Goal: Information Seeking & Learning: Learn about a topic

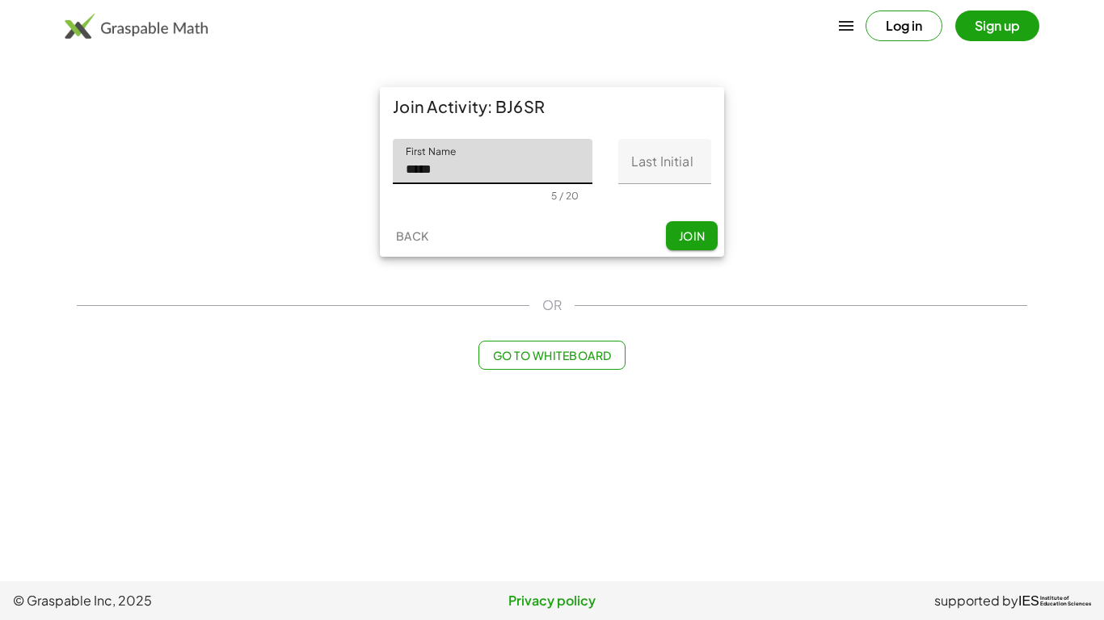
type input "*****"
click at [684, 175] on input "Last Initial" at bounding box center [664, 161] width 93 height 45
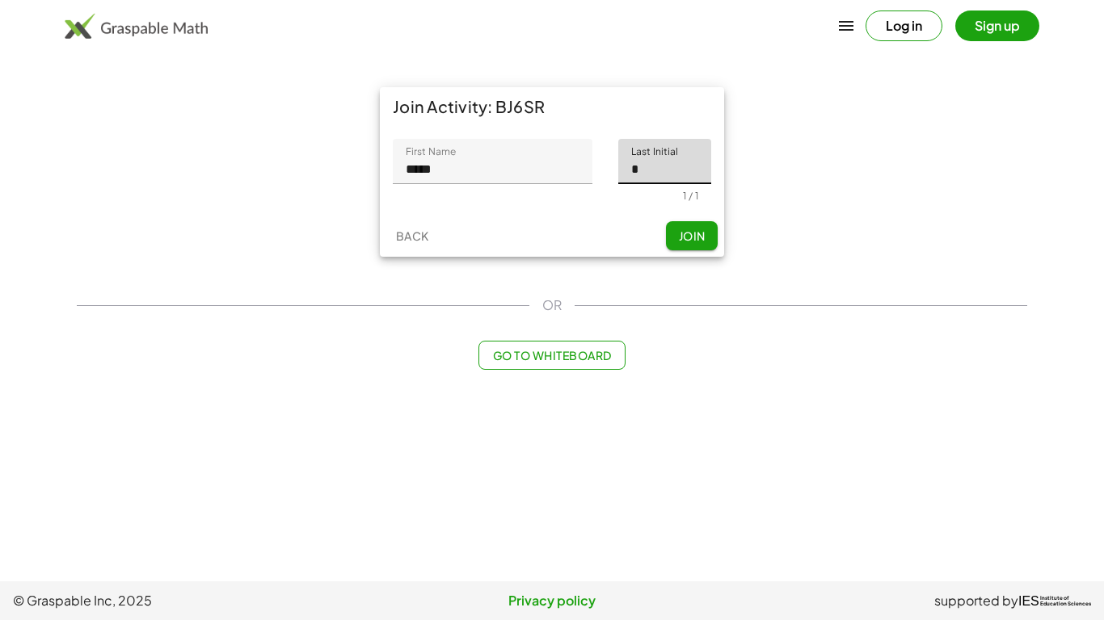
type input "*"
click at [700, 242] on span "Join" at bounding box center [691, 236] width 27 height 15
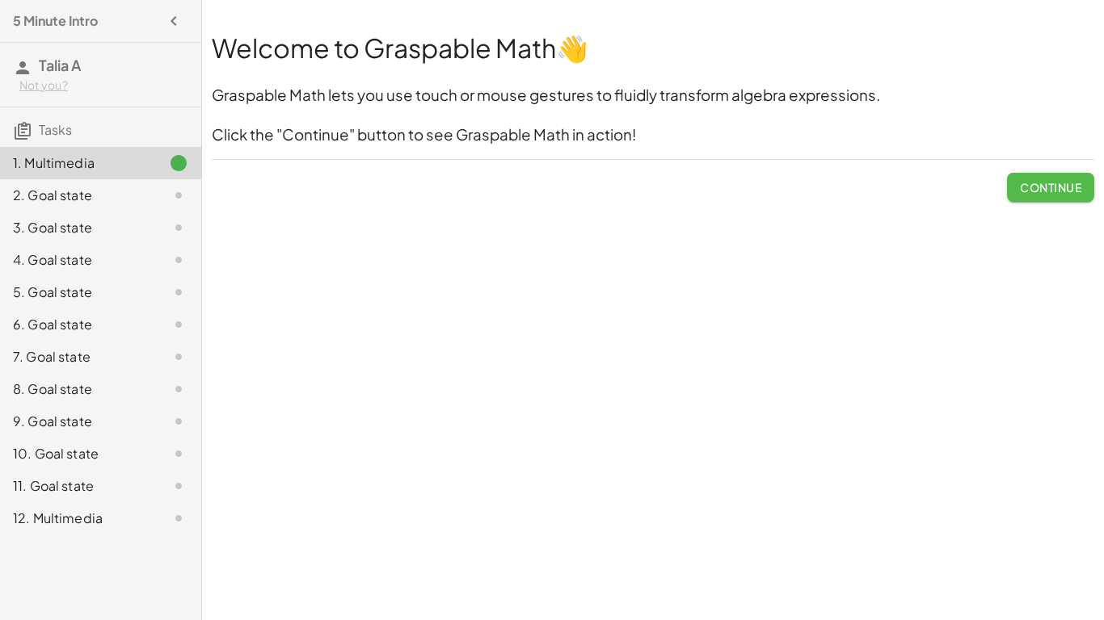
click at [1048, 189] on span "Continue" at bounding box center [1050, 187] width 61 height 15
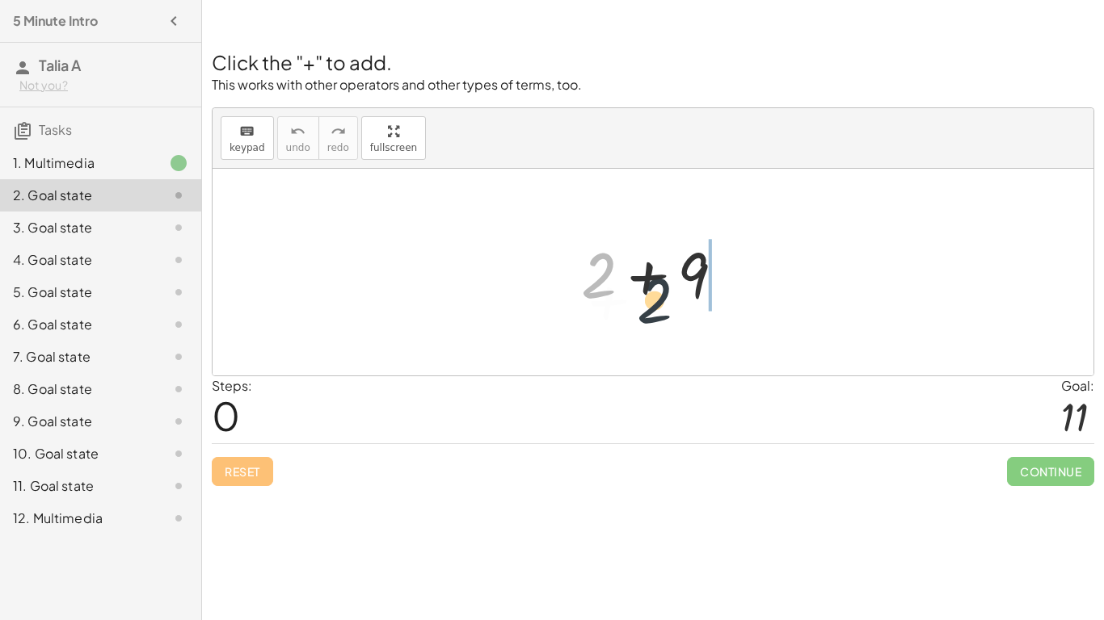
drag, startPoint x: 591, startPoint y: 292, endPoint x: 707, endPoint y: 354, distance: 131.9
click at [707, 354] on div "+ 2 + 2 + 9" at bounding box center [652, 272] width 881 height 207
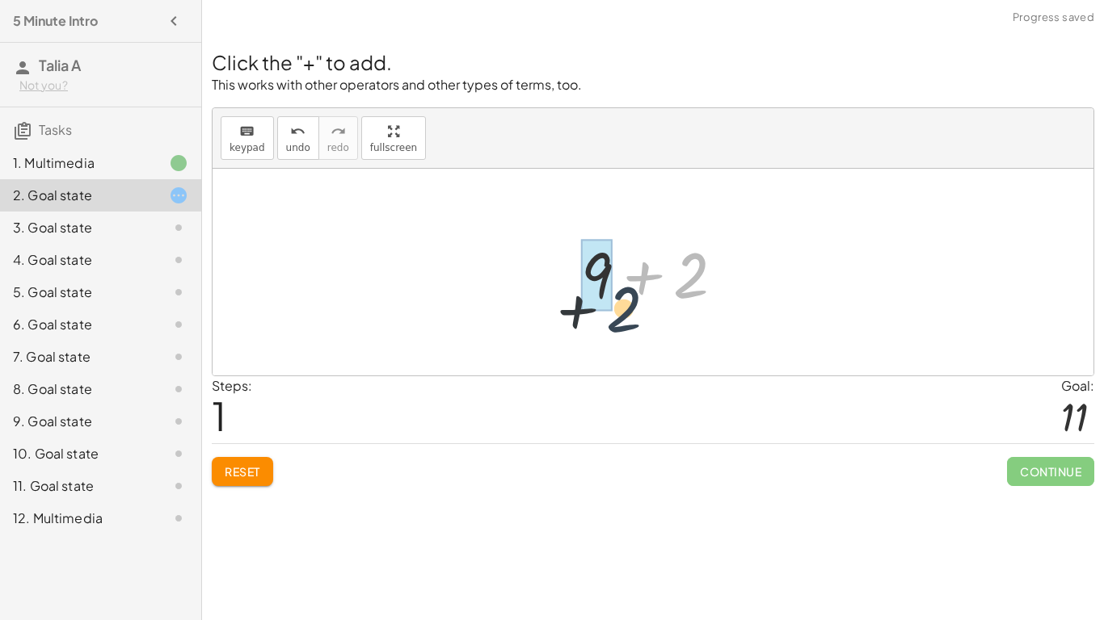
drag, startPoint x: 687, startPoint y: 273, endPoint x: 545, endPoint y: 286, distance: 142.8
click at [545, 286] on div "+ 2 + 9 + 2 + 2 + 9" at bounding box center [652, 272] width 881 height 207
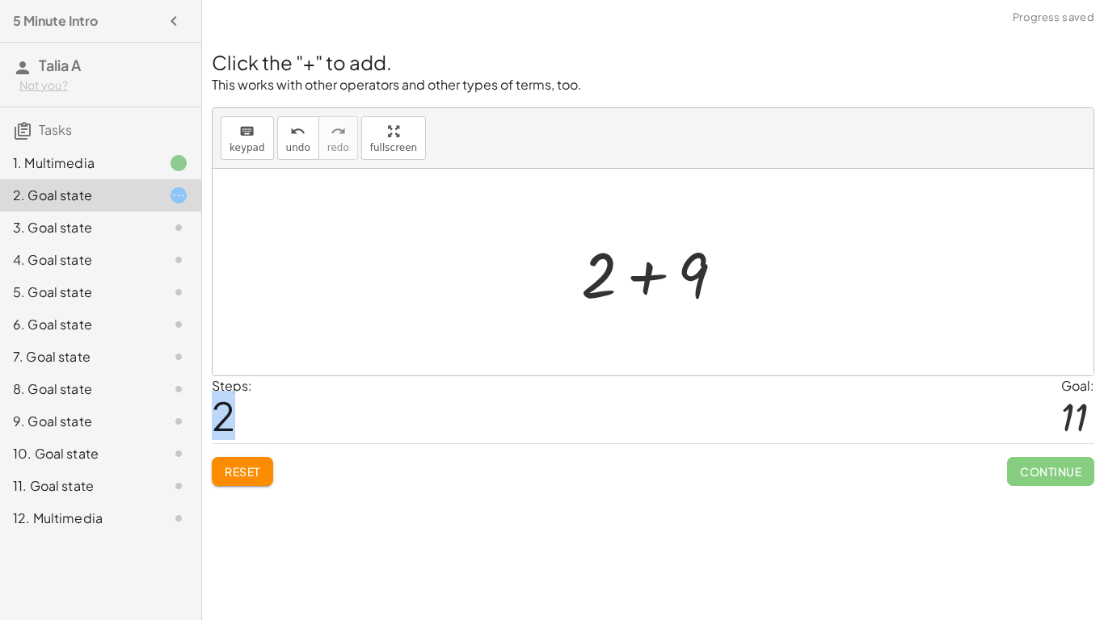
drag, startPoint x: 221, startPoint y: 411, endPoint x: 339, endPoint y: 415, distance: 117.2
click at [339, 415] on div "Steps: 2 Goal: 11" at bounding box center [653, 409] width 882 height 67
click at [337, 417] on div "Steps: 2 Goal: 11" at bounding box center [653, 409] width 882 height 67
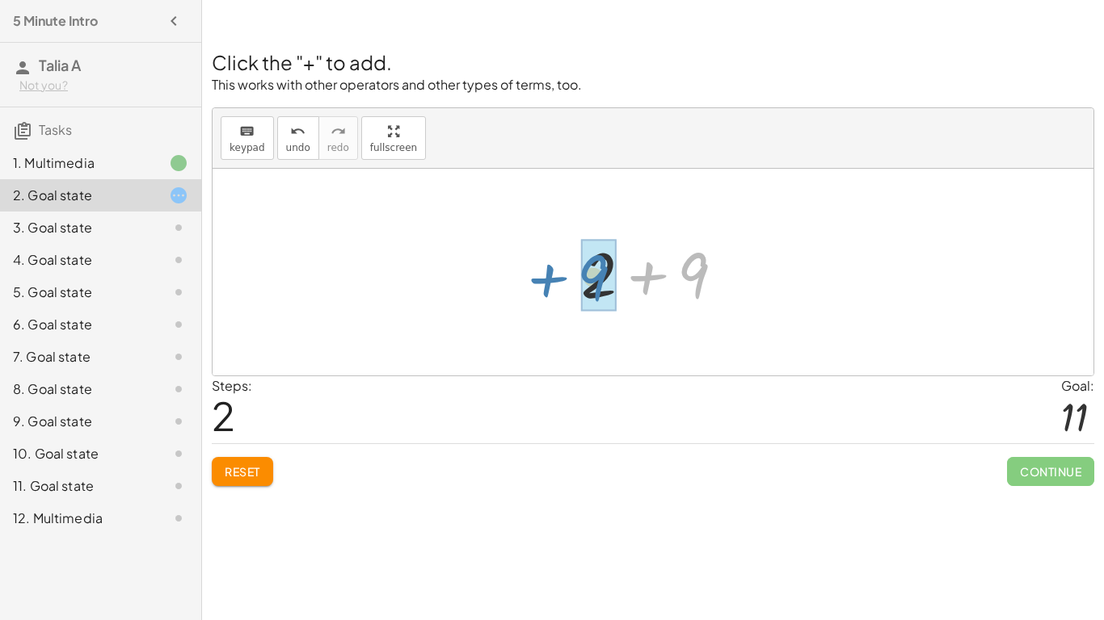
drag, startPoint x: 650, startPoint y: 275, endPoint x: 559, endPoint y: 278, distance: 91.4
click at [559, 278] on div "+ 2 + 9 + 9 + 2 + 9 + 2 + 9" at bounding box center [653, 272] width 192 height 91
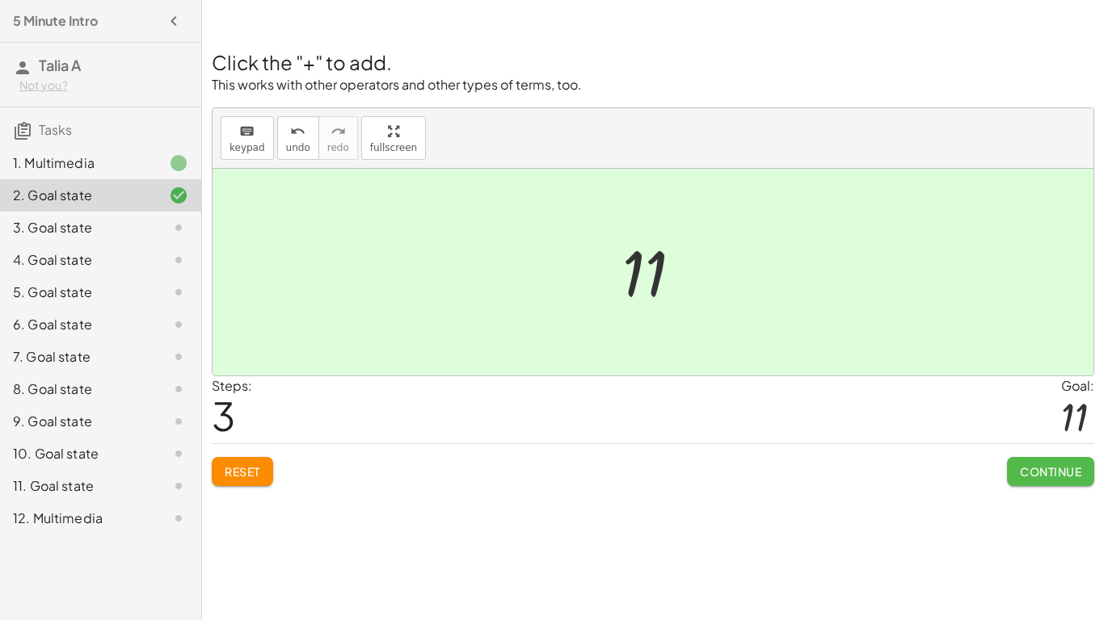
click at [1050, 479] on button "Continue" at bounding box center [1050, 471] width 87 height 29
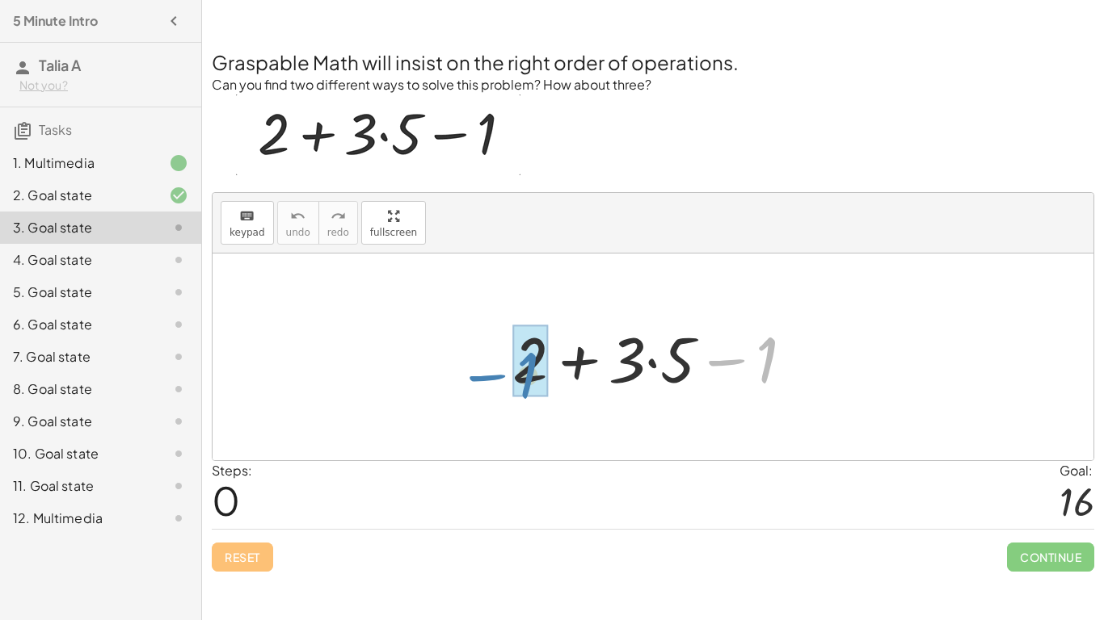
drag, startPoint x: 754, startPoint y: 359, endPoint x: 514, endPoint y: 374, distance: 240.4
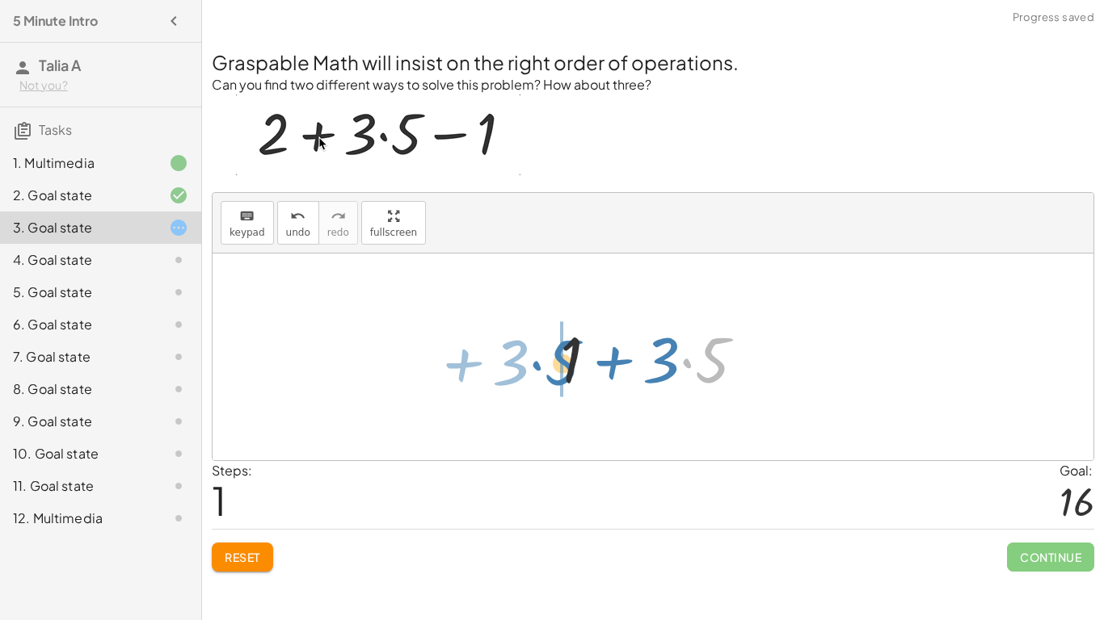
drag, startPoint x: 684, startPoint y: 360, endPoint x: 533, endPoint y: 364, distance: 150.3
click at [533, 364] on div "+ 2 + · 3 · 5 − 1 · 5 + · 3 + + · 3 · 5 1" at bounding box center [652, 357] width 881 height 207
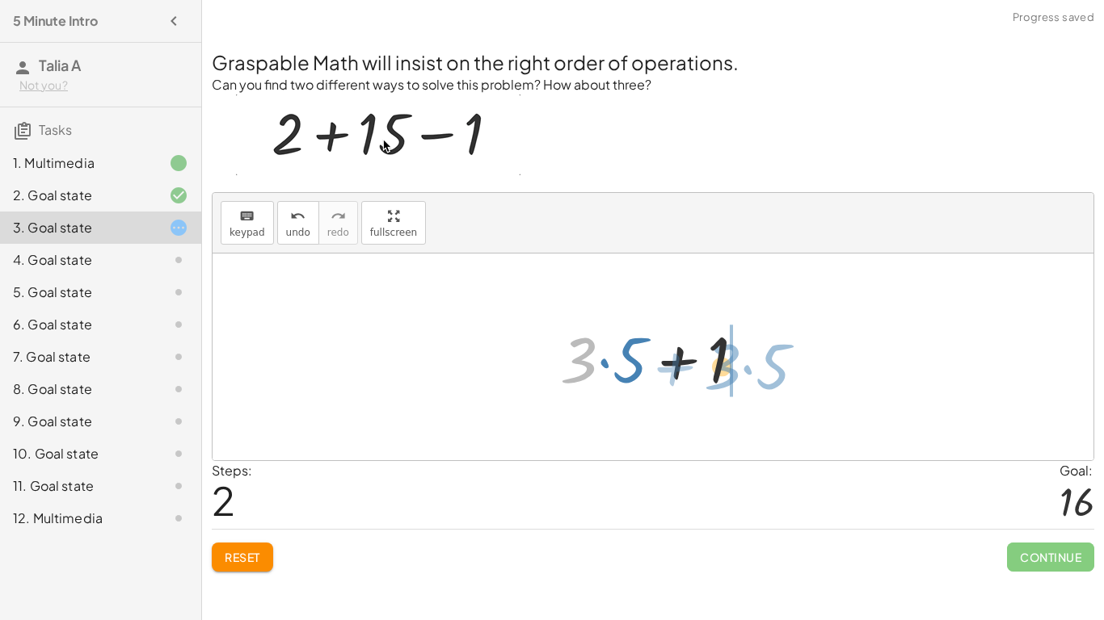
drag, startPoint x: 583, startPoint y: 364, endPoint x: 723, endPoint y: 365, distance: 140.6
click at [723, 365] on div at bounding box center [659, 357] width 214 height 83
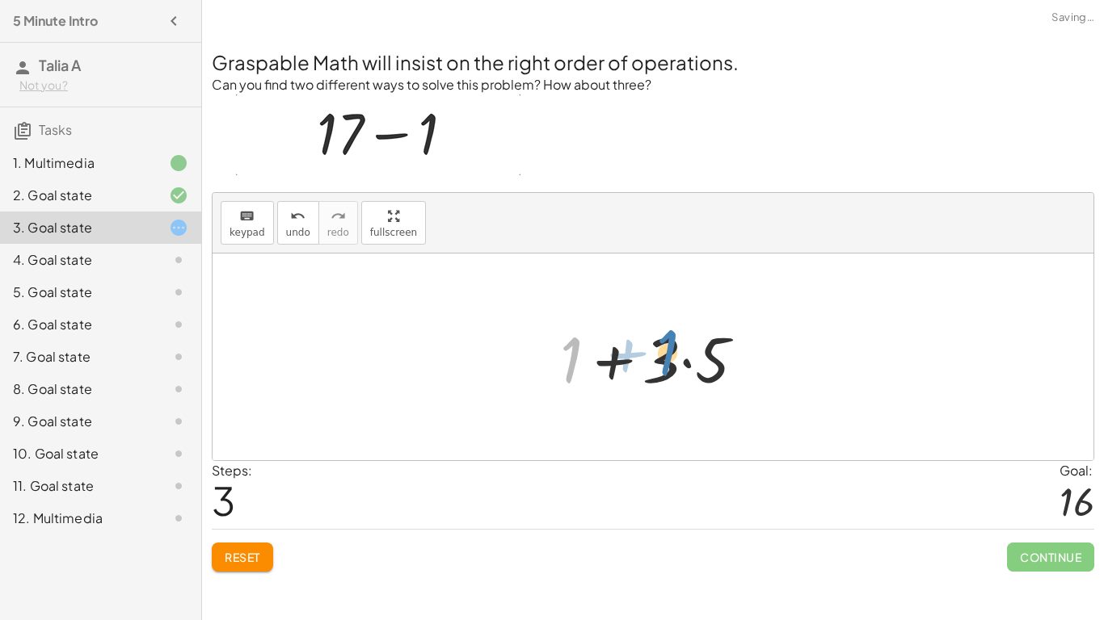
drag, startPoint x: 566, startPoint y: 372, endPoint x: 654, endPoint y: 364, distance: 88.4
click at [654, 364] on div at bounding box center [659, 357] width 214 height 83
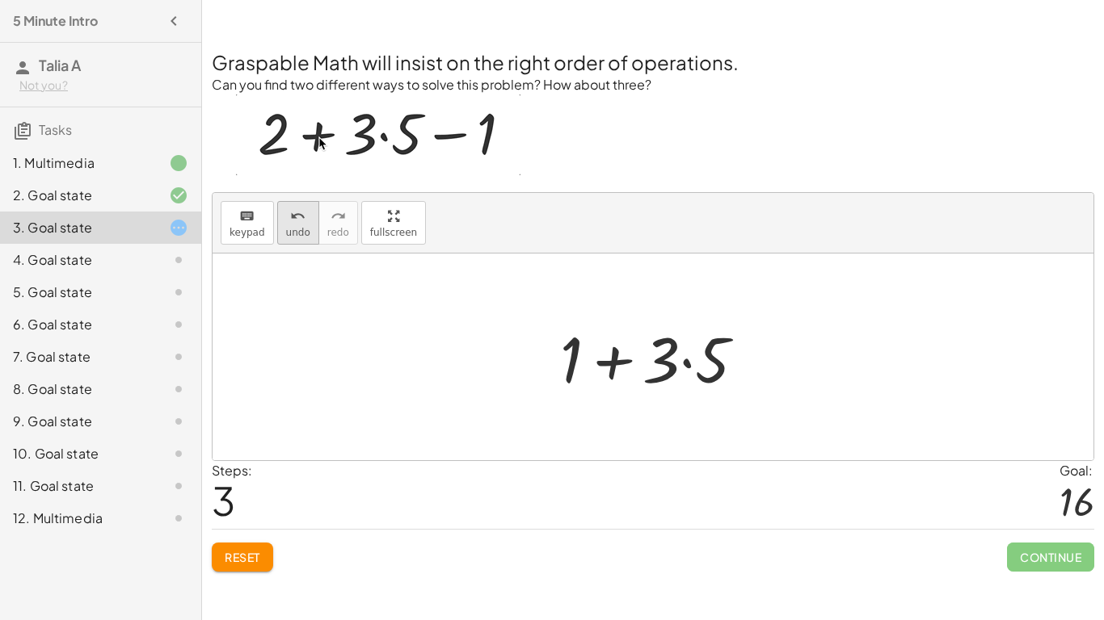
click at [295, 224] on icon "undo" at bounding box center [297, 216] width 15 height 19
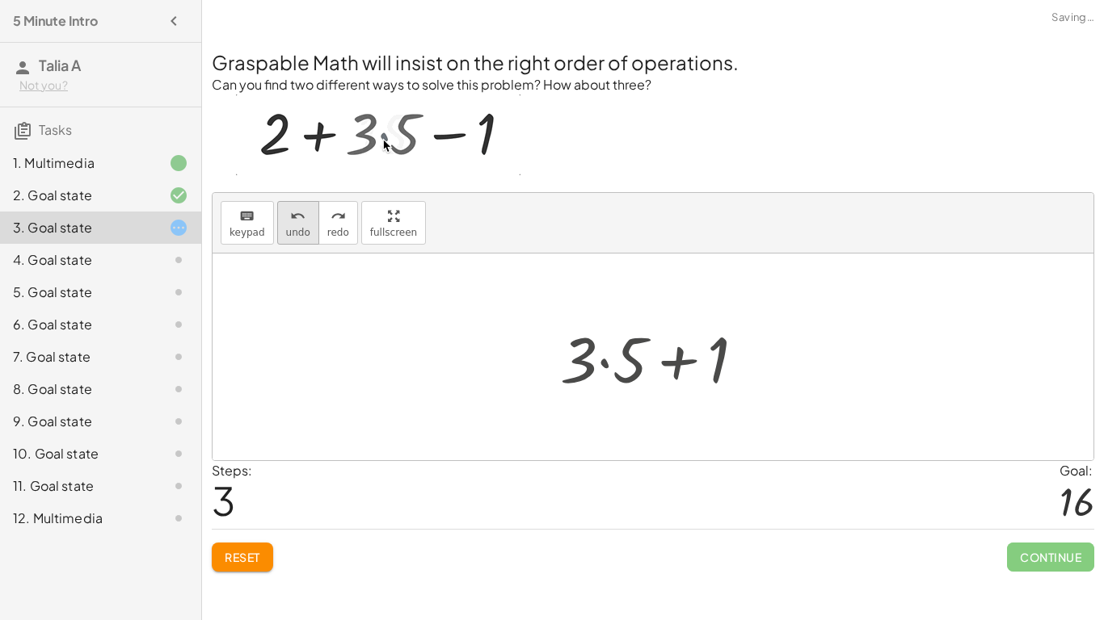
click at [295, 224] on icon "undo" at bounding box center [297, 216] width 15 height 19
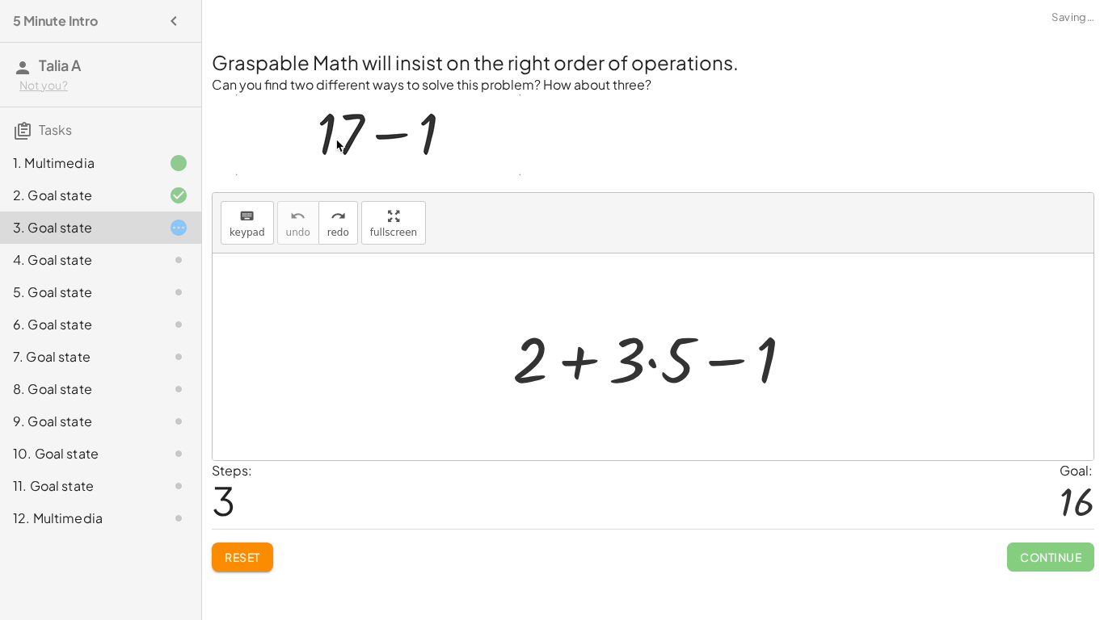
click at [653, 357] on div at bounding box center [659, 357] width 310 height 83
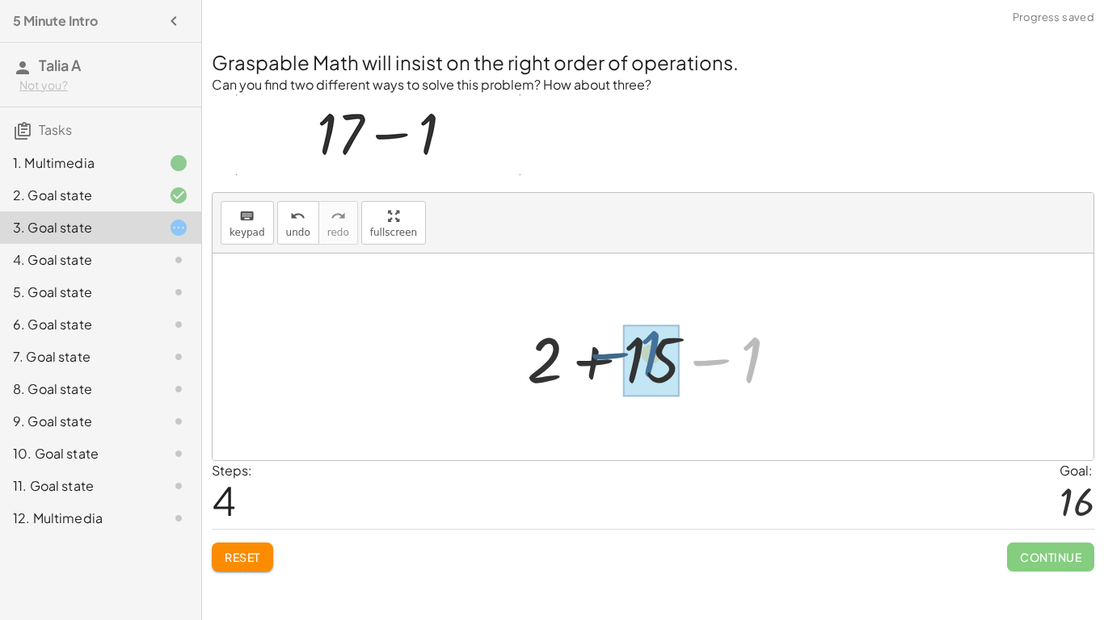
drag, startPoint x: 747, startPoint y: 370, endPoint x: 644, endPoint y: 365, distance: 102.7
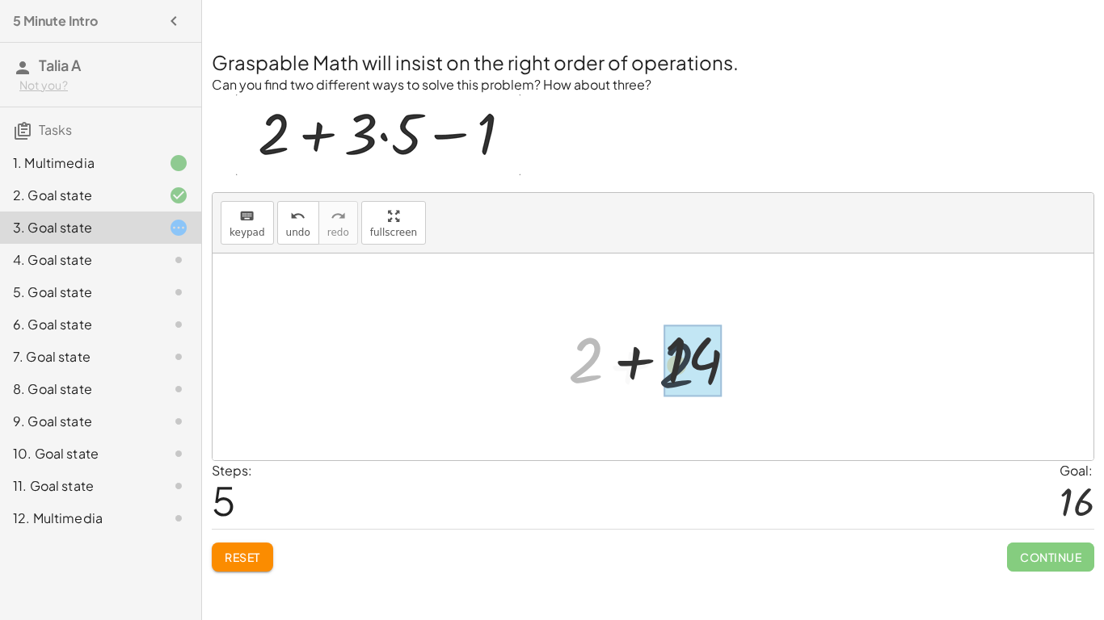
drag, startPoint x: 595, startPoint y: 364, endPoint x: 696, endPoint y: 372, distance: 100.4
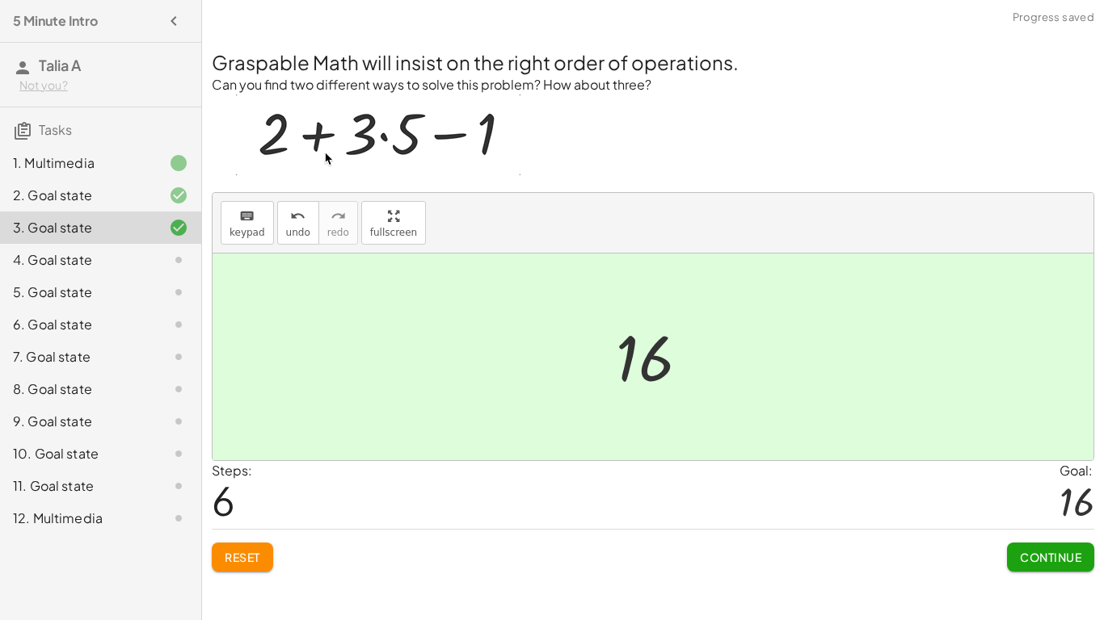
click at [1025, 558] on span "Continue" at bounding box center [1050, 557] width 61 height 15
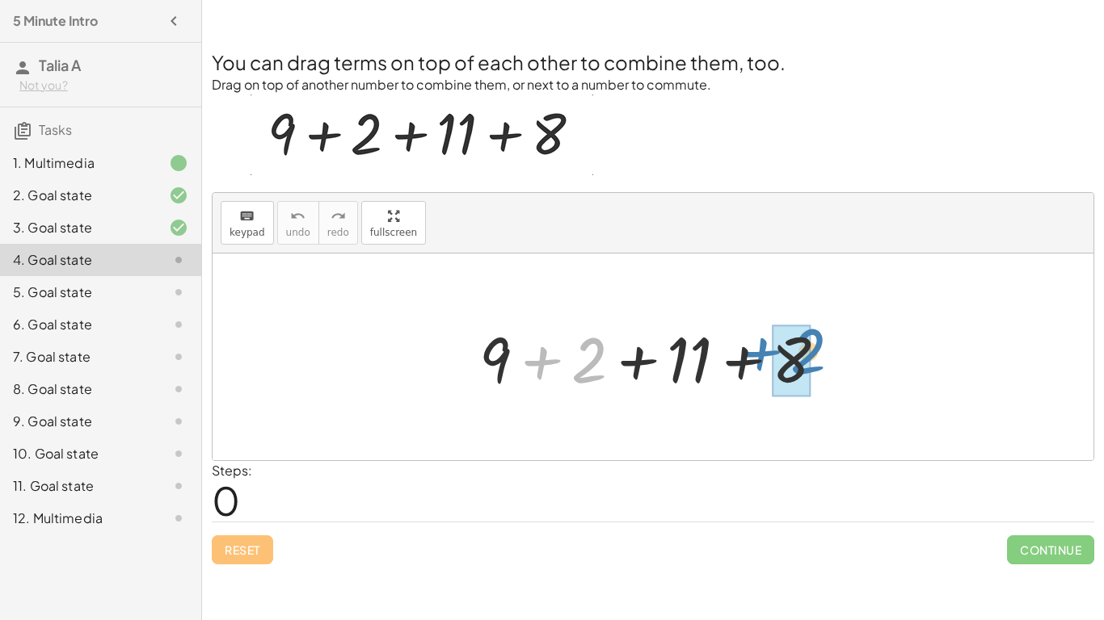
drag, startPoint x: 580, startPoint y: 375, endPoint x: 794, endPoint y: 366, distance: 214.3
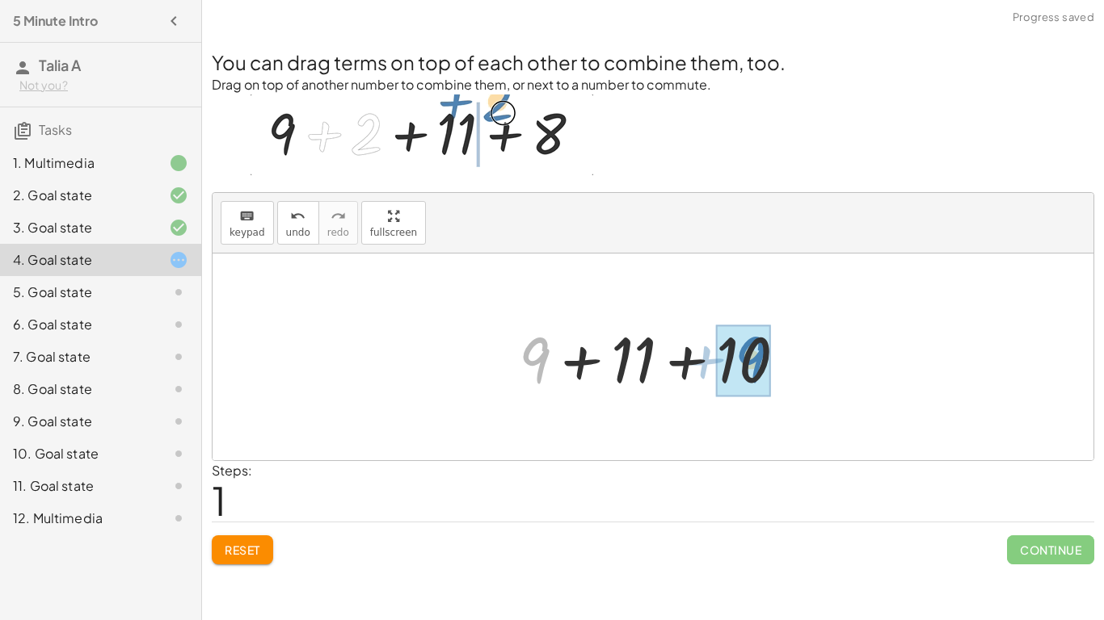
drag, startPoint x: 546, startPoint y: 356, endPoint x: 759, endPoint y: 355, distance: 212.5
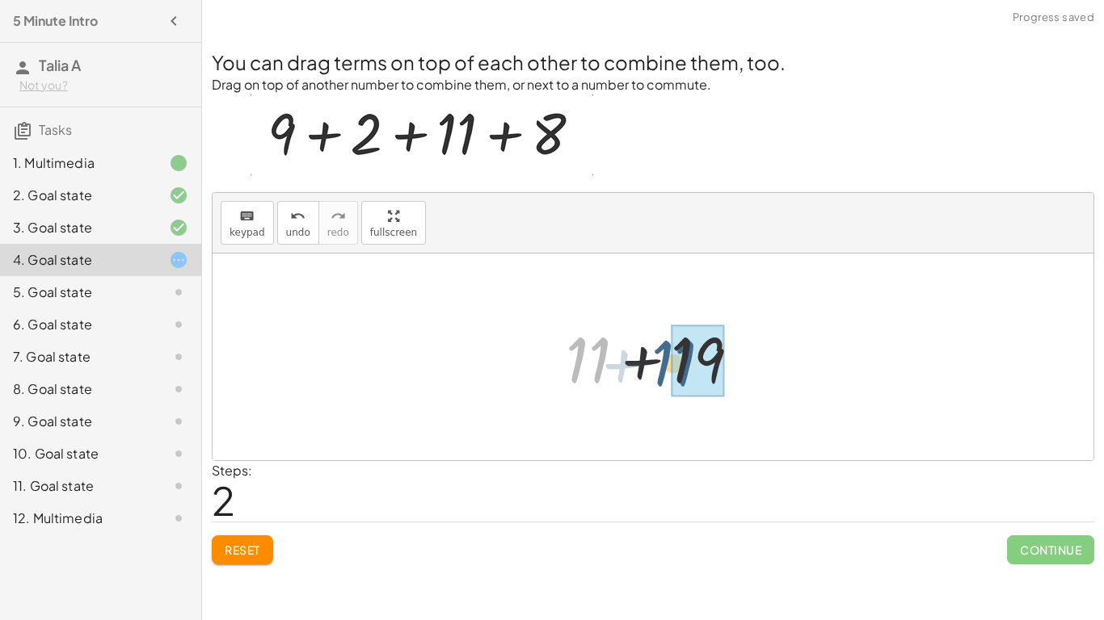
drag, startPoint x: 599, startPoint y: 348, endPoint x: 696, endPoint y: 355, distance: 96.4
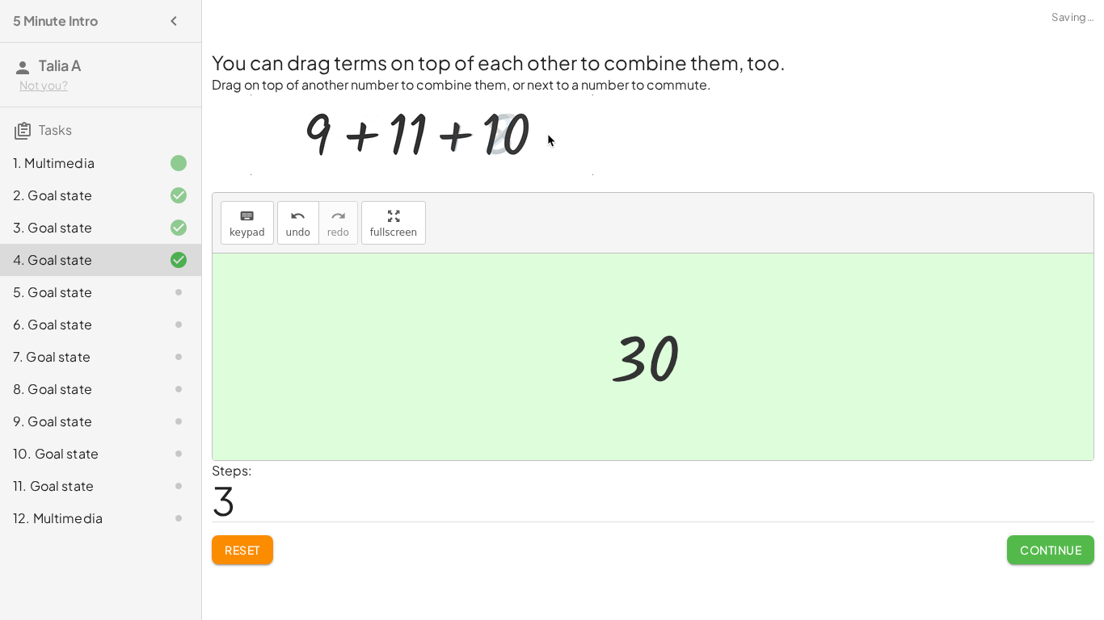
click at [1037, 551] on span "Continue" at bounding box center [1050, 550] width 61 height 15
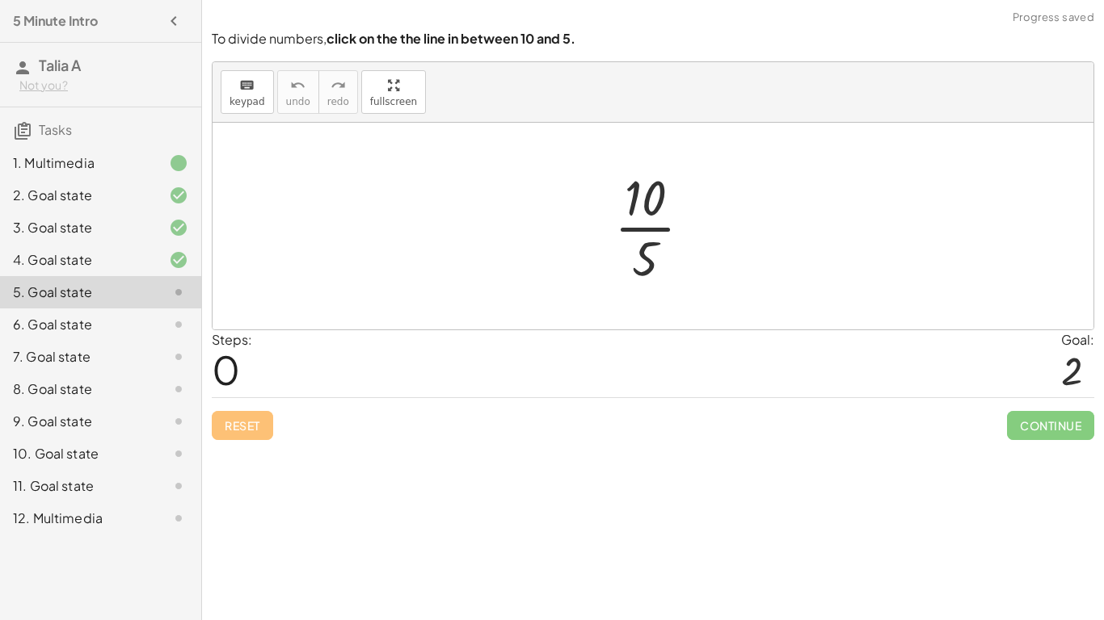
click at [639, 233] on div at bounding box center [659, 226] width 107 height 124
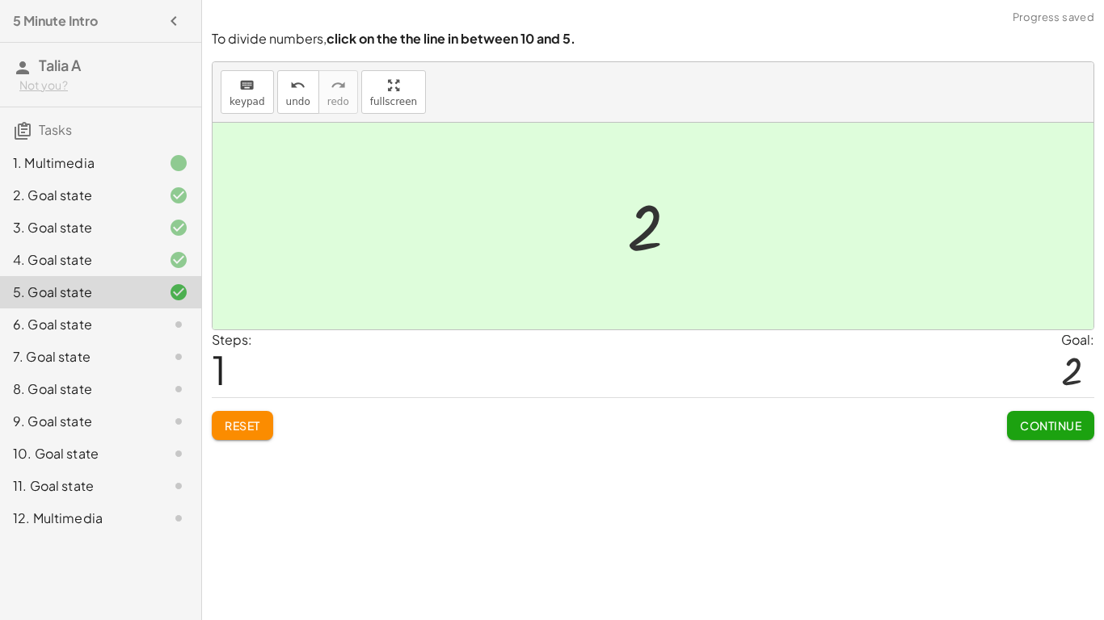
click at [1030, 426] on span "Continue" at bounding box center [1050, 426] width 61 height 15
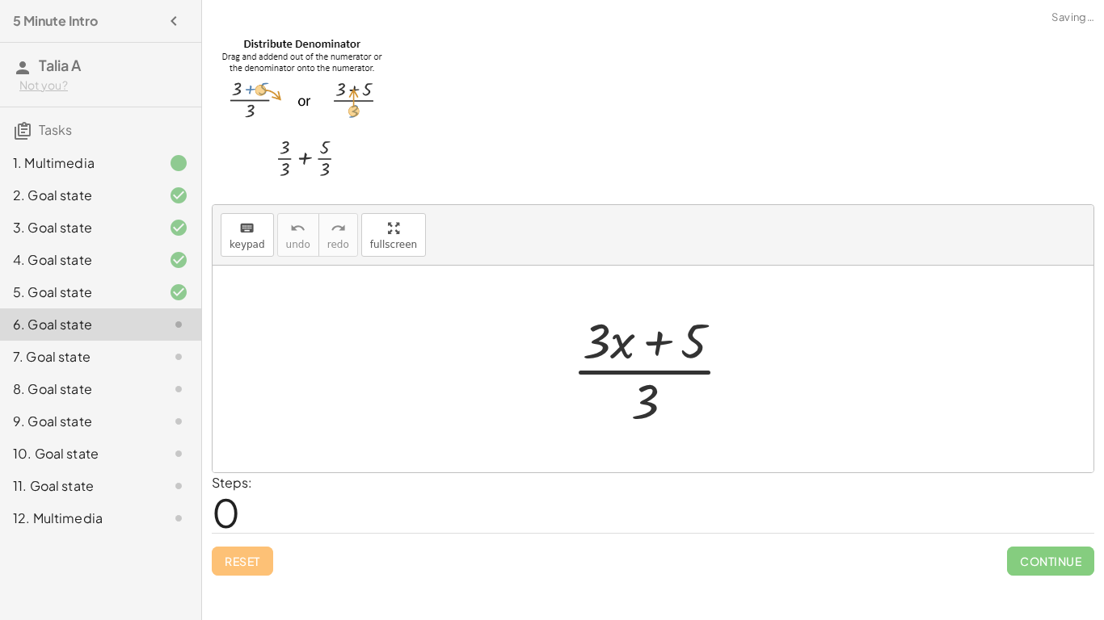
click at [649, 372] on div at bounding box center [658, 369] width 189 height 124
click at [689, 355] on div at bounding box center [658, 369] width 189 height 124
drag, startPoint x: 689, startPoint y: 355, endPoint x: 650, endPoint y: 414, distance: 71.0
click at [650, 414] on div at bounding box center [658, 369] width 189 height 124
click at [621, 339] on div at bounding box center [658, 369] width 189 height 124
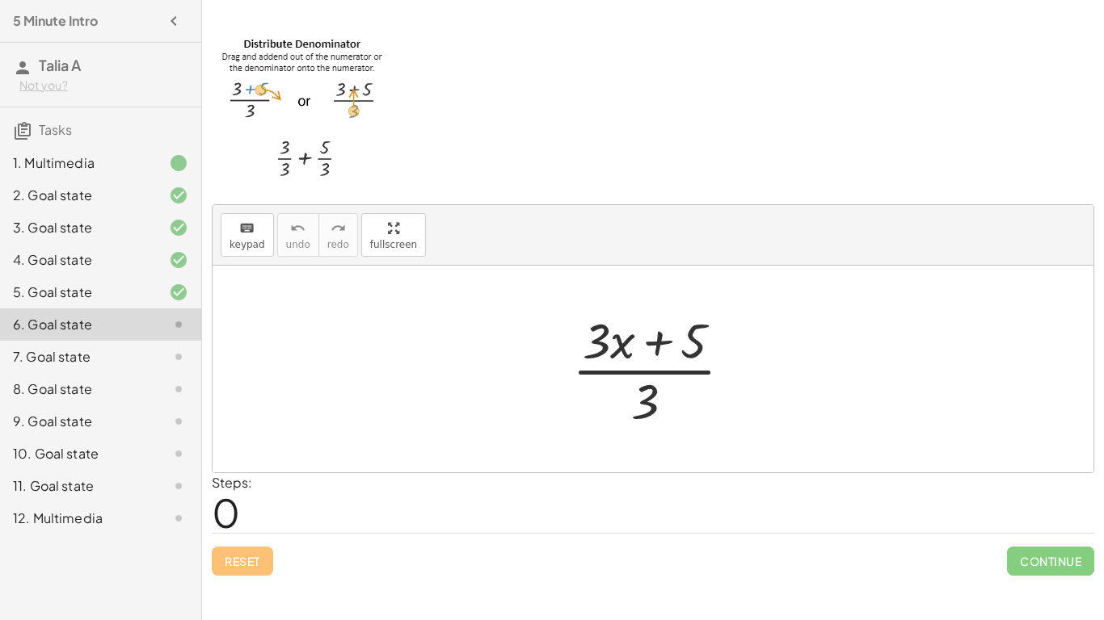
click at [663, 341] on div at bounding box center [658, 369] width 189 height 124
click at [682, 366] on div at bounding box center [658, 369] width 189 height 124
click at [680, 374] on div at bounding box center [658, 369] width 189 height 124
drag, startPoint x: 638, startPoint y: 412, endPoint x: 695, endPoint y: 361, distance: 76.1
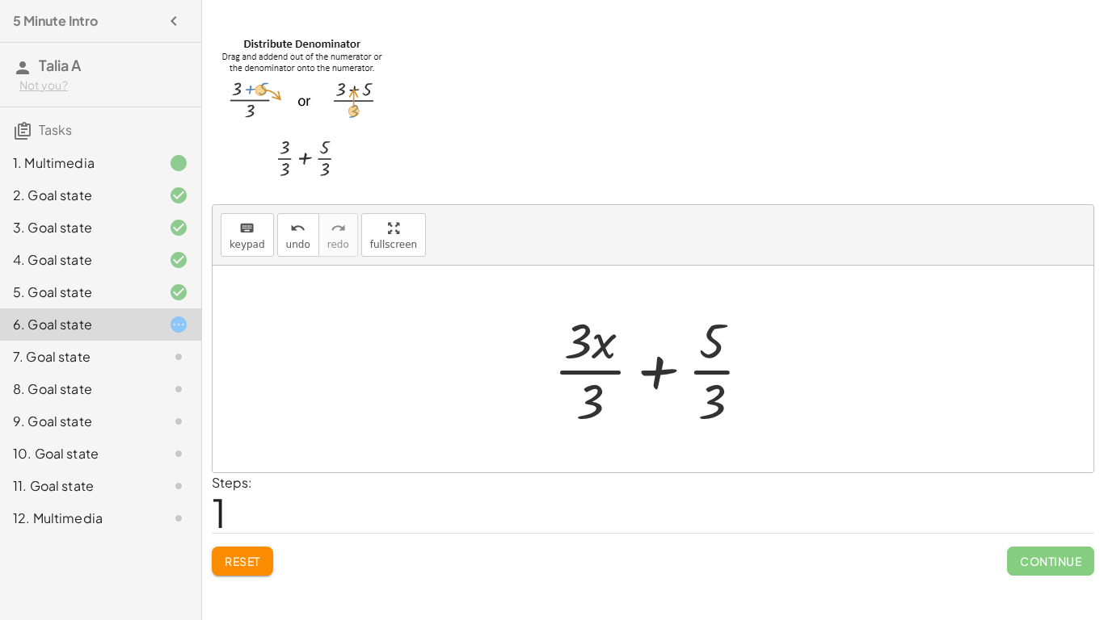
click at [721, 379] on div at bounding box center [658, 369] width 227 height 124
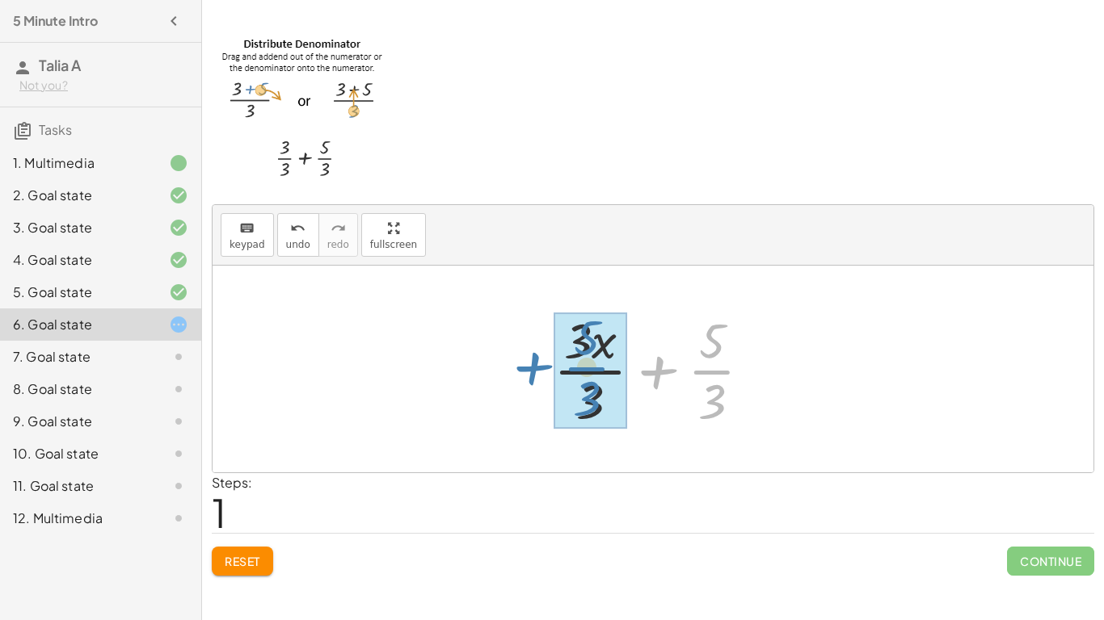
drag, startPoint x: 654, startPoint y: 369, endPoint x: 528, endPoint y: 366, distance: 126.9
click at [528, 366] on div "· ( + · 3 · x + 5 ) · 3 + · 5 · 3 + · 3 · x + 5 · 3 · · 3" at bounding box center [652, 369] width 881 height 207
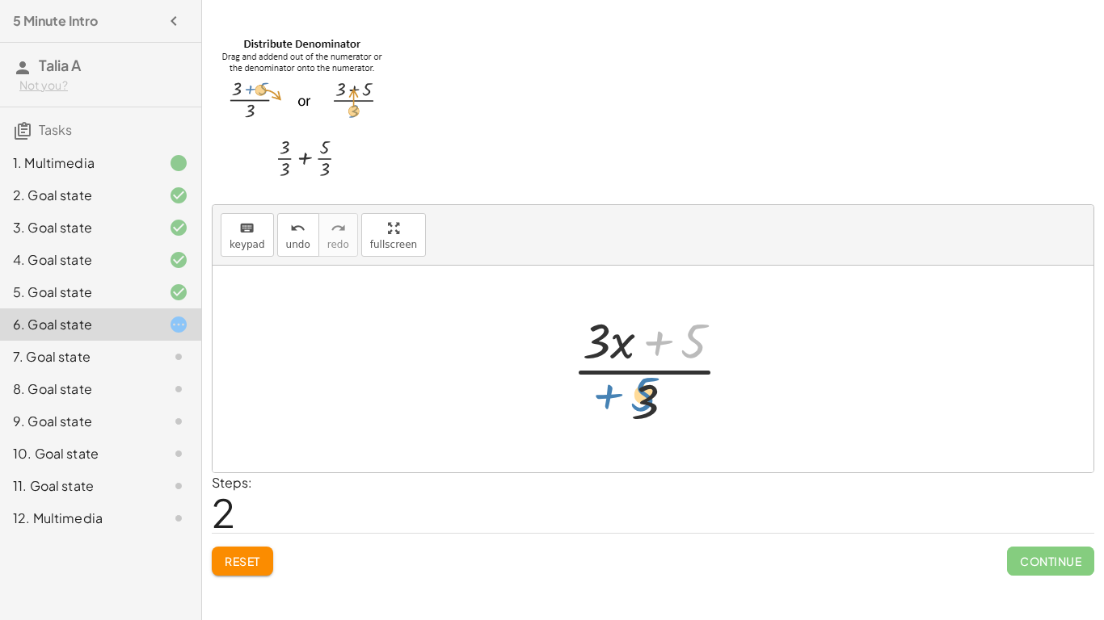
drag, startPoint x: 686, startPoint y: 355, endPoint x: 636, endPoint y: 409, distance: 73.8
click at [636, 409] on div at bounding box center [658, 369] width 189 height 124
drag, startPoint x: 634, startPoint y: 400, endPoint x: 685, endPoint y: 338, distance: 80.4
click at [685, 338] on div at bounding box center [658, 369] width 189 height 124
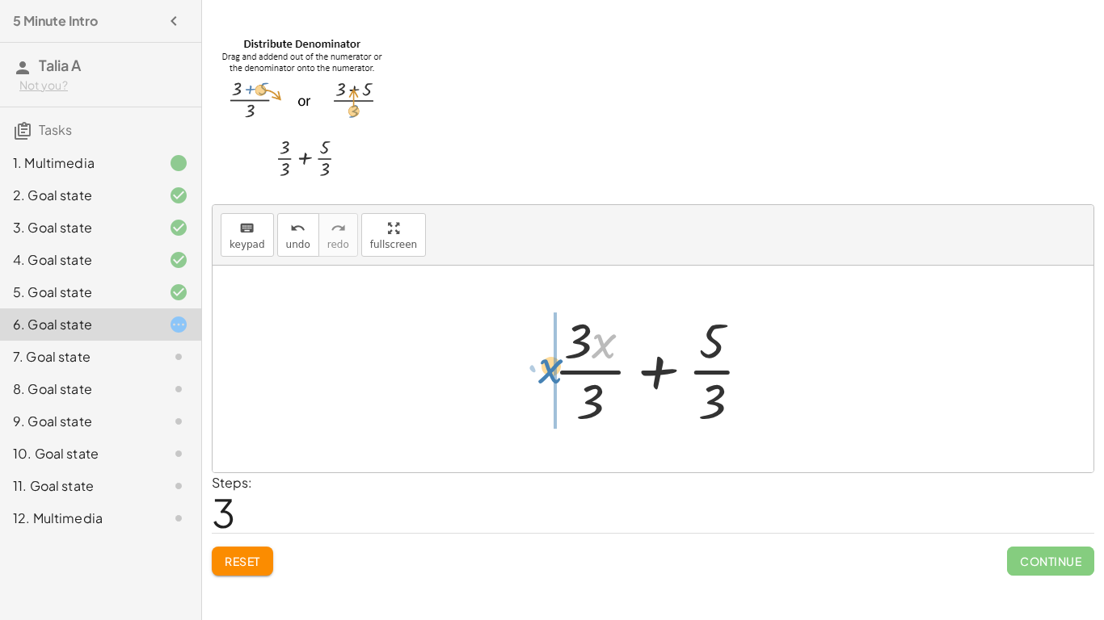
drag, startPoint x: 601, startPoint y: 354, endPoint x: 537, endPoint y: 375, distance: 67.2
click at [537, 375] on div "· ( + · 3 · x + 5 ) · 3 + · 3 · x · 3 + · 5 · 3 · ( + · 3 · x + 5 ) · 3 · x · 3…" at bounding box center [652, 369] width 247 height 133
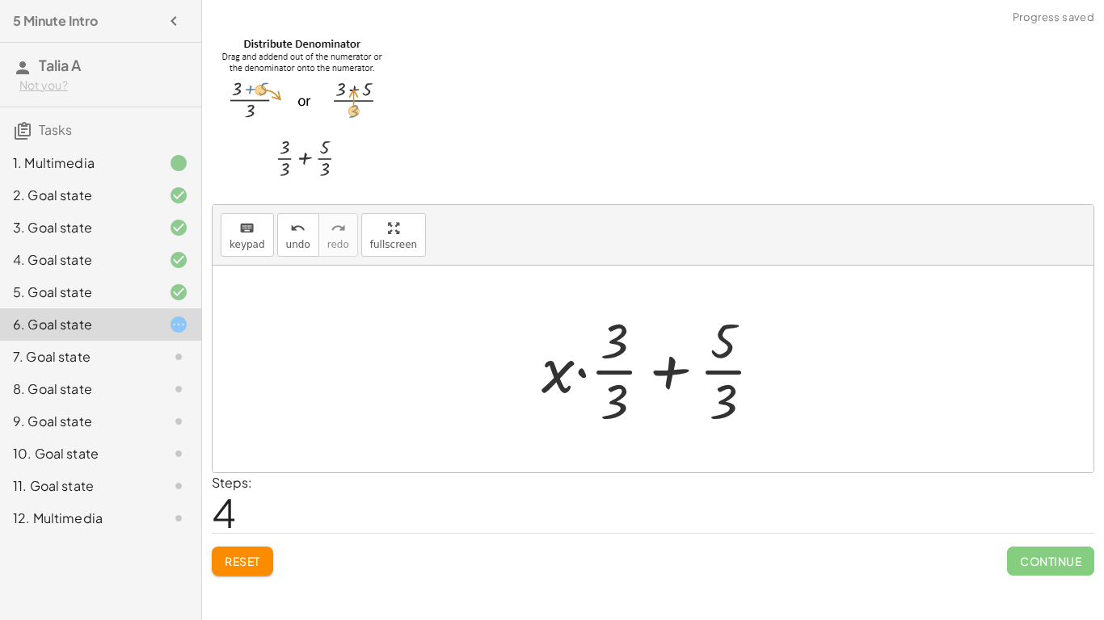
click at [577, 373] on div at bounding box center [658, 369] width 250 height 124
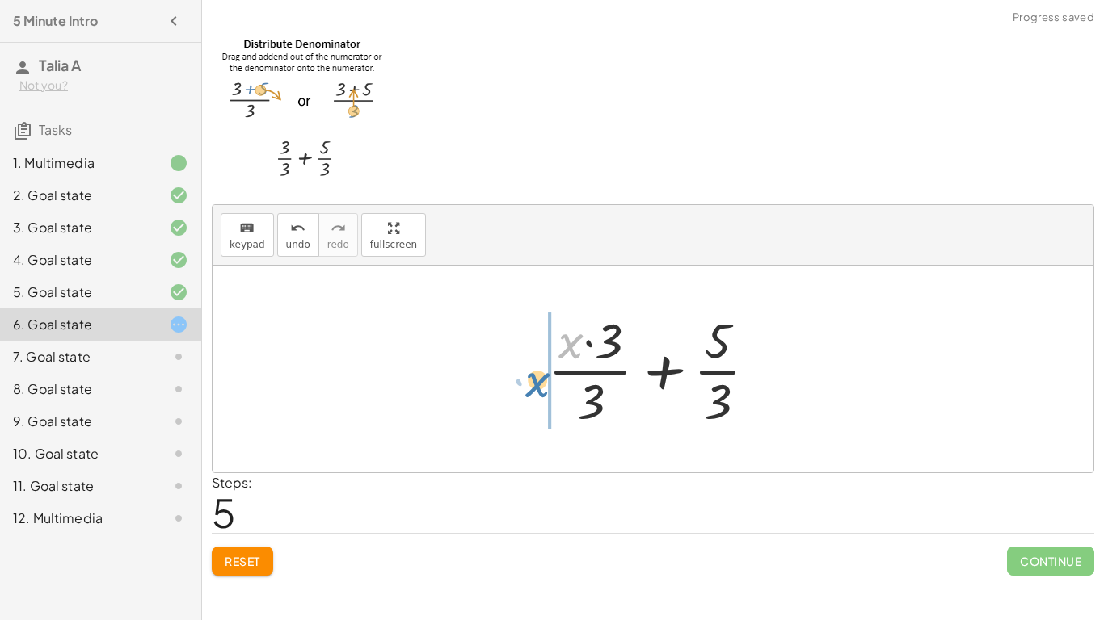
drag, startPoint x: 569, startPoint y: 353, endPoint x: 536, endPoint y: 389, distance: 48.6
click at [536, 389] on div "· ( + · 3 · x + 5 ) · 3 + · 3 · x · 3 + · 5 · 3 · ( + · 3 · x + 5 ) · 3 + · 3 ·…" at bounding box center [653, 369] width 259 height 133
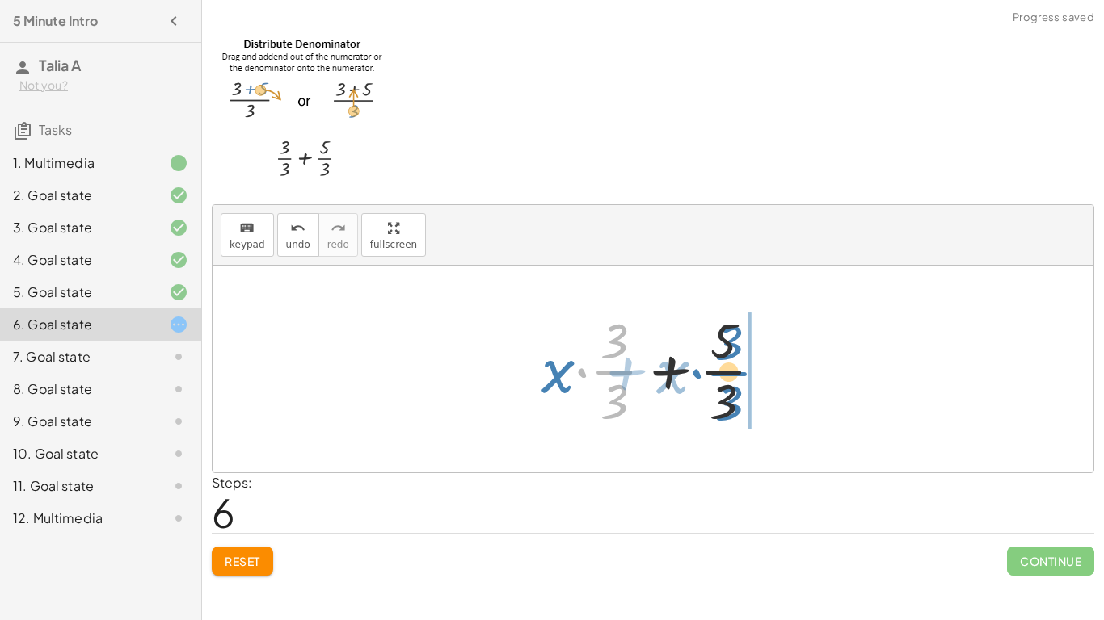
drag, startPoint x: 616, startPoint y: 368, endPoint x: 732, endPoint y: 370, distance: 115.5
click at [732, 370] on div at bounding box center [658, 369] width 250 height 124
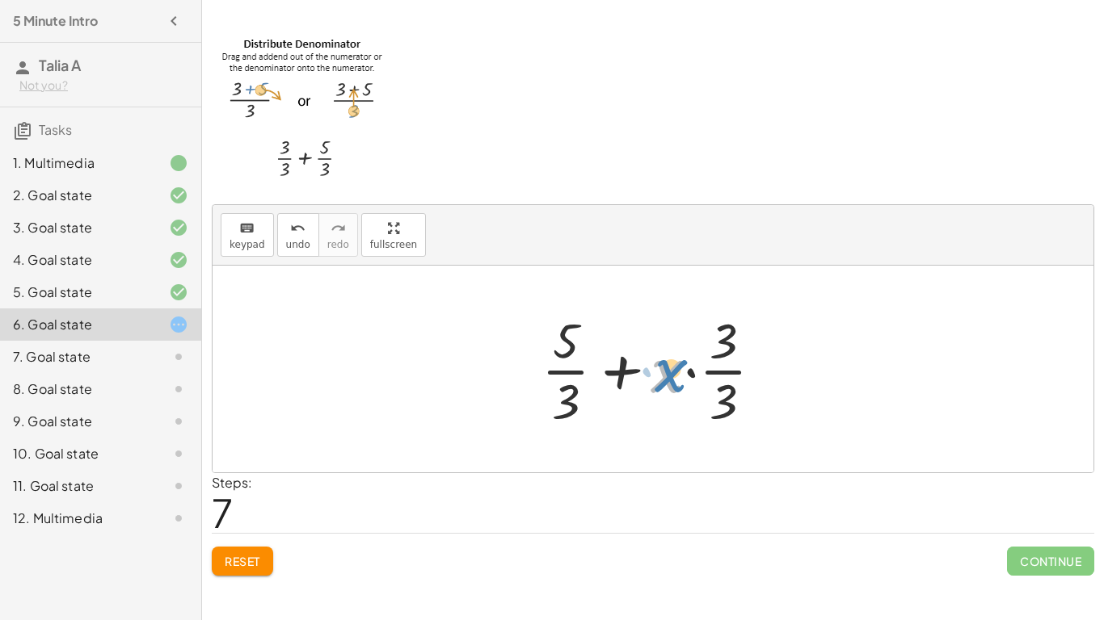
click at [678, 375] on div at bounding box center [658, 369] width 250 height 124
drag, startPoint x: 706, startPoint y: 369, endPoint x: 721, endPoint y: 401, distance: 35.0
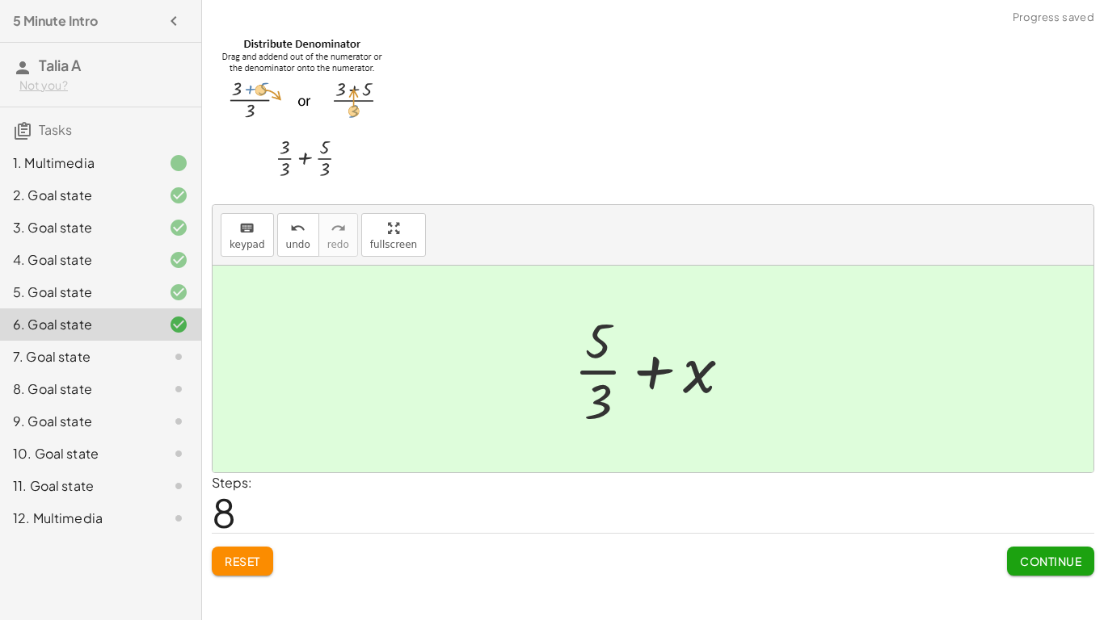
click at [1024, 551] on button "Continue" at bounding box center [1050, 561] width 87 height 29
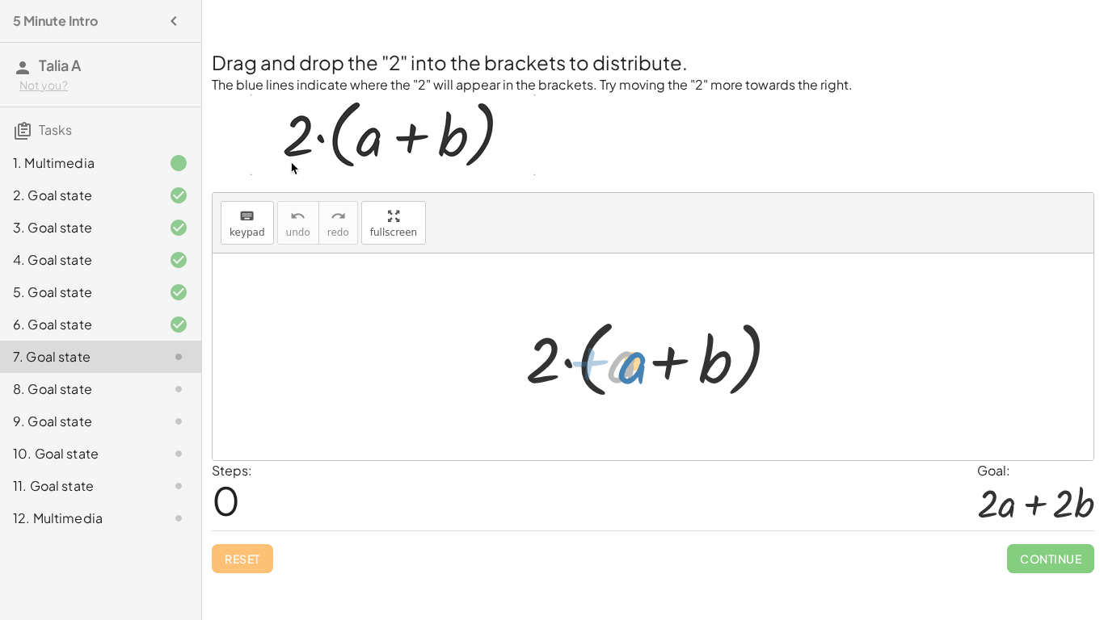
drag, startPoint x: 613, startPoint y: 365, endPoint x: 622, endPoint y: 365, distance: 8.9
click at [622, 365] on div at bounding box center [659, 357] width 284 height 93
click at [567, 364] on div at bounding box center [659, 357] width 284 height 93
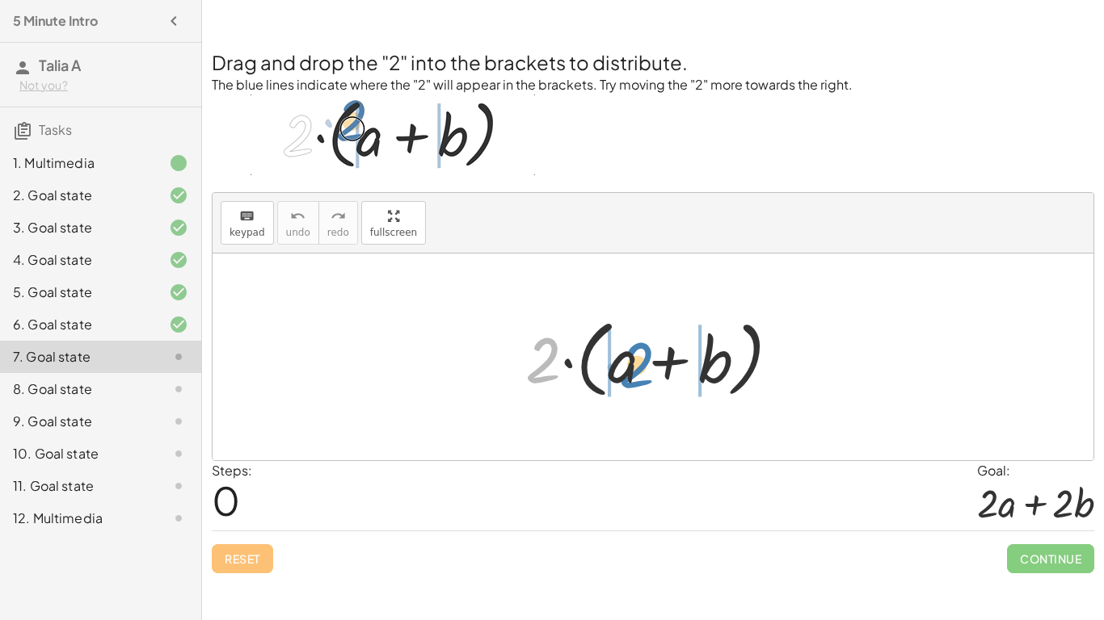
drag, startPoint x: 543, startPoint y: 362, endPoint x: 620, endPoint y: 362, distance: 76.8
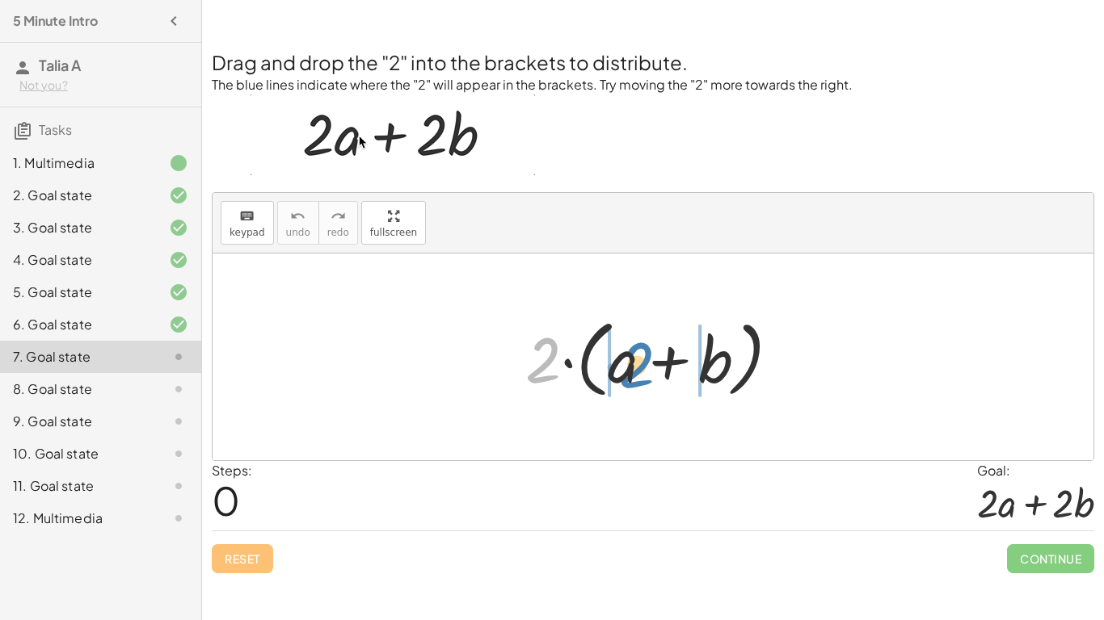
click at [620, 362] on div at bounding box center [659, 357] width 284 height 93
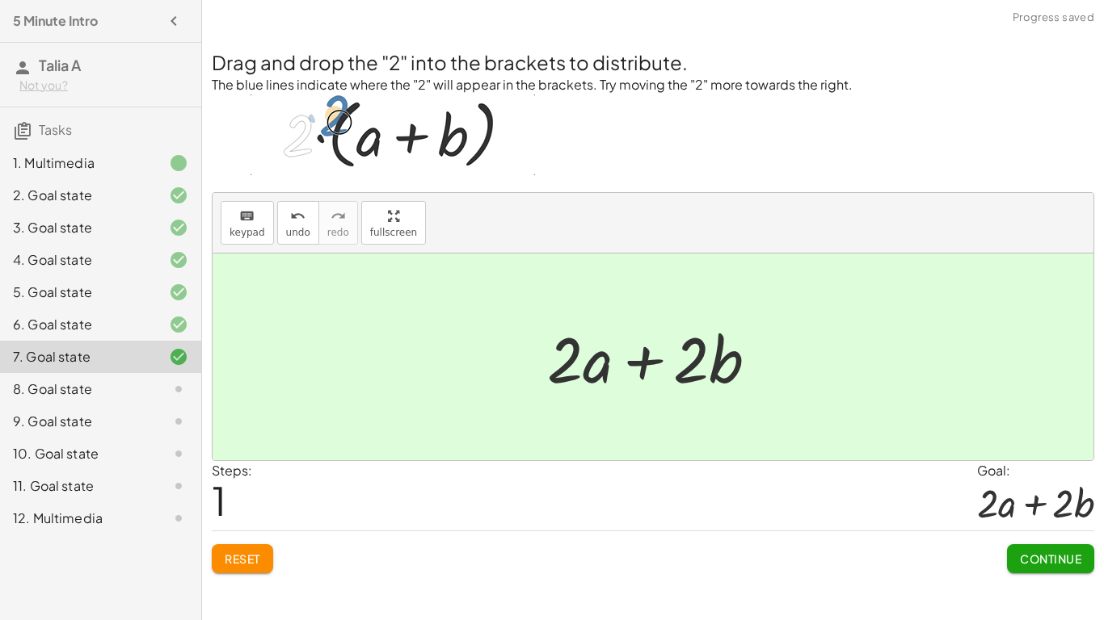
click at [1034, 568] on button "Continue" at bounding box center [1050, 559] width 87 height 29
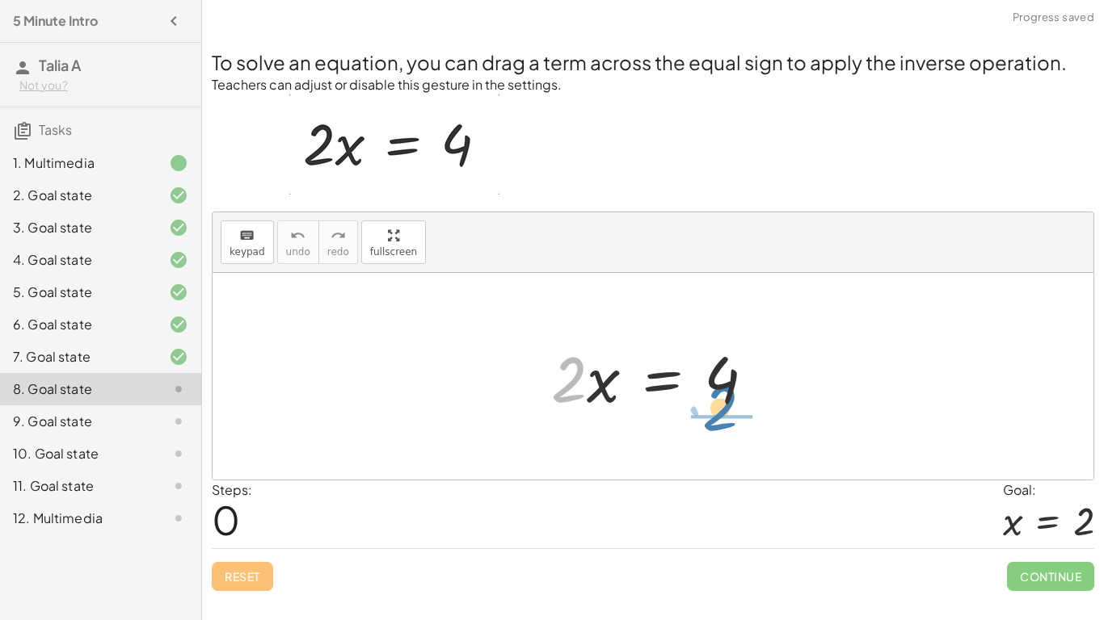
drag, startPoint x: 574, startPoint y: 374, endPoint x: 727, endPoint y: 400, distance: 154.9
click at [727, 400] on div at bounding box center [659, 376] width 233 height 83
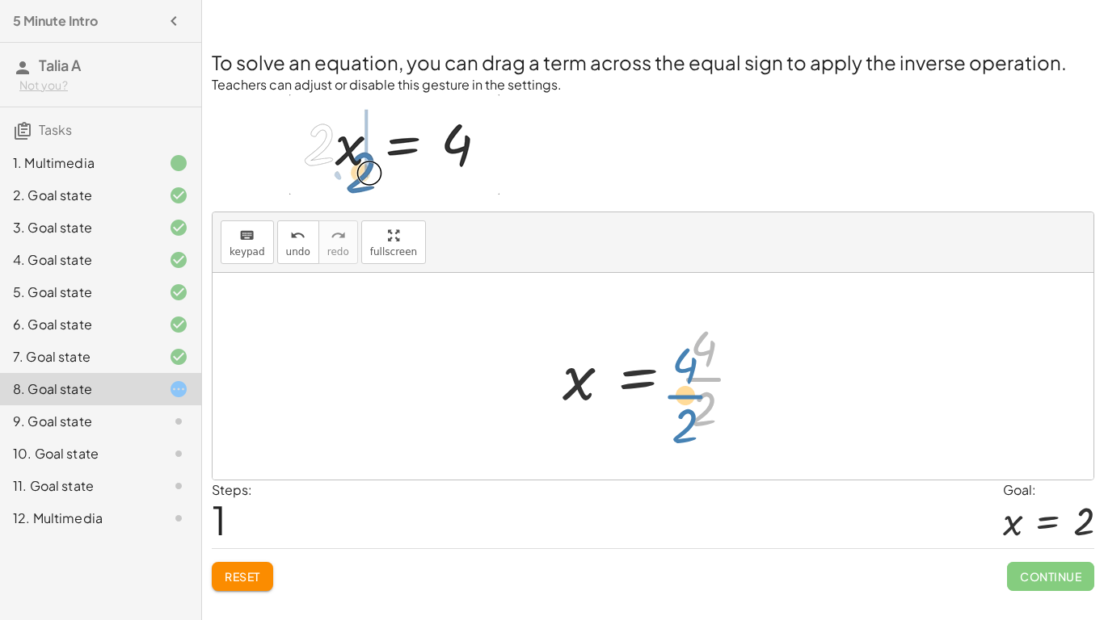
drag, startPoint x: 696, startPoint y: 366, endPoint x: 675, endPoint y: 368, distance: 21.1
click at [675, 368] on div at bounding box center [658, 376] width 209 height 124
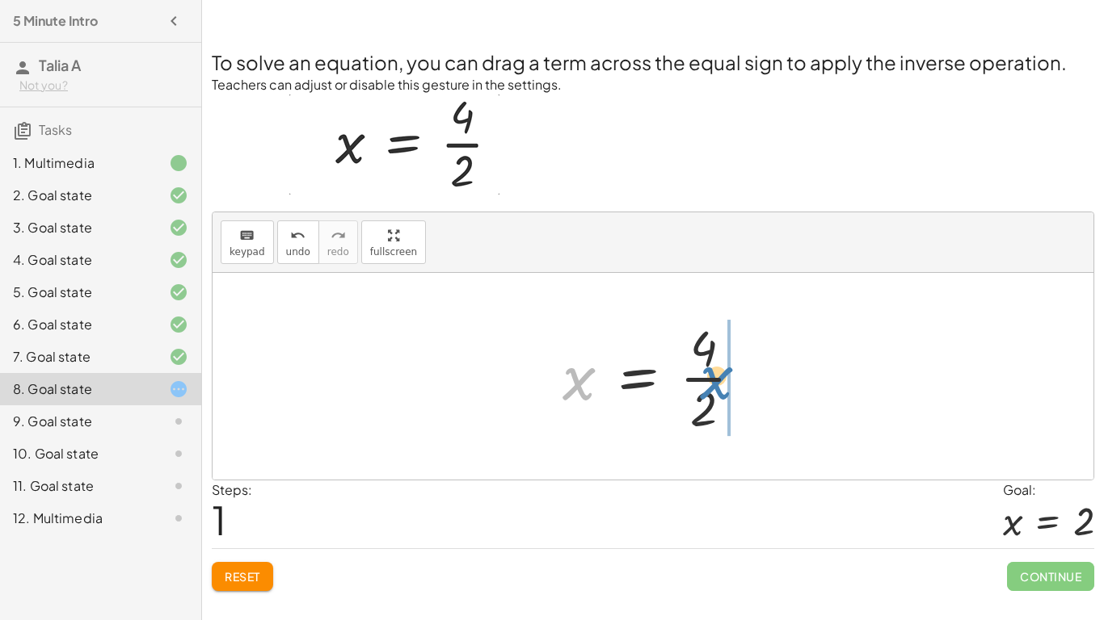
drag, startPoint x: 574, startPoint y: 384, endPoint x: 721, endPoint y: 389, distance: 147.2
click at [721, 389] on div at bounding box center [658, 376] width 209 height 124
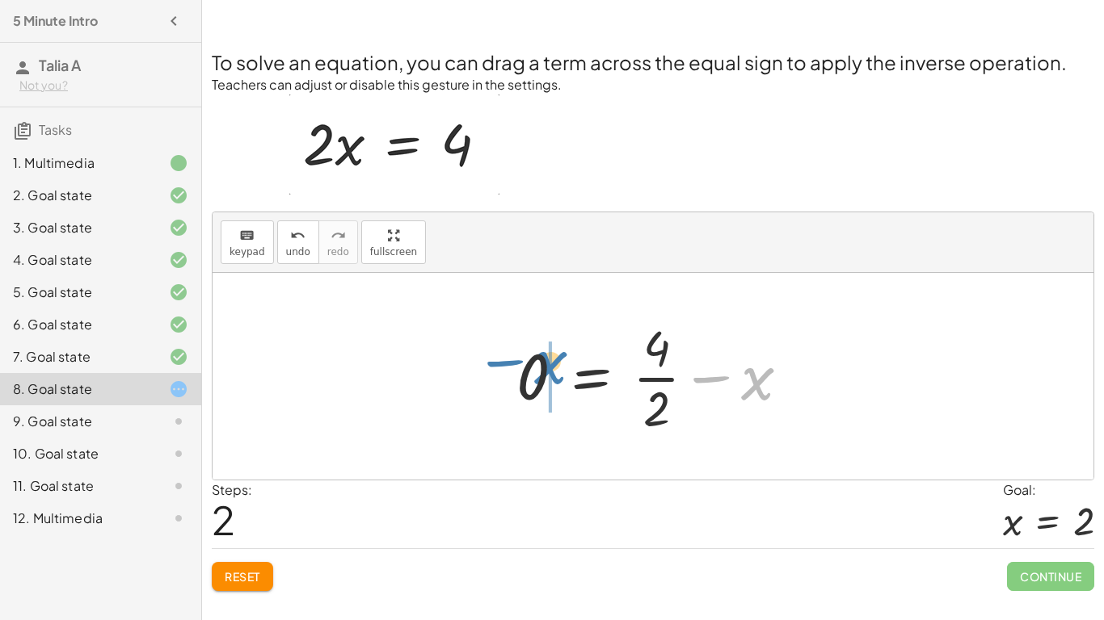
drag, startPoint x: 756, startPoint y: 388, endPoint x: 529, endPoint y: 376, distance: 227.3
click at [529, 376] on div at bounding box center [659, 376] width 302 height 124
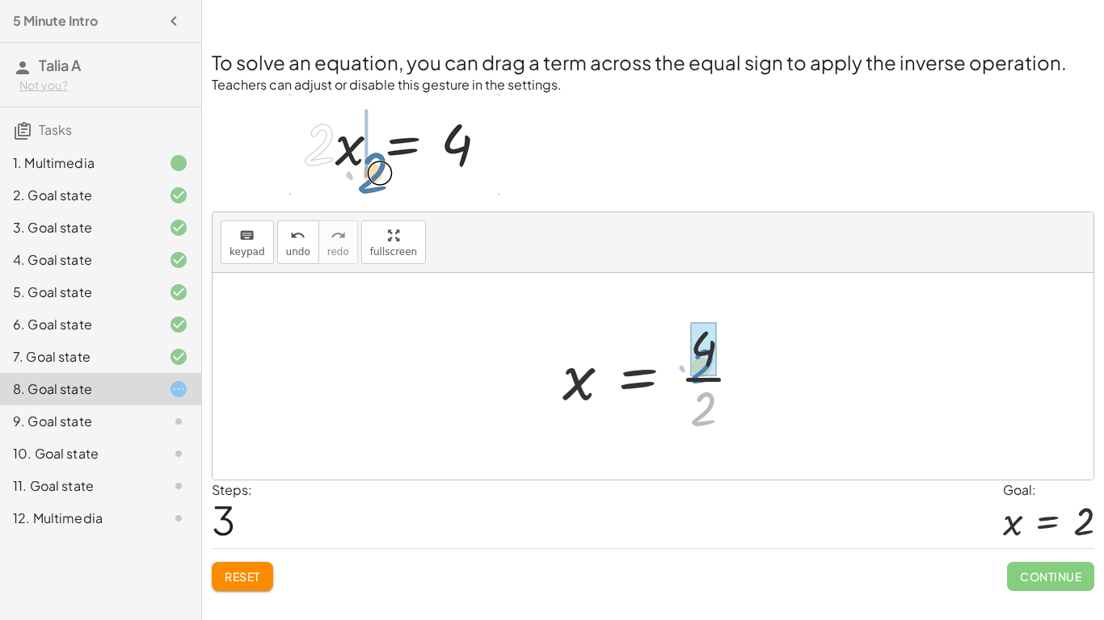
drag, startPoint x: 707, startPoint y: 405, endPoint x: 710, endPoint y: 362, distance: 42.9
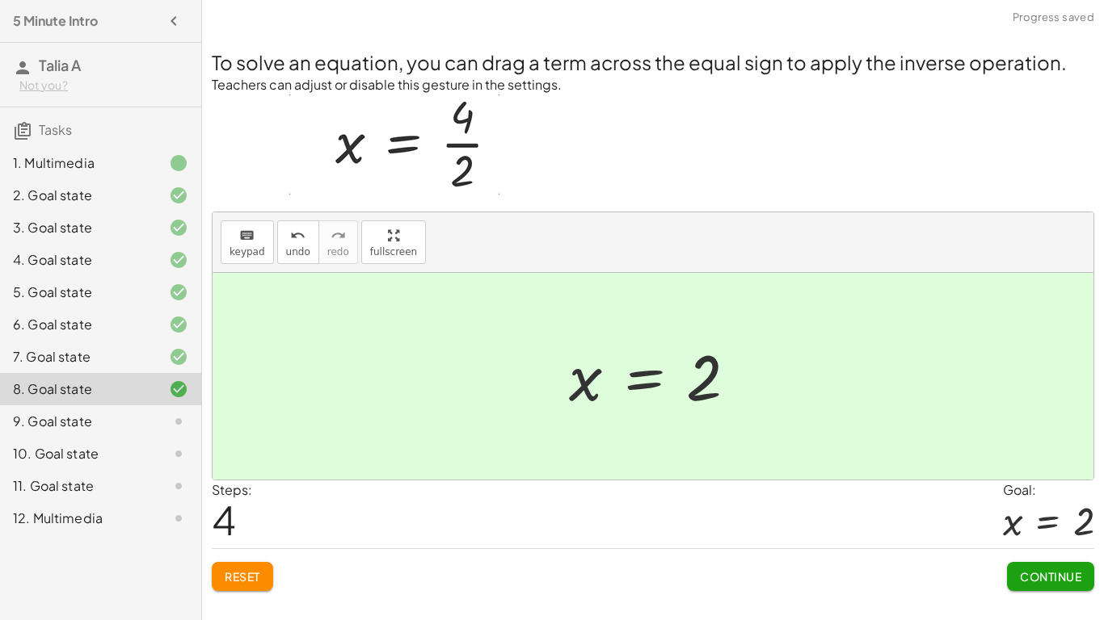
click at [1029, 582] on span "Continue" at bounding box center [1050, 577] width 61 height 15
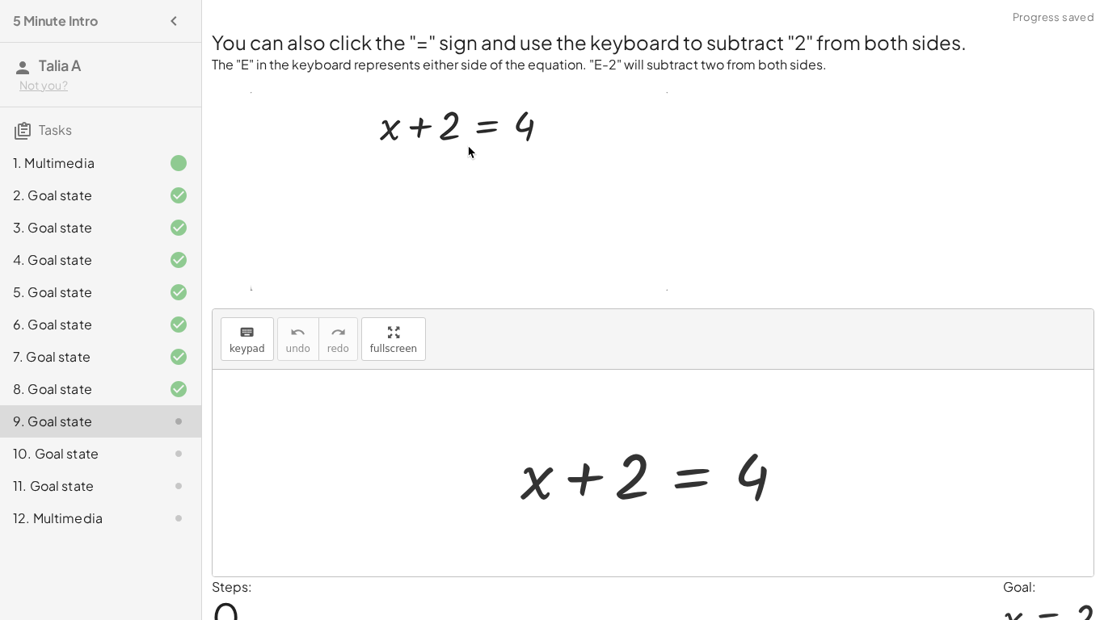
scroll to position [77, 0]
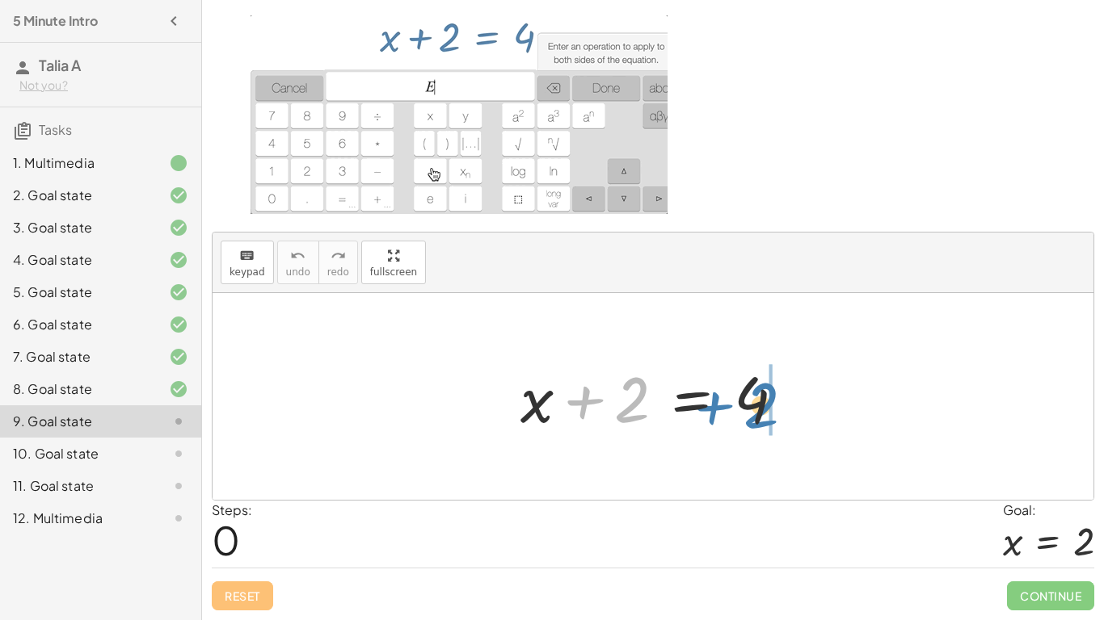
drag, startPoint x: 631, startPoint y: 385, endPoint x: 761, endPoint y: 391, distance: 130.2
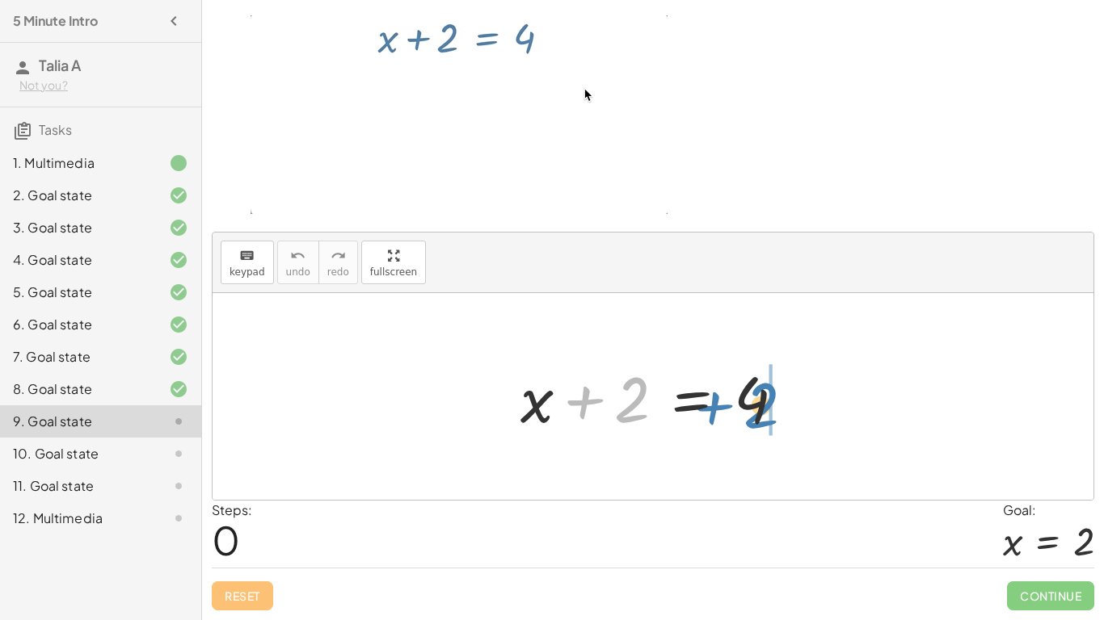
click at [761, 391] on div at bounding box center [658, 396] width 293 height 83
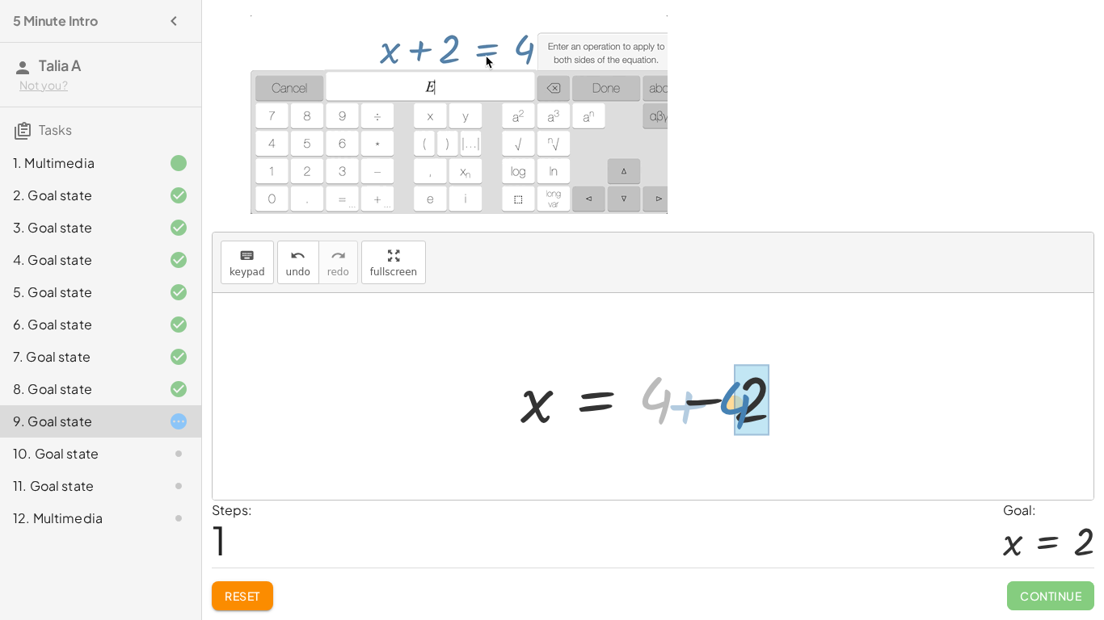
drag, startPoint x: 666, startPoint y: 401, endPoint x: 744, endPoint y: 404, distance: 78.4
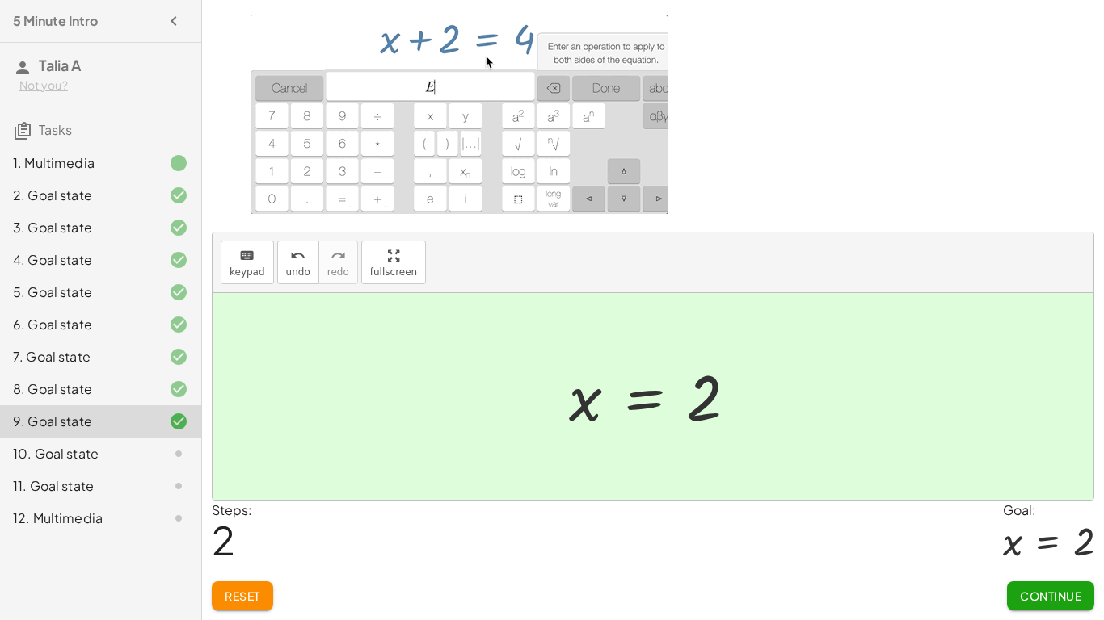
click at [1020, 592] on span "Continue" at bounding box center [1050, 596] width 61 height 15
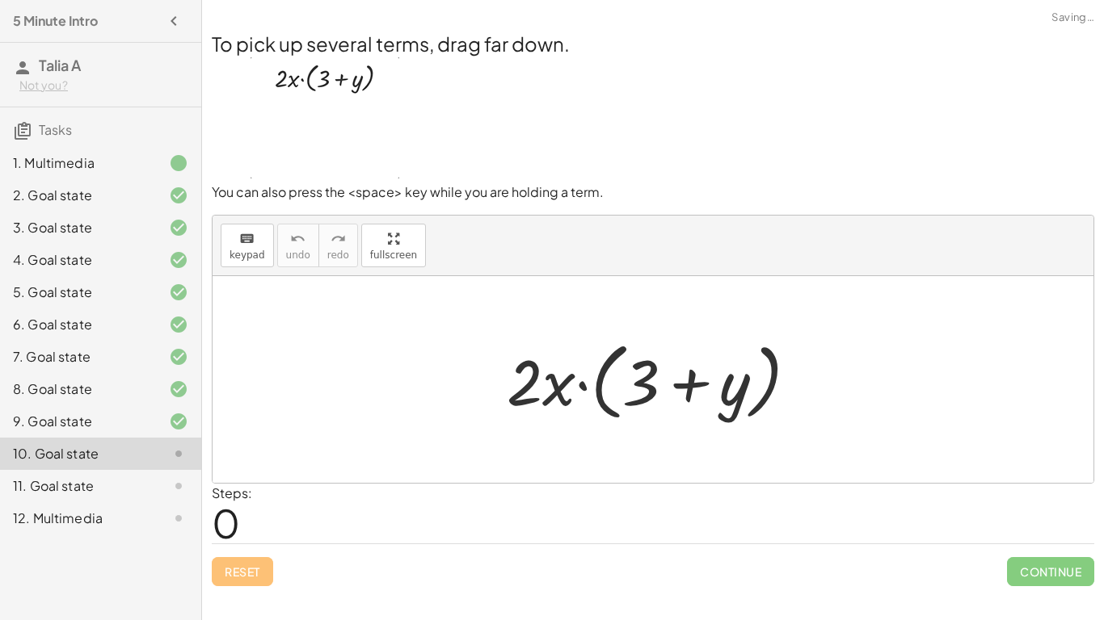
scroll to position [0, 0]
drag, startPoint x: 562, startPoint y: 386, endPoint x: 636, endPoint y: 390, distance: 74.4
click at [636, 390] on div at bounding box center [658, 380] width 320 height 93
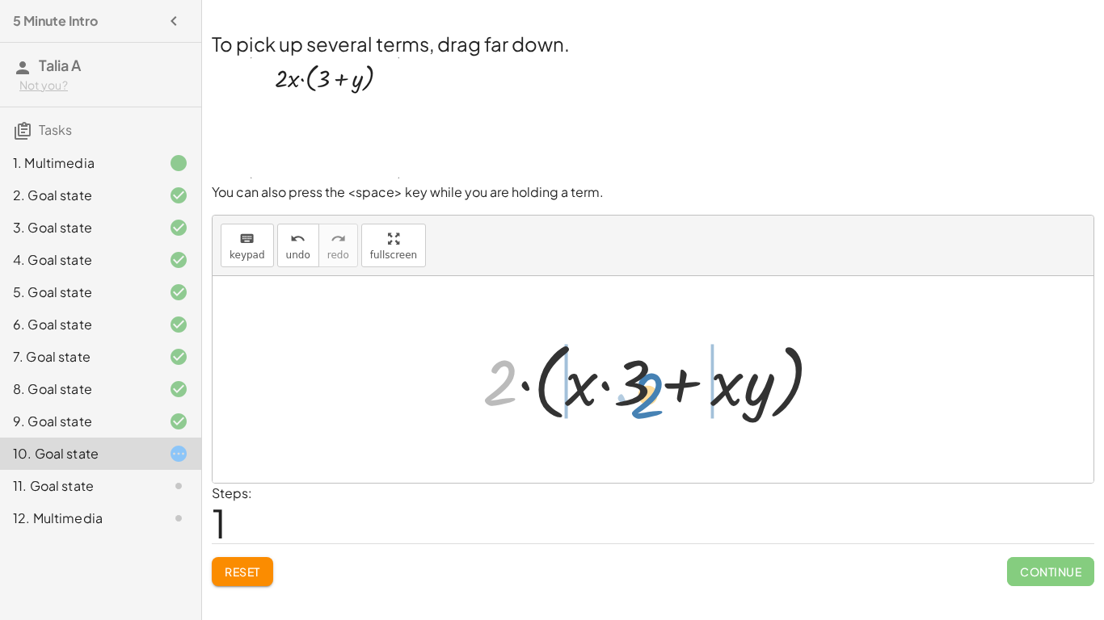
drag, startPoint x: 495, startPoint y: 376, endPoint x: 638, endPoint y: 386, distance: 143.4
click at [638, 386] on div at bounding box center [658, 380] width 368 height 93
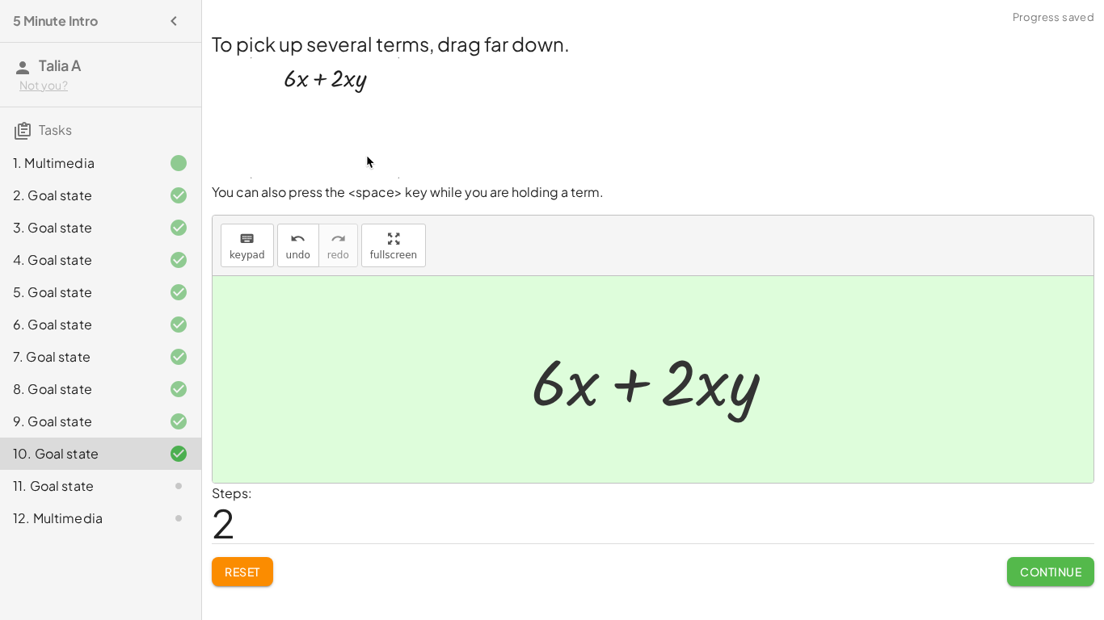
click at [1031, 568] on span "Continue" at bounding box center [1050, 572] width 61 height 15
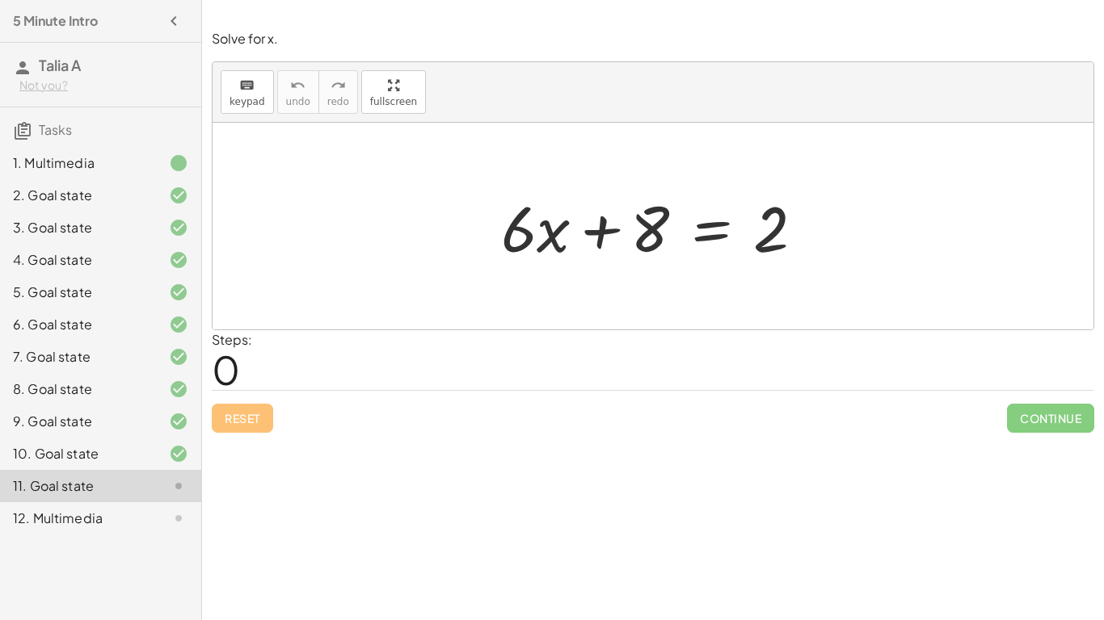
click at [632, 215] on div at bounding box center [659, 226] width 332 height 83
drag, startPoint x: 641, startPoint y: 217, endPoint x: 834, endPoint y: 233, distance: 193.0
click at [834, 233] on div "+ 8 + · 6 · x + 8 = 2" at bounding box center [652, 226] width 881 height 207
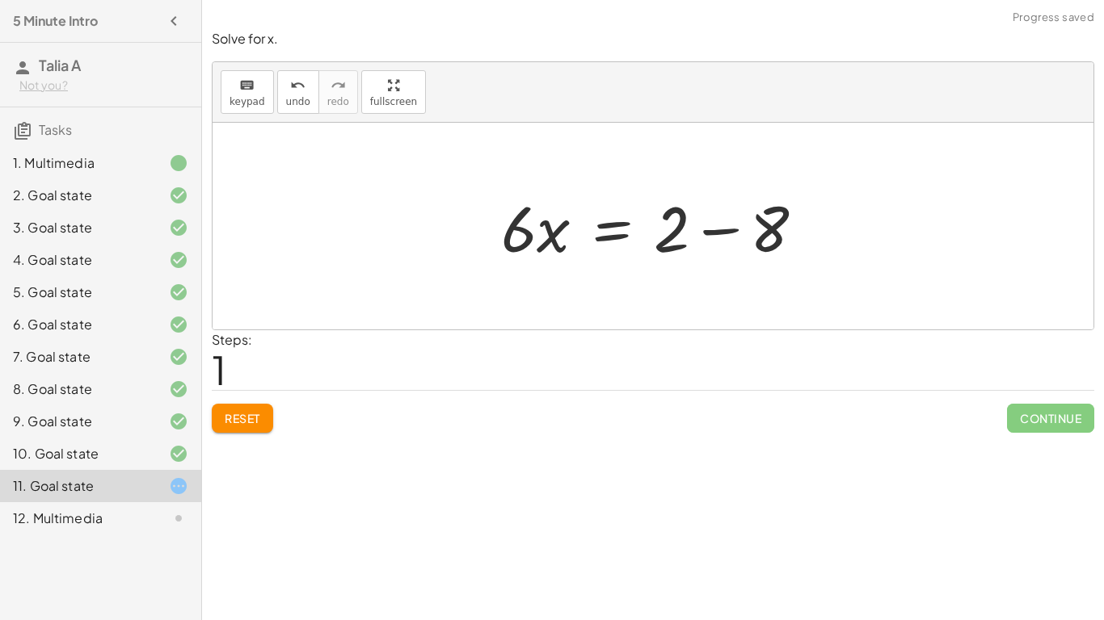
click at [730, 238] on div at bounding box center [659, 226] width 332 height 83
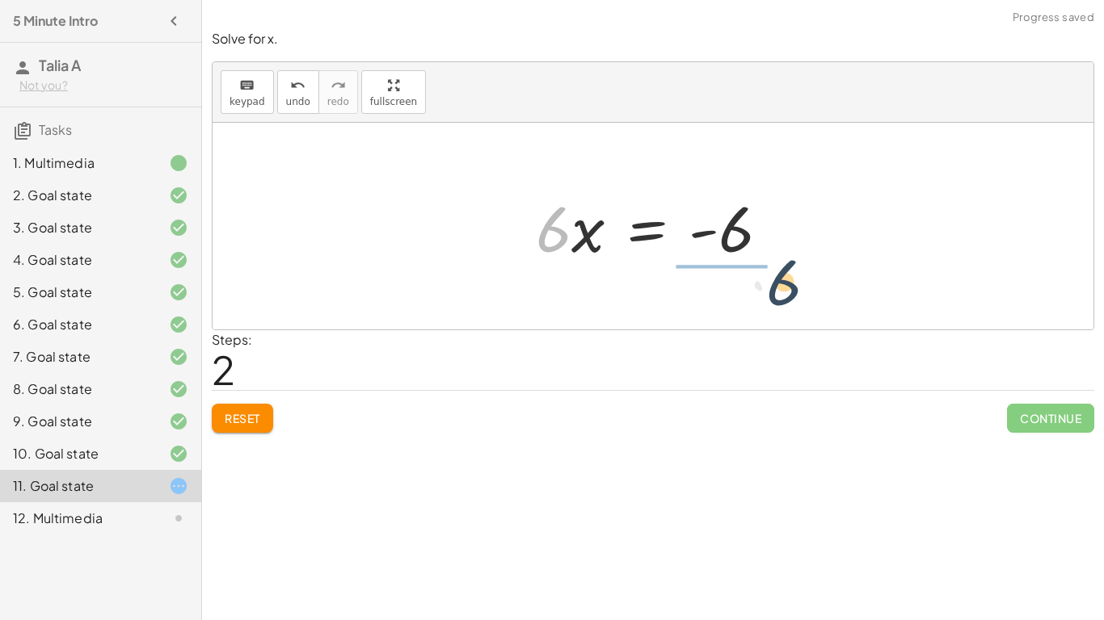
drag, startPoint x: 560, startPoint y: 232, endPoint x: 775, endPoint y: 264, distance: 217.3
click at [775, 264] on div at bounding box center [659, 226] width 263 height 83
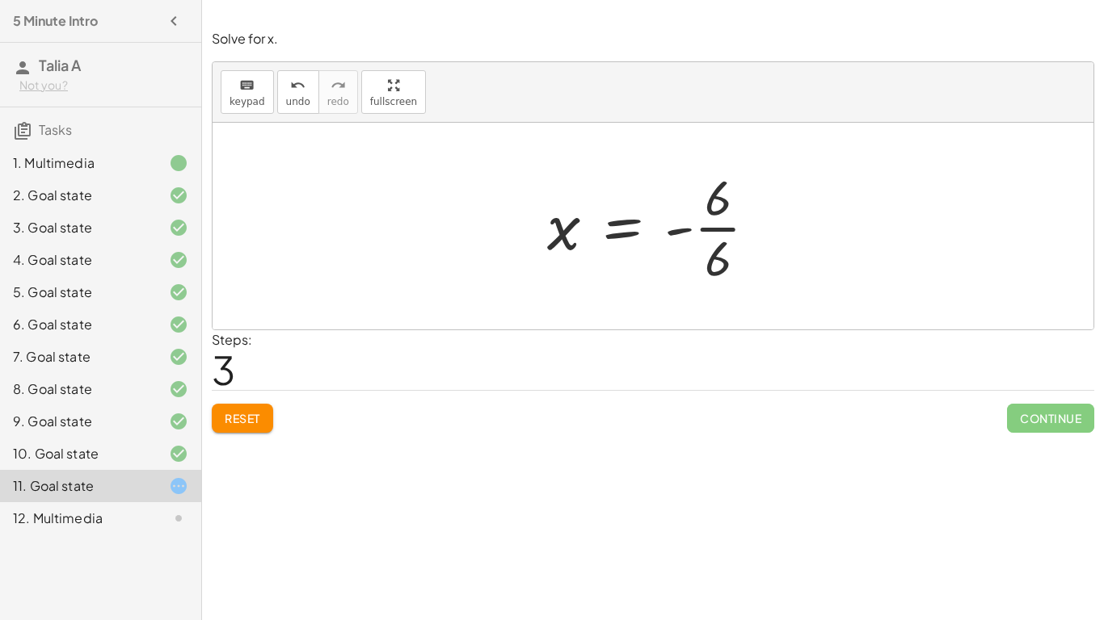
click at [714, 228] on div at bounding box center [658, 226] width 239 height 124
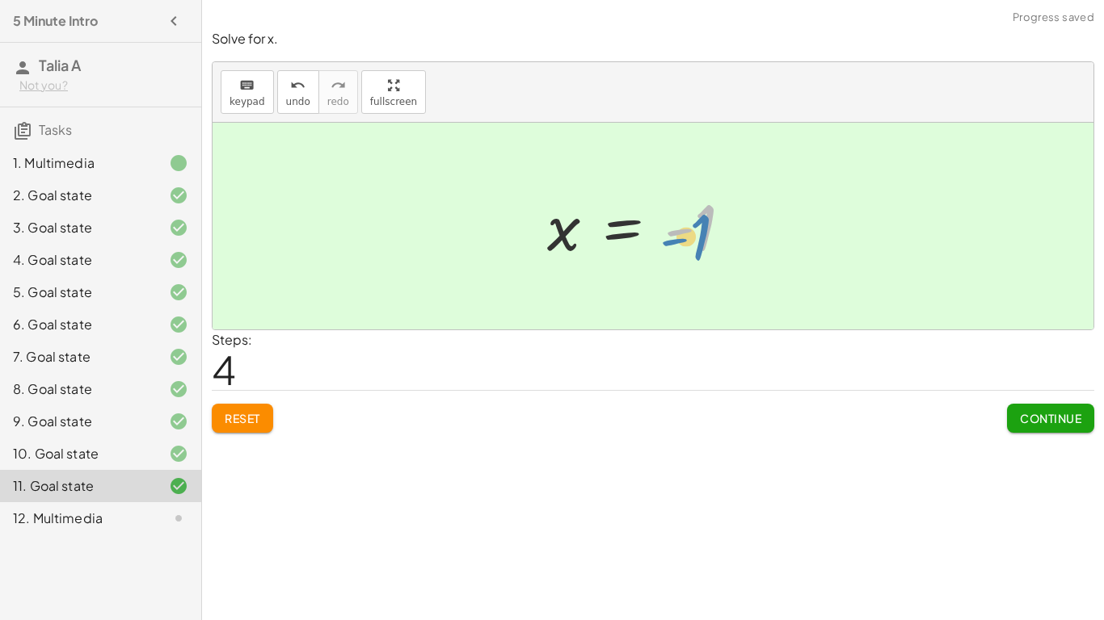
click at [709, 218] on div at bounding box center [645, 227] width 213 height 80
click at [1037, 419] on span "Continue" at bounding box center [1050, 418] width 61 height 15
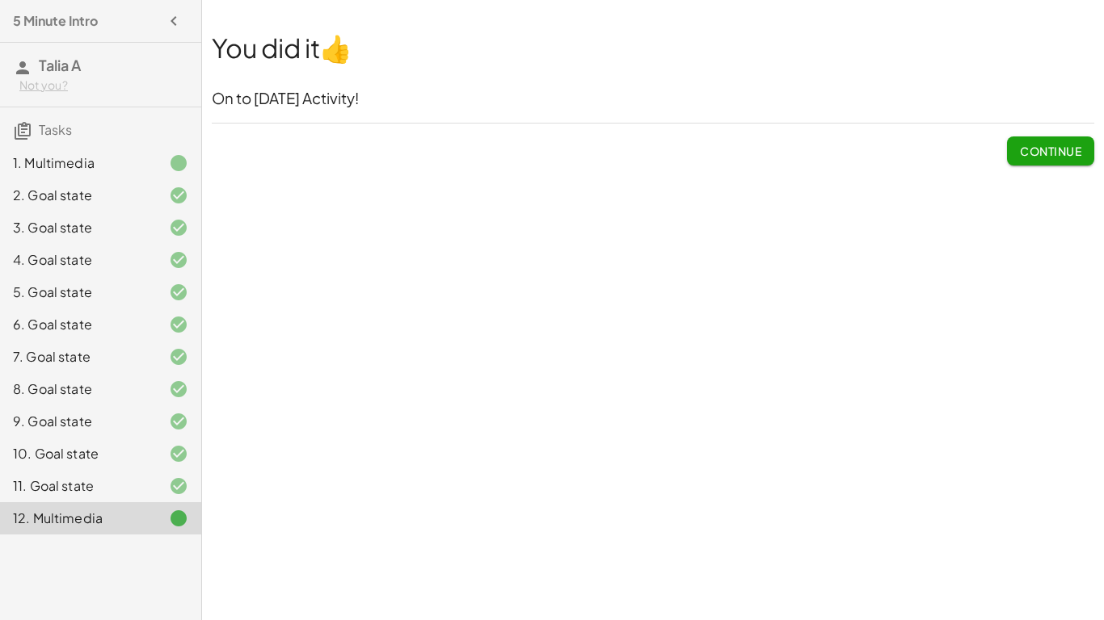
click at [1033, 141] on button "Continue" at bounding box center [1050, 151] width 87 height 29
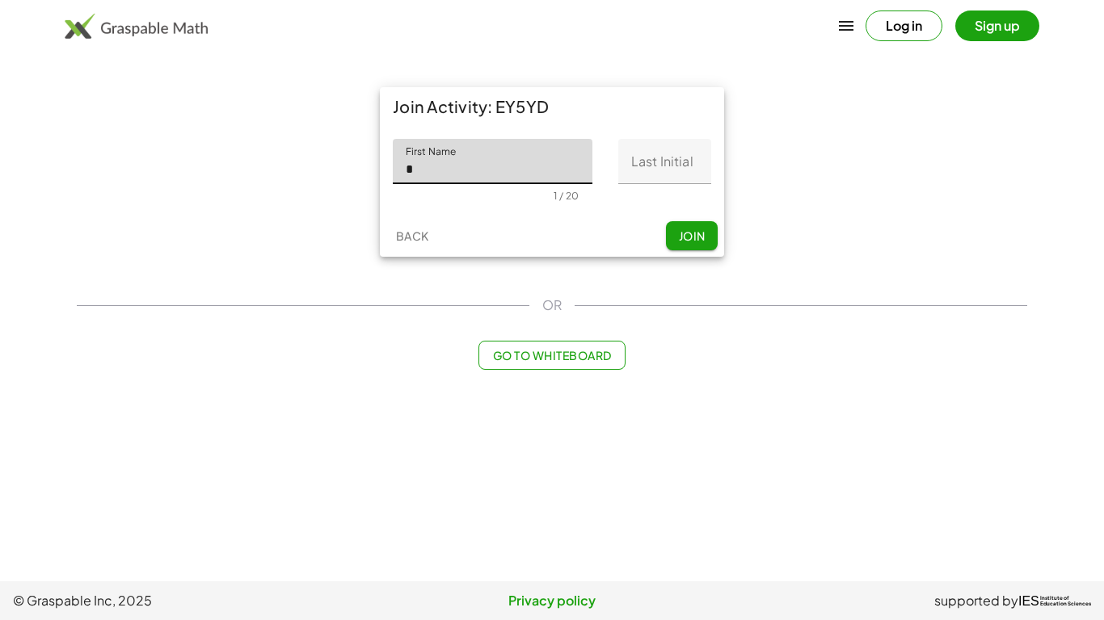
type input "*****"
click at [637, 178] on input "Last Initial" at bounding box center [664, 161] width 93 height 45
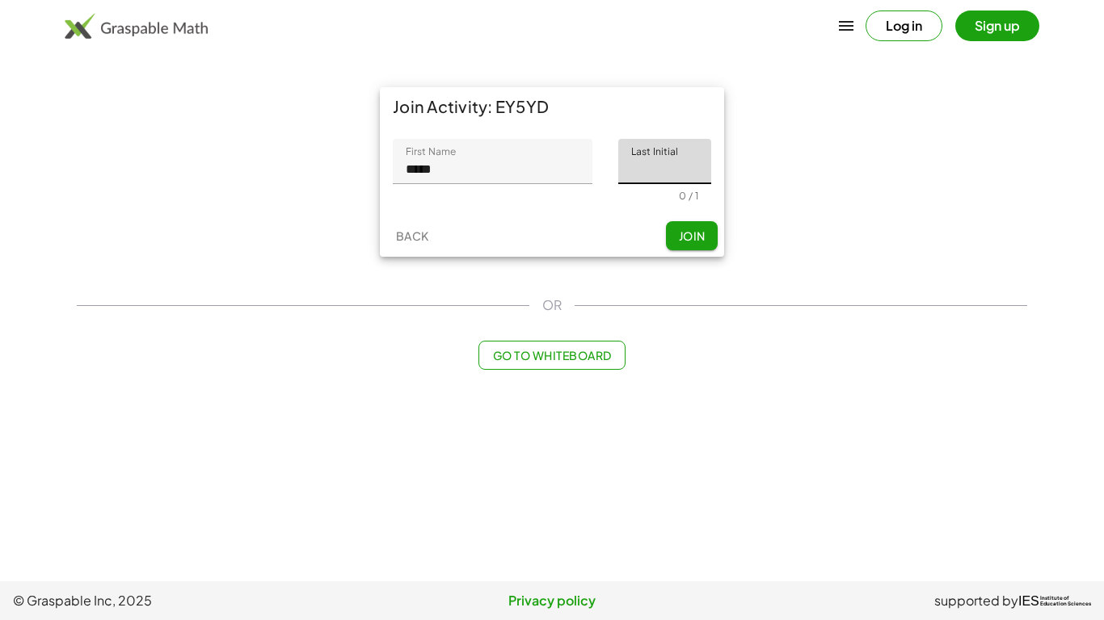
type input "*"
click at [683, 241] on span "Join" at bounding box center [691, 236] width 27 height 15
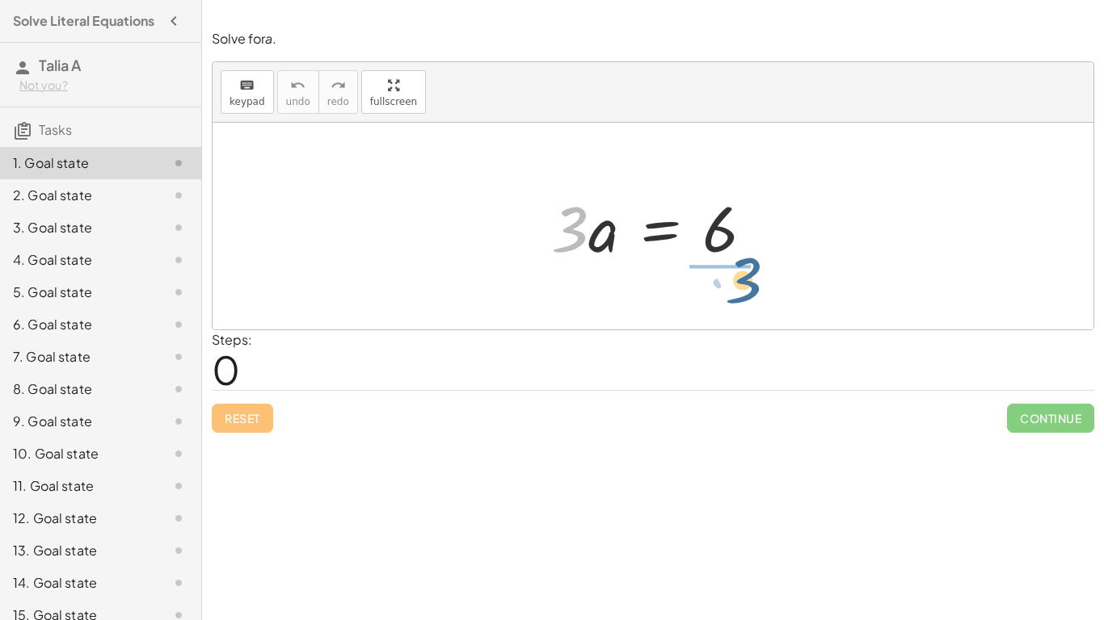
drag, startPoint x: 573, startPoint y: 227, endPoint x: 742, endPoint y: 271, distance: 174.6
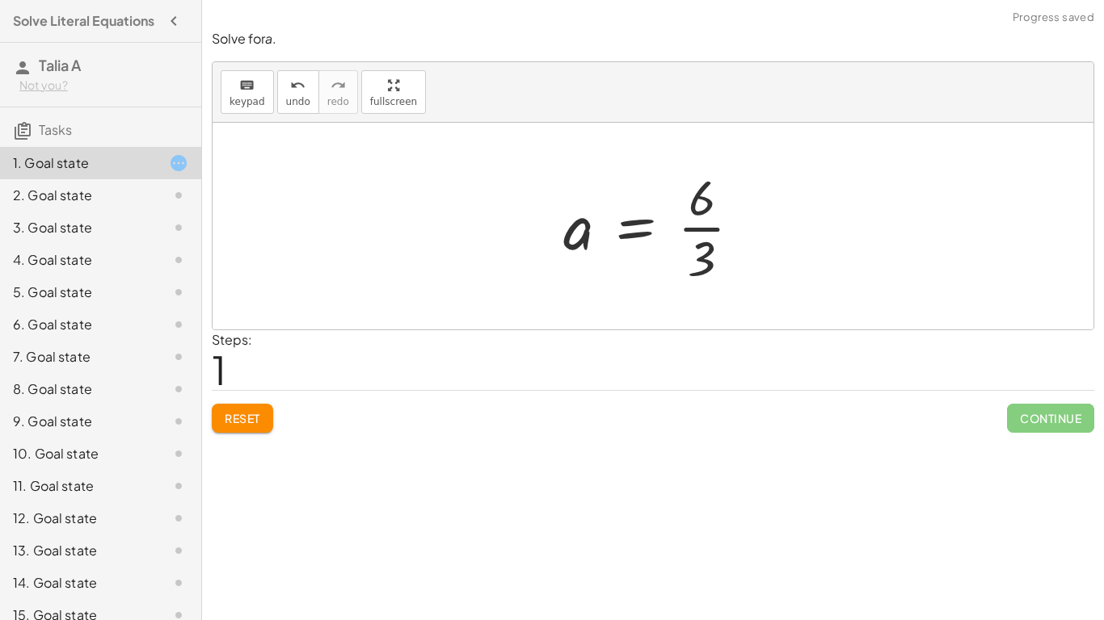
click at [702, 228] on div at bounding box center [659, 226] width 208 height 124
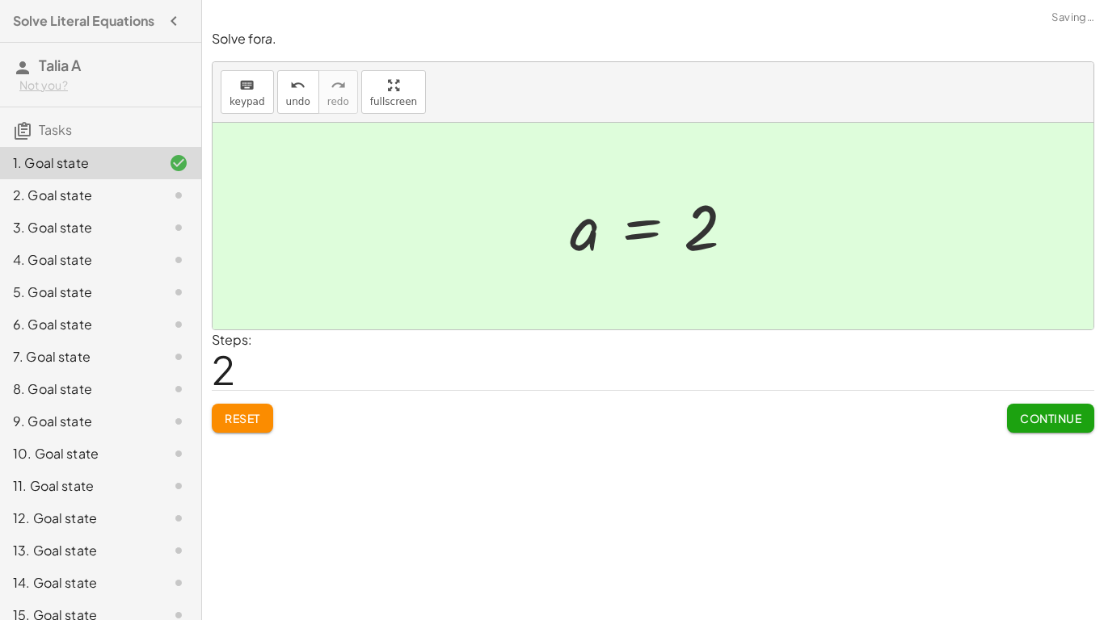
click at [1032, 422] on span "Continue" at bounding box center [1050, 418] width 61 height 15
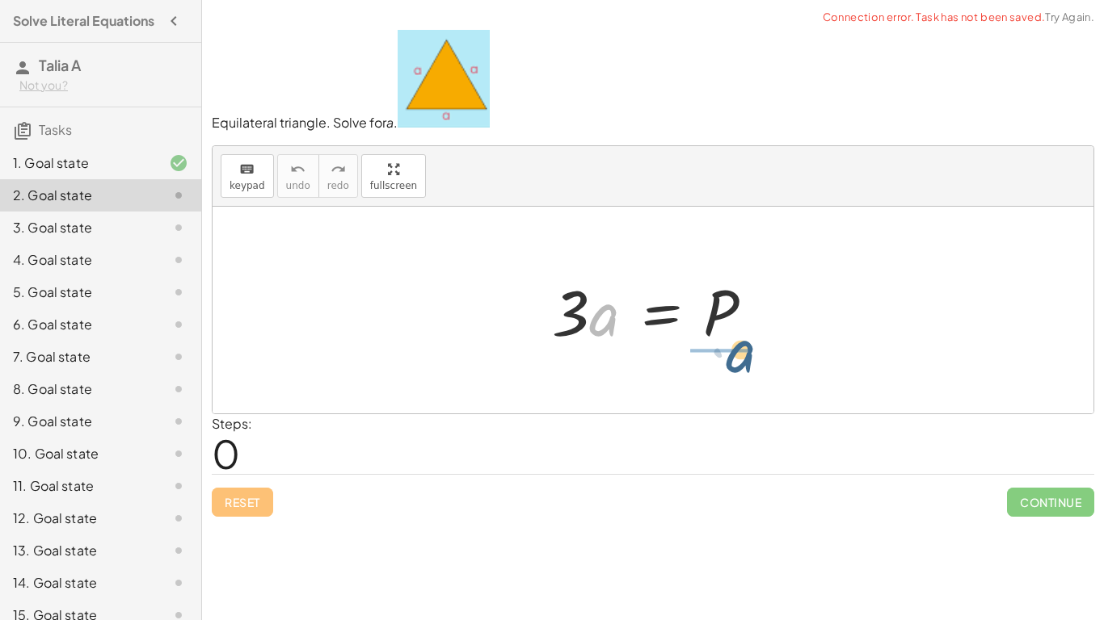
drag, startPoint x: 601, startPoint y: 308, endPoint x: 742, endPoint y: 330, distance: 142.3
click at [742, 330] on div at bounding box center [659, 310] width 230 height 83
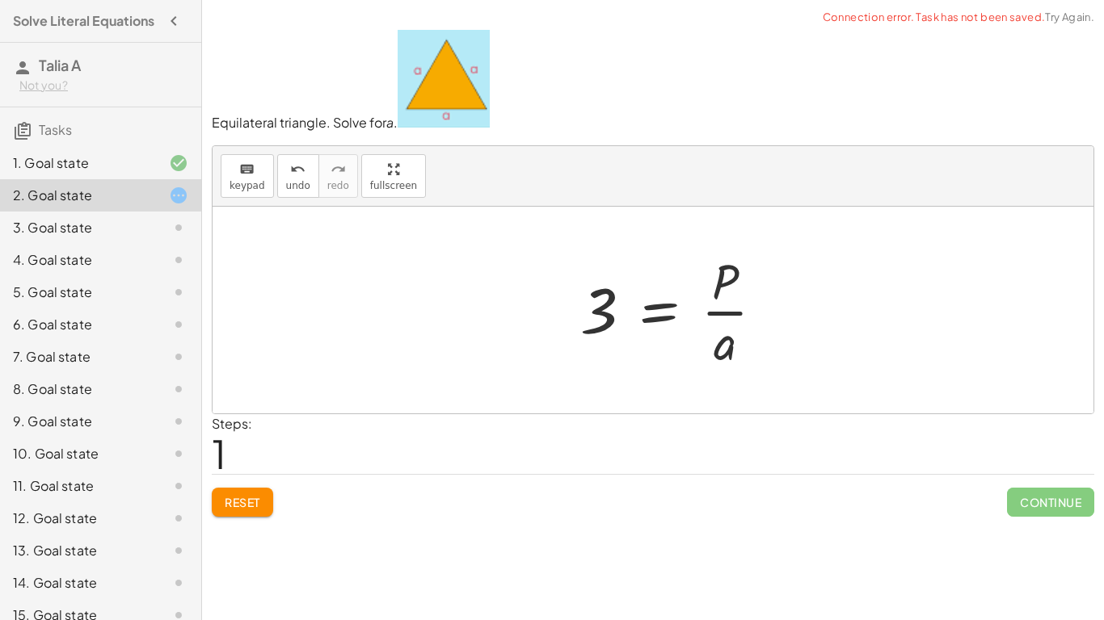
click at [730, 303] on div at bounding box center [678, 310] width 212 height 124
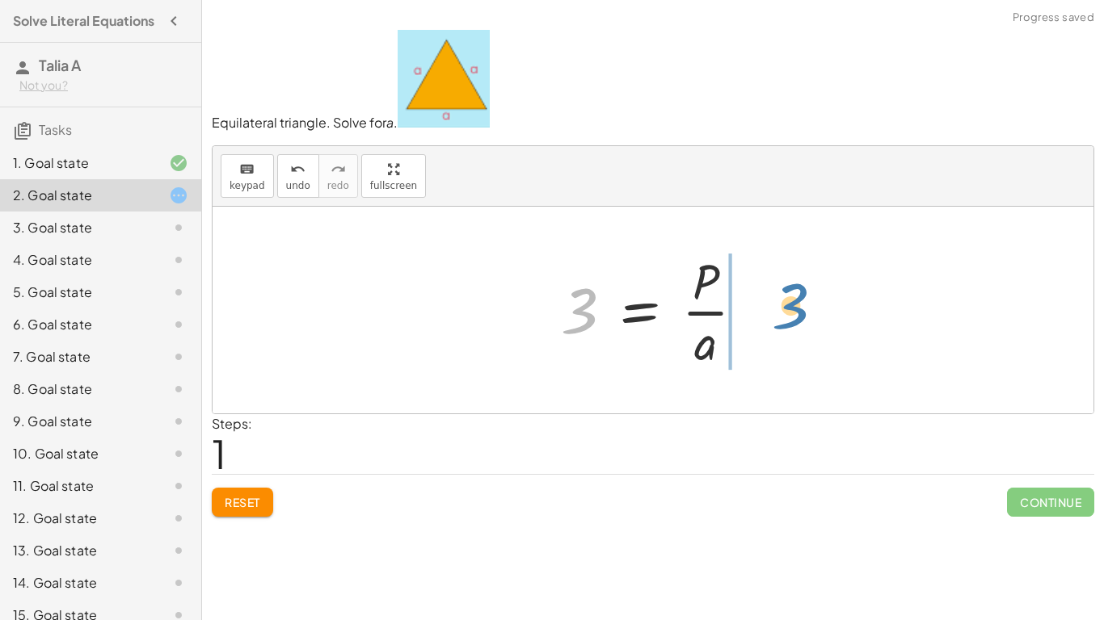
drag, startPoint x: 574, startPoint y: 318, endPoint x: 767, endPoint y: 312, distance: 192.4
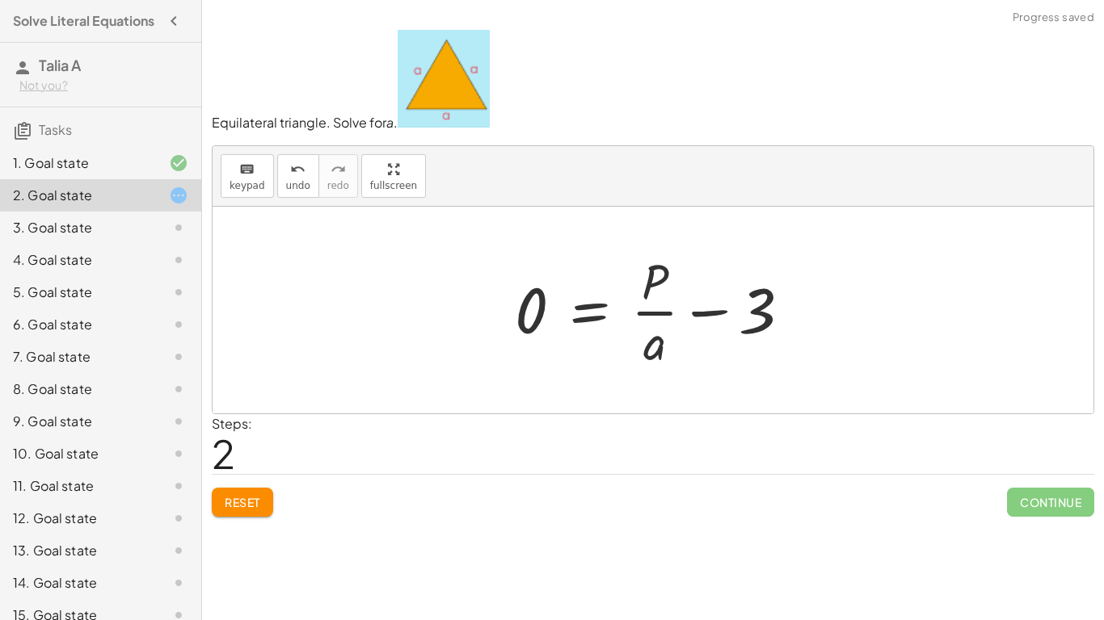
click at [657, 321] on div at bounding box center [659, 310] width 305 height 124
drag, startPoint x: 757, startPoint y: 312, endPoint x: 470, endPoint y: 302, distance: 287.0
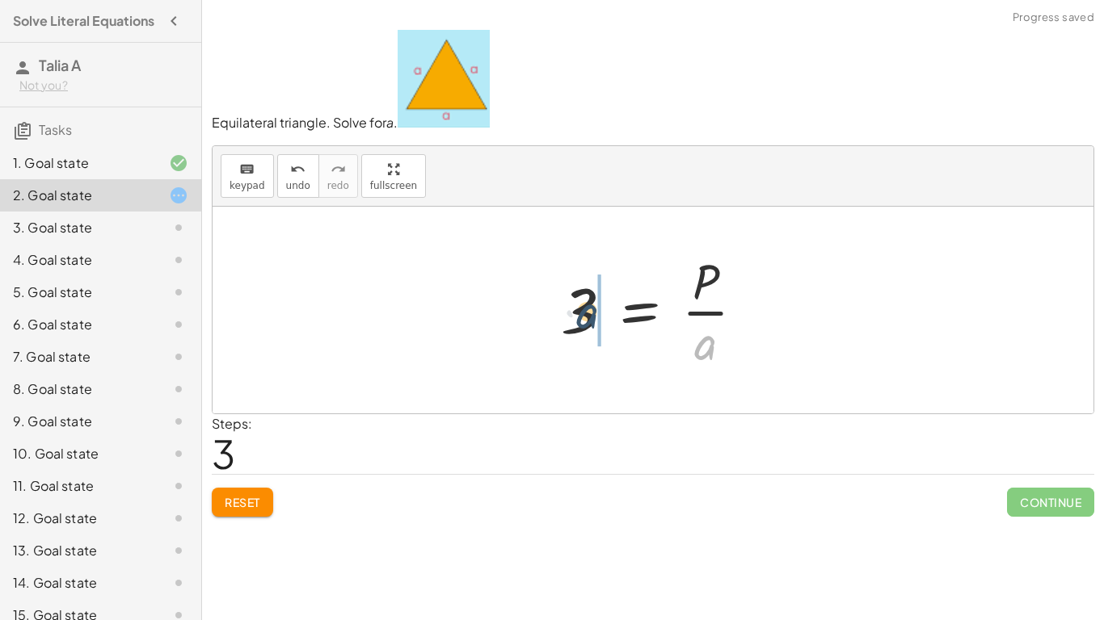
drag, startPoint x: 696, startPoint y: 338, endPoint x: 565, endPoint y: 304, distance: 135.2
click at [565, 304] on div at bounding box center [659, 310] width 212 height 124
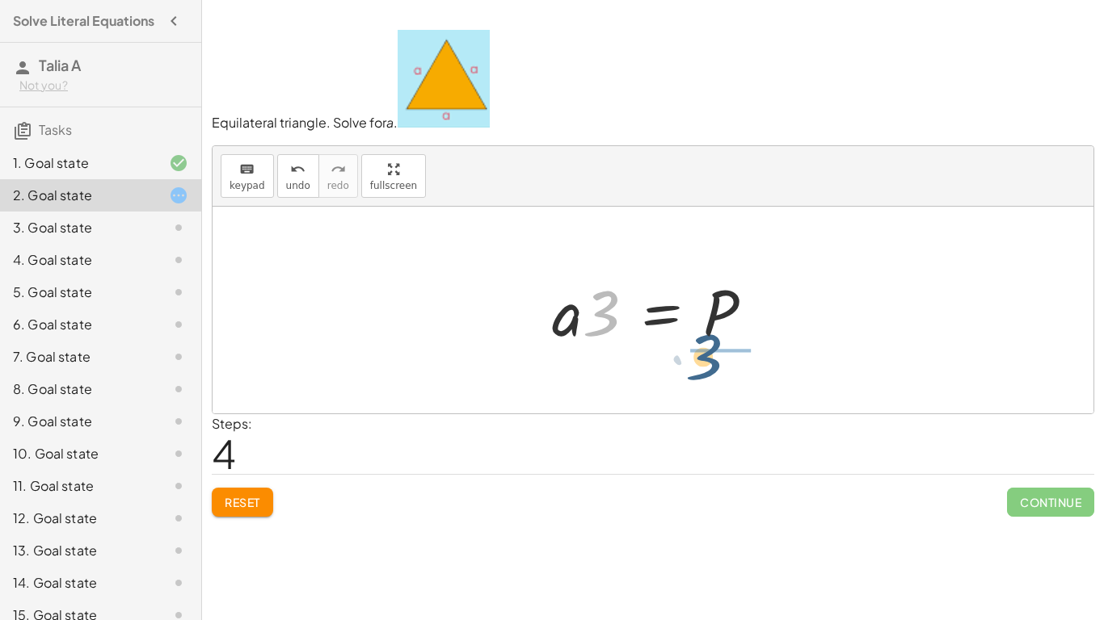
drag, startPoint x: 606, startPoint y: 320, endPoint x: 729, endPoint y: 364, distance: 130.3
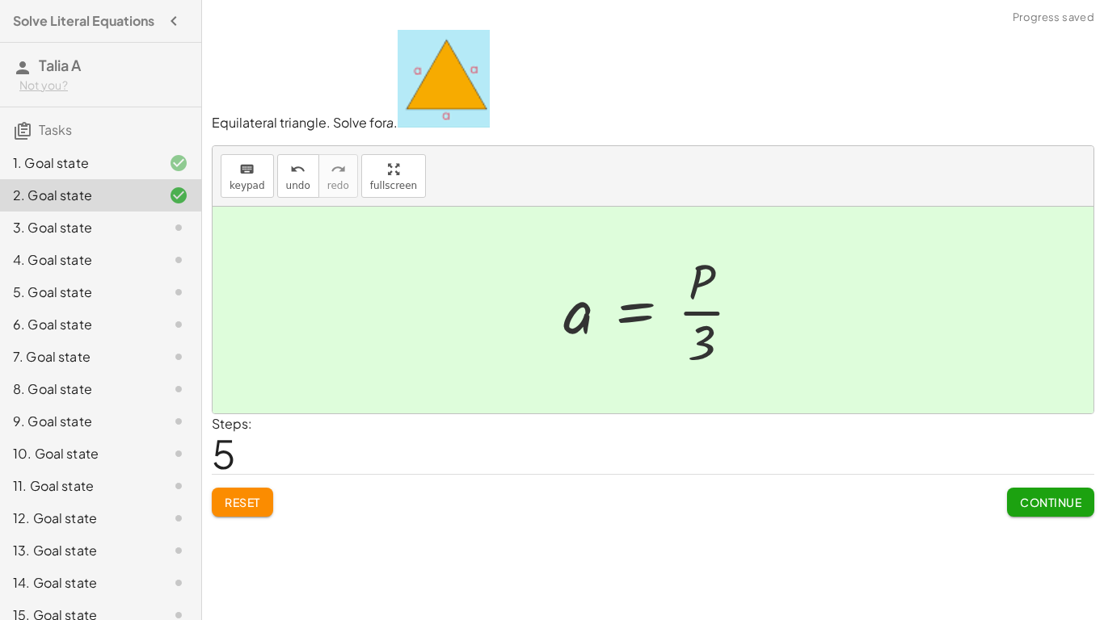
click at [1037, 495] on span "Continue" at bounding box center [1050, 502] width 61 height 15
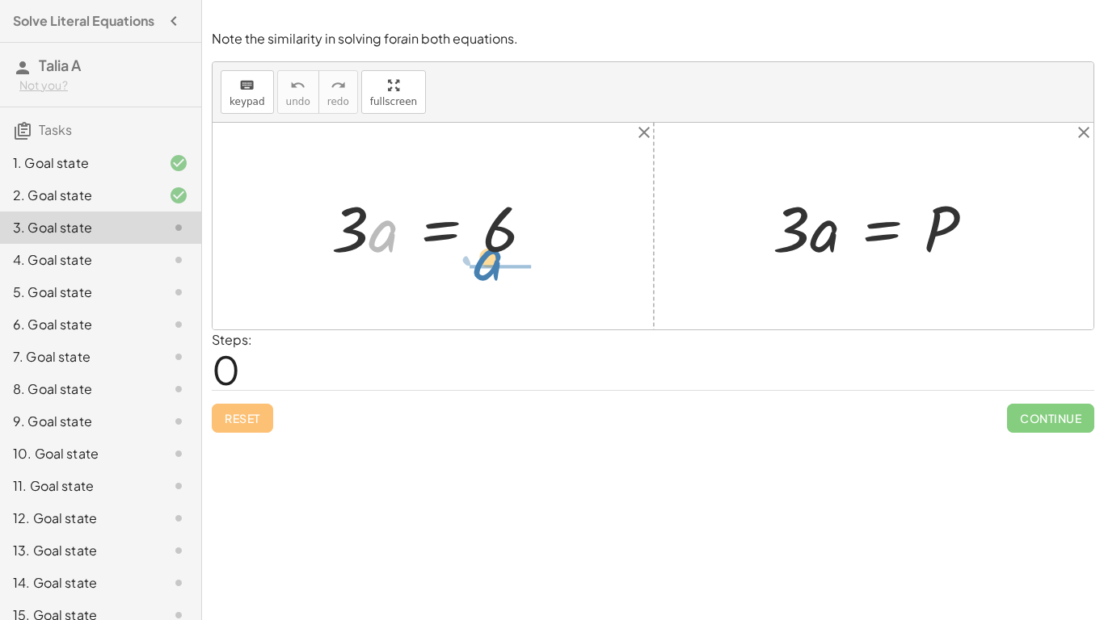
drag, startPoint x: 381, startPoint y: 243, endPoint x: 487, endPoint y: 271, distance: 110.3
click at [487, 271] on div "· a · 3 · a = 6" at bounding box center [433, 226] width 252 height 91
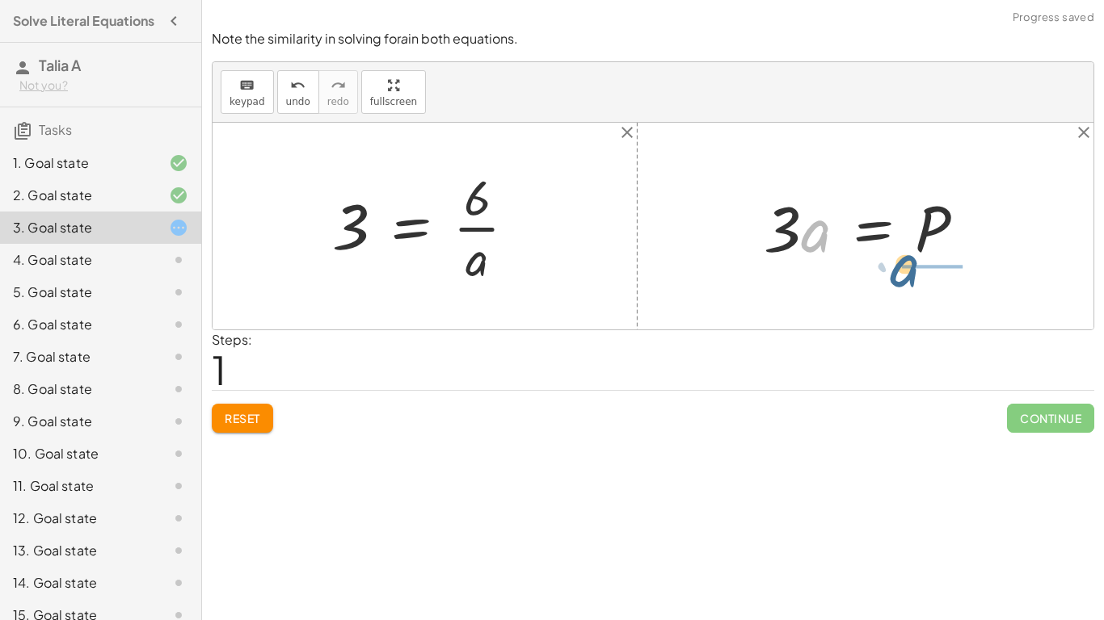
drag, startPoint x: 814, startPoint y: 231, endPoint x: 918, endPoint y: 267, distance: 109.6
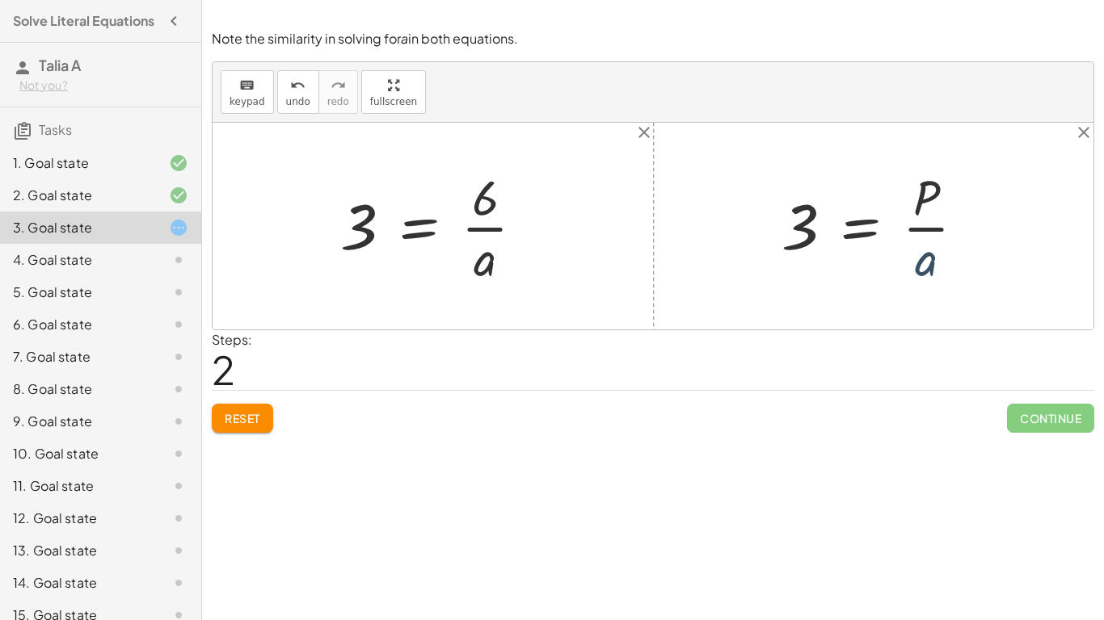
click at [923, 263] on div at bounding box center [879, 226] width 212 height 124
drag, startPoint x: 923, startPoint y: 260, endPoint x: 807, endPoint y: 227, distance: 120.2
click at [807, 227] on div at bounding box center [879, 226] width 212 height 124
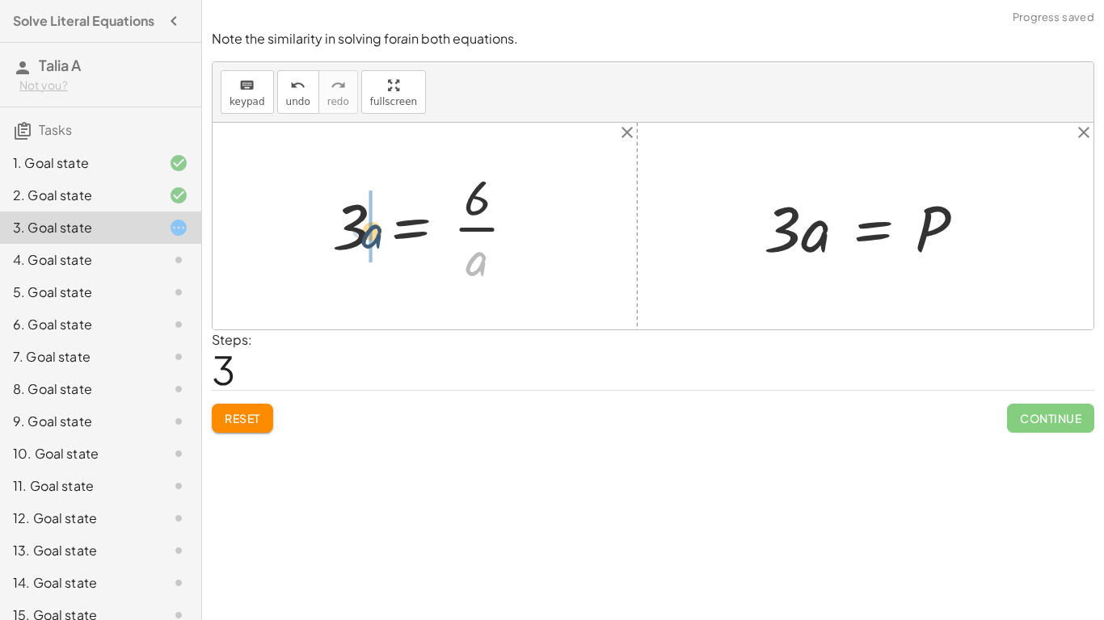
drag, startPoint x: 490, startPoint y: 267, endPoint x: 368, endPoint y: 235, distance: 126.0
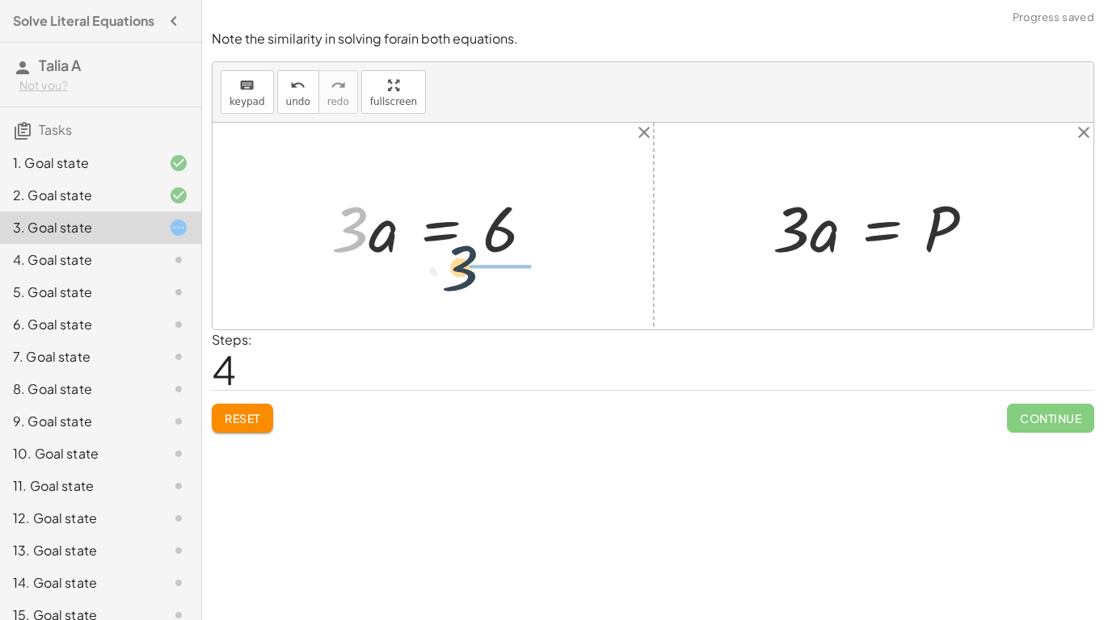
drag, startPoint x: 351, startPoint y: 233, endPoint x: 502, endPoint y: 277, distance: 156.5
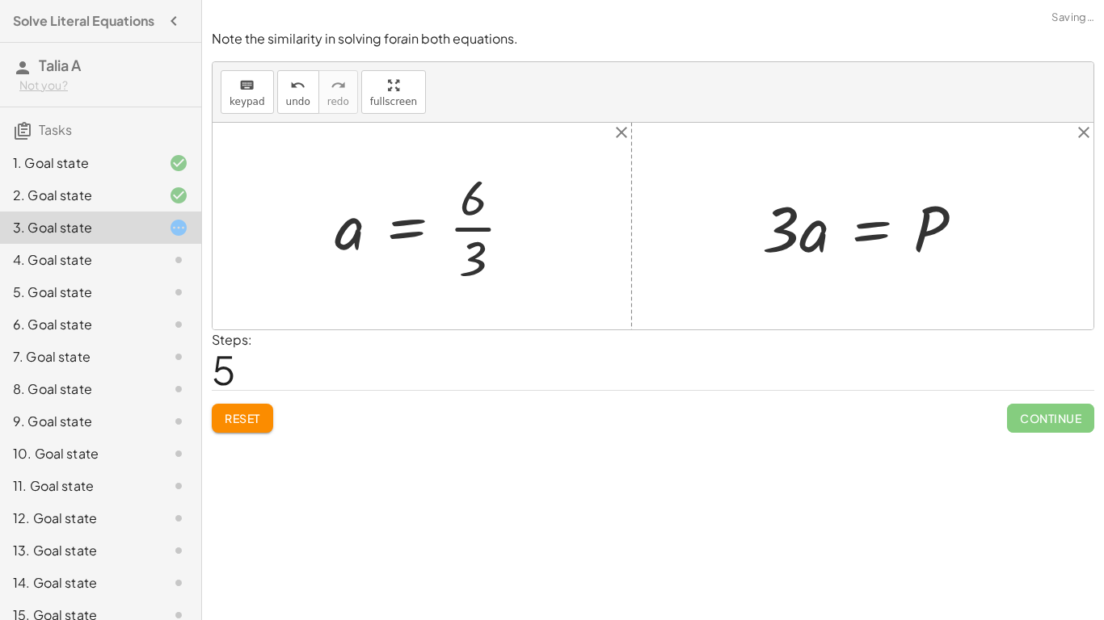
click at [501, 222] on div at bounding box center [430, 226] width 208 height 124
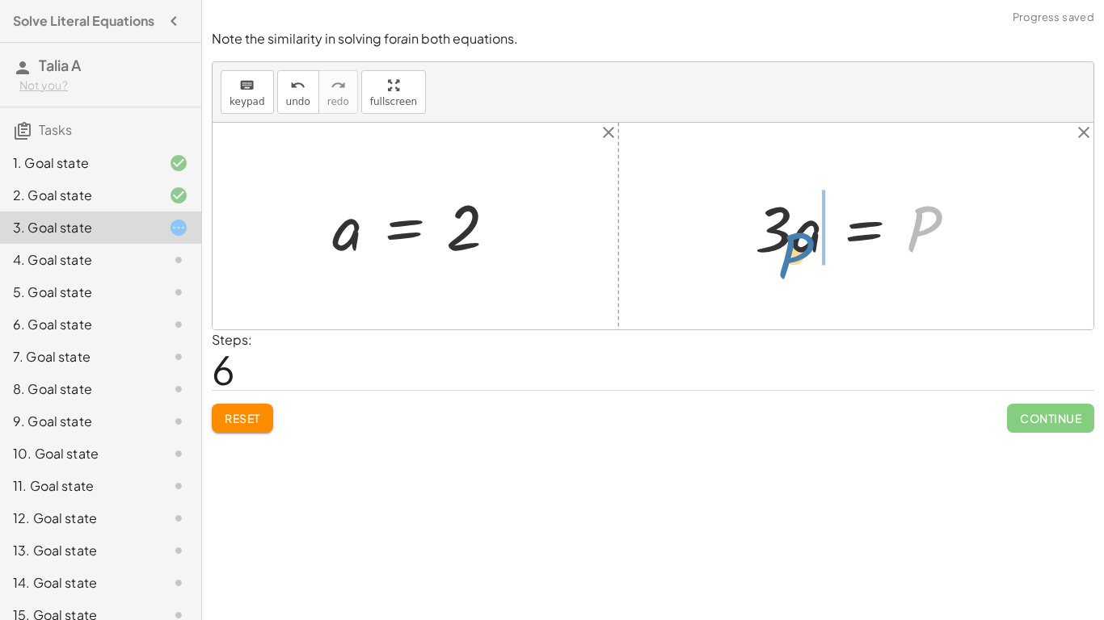
drag, startPoint x: 918, startPoint y: 227, endPoint x: 786, endPoint y: 254, distance: 134.5
click at [786, 254] on div at bounding box center [862, 226] width 230 height 83
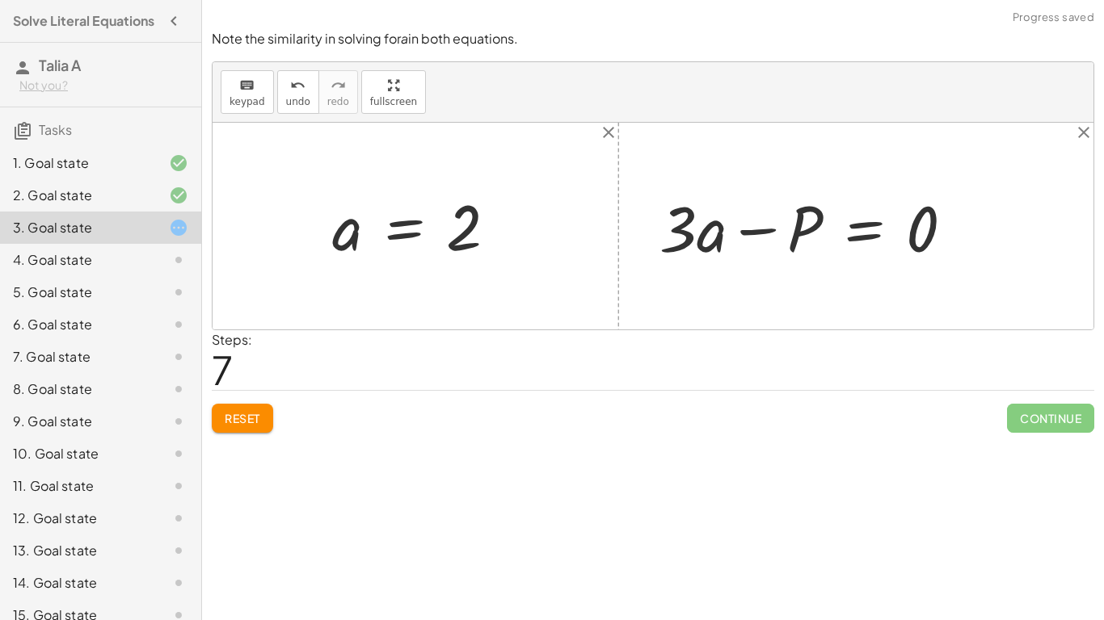
click at [762, 238] on div at bounding box center [812, 226] width 323 height 83
drag, startPoint x: 709, startPoint y: 240, endPoint x: 923, endPoint y: 234, distance: 213.4
click at [923, 234] on div at bounding box center [812, 226] width 323 height 83
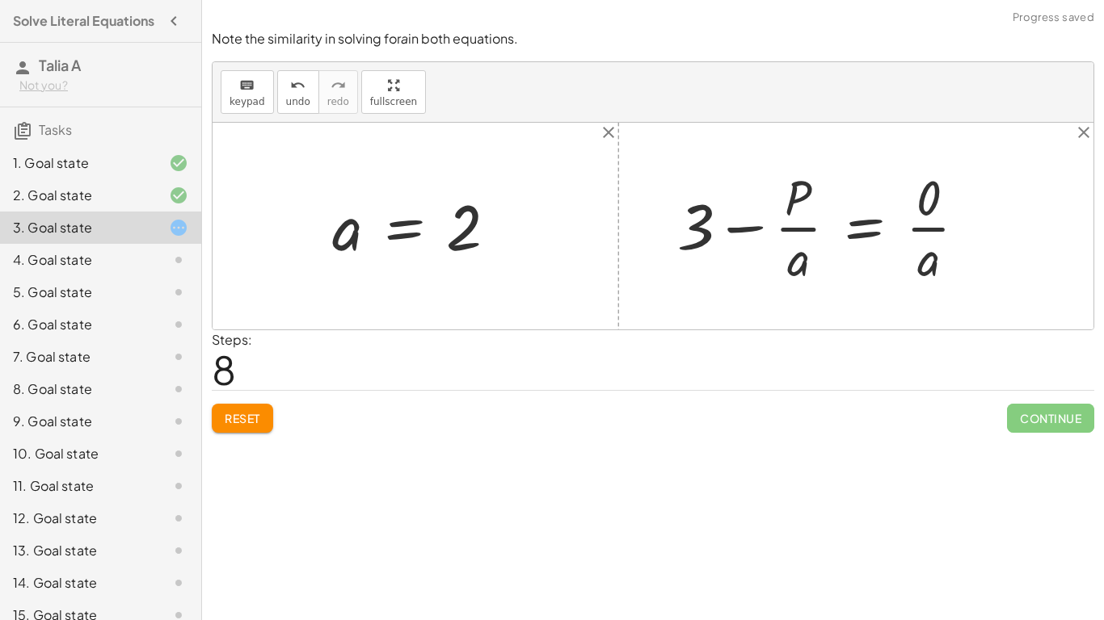
click at [744, 229] on div at bounding box center [828, 226] width 318 height 124
drag, startPoint x: 694, startPoint y: 228, endPoint x: 909, endPoint y: 237, distance: 215.1
click at [909, 237] on div at bounding box center [828, 226] width 318 height 124
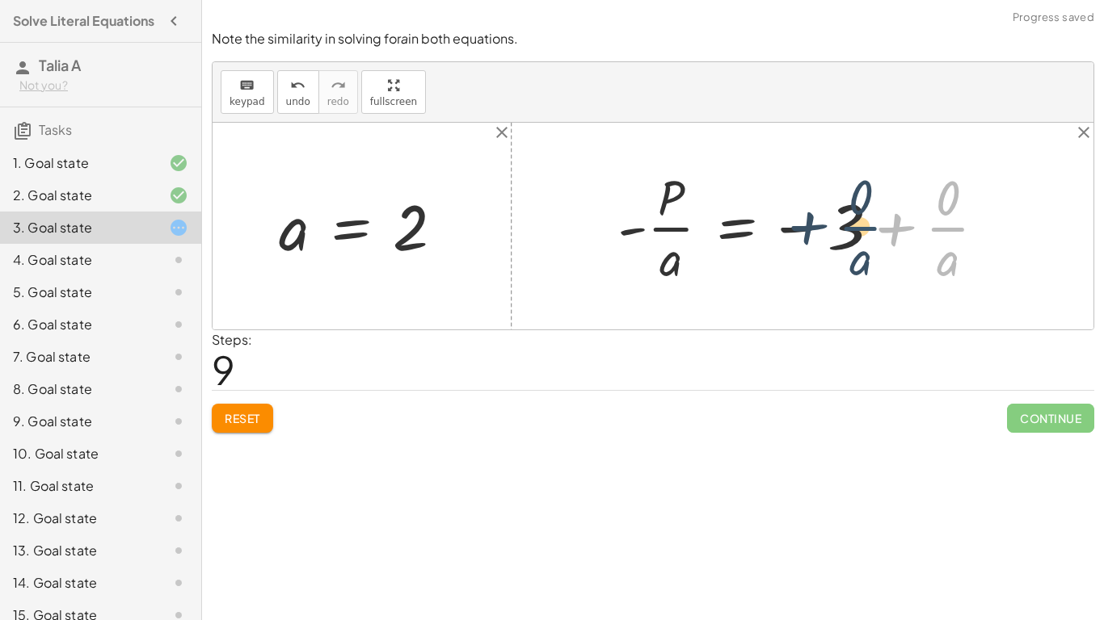
drag, startPoint x: 949, startPoint y: 233, endPoint x: 860, endPoint y: 232, distance: 88.1
click at [860, 232] on div at bounding box center [808, 226] width 398 height 124
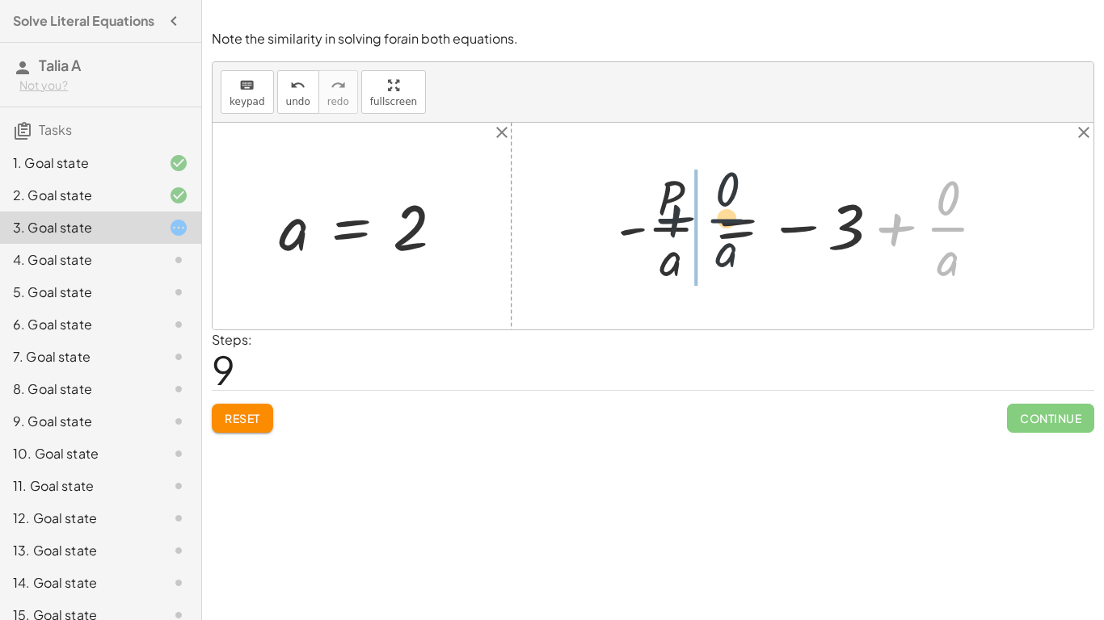
drag, startPoint x: 954, startPoint y: 233, endPoint x: 708, endPoint y: 228, distance: 246.5
click at [708, 228] on div at bounding box center [808, 226] width 398 height 124
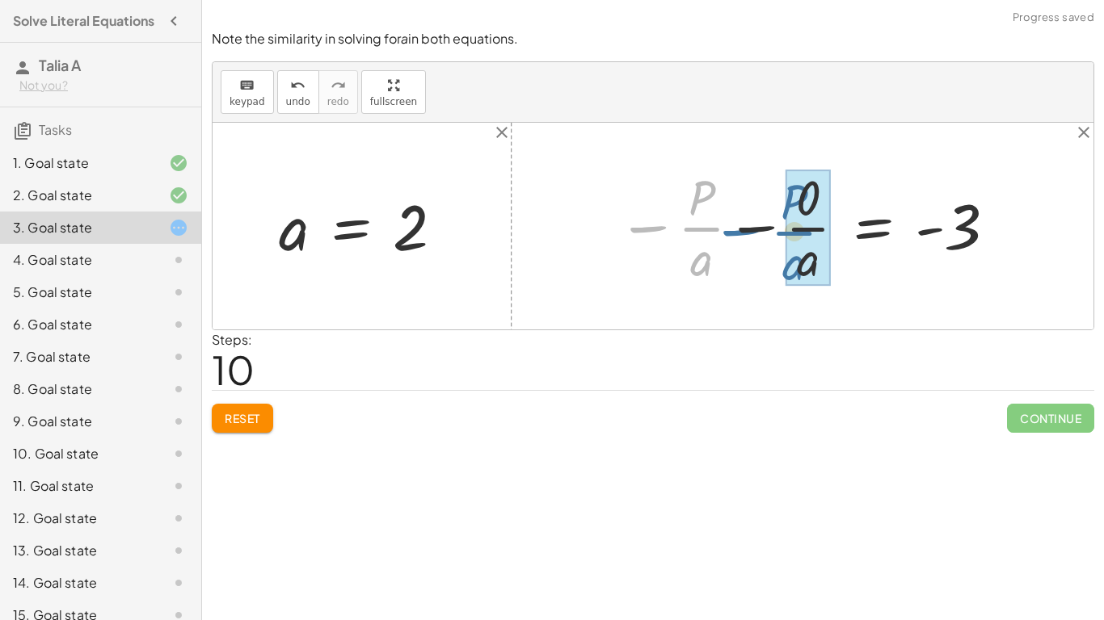
drag, startPoint x: 650, startPoint y: 225, endPoint x: 743, endPoint y: 229, distance: 93.0
click at [743, 229] on div at bounding box center [808, 226] width 398 height 124
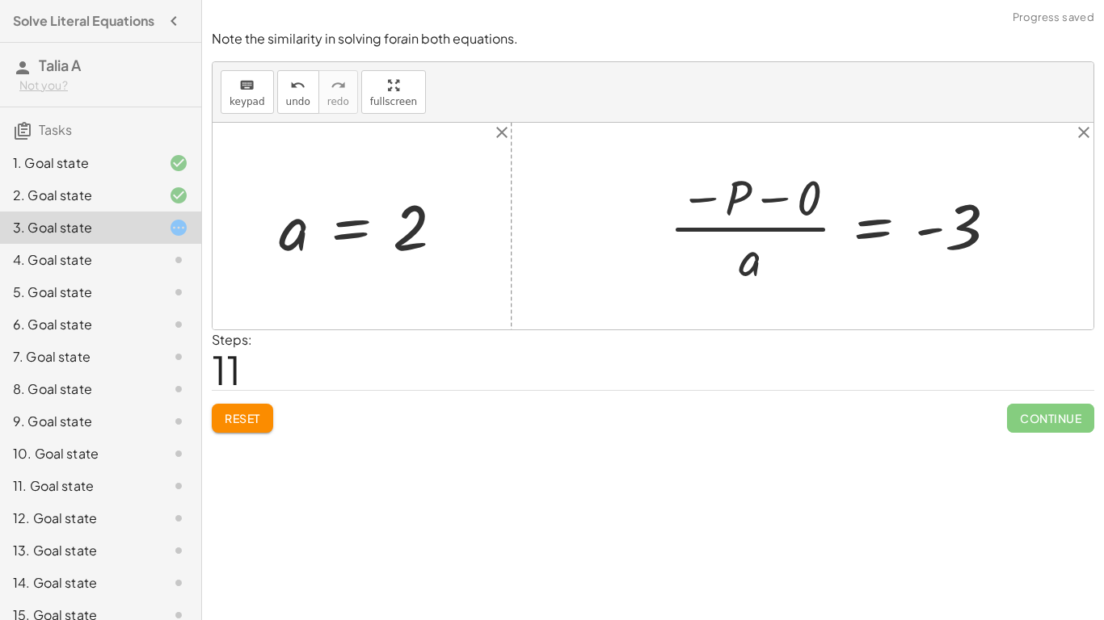
click at [758, 238] on div at bounding box center [839, 226] width 357 height 124
click at [759, 257] on div at bounding box center [839, 226] width 357 height 124
drag, startPoint x: 947, startPoint y: 248, endPoint x: 763, endPoint y: 233, distance: 184.0
click at [763, 233] on div at bounding box center [839, 226] width 357 height 124
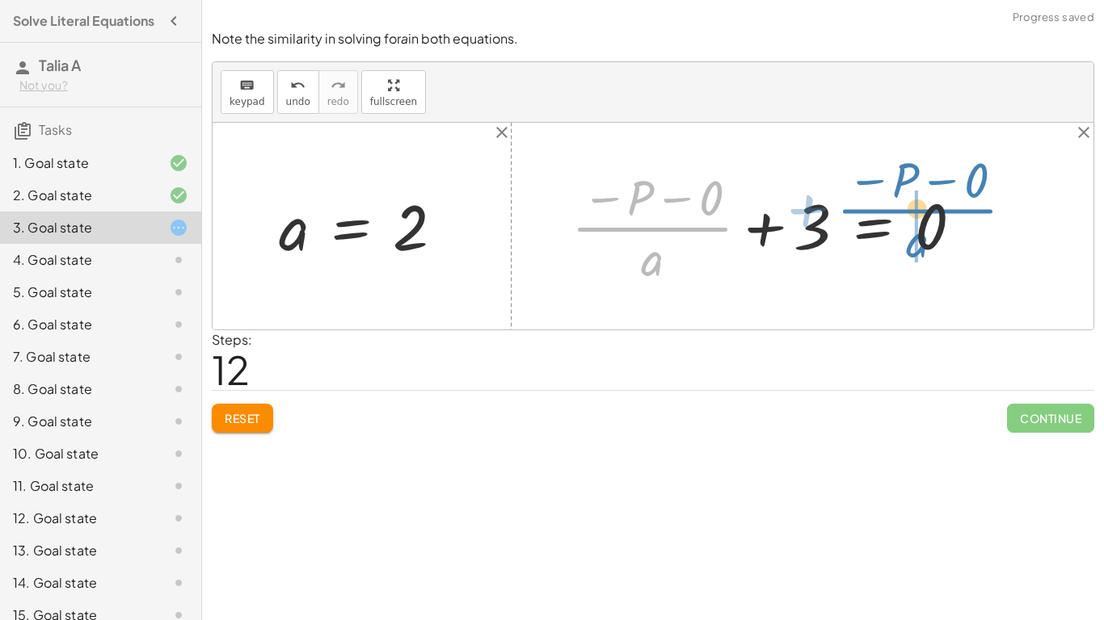
drag, startPoint x: 681, startPoint y: 238, endPoint x: 946, endPoint y: 218, distance: 265.7
click at [946, 218] on div at bounding box center [773, 226] width 420 height 124
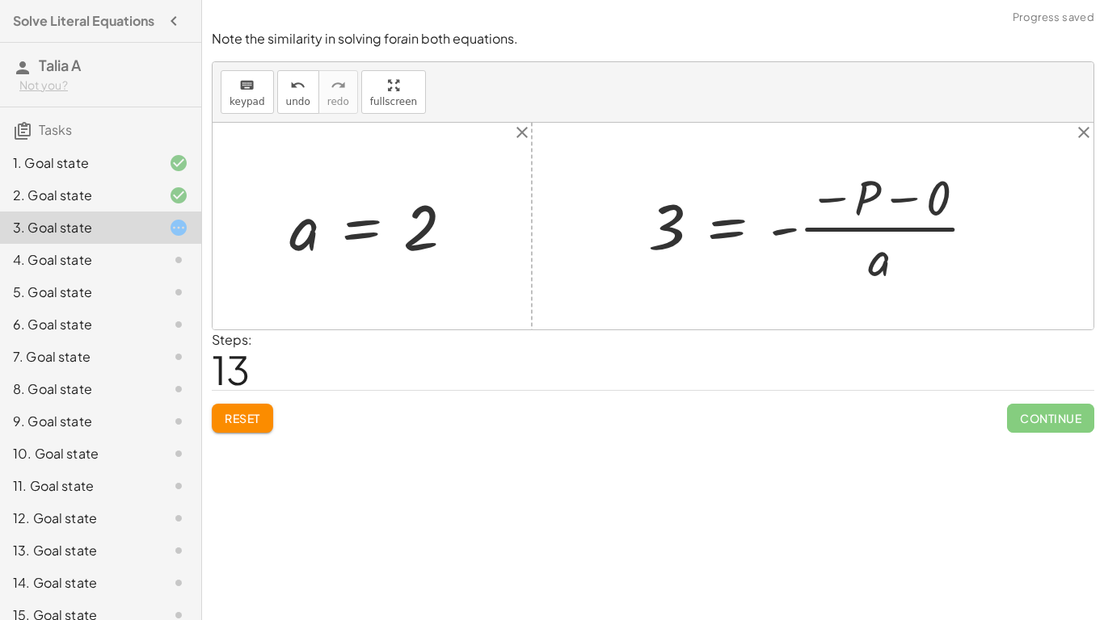
click at [1022, 266] on div at bounding box center [652, 226] width 881 height 207
drag, startPoint x: 876, startPoint y: 279, endPoint x: 647, endPoint y: 221, distance: 235.9
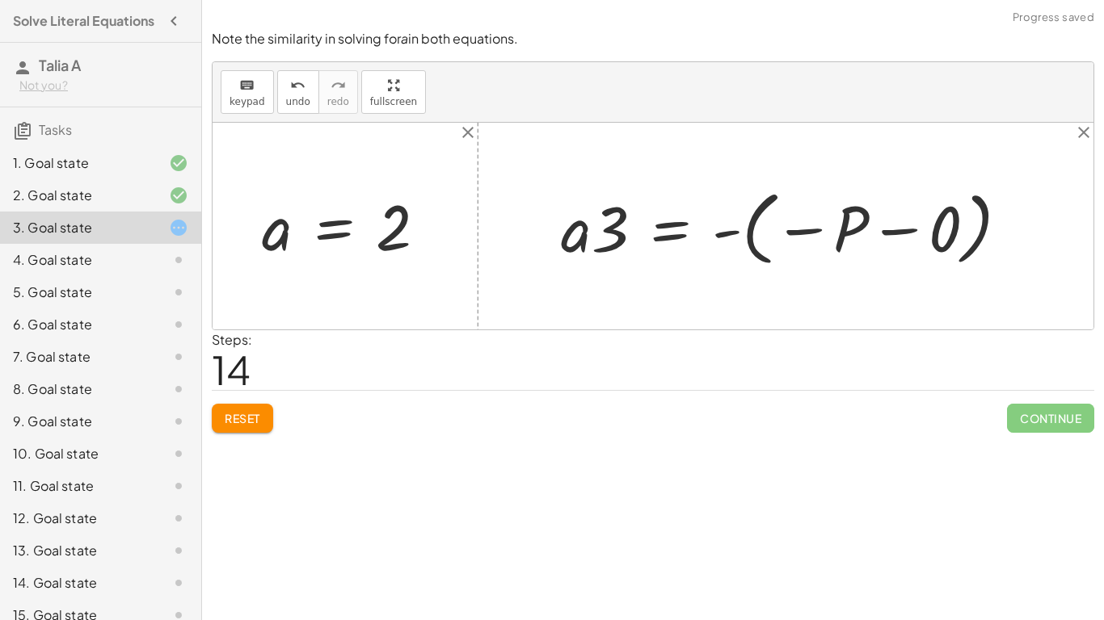
click at [751, 232] on div at bounding box center [791, 227] width 477 height 90
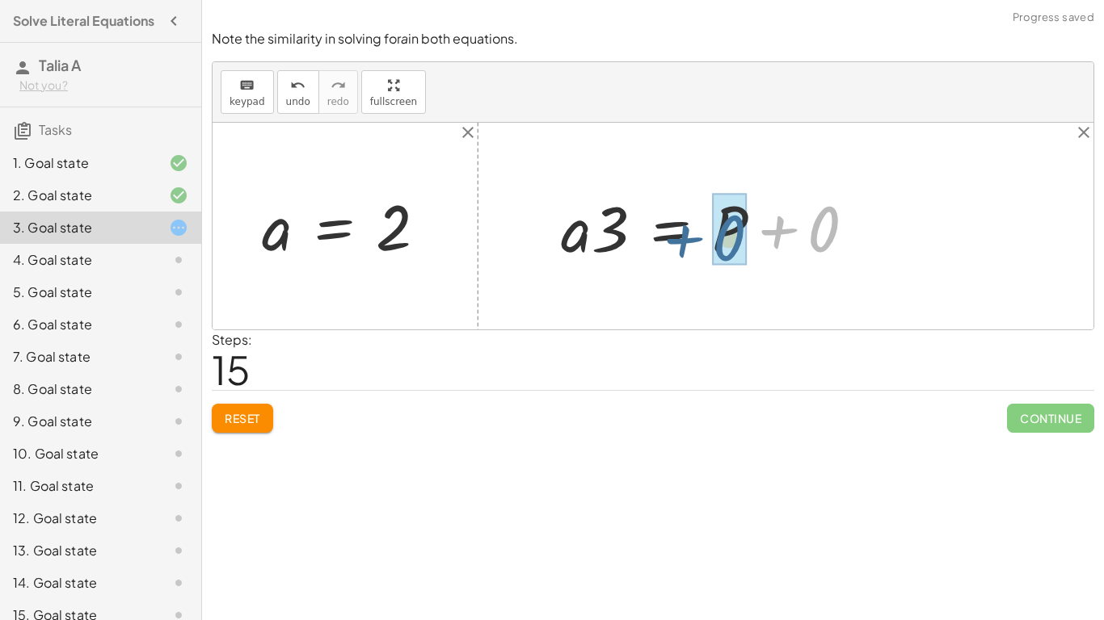
drag, startPoint x: 810, startPoint y: 233, endPoint x: 715, endPoint y: 241, distance: 95.7
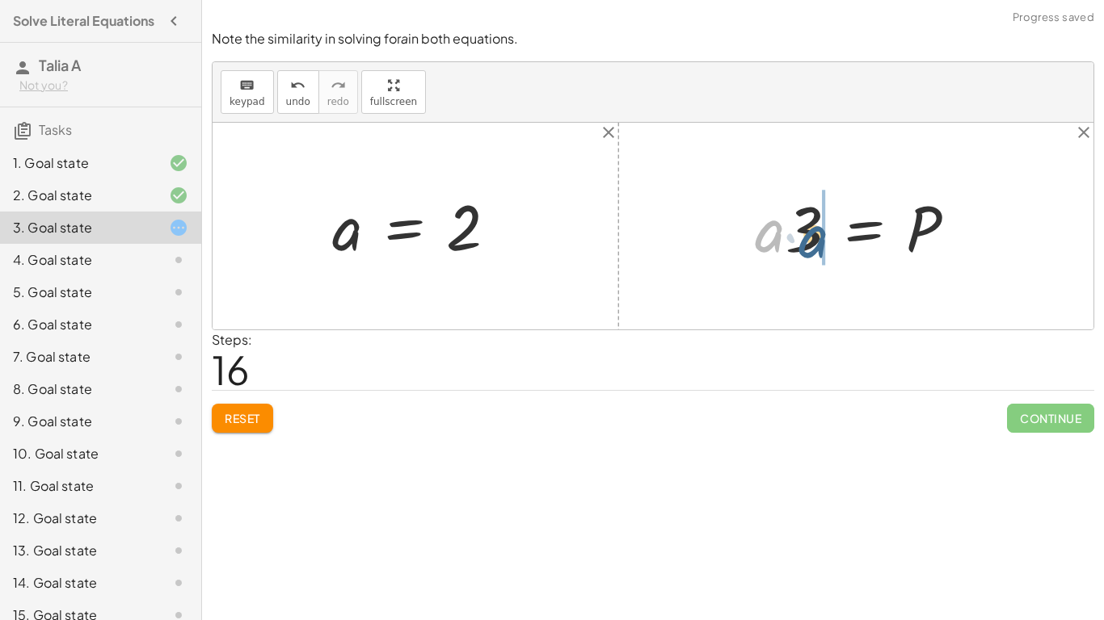
drag, startPoint x: 775, startPoint y: 240, endPoint x: 823, endPoint y: 247, distance: 49.0
drag, startPoint x: 806, startPoint y: 242, endPoint x: 818, endPoint y: 233, distance: 15.0
click at [818, 233] on div at bounding box center [862, 226] width 230 height 83
drag, startPoint x: 773, startPoint y: 228, endPoint x: 919, endPoint y: 254, distance: 147.7
click at [919, 254] on div at bounding box center [862, 226] width 230 height 83
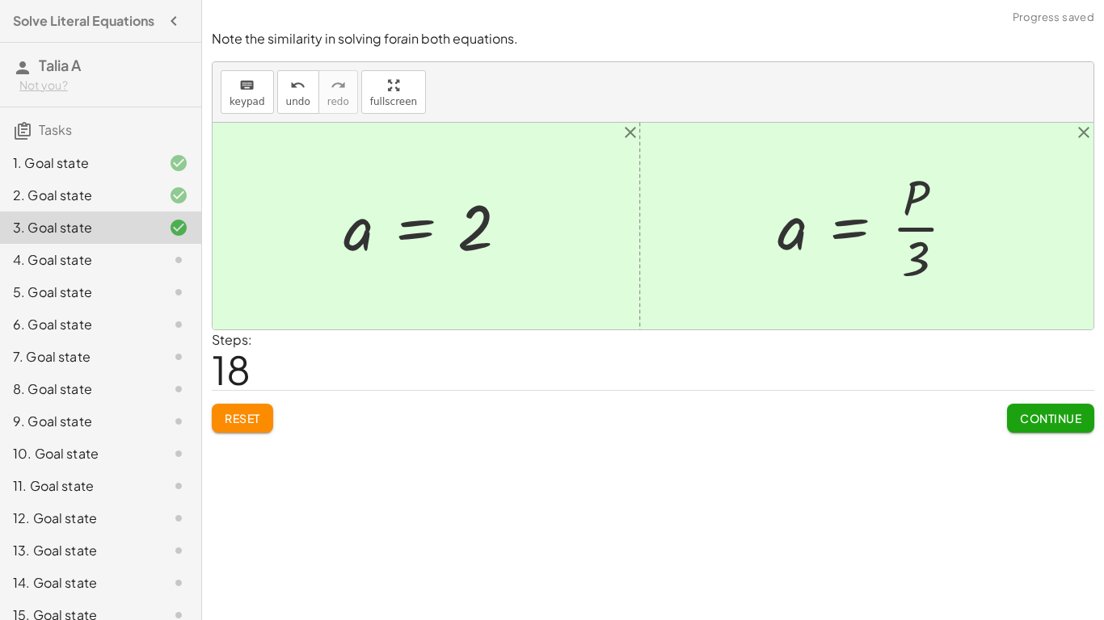
click at [1035, 415] on span "Continue" at bounding box center [1050, 418] width 61 height 15
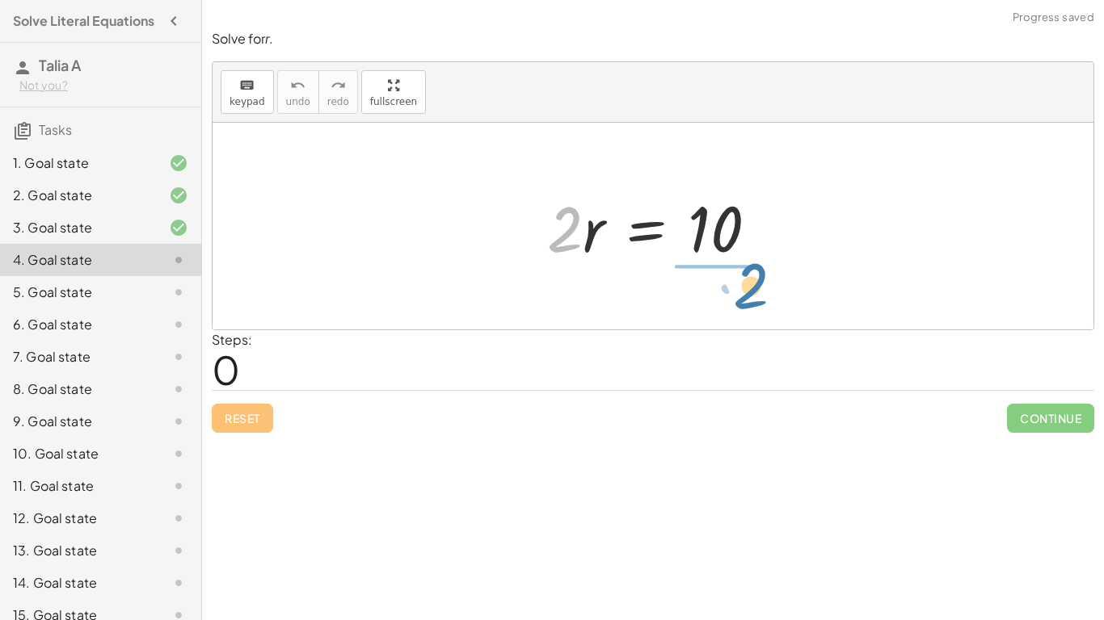
drag, startPoint x: 564, startPoint y: 235, endPoint x: 751, endPoint y: 292, distance: 195.0
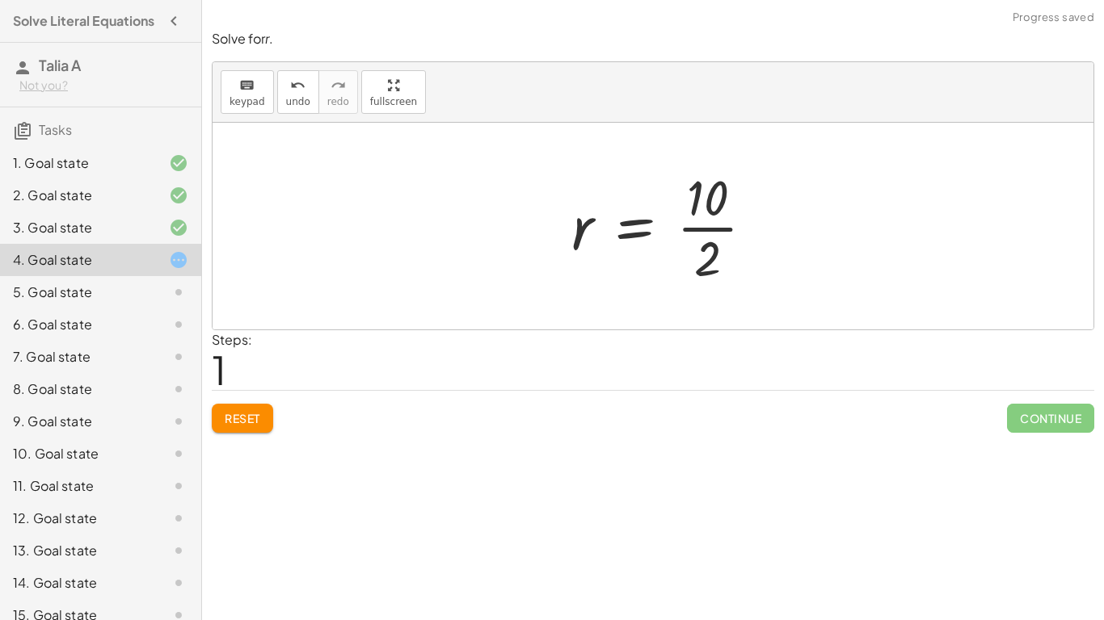
click at [724, 232] on div at bounding box center [669, 226] width 212 height 124
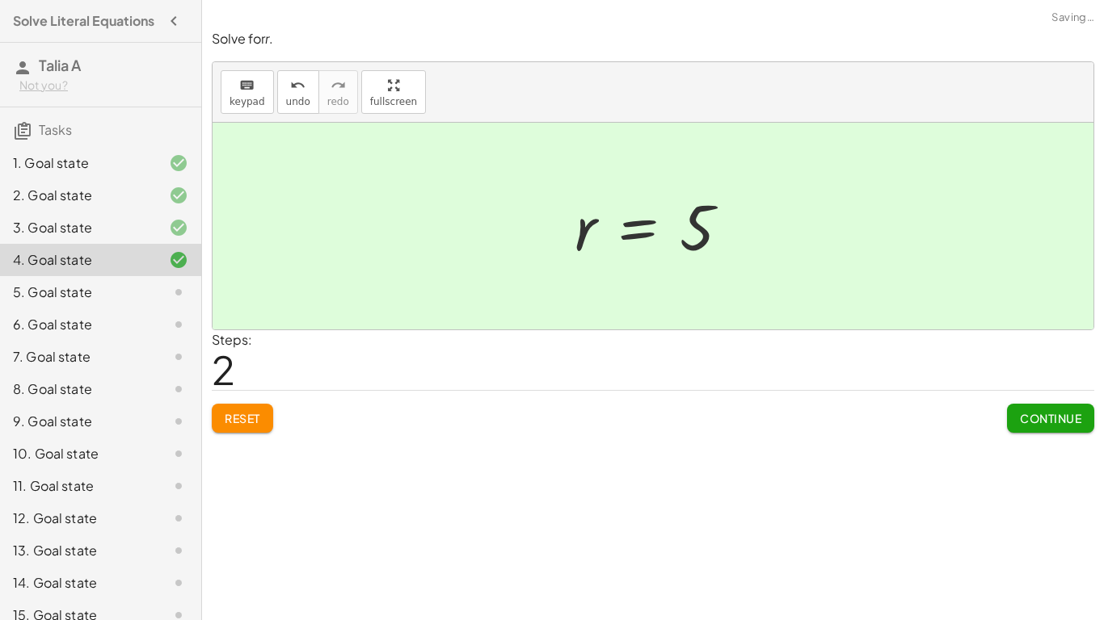
click at [1049, 413] on span "Continue" at bounding box center [1050, 418] width 61 height 15
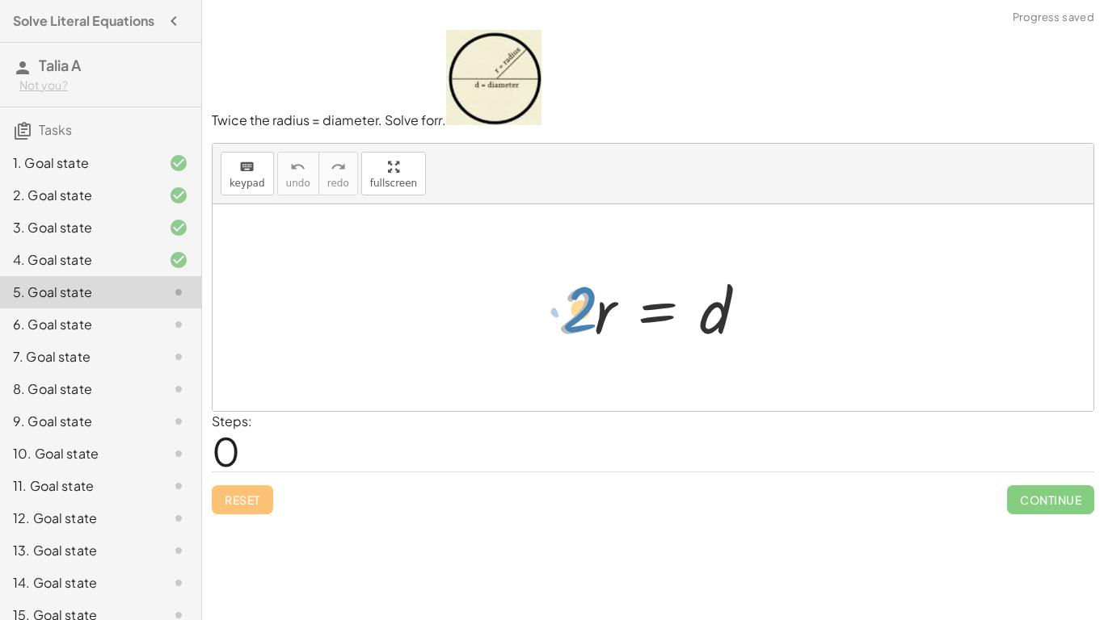
click at [587, 313] on div at bounding box center [658, 308] width 217 height 83
click at [604, 317] on div at bounding box center [658, 308] width 217 height 83
drag, startPoint x: 586, startPoint y: 309, endPoint x: 739, endPoint y: 368, distance: 164.2
click at [739, 368] on div "· 2 · 2 · r = d" at bounding box center [652, 307] width 881 height 207
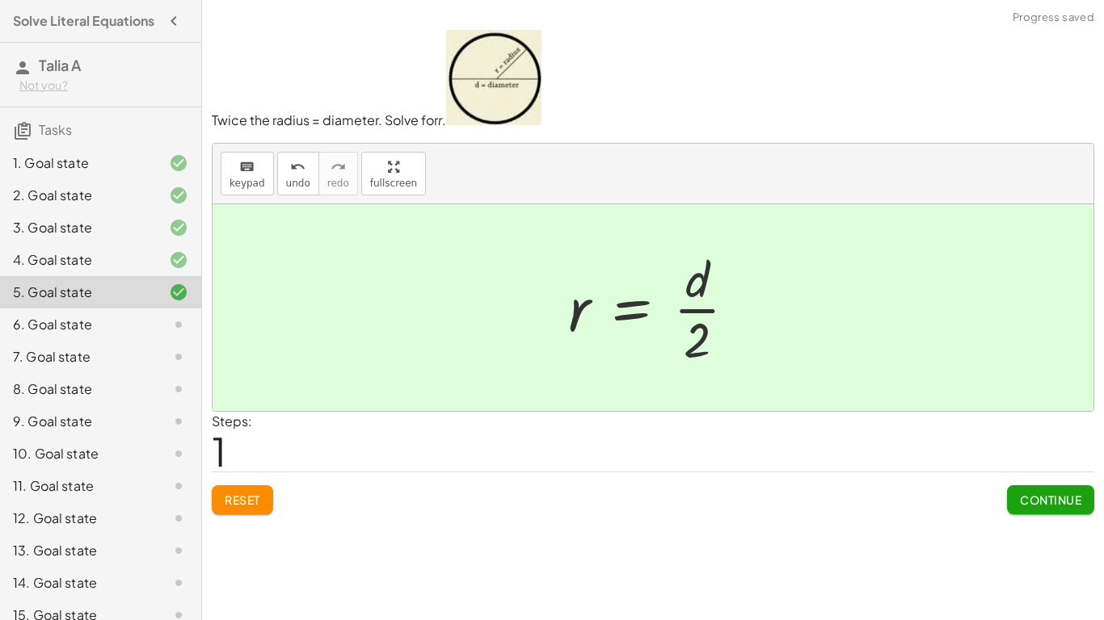
click at [1028, 501] on span "Continue" at bounding box center [1050, 500] width 61 height 15
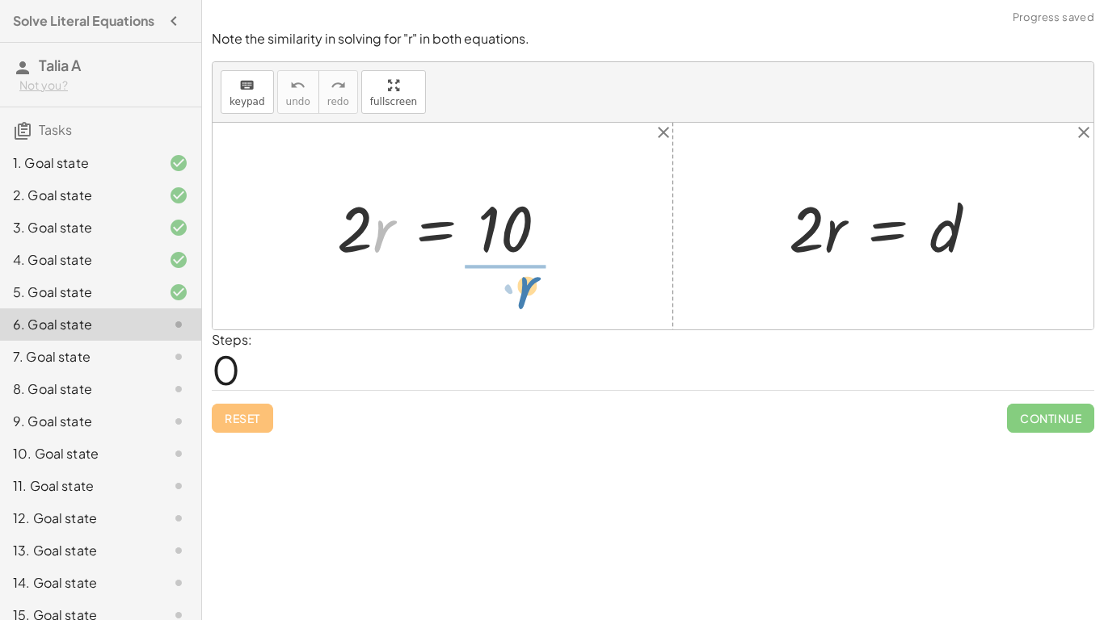
drag, startPoint x: 383, startPoint y: 234, endPoint x: 528, endPoint y: 291, distance: 155.3
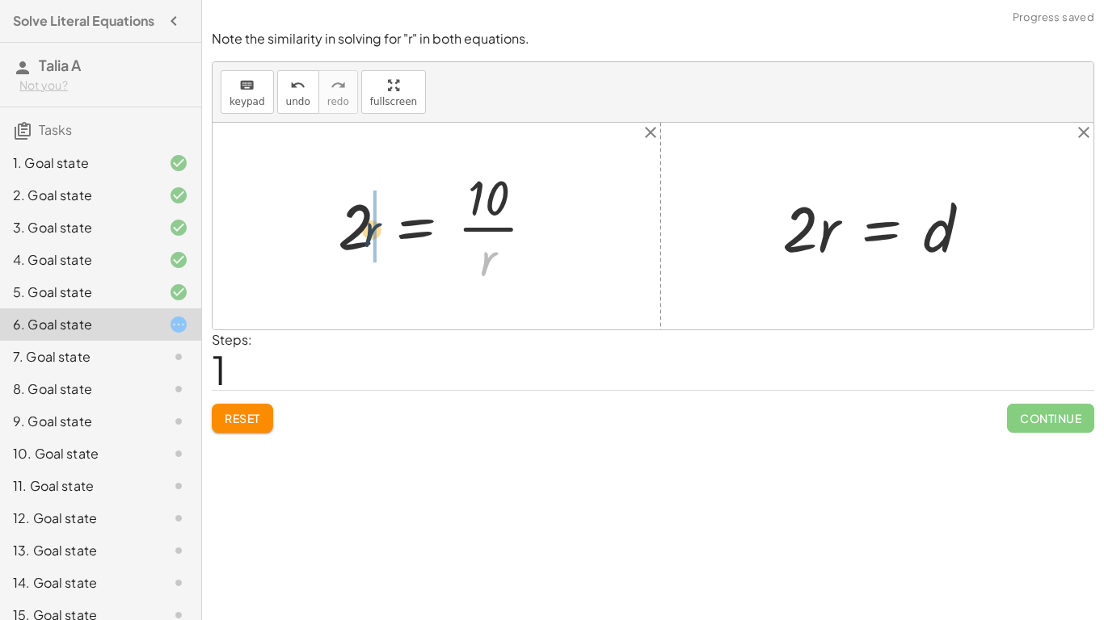
drag, startPoint x: 485, startPoint y: 256, endPoint x: 351, endPoint y: 222, distance: 138.3
click at [351, 222] on div at bounding box center [442, 226] width 225 height 124
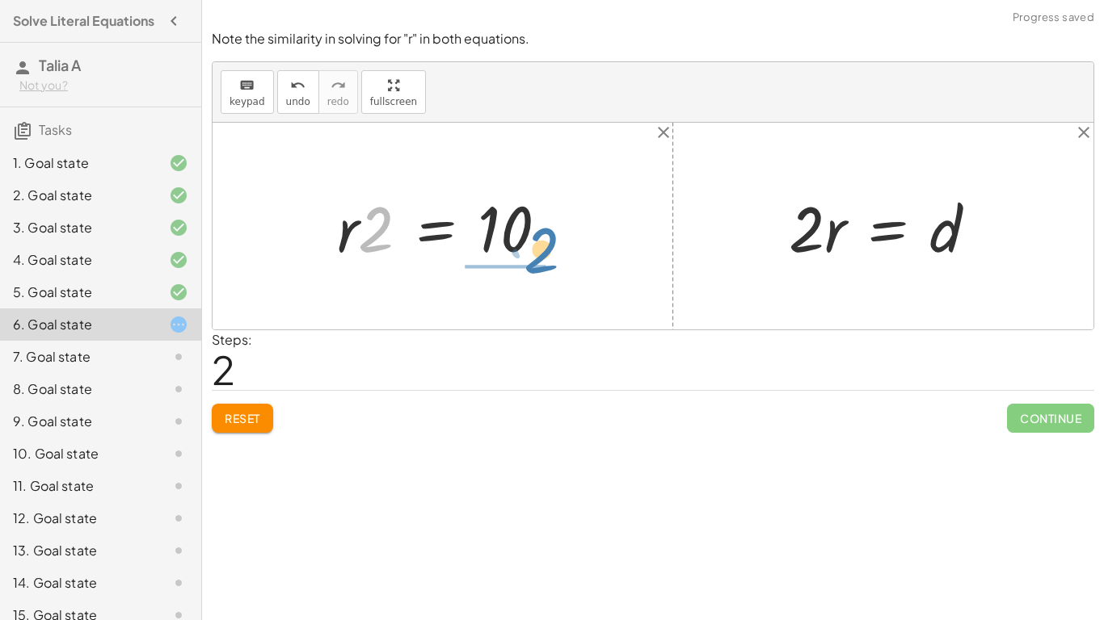
drag, startPoint x: 353, startPoint y: 227, endPoint x: 519, endPoint y: 247, distance: 166.9
click at [519, 247] on div at bounding box center [449, 226] width 240 height 83
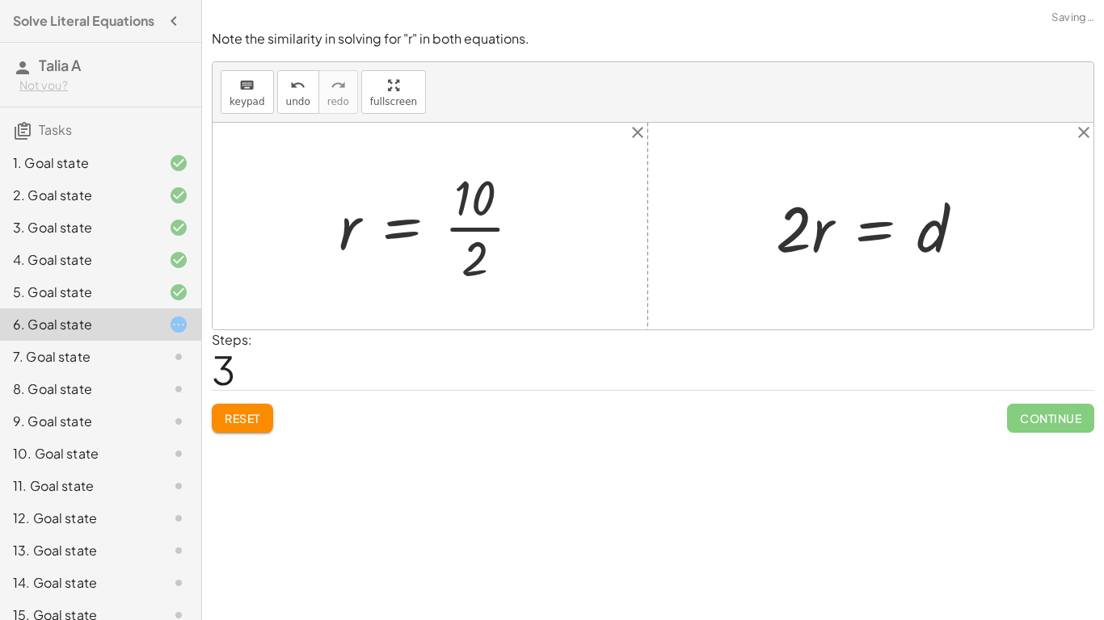
click at [474, 233] on div at bounding box center [436, 226] width 212 height 124
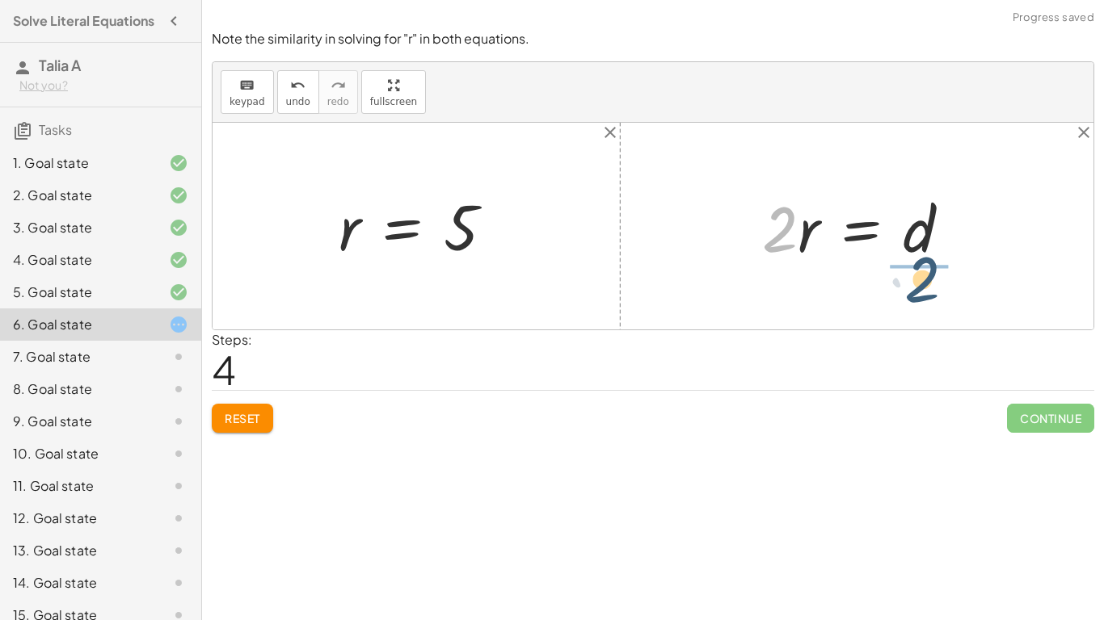
drag, startPoint x: 785, startPoint y: 242, endPoint x: 935, endPoint y: 292, distance: 157.9
click at [935, 292] on div "· 2 · r = 10 2 = · 10 · r · r · 2 = 10 r = · 10 · 2 r = 5 · 2 · 2 · r = d" at bounding box center [652, 226] width 881 height 207
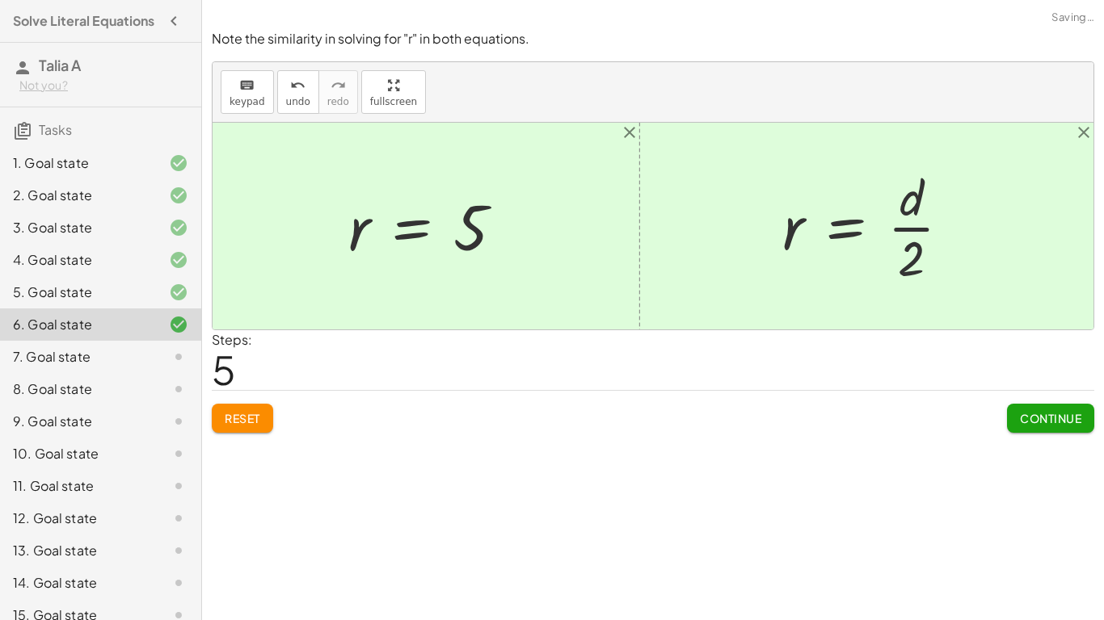
click at [1050, 430] on button "Continue" at bounding box center [1050, 418] width 87 height 29
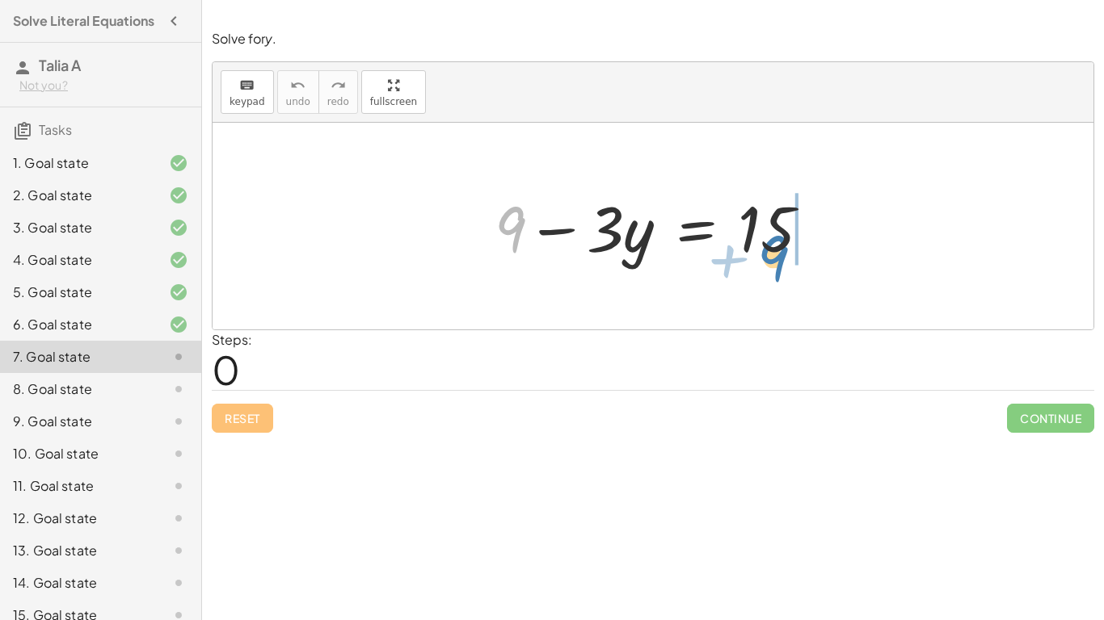
drag, startPoint x: 515, startPoint y: 229, endPoint x: 780, endPoint y: 254, distance: 265.4
click at [780, 254] on div at bounding box center [658, 226] width 344 height 83
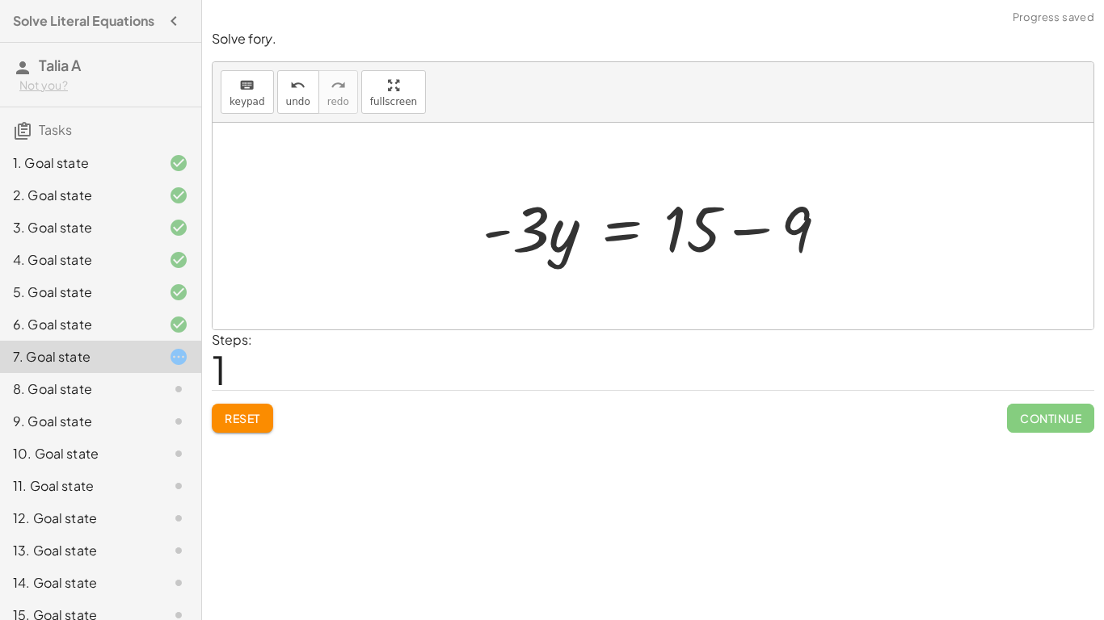
click at [784, 235] on div at bounding box center [661, 226] width 374 height 83
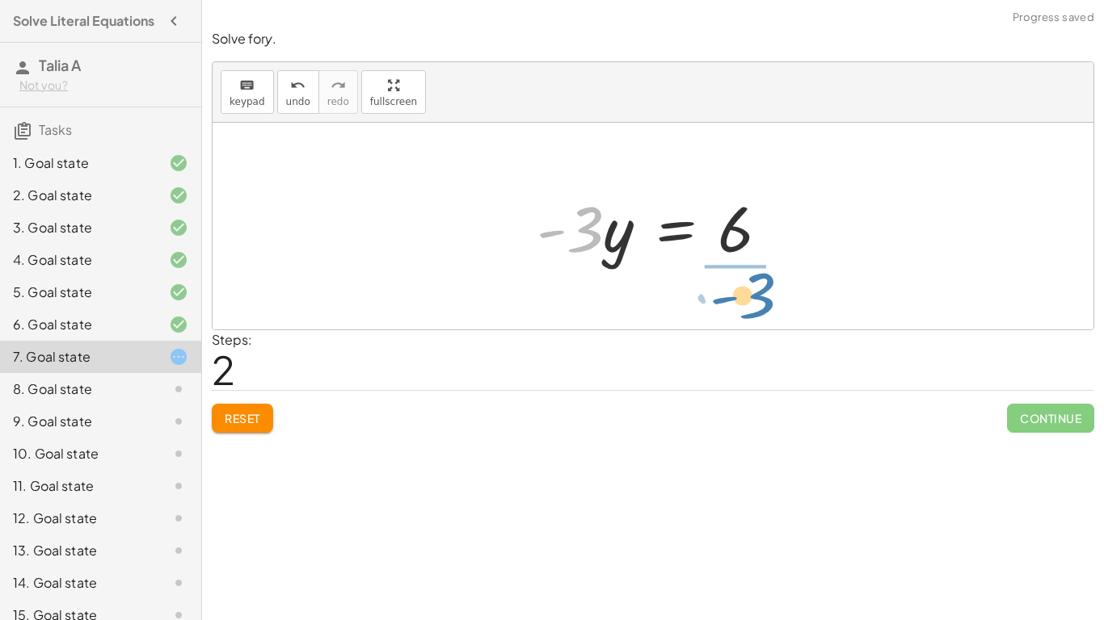
drag, startPoint x: 583, startPoint y: 232, endPoint x: 755, endPoint y: 298, distance: 185.2
click at [755, 298] on div "+ 9 − · 3 · y = 15 · - 3 · y = + 15 − 9 · - 3 · 3 · y = - 6" at bounding box center [652, 226] width 881 height 207
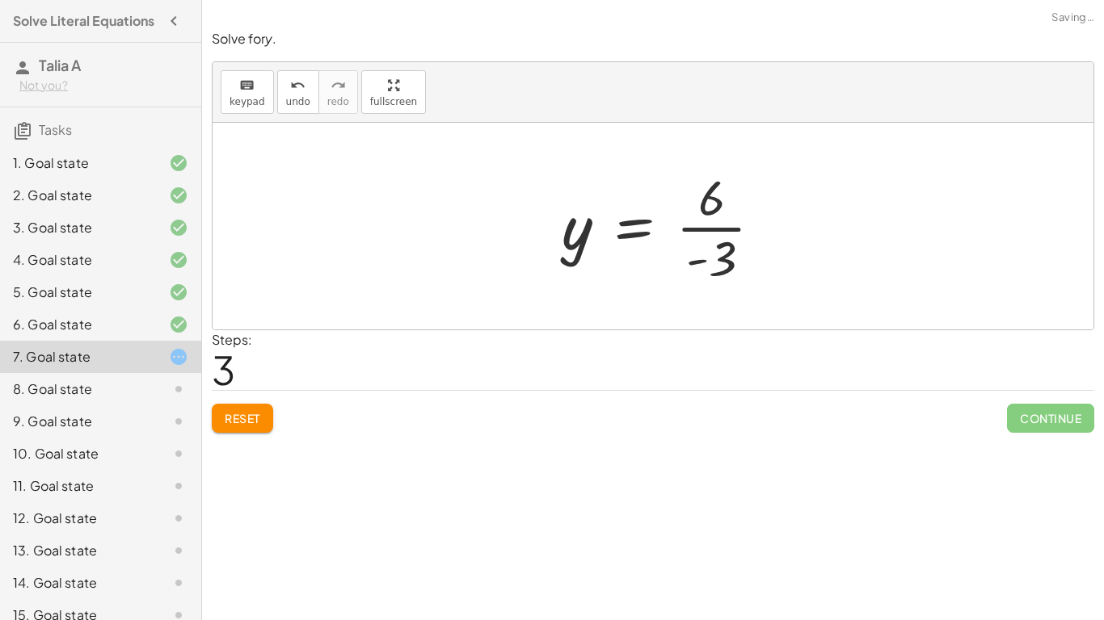
click at [747, 229] on div at bounding box center [667, 226] width 229 height 124
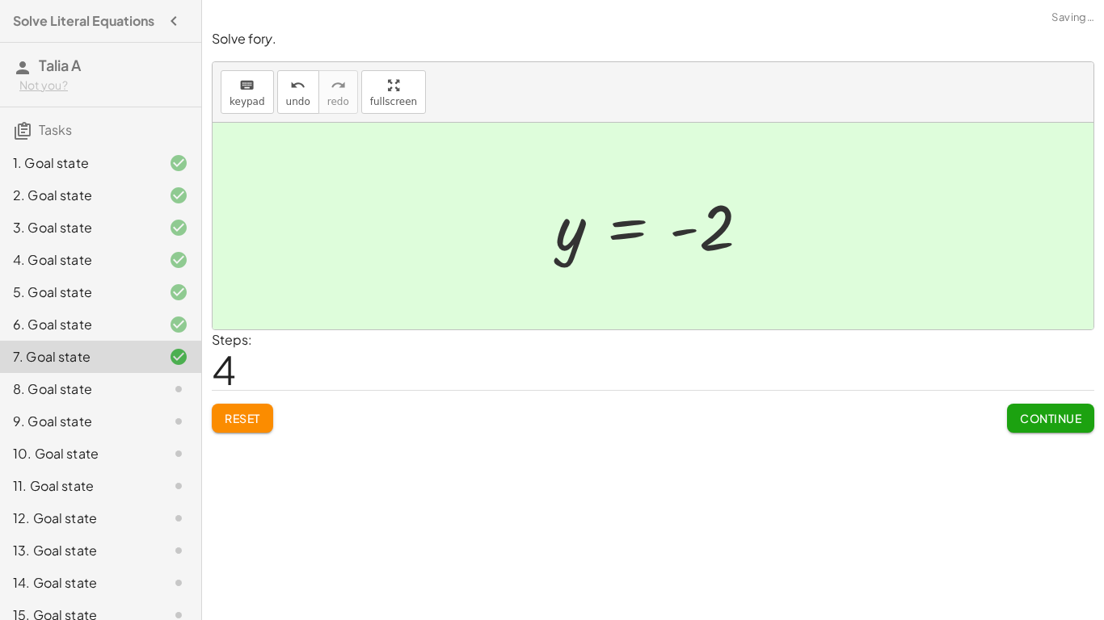
click at [1058, 414] on span "Continue" at bounding box center [1050, 418] width 61 height 15
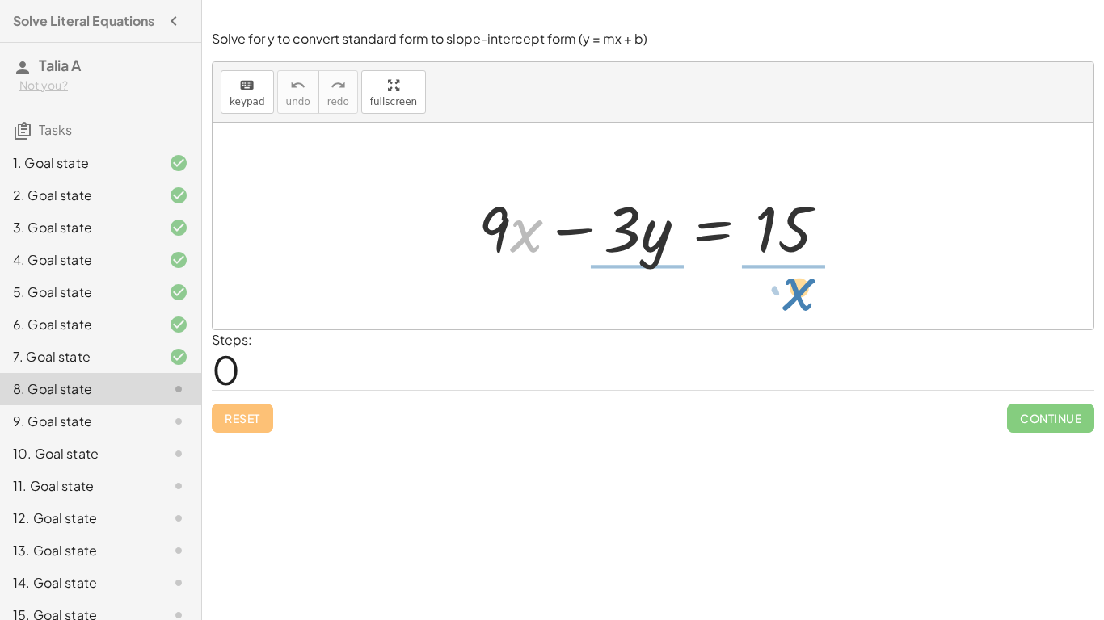
drag, startPoint x: 511, startPoint y: 235, endPoint x: 784, endPoint y: 293, distance: 278.4
click at [784, 293] on div "· x + · 9 + · 9 · x − · 3 · y = 15" at bounding box center [652, 226] width 881 height 207
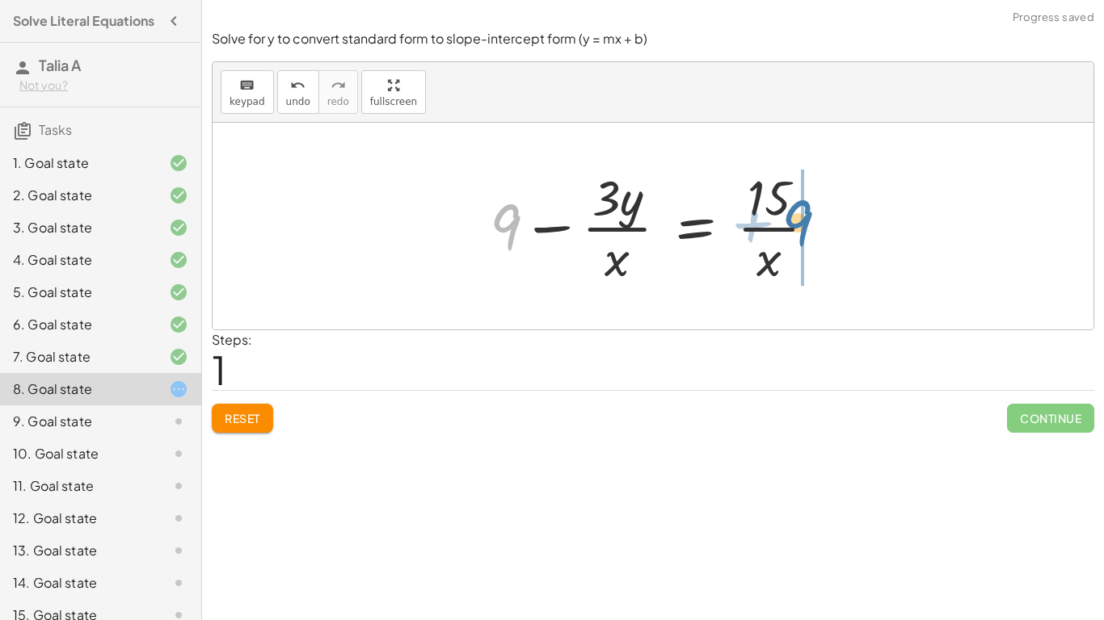
drag, startPoint x: 510, startPoint y: 222, endPoint x: 805, endPoint y: 221, distance: 294.9
click at [805, 221] on div at bounding box center [659, 226] width 355 height 124
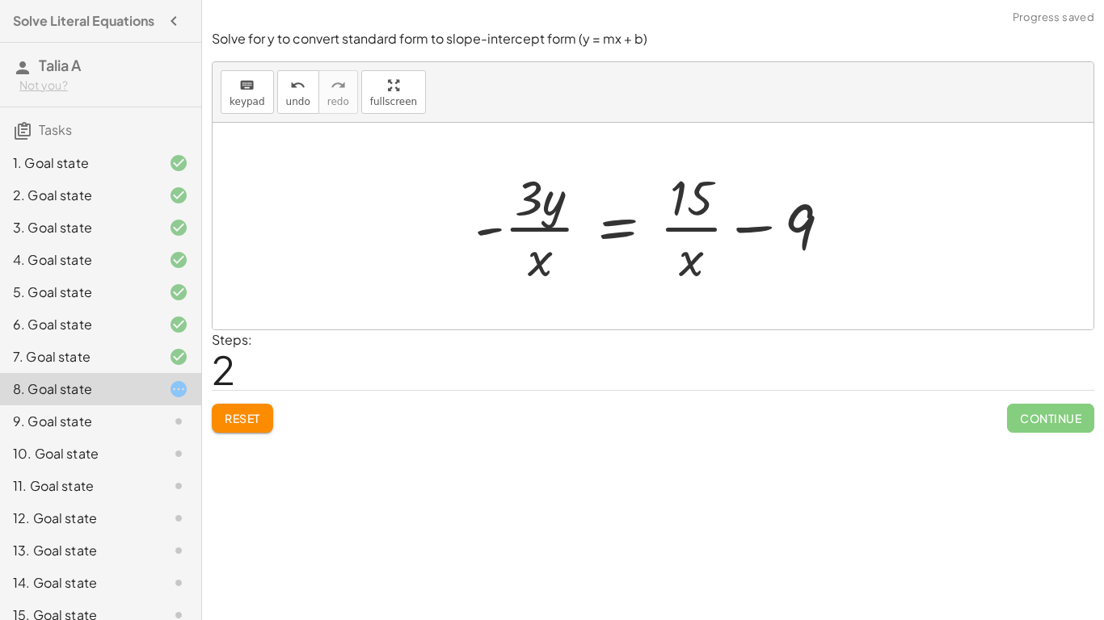
click at [691, 228] on div at bounding box center [658, 226] width 385 height 124
drag, startPoint x: 778, startPoint y: 231, endPoint x: 546, endPoint y: 249, distance: 232.6
click at [546, 249] on div at bounding box center [658, 226] width 385 height 124
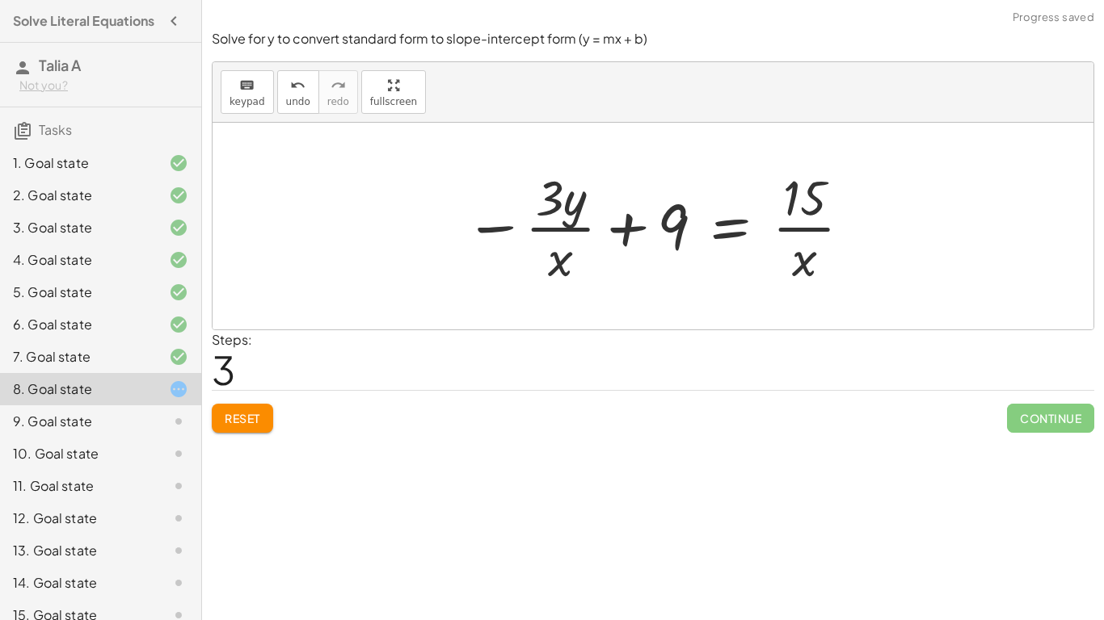
click at [613, 242] on div at bounding box center [658, 226] width 405 height 124
click at [587, 221] on div at bounding box center [658, 226] width 405 height 124
drag, startPoint x: 565, startPoint y: 205, endPoint x: 785, endPoint y: 239, distance: 223.2
click at [785, 239] on div at bounding box center [658, 226] width 405 height 124
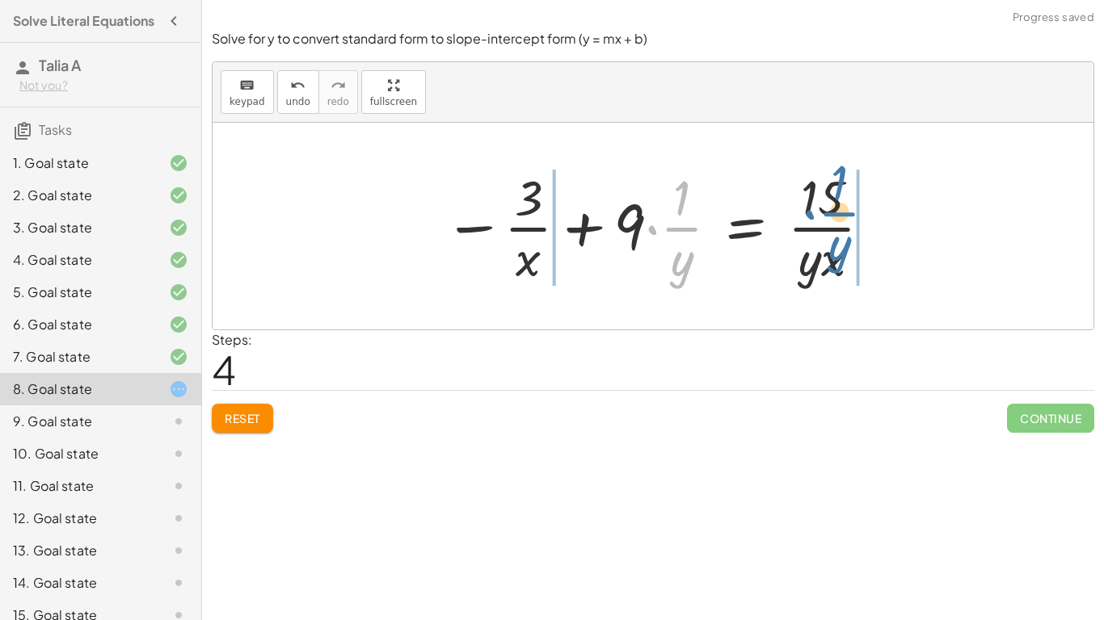
drag, startPoint x: 678, startPoint y: 222, endPoint x: 835, endPoint y: 203, distance: 158.7
click at [835, 203] on div at bounding box center [658, 226] width 446 height 124
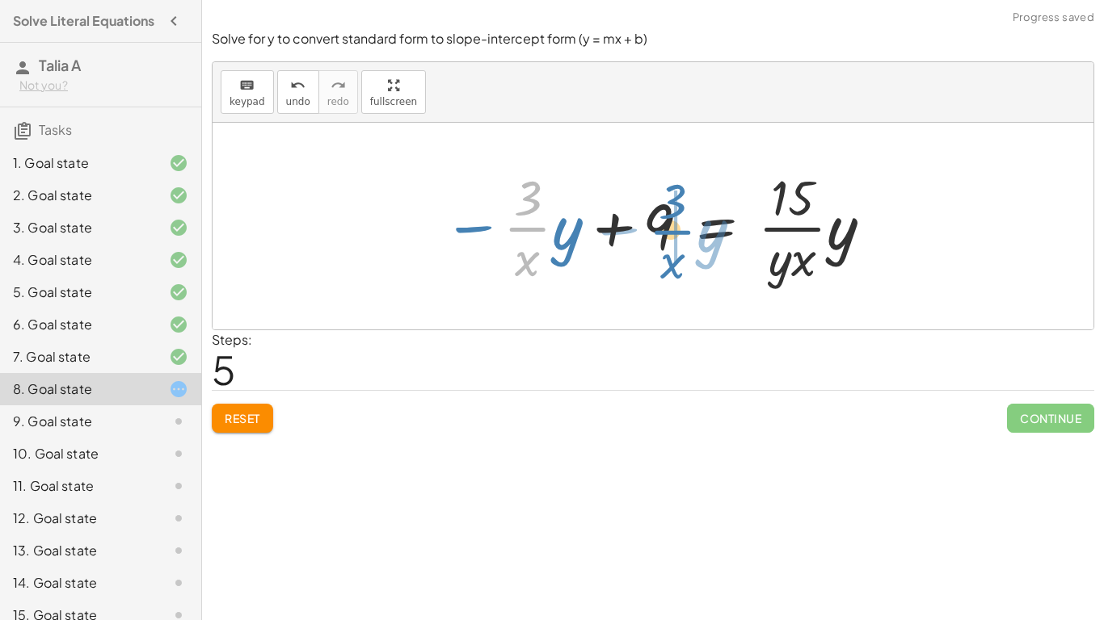
drag, startPoint x: 535, startPoint y: 221, endPoint x: 687, endPoint y: 226, distance: 152.0
click at [687, 226] on div at bounding box center [659, 226] width 448 height 124
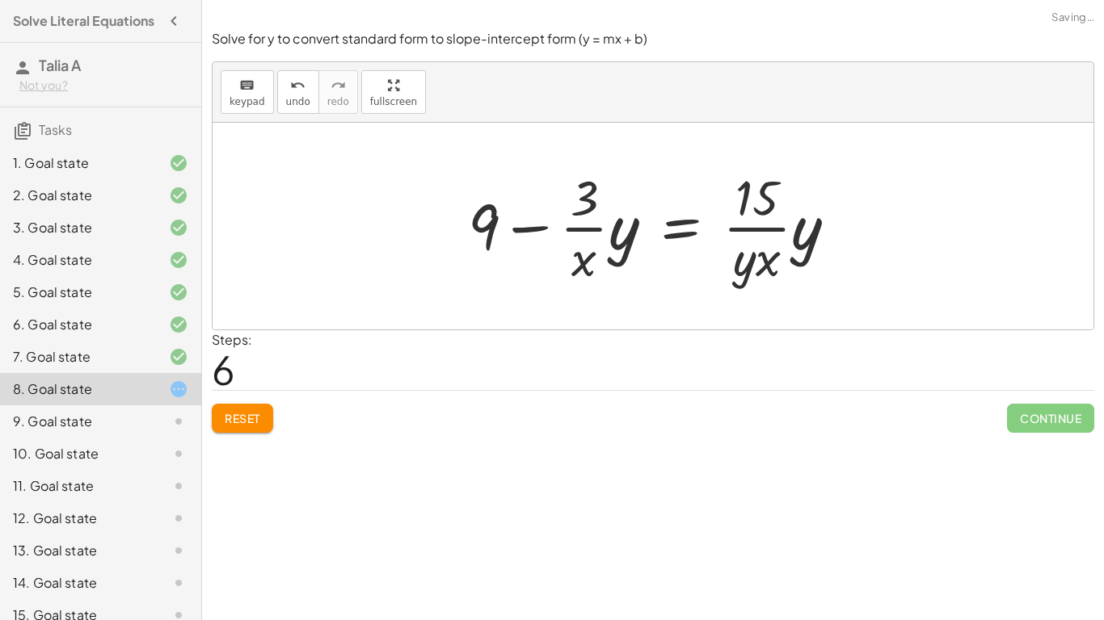
click at [536, 226] on div at bounding box center [659, 226] width 398 height 124
drag, startPoint x: 491, startPoint y: 225, endPoint x: 612, endPoint y: 217, distance: 121.5
click at [612, 217] on div at bounding box center [659, 226] width 398 height 124
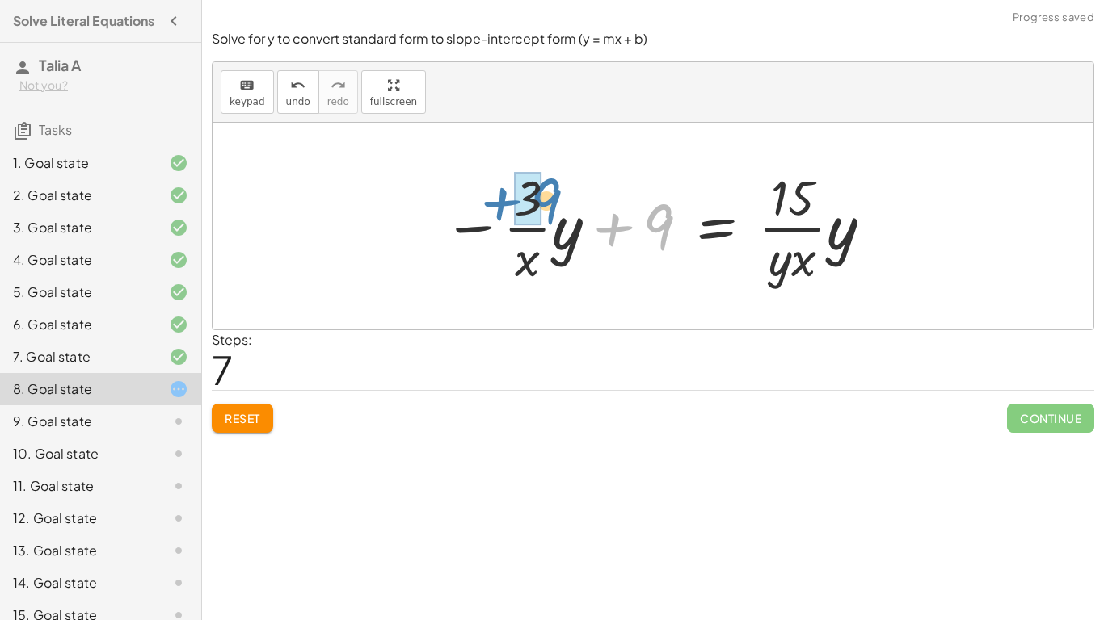
drag, startPoint x: 625, startPoint y: 229, endPoint x: 501, endPoint y: 204, distance: 126.3
click at [501, 204] on div at bounding box center [659, 226] width 448 height 124
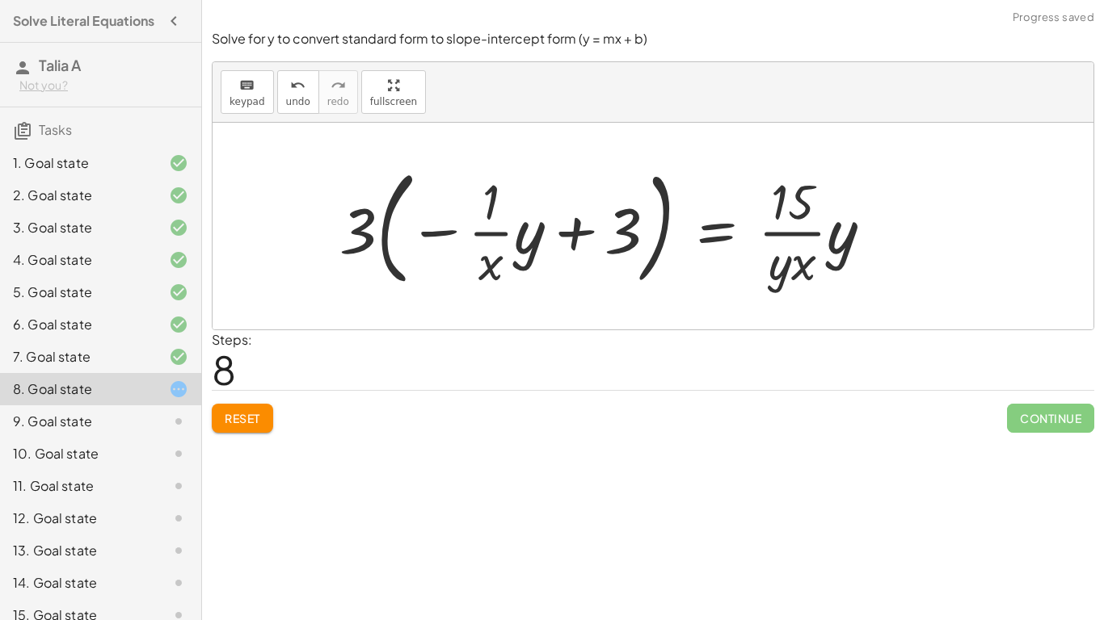
click at [494, 238] on div at bounding box center [612, 226] width 562 height 134
click at [582, 242] on div at bounding box center [612, 226] width 562 height 134
click at [268, 407] on button "Reset" at bounding box center [242, 418] width 61 height 29
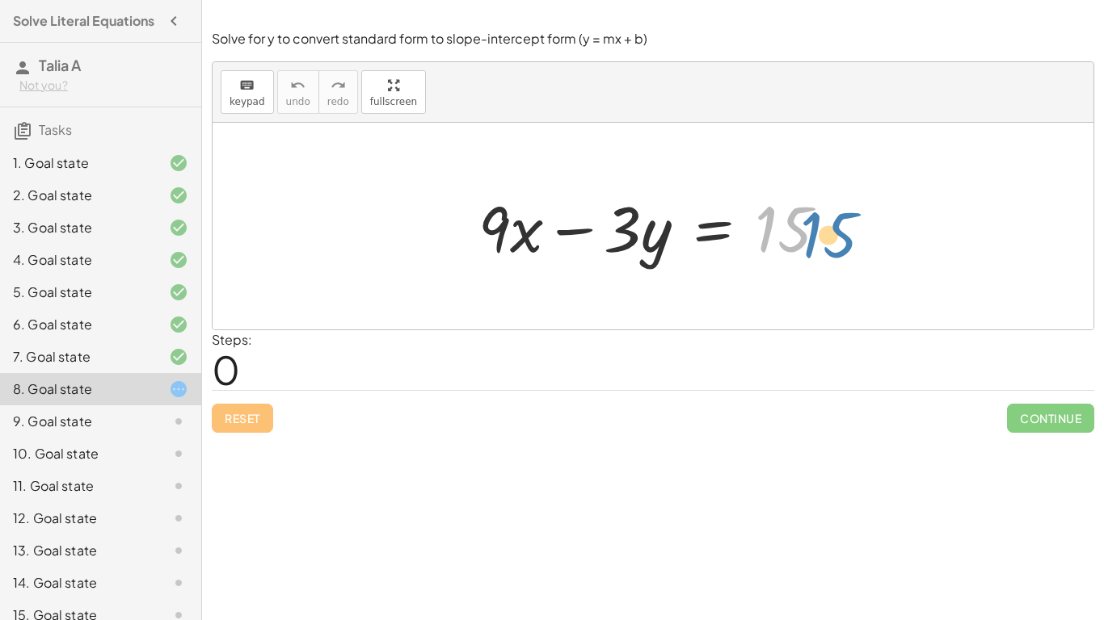
drag, startPoint x: 764, startPoint y: 237, endPoint x: 787, endPoint y: 239, distance: 22.8
click at [787, 239] on div at bounding box center [659, 226] width 378 height 83
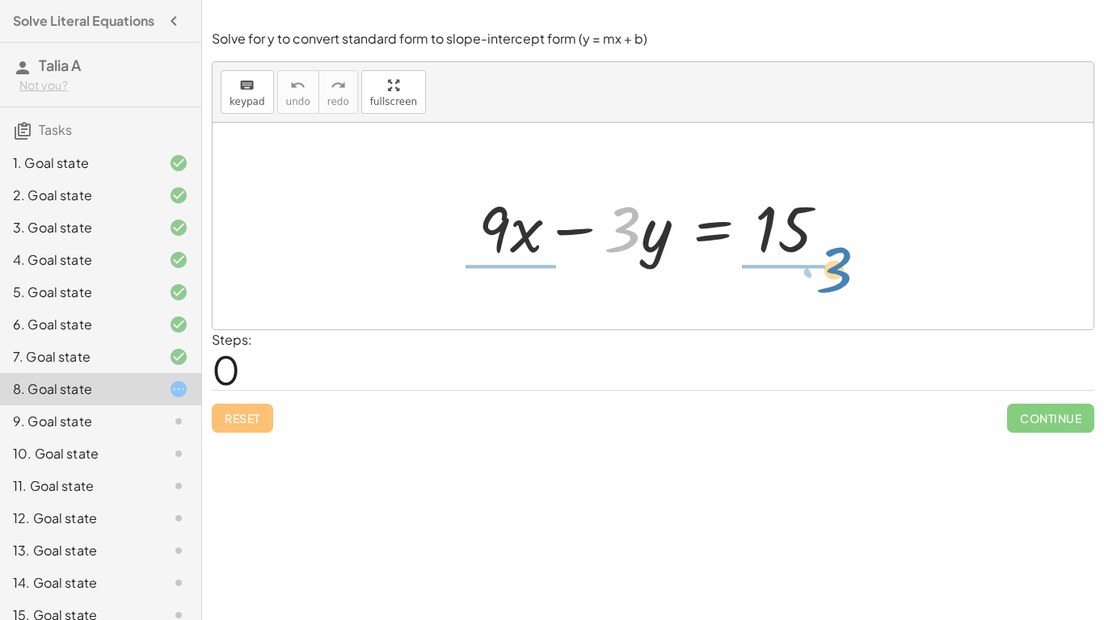
drag, startPoint x: 624, startPoint y: 231, endPoint x: 833, endPoint y: 271, distance: 213.1
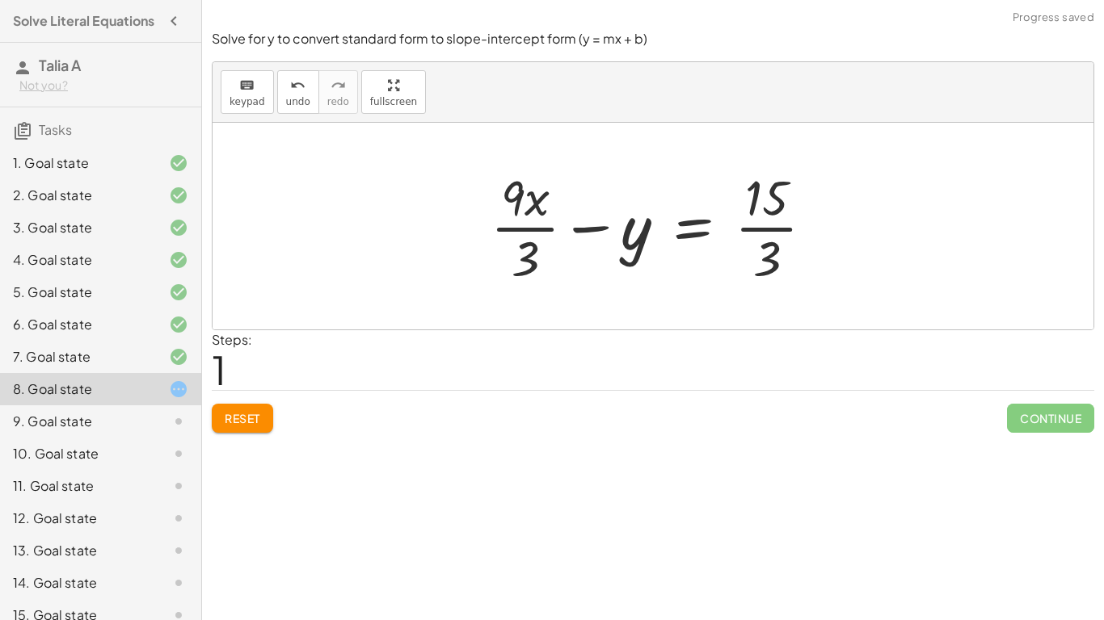
click at [528, 226] on div at bounding box center [658, 226] width 352 height 124
click at [755, 225] on div at bounding box center [658, 226] width 353 height 124
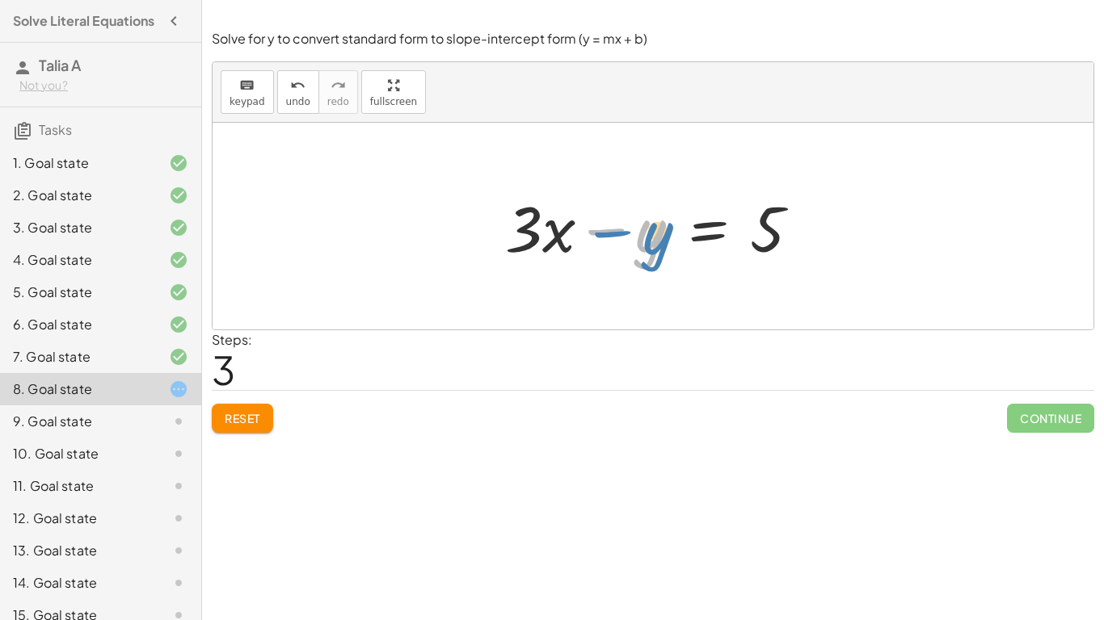
click at [649, 240] on div at bounding box center [659, 226] width 324 height 83
drag, startPoint x: 526, startPoint y: 228, endPoint x: 809, endPoint y: 278, distance: 287.2
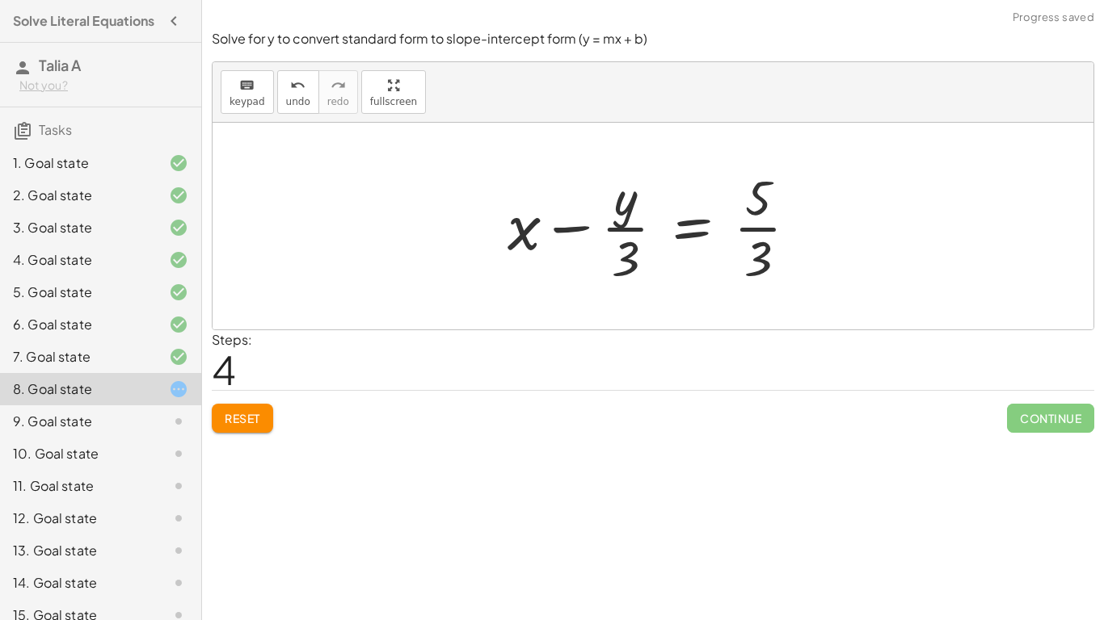
click at [747, 221] on div at bounding box center [658, 226] width 319 height 124
click at [614, 230] on div at bounding box center [658, 226] width 319 height 124
drag, startPoint x: 769, startPoint y: 250, endPoint x: 508, endPoint y: 239, distance: 261.2
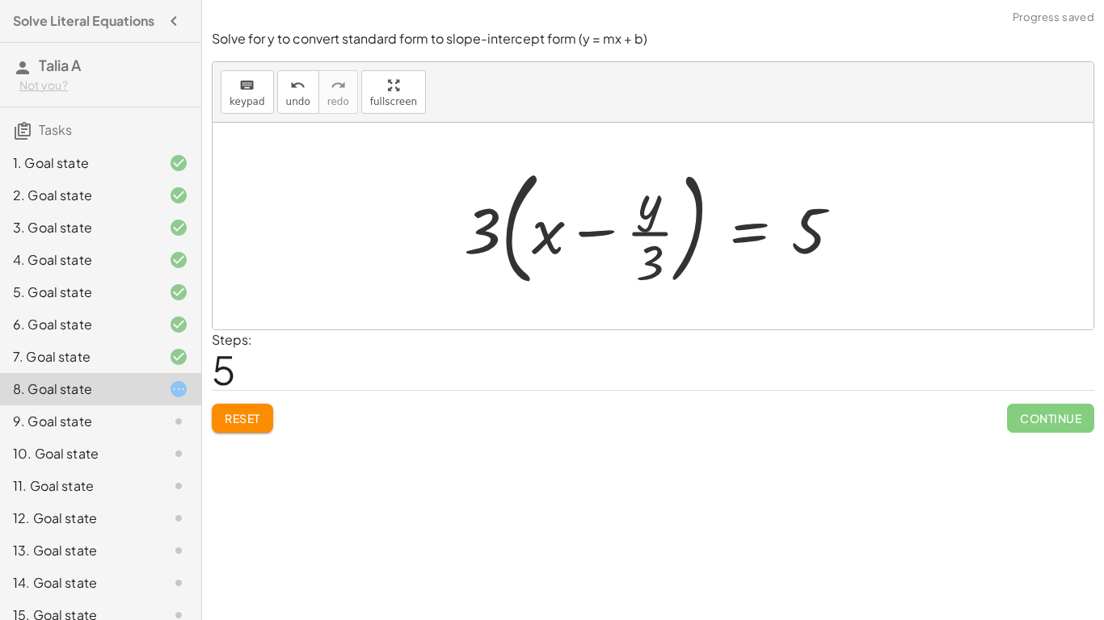
click at [528, 228] on div at bounding box center [659, 226] width 406 height 134
click at [553, 233] on div at bounding box center [659, 226] width 406 height 134
drag, startPoint x: 487, startPoint y: 231, endPoint x: 565, endPoint y: 243, distance: 78.5
click at [565, 243] on div at bounding box center [659, 226] width 406 height 134
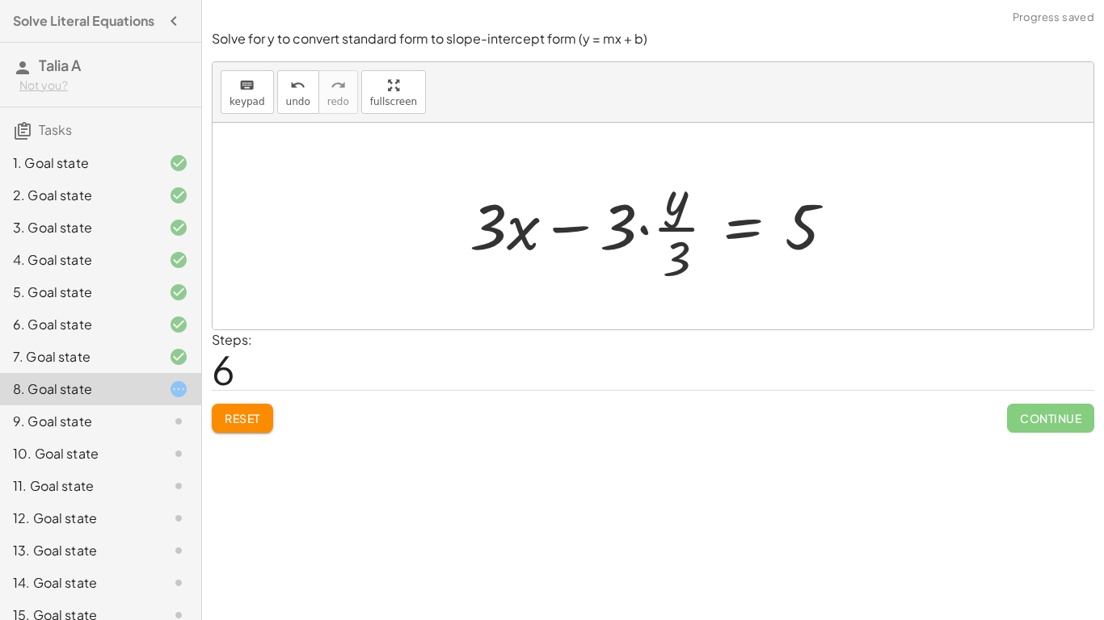
click at [646, 233] on div at bounding box center [658, 226] width 394 height 124
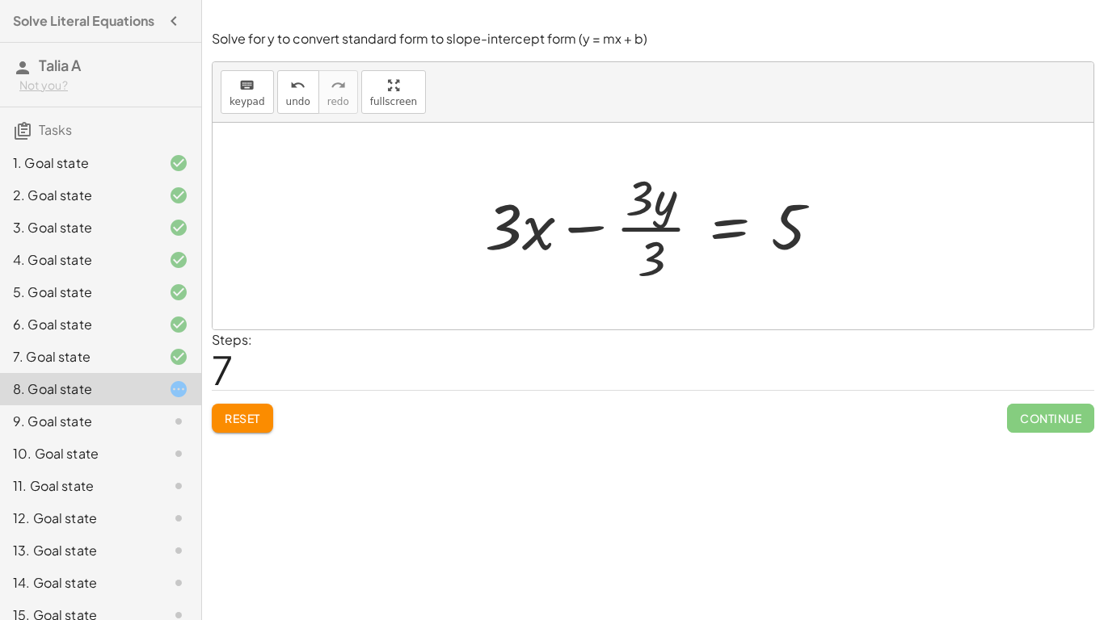
click at [641, 224] on div at bounding box center [659, 226] width 365 height 124
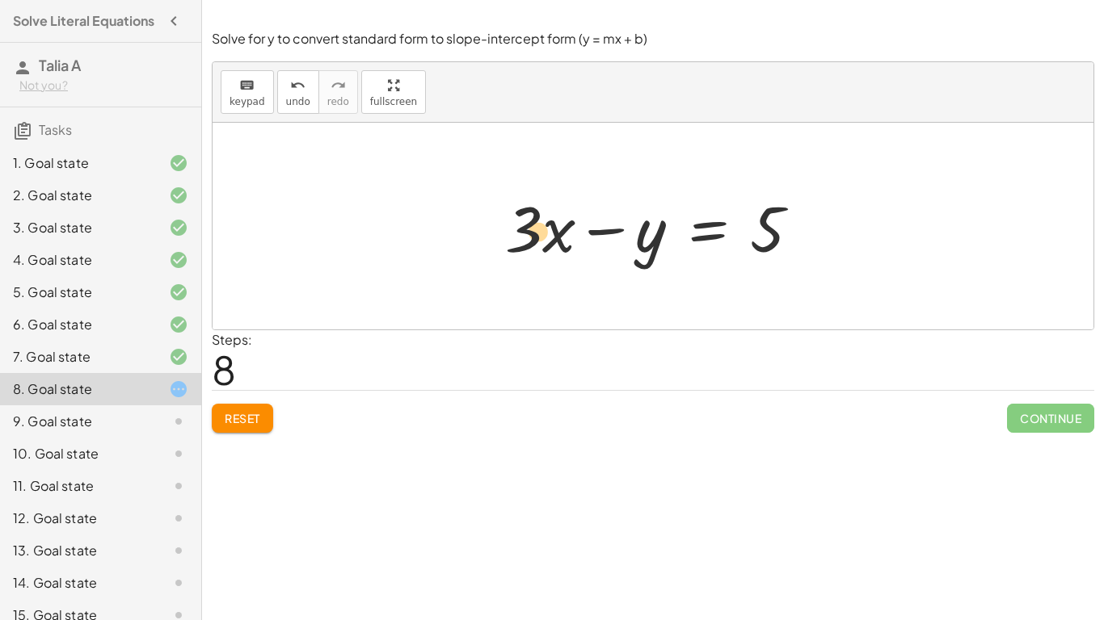
drag, startPoint x: 545, startPoint y: 238, endPoint x: 521, endPoint y: 242, distance: 24.5
click at [521, 242] on div at bounding box center [659, 226] width 324 height 83
click at [650, 247] on div at bounding box center [659, 226] width 324 height 83
drag, startPoint x: 772, startPoint y: 247, endPoint x: 791, endPoint y: 269, distance: 28.7
click at [791, 269] on div "+ · 9 · x − · 3 · y = 15 + · 9 · x · 3 − y = · 15 · 3 + · 3 · x − y = · 15 · 3 …" at bounding box center [653, 226] width 344 height 91
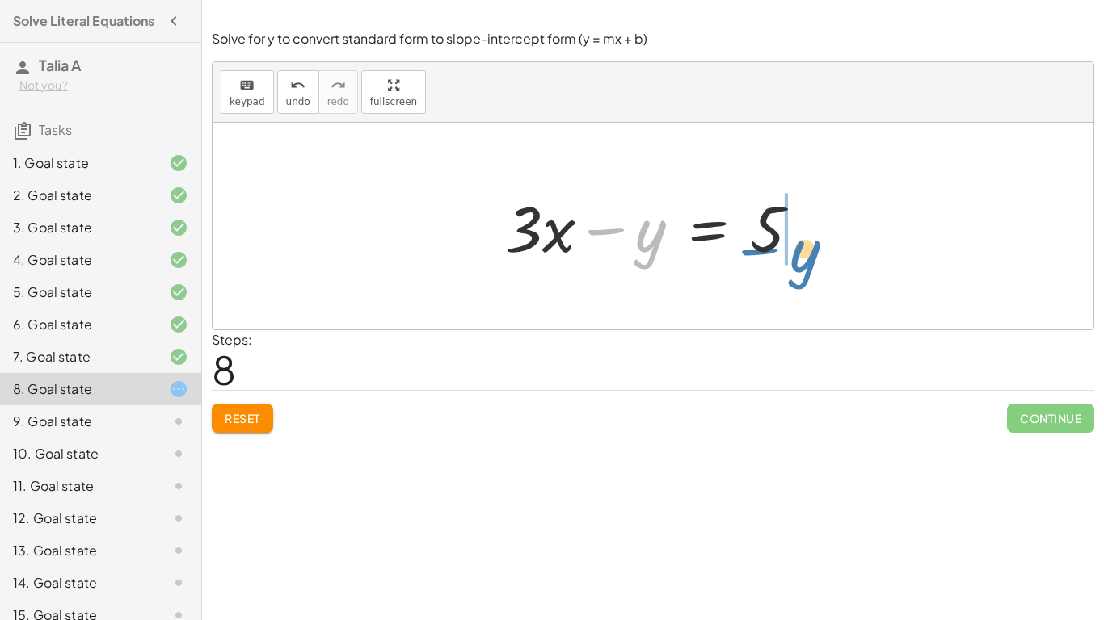
drag, startPoint x: 654, startPoint y: 242, endPoint x: 809, endPoint y: 263, distance: 155.6
click at [809, 263] on div at bounding box center [659, 226] width 324 height 83
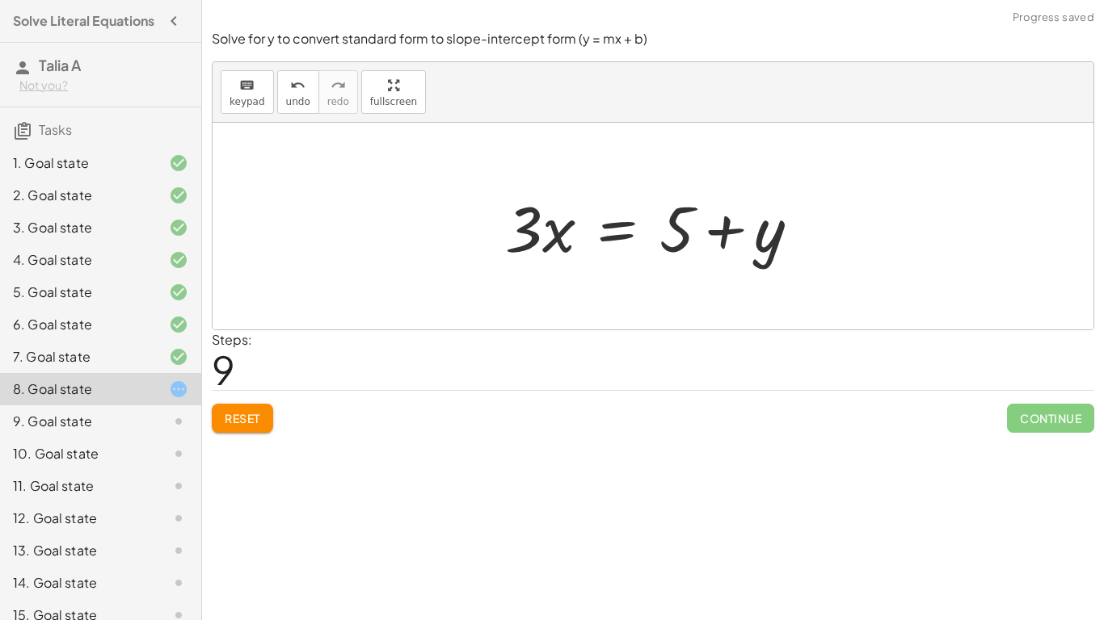
click at [708, 241] on div at bounding box center [659, 226] width 324 height 83
click at [683, 224] on div at bounding box center [659, 226] width 324 height 83
drag, startPoint x: 532, startPoint y: 221, endPoint x: 679, endPoint y: 266, distance: 153.6
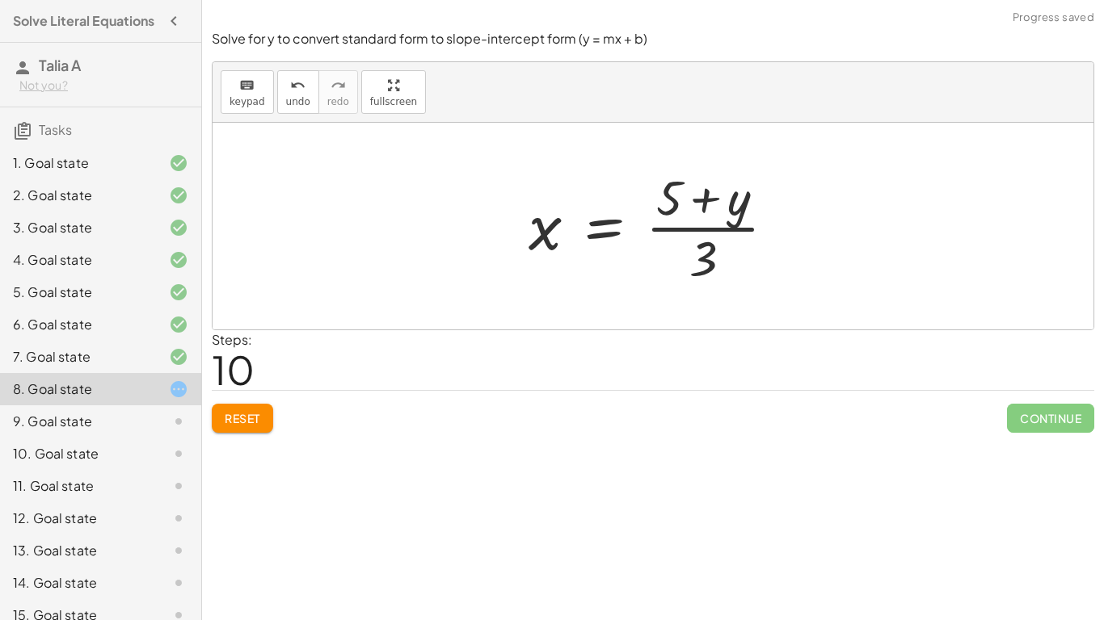
click at [682, 230] on div at bounding box center [658, 226] width 276 height 124
drag, startPoint x: 671, startPoint y: 200, endPoint x: 705, endPoint y: 268, distance: 76.2
click at [705, 268] on div at bounding box center [658, 226] width 276 height 124
drag, startPoint x: 722, startPoint y: 214, endPoint x: 587, endPoint y: 254, distance: 140.6
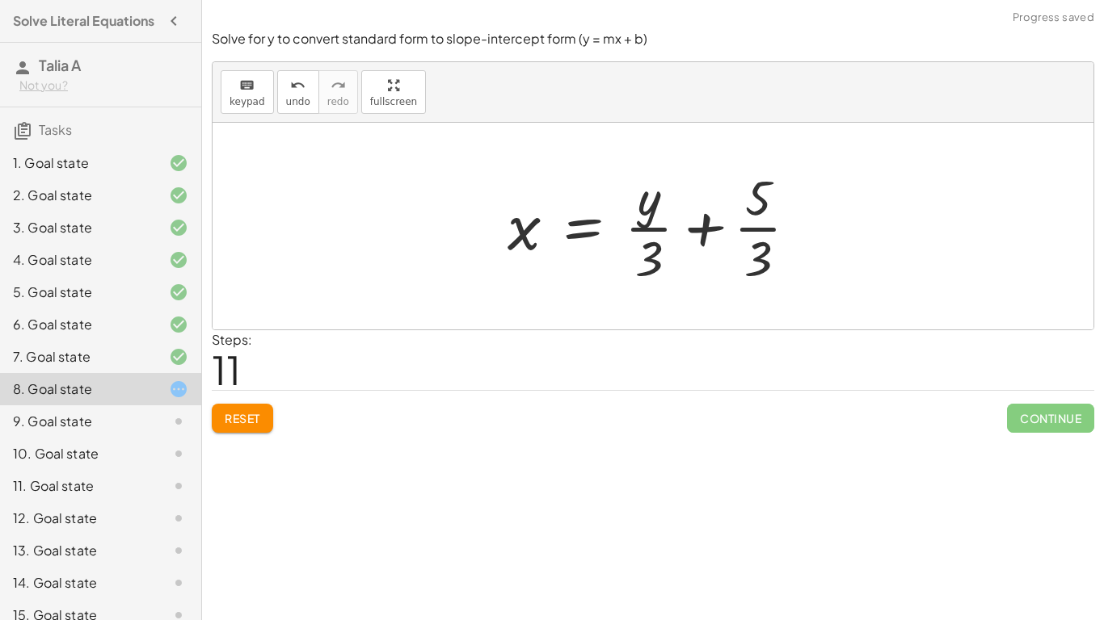
click at [630, 248] on div at bounding box center [658, 226] width 319 height 124
click at [764, 240] on div at bounding box center [658, 226] width 319 height 124
click at [705, 234] on div at bounding box center [658, 226] width 319 height 124
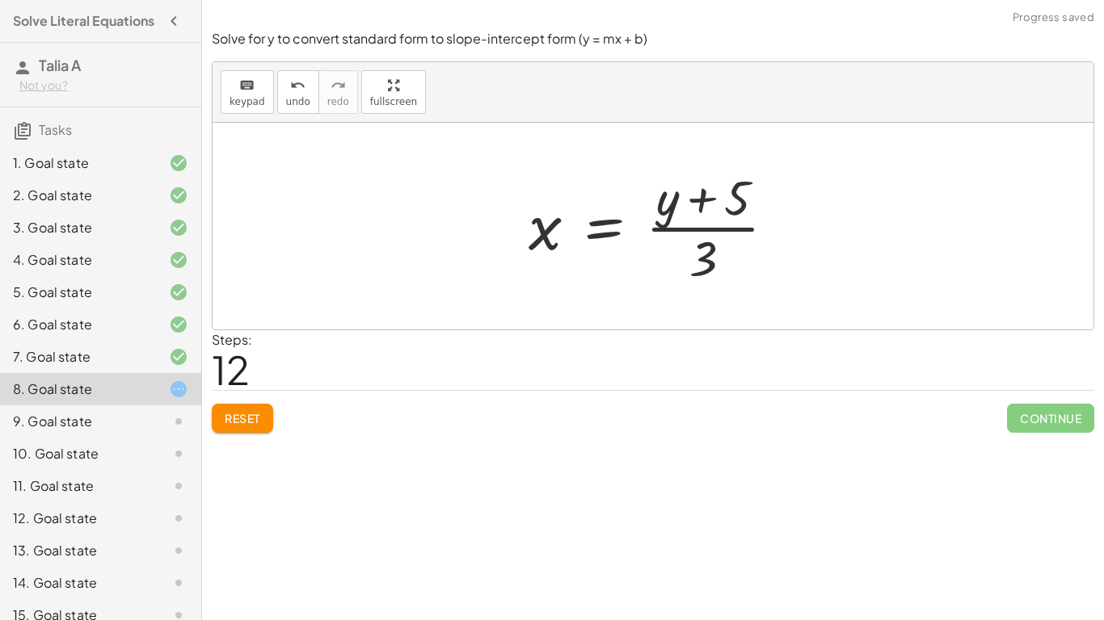
click at [256, 415] on span "Reset" at bounding box center [243, 418] width 36 height 15
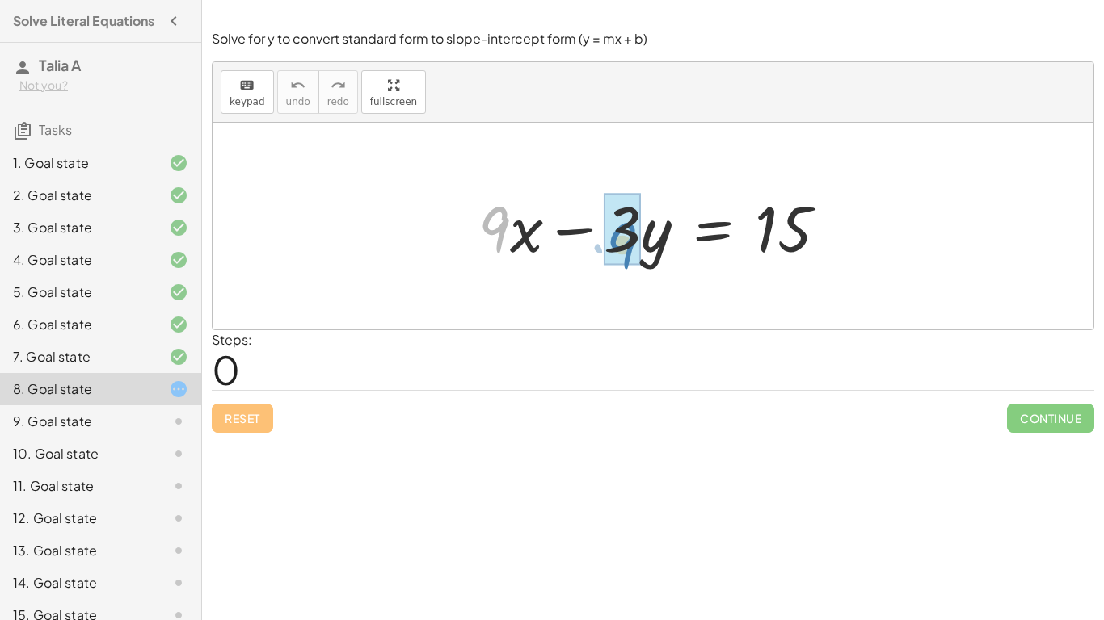
drag, startPoint x: 496, startPoint y: 229, endPoint x: 618, endPoint y: 242, distance: 122.7
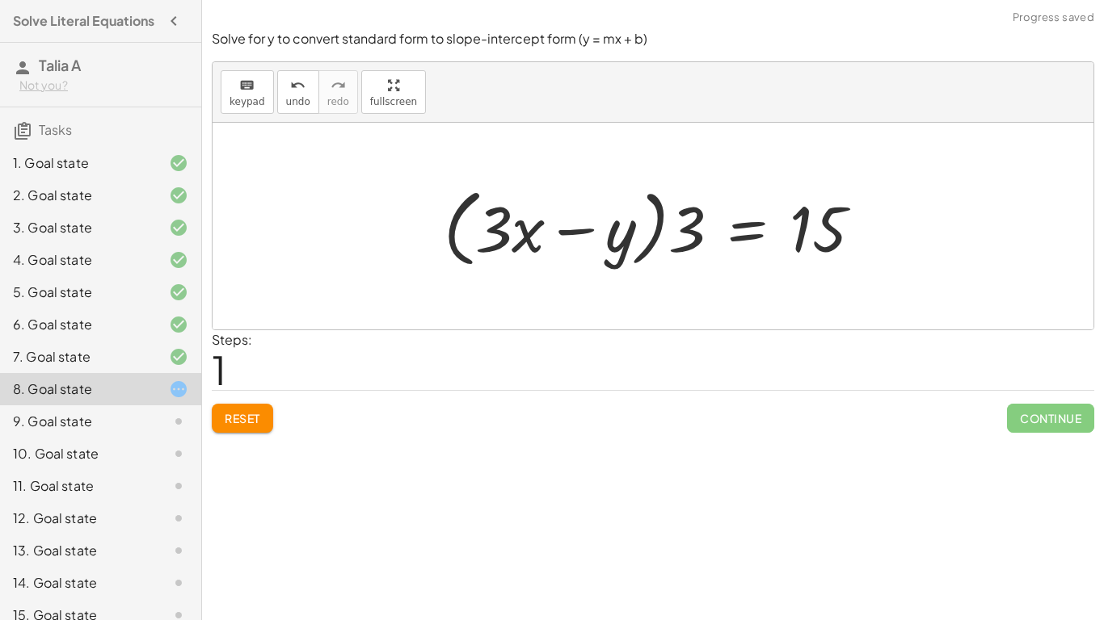
click at [650, 237] on div at bounding box center [658, 226] width 447 height 93
drag, startPoint x: 676, startPoint y: 242, endPoint x: 507, endPoint y: 226, distance: 170.4
click at [507, 226] on div at bounding box center [658, 226] width 447 height 93
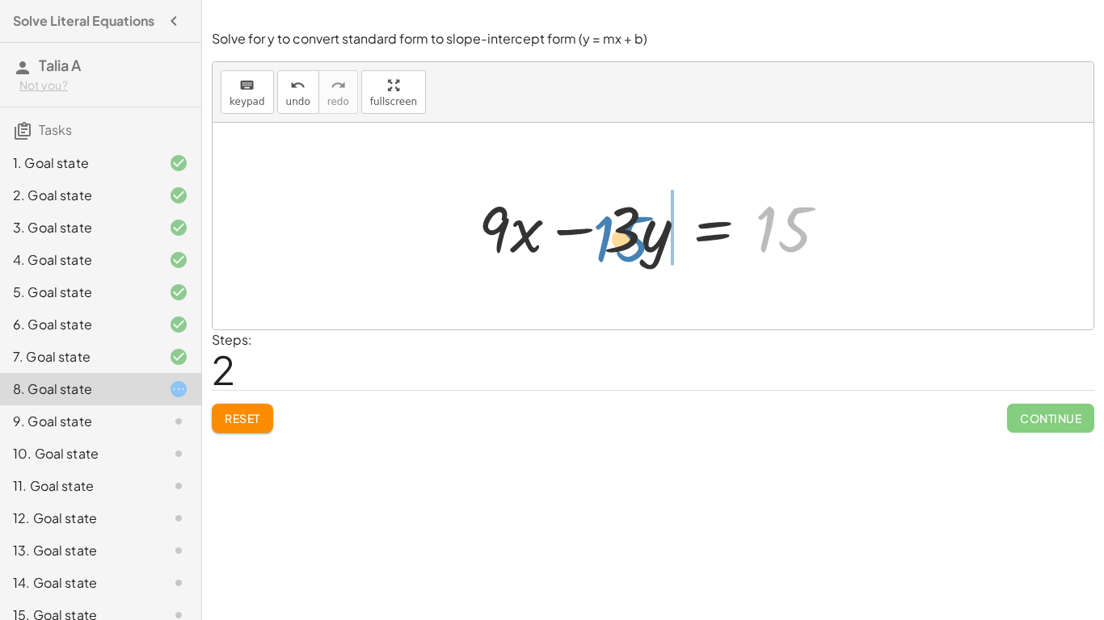
drag, startPoint x: 797, startPoint y: 212, endPoint x: 633, endPoint y: 221, distance: 164.3
click at [633, 221] on div at bounding box center [659, 226] width 378 height 83
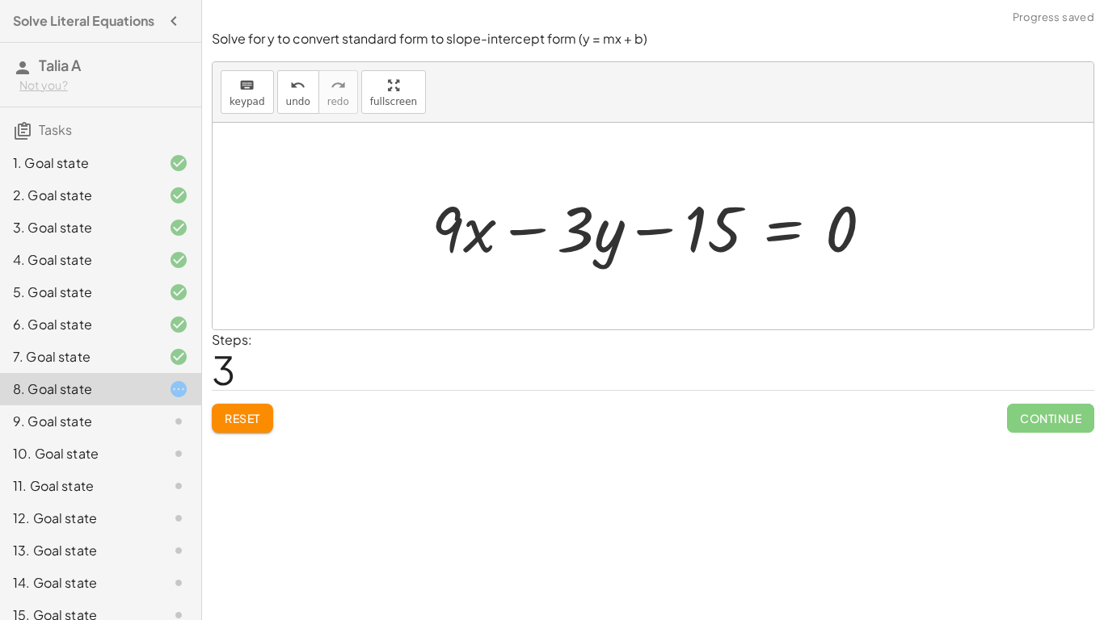
click at [529, 222] on div at bounding box center [658, 226] width 470 height 83
drag, startPoint x: 573, startPoint y: 244, endPoint x: 598, endPoint y: 259, distance: 29.0
click at [598, 259] on div at bounding box center [658, 226] width 470 height 83
click at [250, 400] on div "Reset Continue" at bounding box center [653, 411] width 882 height 43
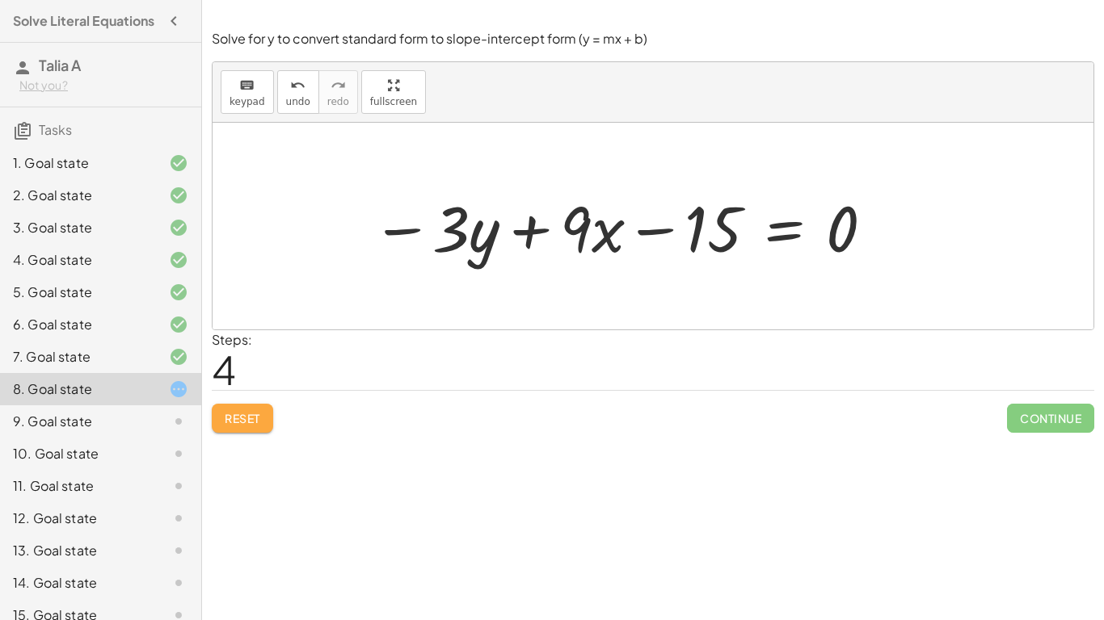
click at [254, 410] on button "Reset" at bounding box center [242, 418] width 61 height 29
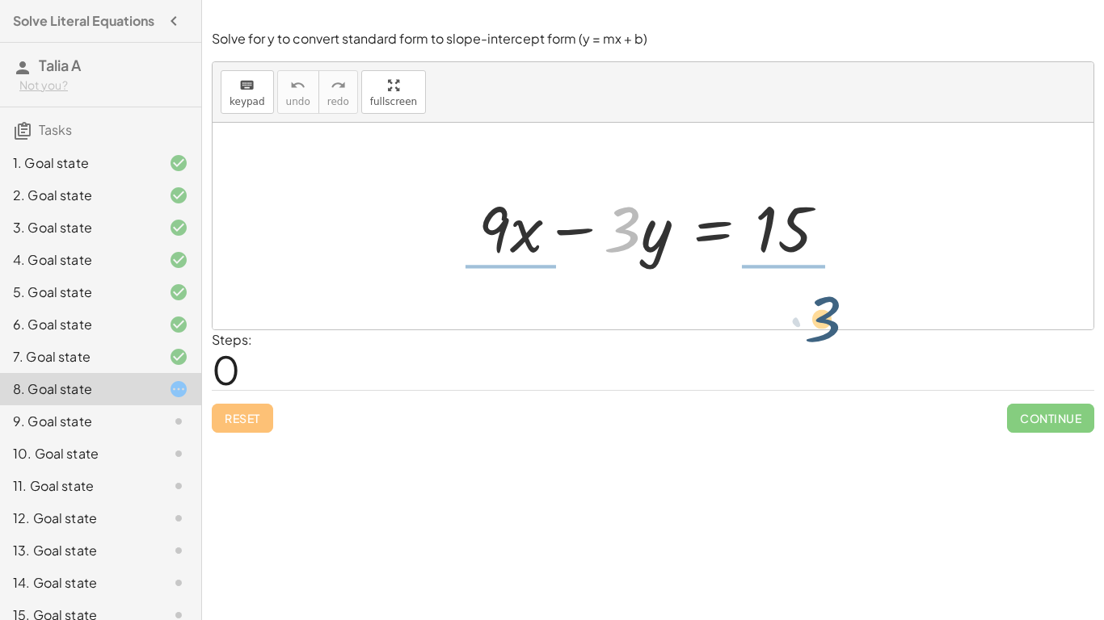
drag, startPoint x: 629, startPoint y: 233, endPoint x: 826, endPoint y: 307, distance: 210.4
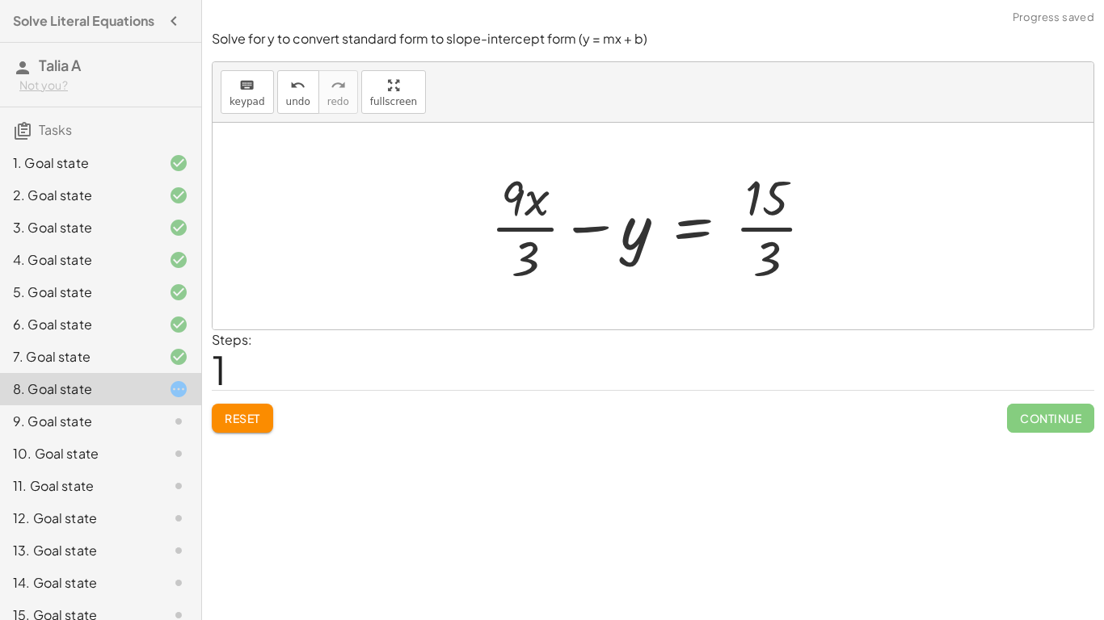
click at [748, 195] on div at bounding box center [658, 226] width 352 height 124
click at [769, 229] on div at bounding box center [658, 226] width 352 height 124
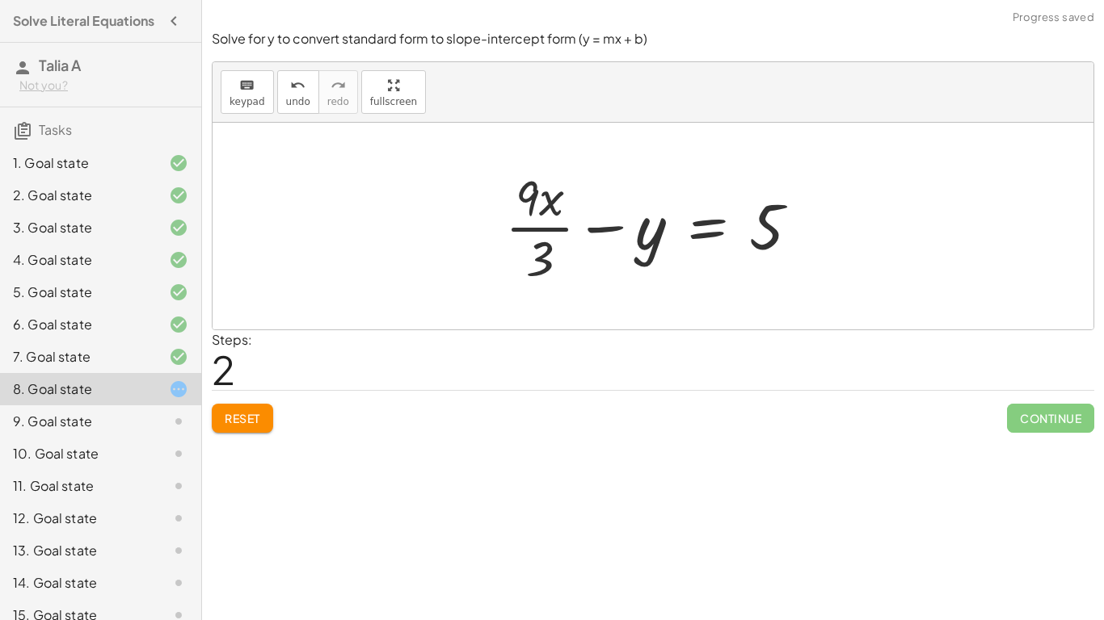
click at [525, 222] on div at bounding box center [658, 226] width 323 height 124
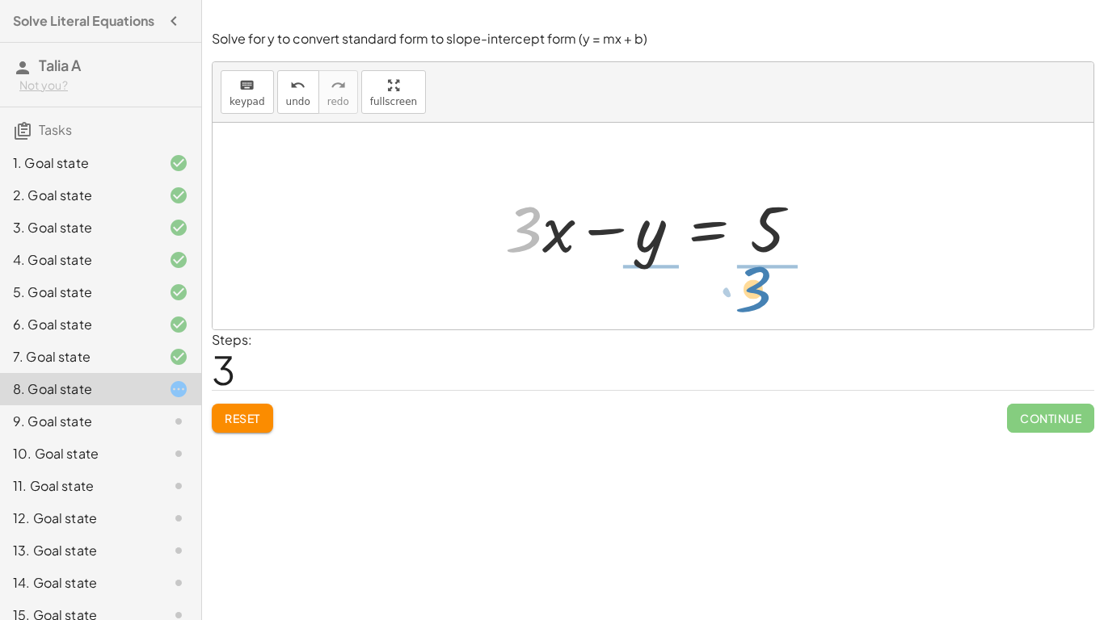
drag, startPoint x: 541, startPoint y: 238, endPoint x: 773, endPoint y: 297, distance: 239.5
click at [773, 297] on div "+ · 9 · x − · 3 · y = 15 + · 9 · x · 3 − y = · 15 · 3 + · 9 · x · 3 − y = 5 · 3…" at bounding box center [652, 226] width 881 height 207
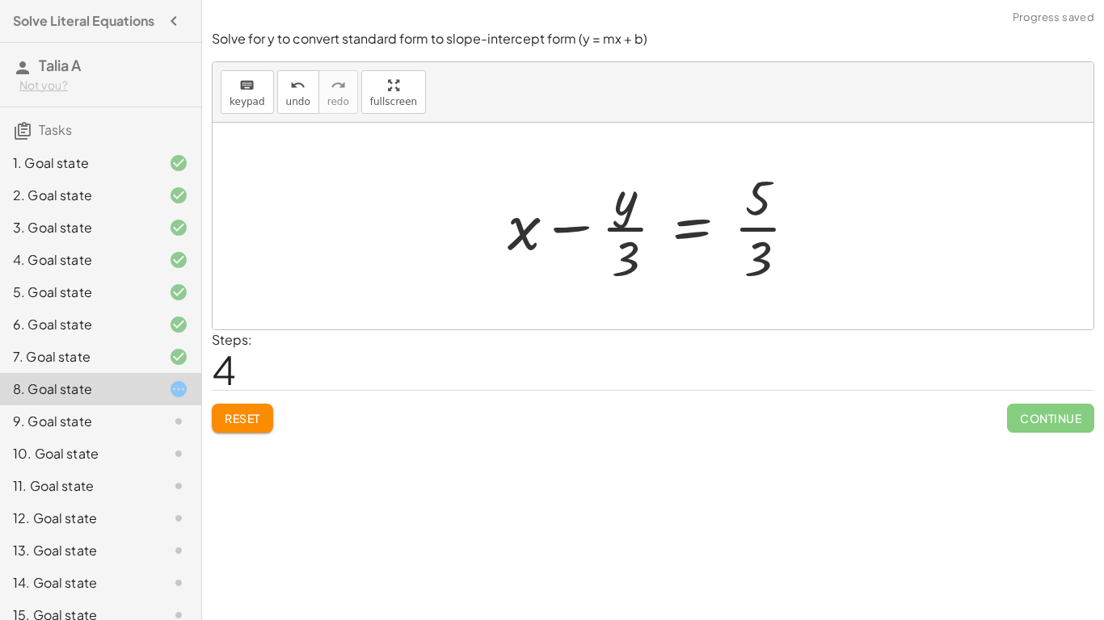
click at [762, 239] on div at bounding box center [658, 226] width 319 height 124
click at [616, 229] on div at bounding box center [658, 226] width 319 height 124
drag, startPoint x: 518, startPoint y: 238, endPoint x: 645, endPoint y: 268, distance: 130.5
click at [645, 268] on div at bounding box center [658, 226] width 319 height 124
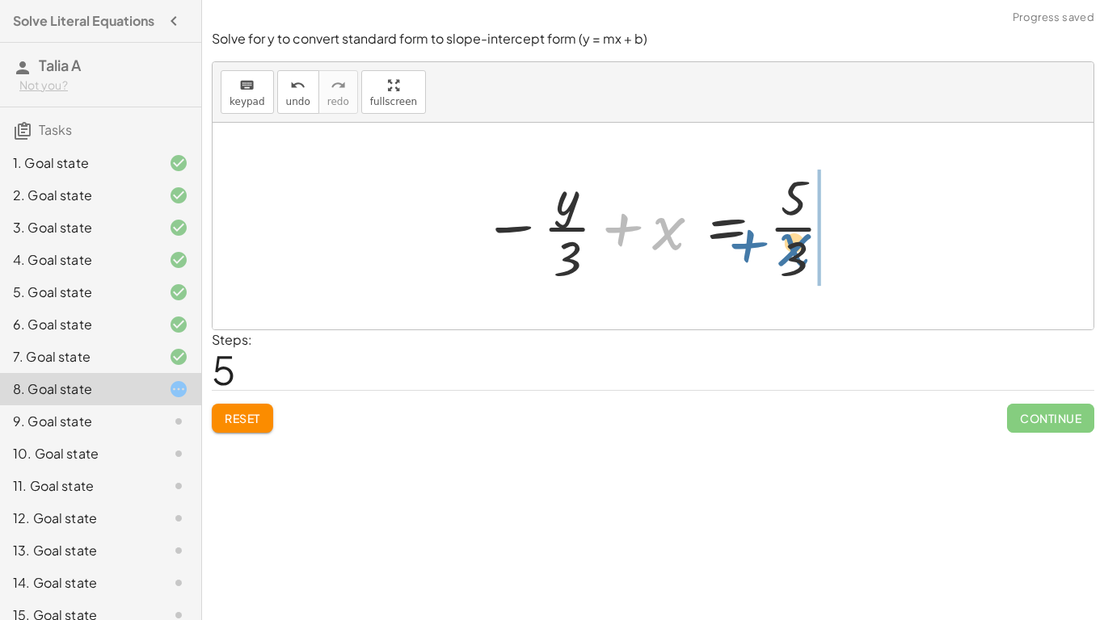
drag, startPoint x: 630, startPoint y: 241, endPoint x: 757, endPoint y: 259, distance: 128.1
click at [757, 259] on div at bounding box center [658, 226] width 368 height 124
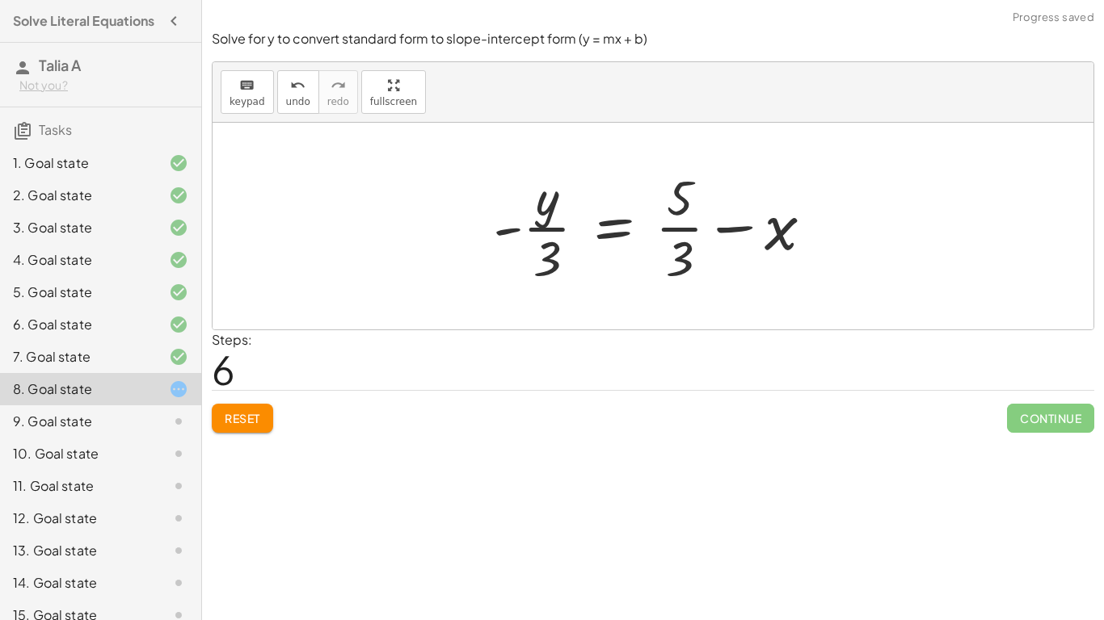
click at [697, 221] on div at bounding box center [659, 226] width 349 height 124
click at [733, 232] on div at bounding box center [659, 226] width 349 height 124
drag, startPoint x: 778, startPoint y: 241, endPoint x: 666, endPoint y: 205, distance: 117.8
click at [666, 205] on div at bounding box center [659, 226] width 349 height 124
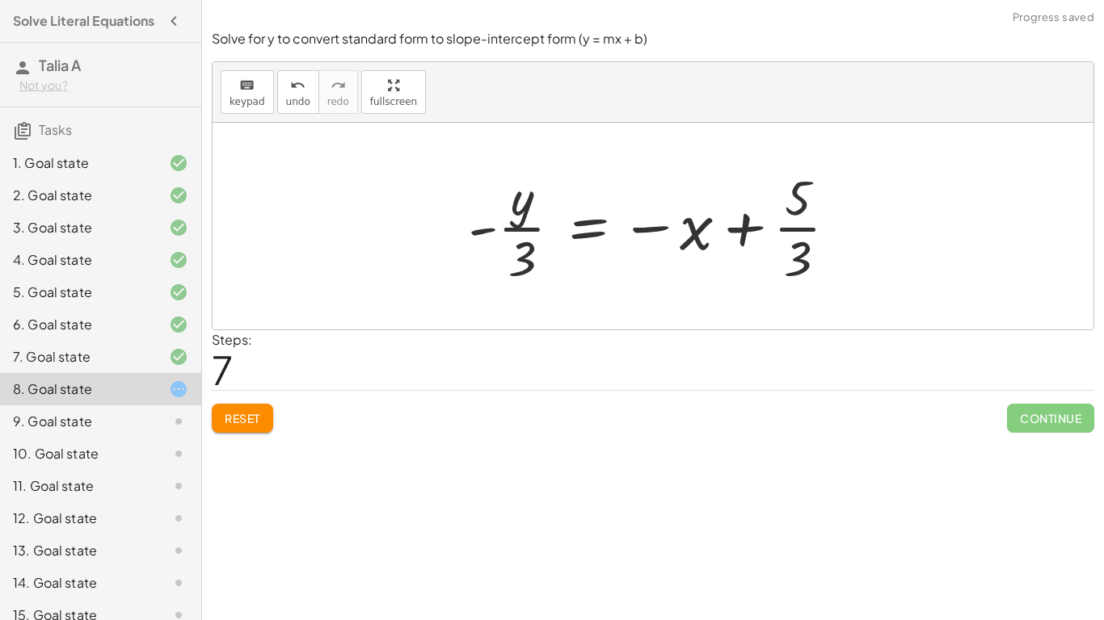
click at [755, 238] on div at bounding box center [659, 226] width 398 height 124
click at [239, 424] on span "Reset" at bounding box center [243, 418] width 36 height 15
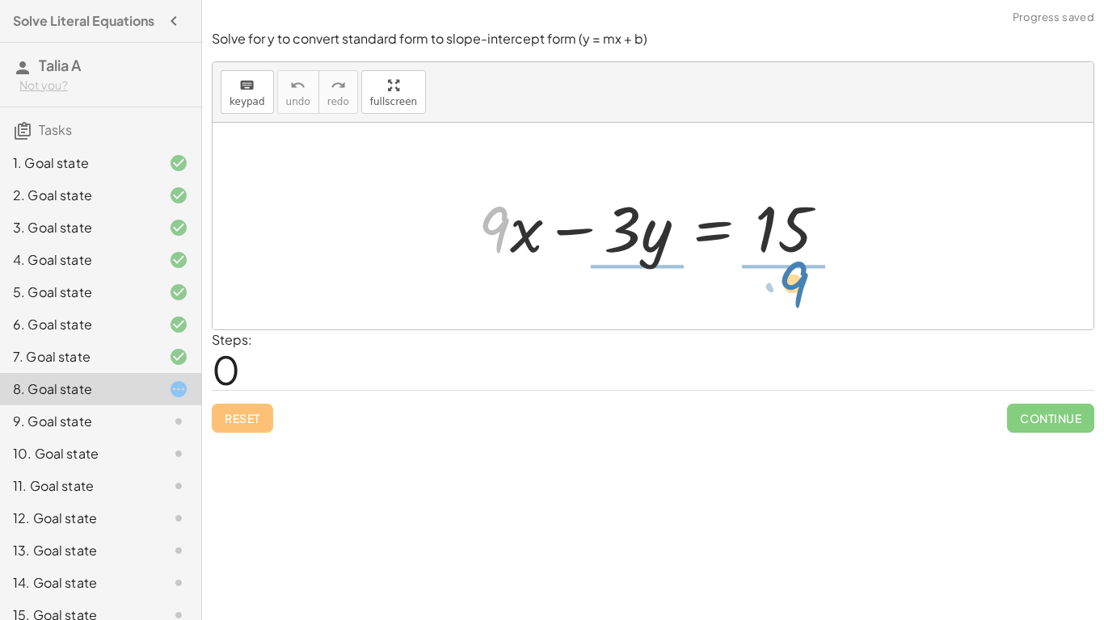
drag, startPoint x: 506, startPoint y: 232, endPoint x: 806, endPoint y: 288, distance: 304.9
click at [806, 288] on div "· 9 + · x + · 9 · x − · 3 · y = 15" at bounding box center [652, 226] width 881 height 207
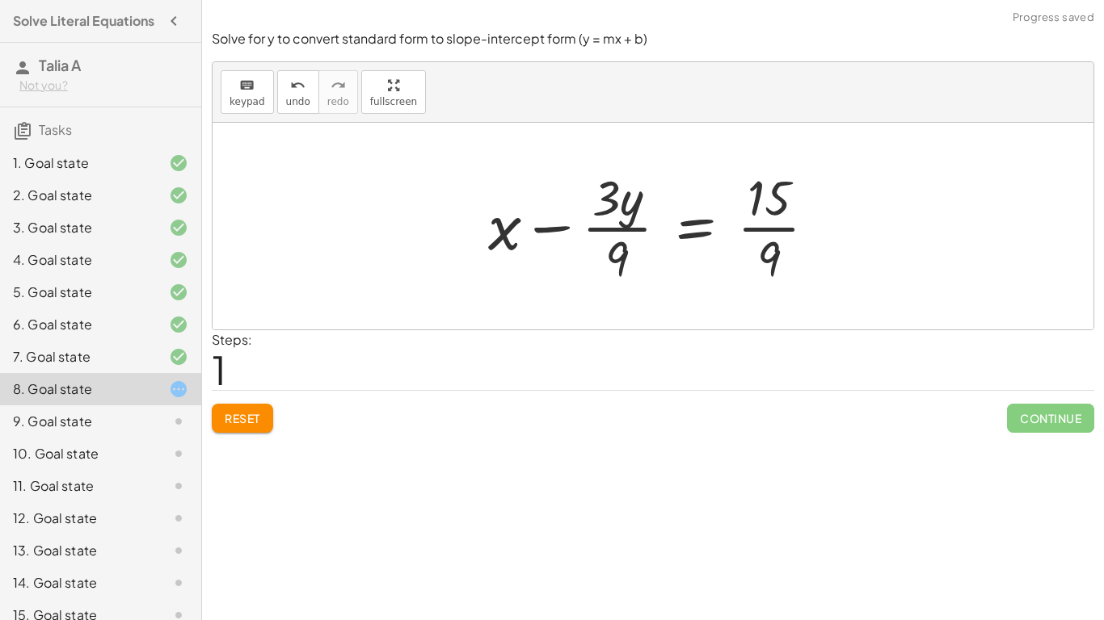
click at [770, 228] on div at bounding box center [658, 226] width 357 height 124
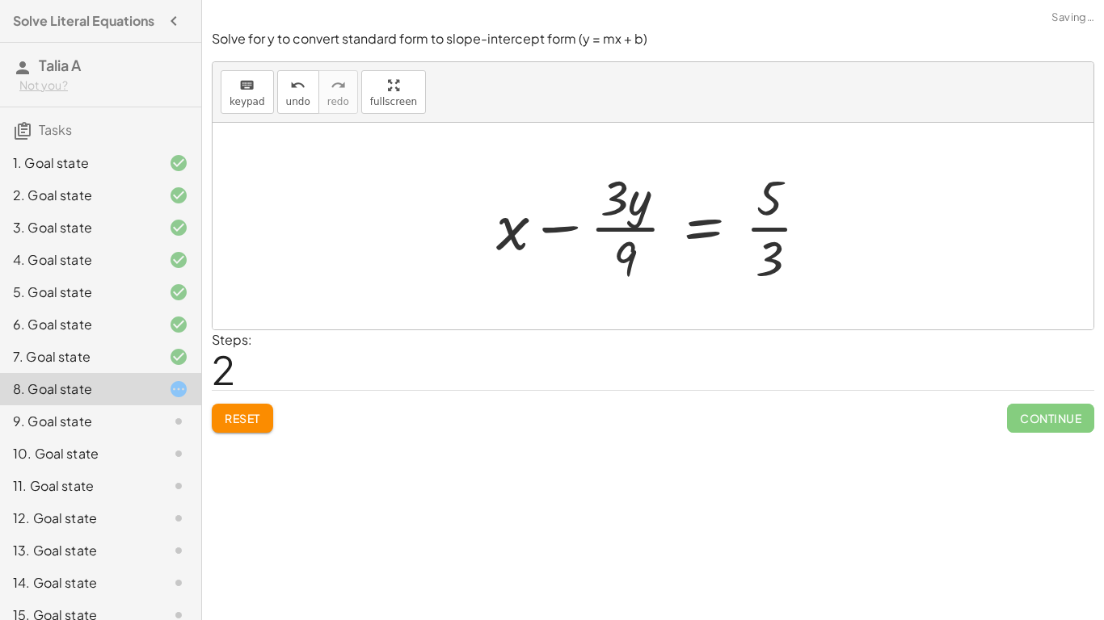
click at [783, 229] on div at bounding box center [659, 226] width 342 height 124
click at [623, 227] on div at bounding box center [659, 226] width 342 height 124
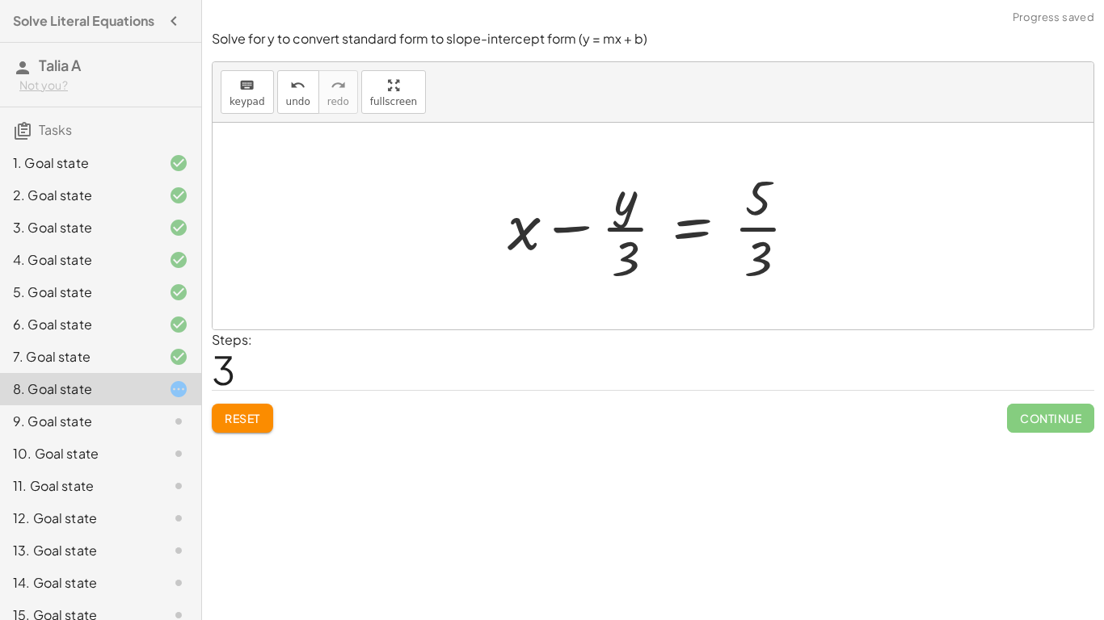
click at [619, 233] on div at bounding box center [658, 226] width 319 height 124
drag, startPoint x: 521, startPoint y: 242, endPoint x: 626, endPoint y: 267, distance: 107.8
click at [626, 267] on div at bounding box center [658, 226] width 319 height 124
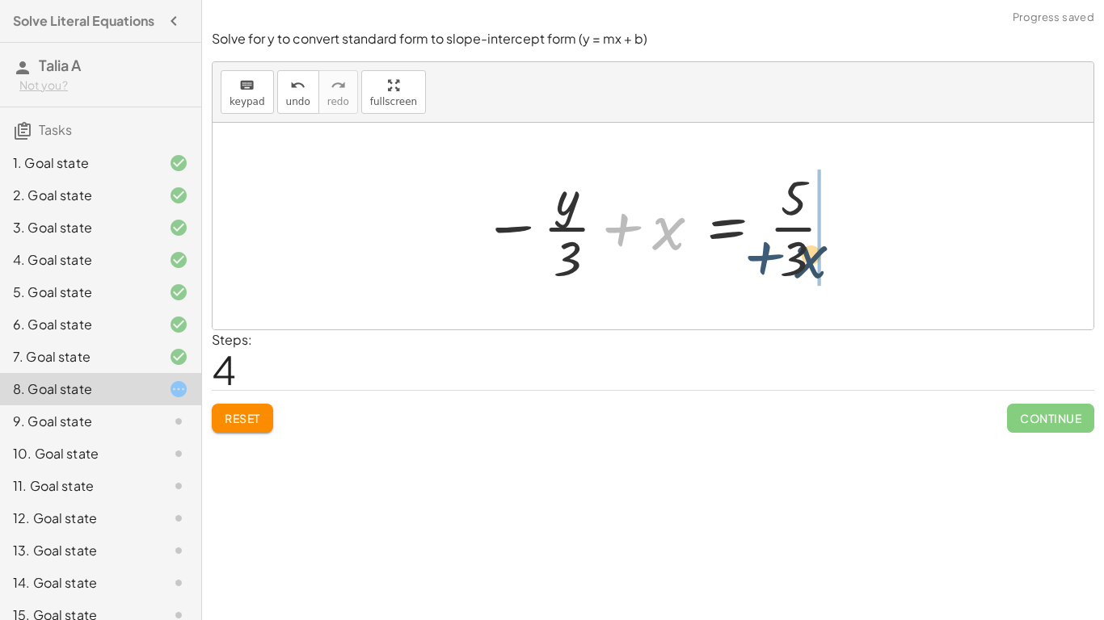
drag, startPoint x: 625, startPoint y: 248, endPoint x: 770, endPoint y: 277, distance: 148.3
click at [770, 277] on div at bounding box center [658, 226] width 368 height 124
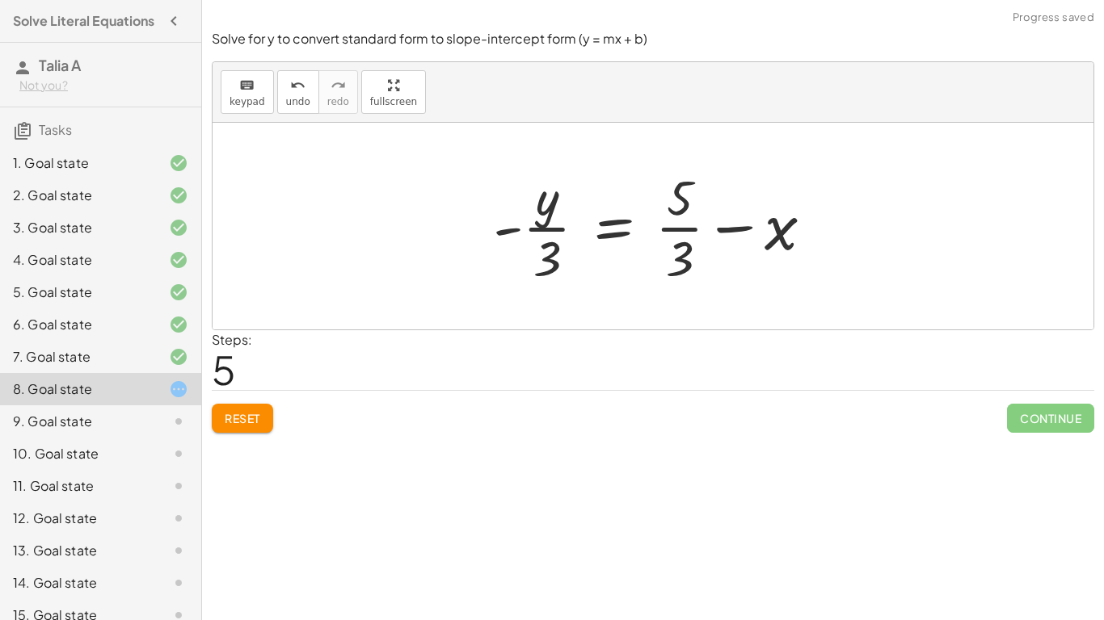
click at [246, 429] on button "Reset" at bounding box center [242, 418] width 61 height 29
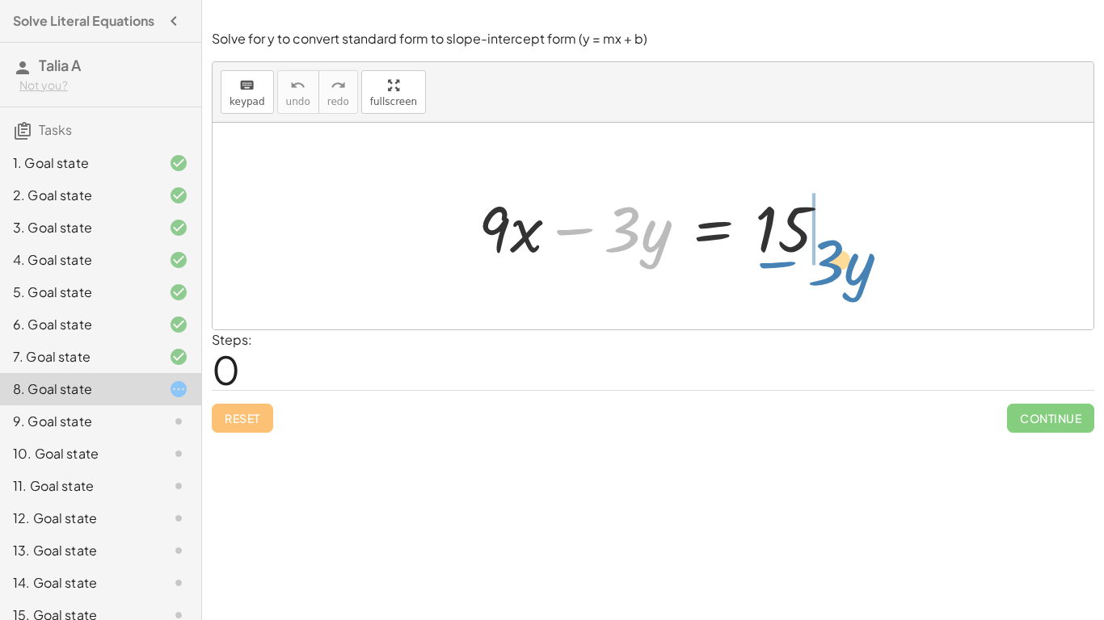
drag, startPoint x: 570, startPoint y: 234, endPoint x: 775, endPoint y: 267, distance: 206.9
click at [775, 267] on div at bounding box center [659, 226] width 378 height 83
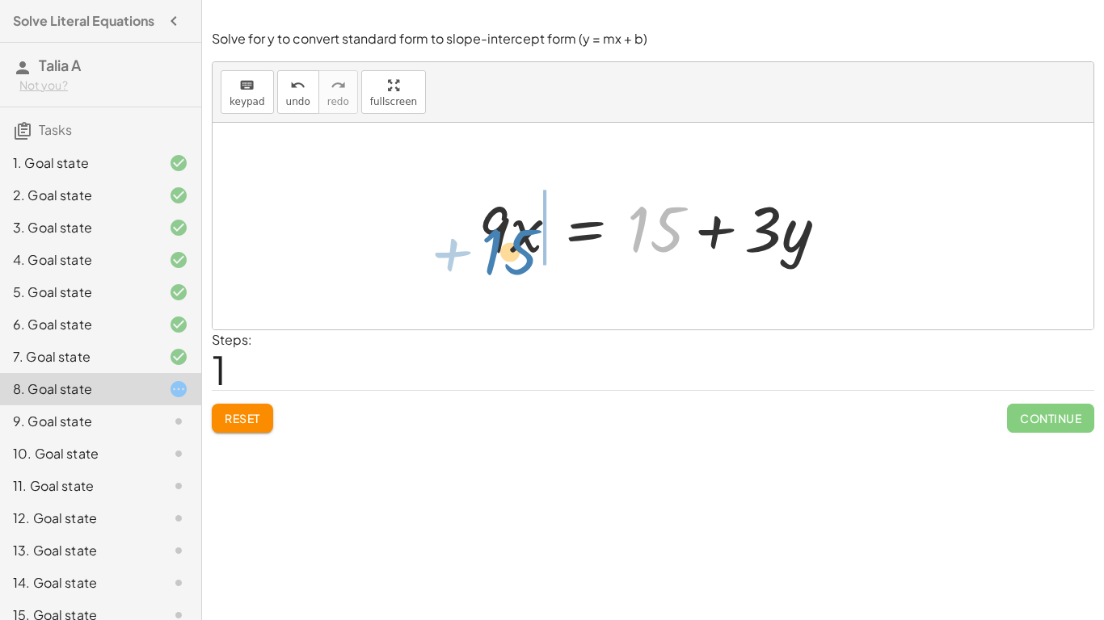
drag, startPoint x: 665, startPoint y: 233, endPoint x: 526, endPoint y: 253, distance: 140.3
click at [526, 253] on div at bounding box center [659, 226] width 378 height 83
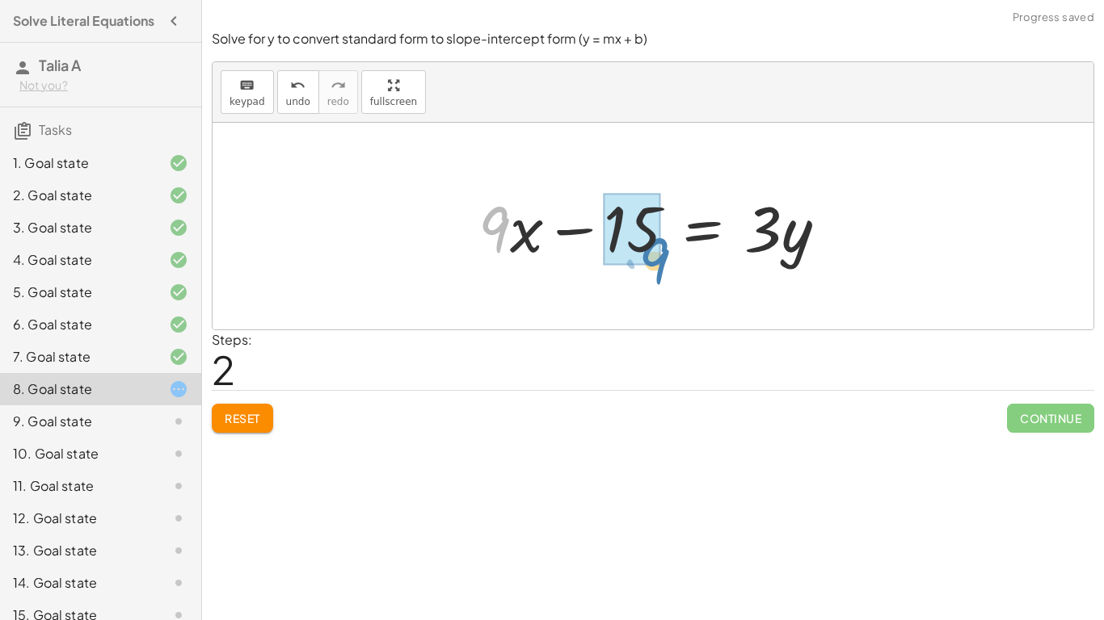
drag, startPoint x: 498, startPoint y: 243, endPoint x: 654, endPoint y: 271, distance: 158.5
click at [654, 271] on div "+ · 9 · x − · 3 · y = 15 · 9 · x = + 15 + · 3 · y · 9 + · x · 9 · x · 3 · y = 1…" at bounding box center [652, 226] width 881 height 207
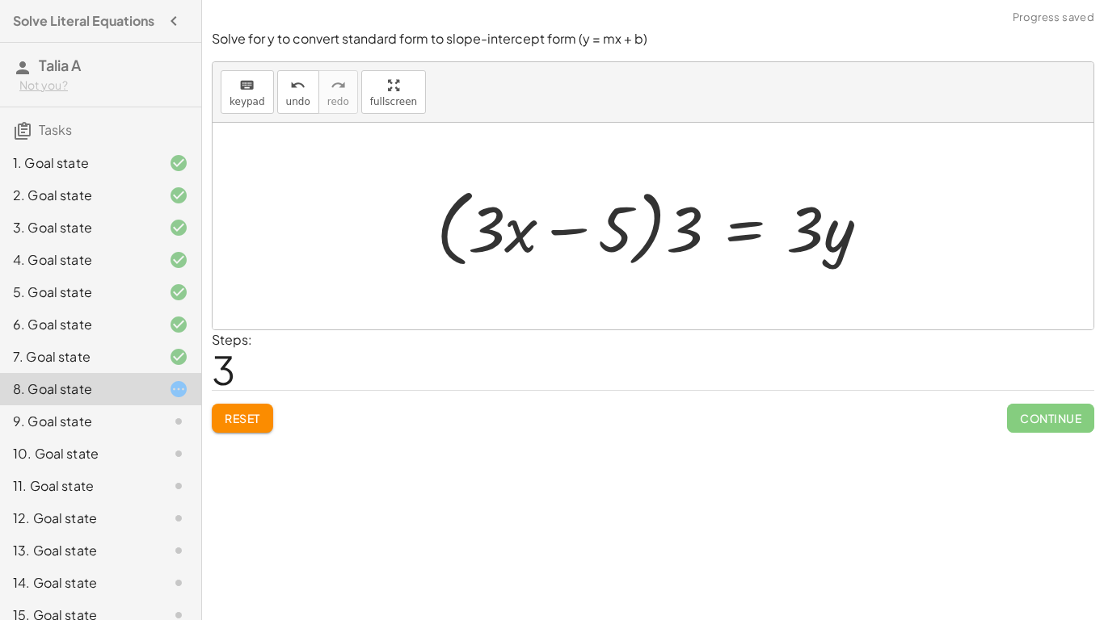
click at [512, 239] on div at bounding box center [658, 226] width 461 height 93
drag, startPoint x: 684, startPoint y: 240, endPoint x: 599, endPoint y: 238, distance: 84.0
click at [599, 238] on div at bounding box center [658, 226] width 461 height 93
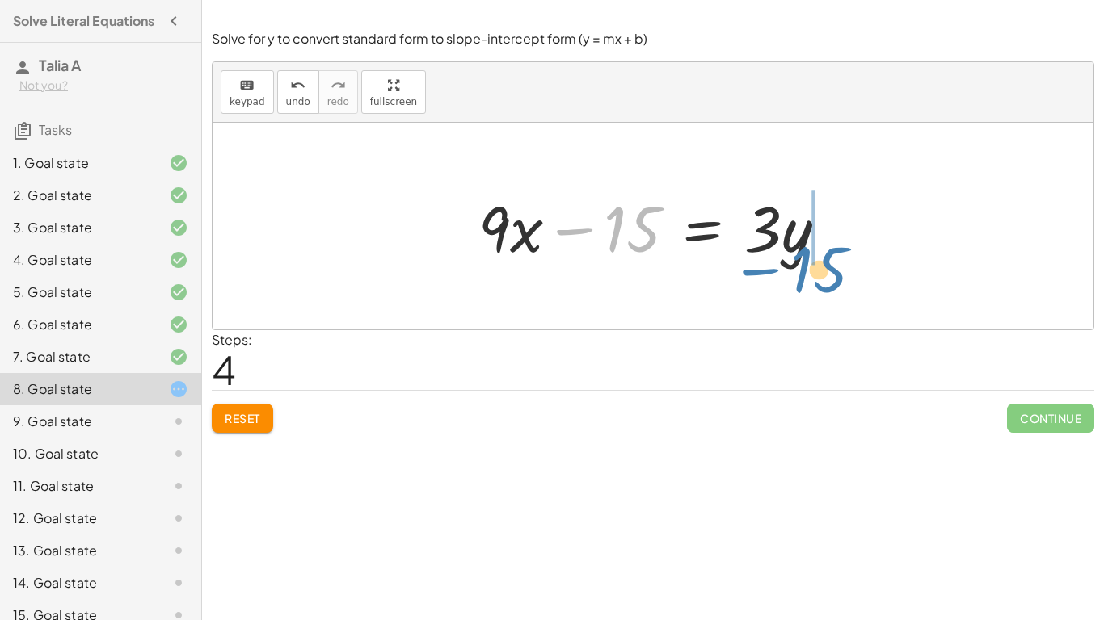
drag, startPoint x: 632, startPoint y: 233, endPoint x: 824, endPoint y: 275, distance: 196.7
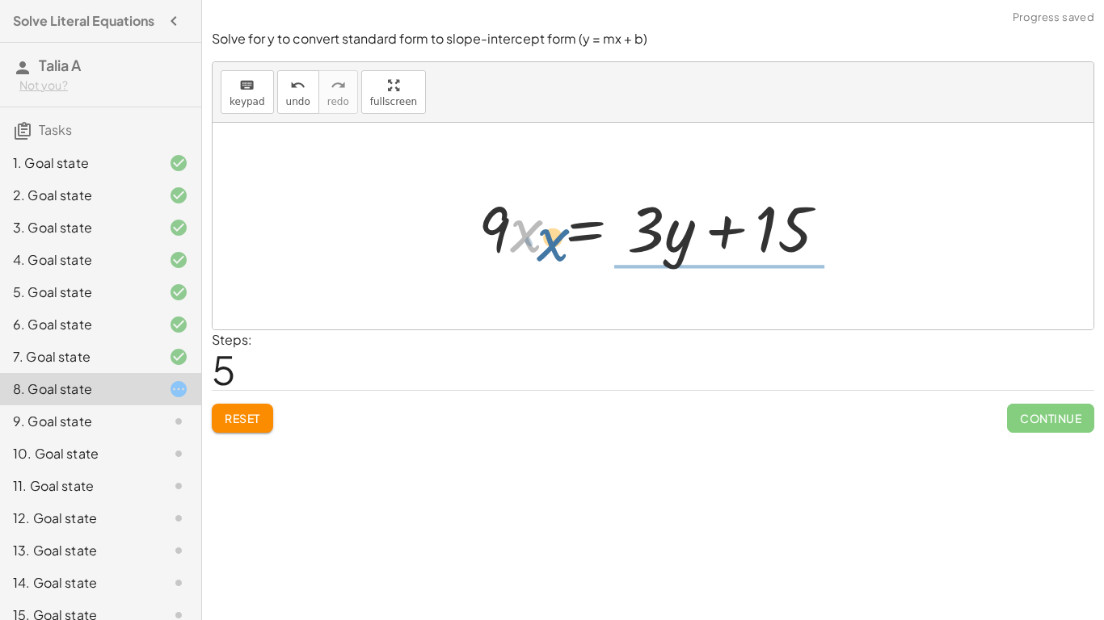
drag, startPoint x: 519, startPoint y: 245, endPoint x: 638, endPoint y: 259, distance: 119.6
click at [638, 259] on div at bounding box center [659, 226] width 378 height 83
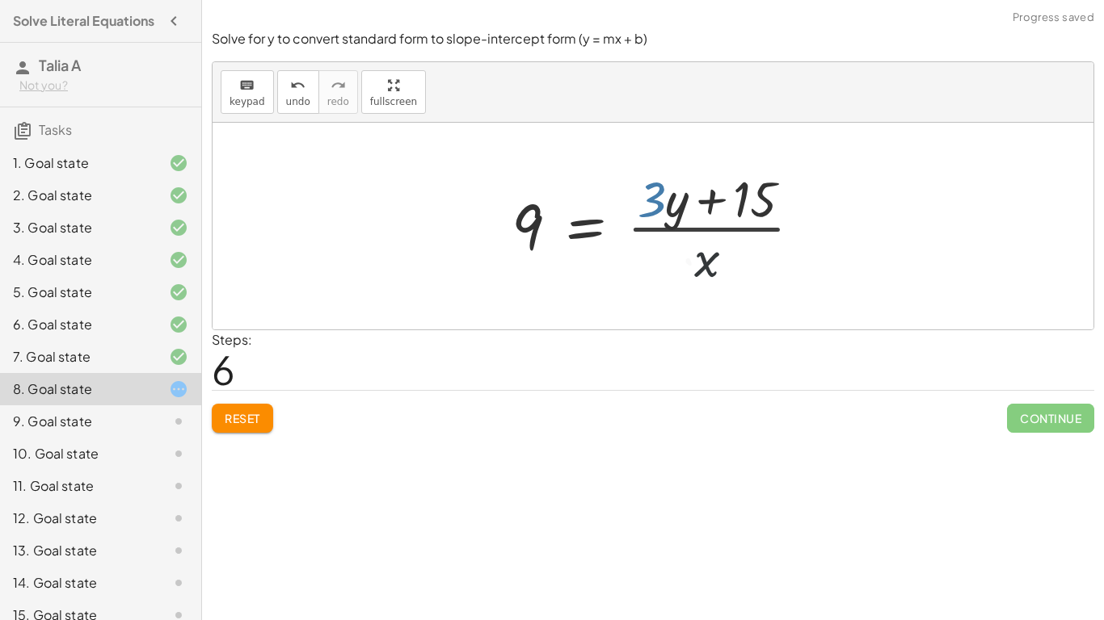
click at [634, 257] on div at bounding box center [662, 226] width 319 height 124
click at [679, 222] on div at bounding box center [658, 226] width 319 height 124
click at [700, 229] on div at bounding box center [658, 226] width 319 height 124
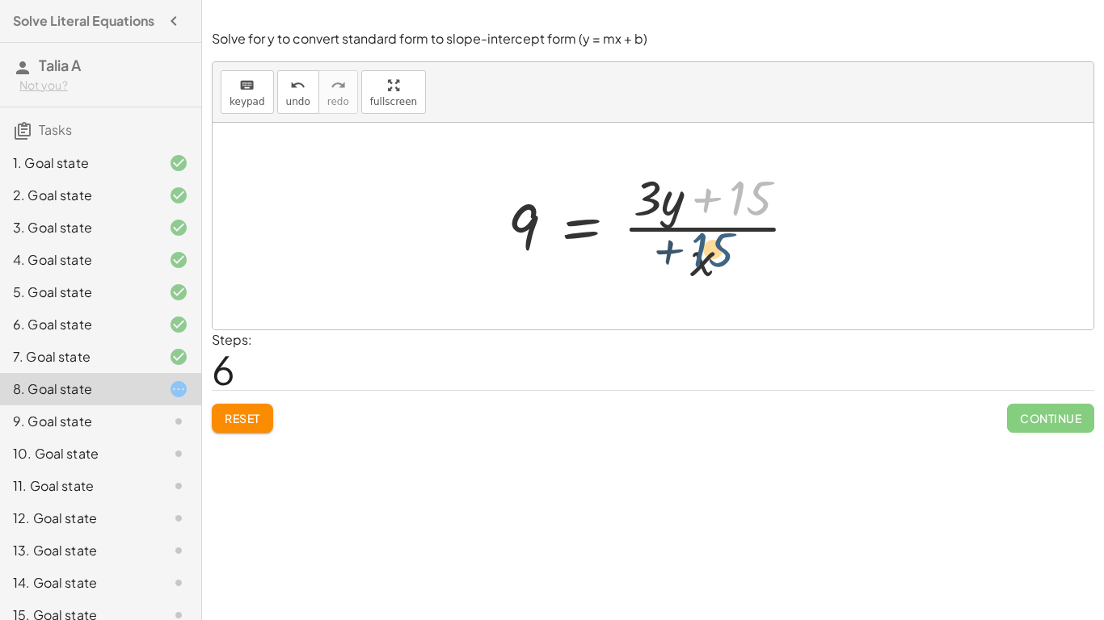
drag, startPoint x: 759, startPoint y: 200, endPoint x: 721, endPoint y: 253, distance: 64.8
click at [721, 253] on div at bounding box center [658, 226] width 319 height 124
click at [747, 215] on div at bounding box center [658, 226] width 319 height 124
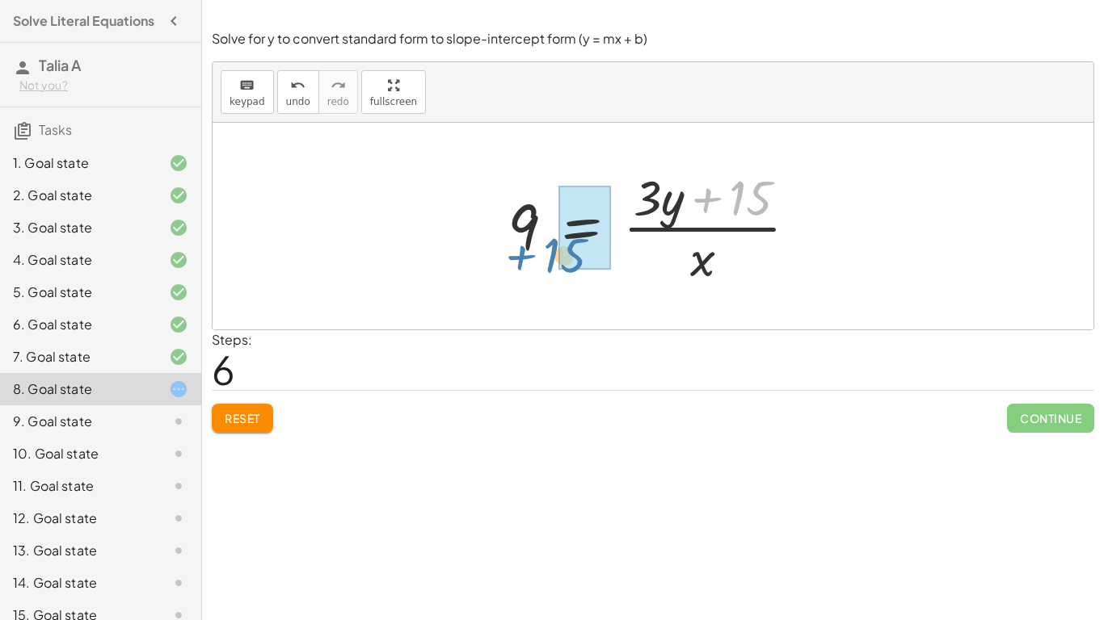
drag, startPoint x: 742, startPoint y: 200, endPoint x: 557, endPoint y: 257, distance: 193.7
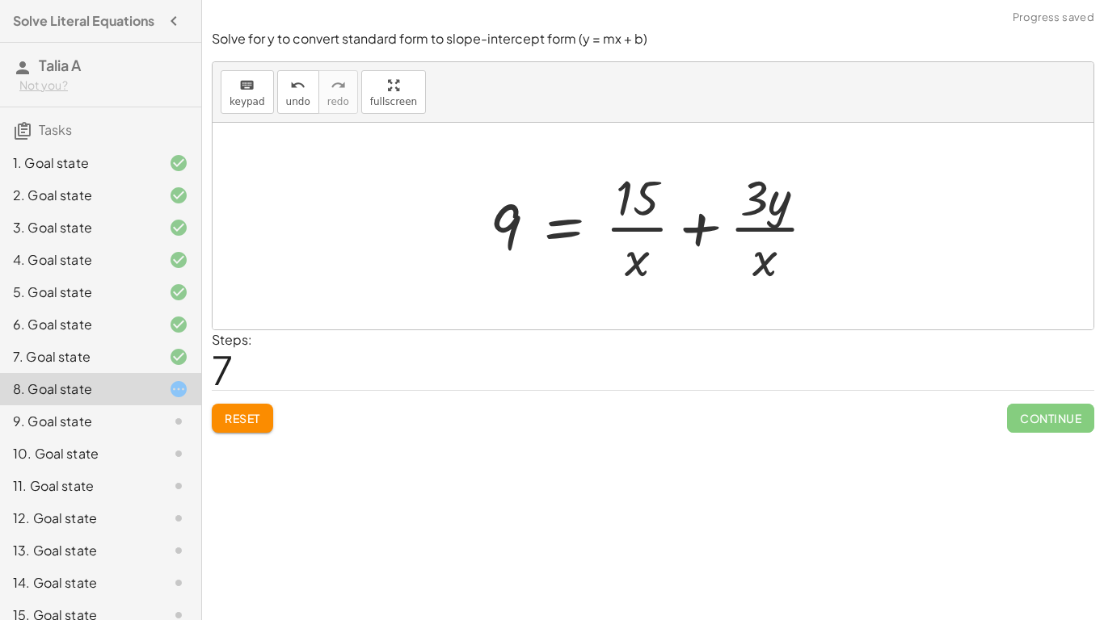
click at [647, 232] on div at bounding box center [659, 226] width 355 height 124
click at [755, 234] on div at bounding box center [659, 226] width 355 height 124
drag, startPoint x: 772, startPoint y: 206, endPoint x: 721, endPoint y: 242, distance: 62.7
click at [721, 242] on div at bounding box center [659, 226] width 355 height 124
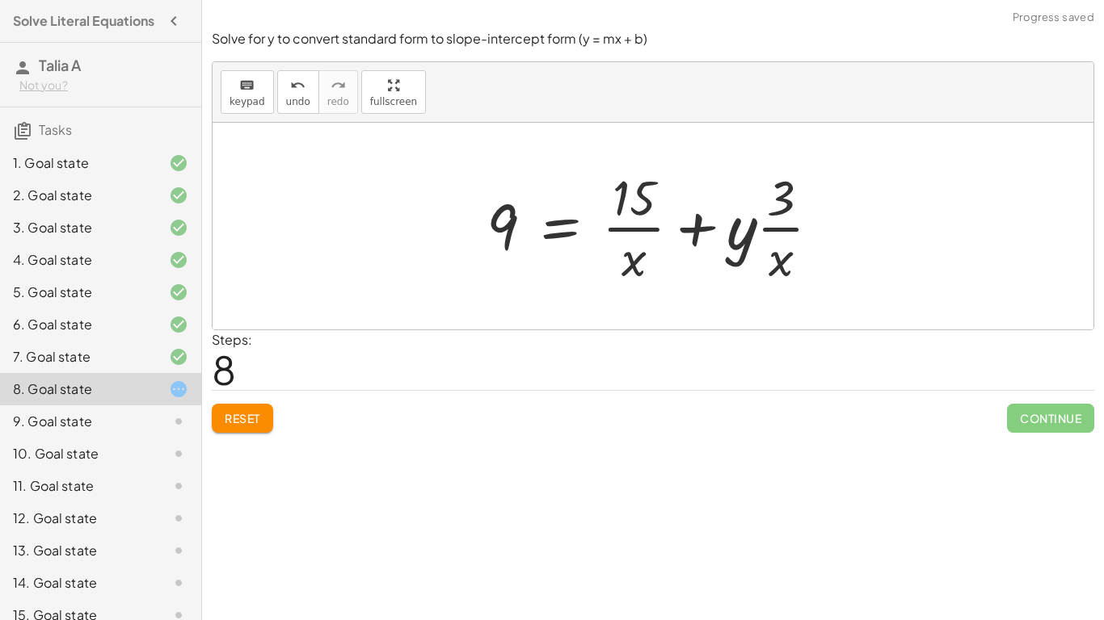
click at [772, 236] on div at bounding box center [659, 226] width 363 height 124
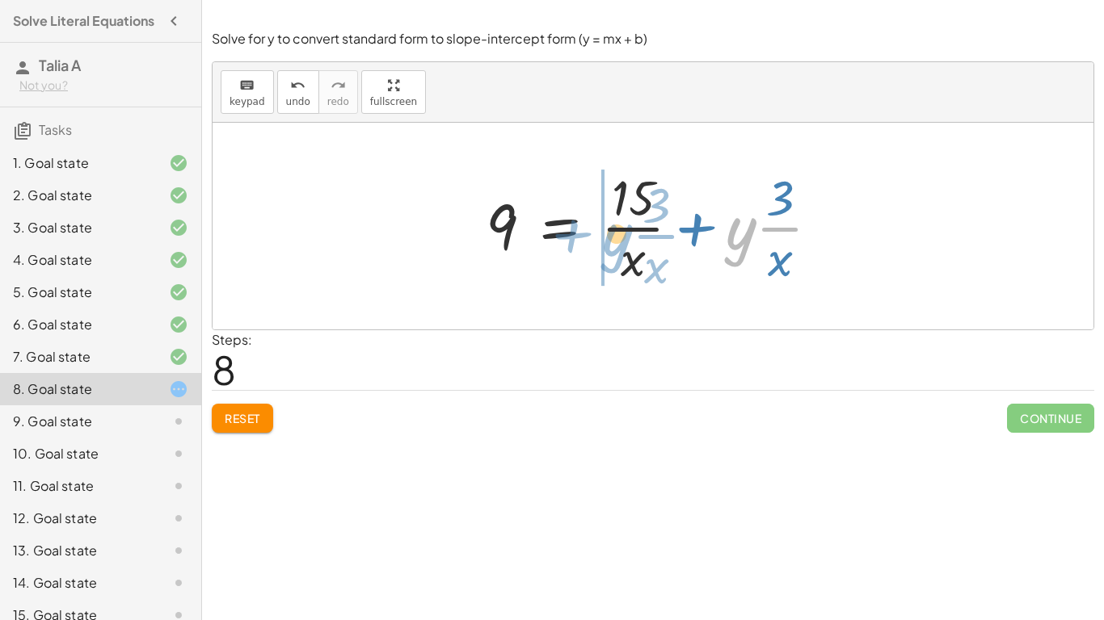
drag, startPoint x: 742, startPoint y: 235, endPoint x: 618, endPoint y: 242, distance: 123.8
click at [618, 242] on div at bounding box center [658, 226] width 363 height 124
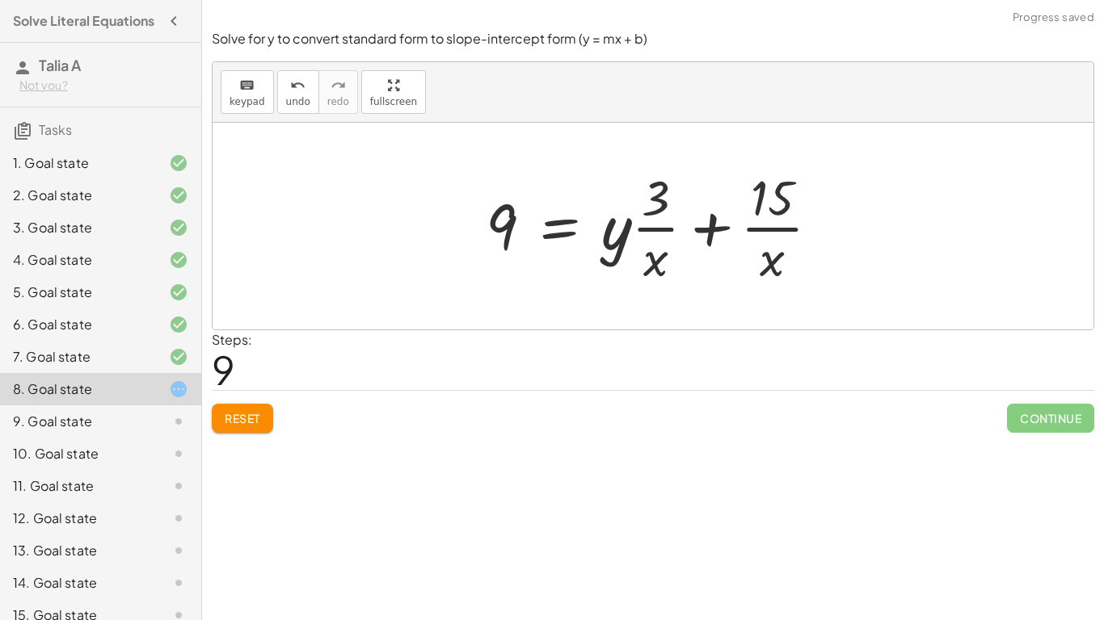
click at [732, 239] on div at bounding box center [658, 226] width 363 height 124
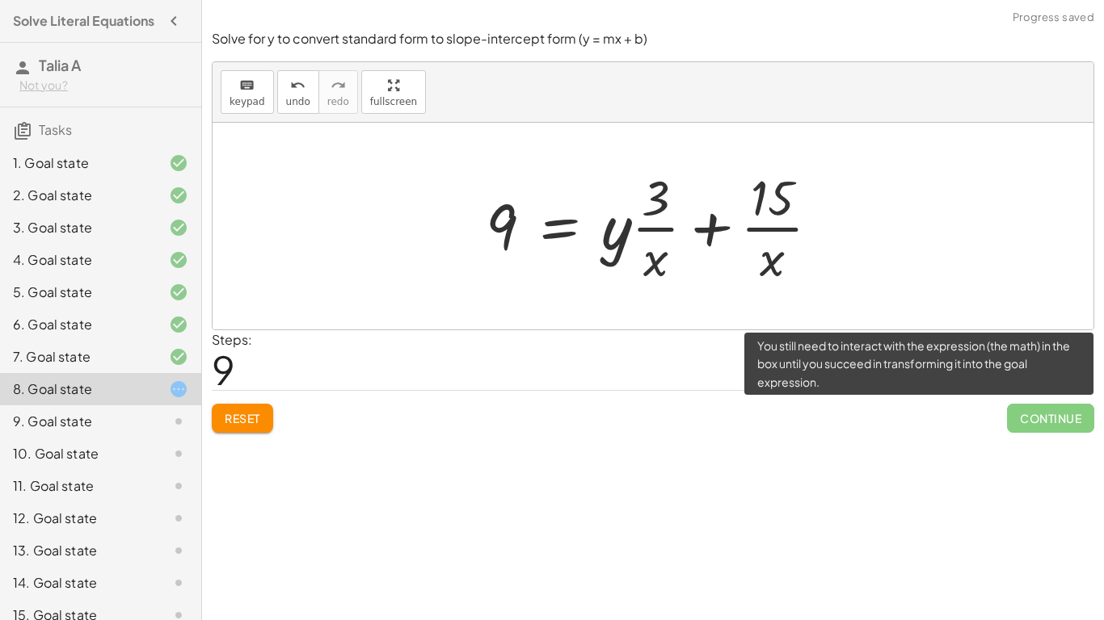
click at [1013, 428] on span "Continue" at bounding box center [1050, 418] width 87 height 29
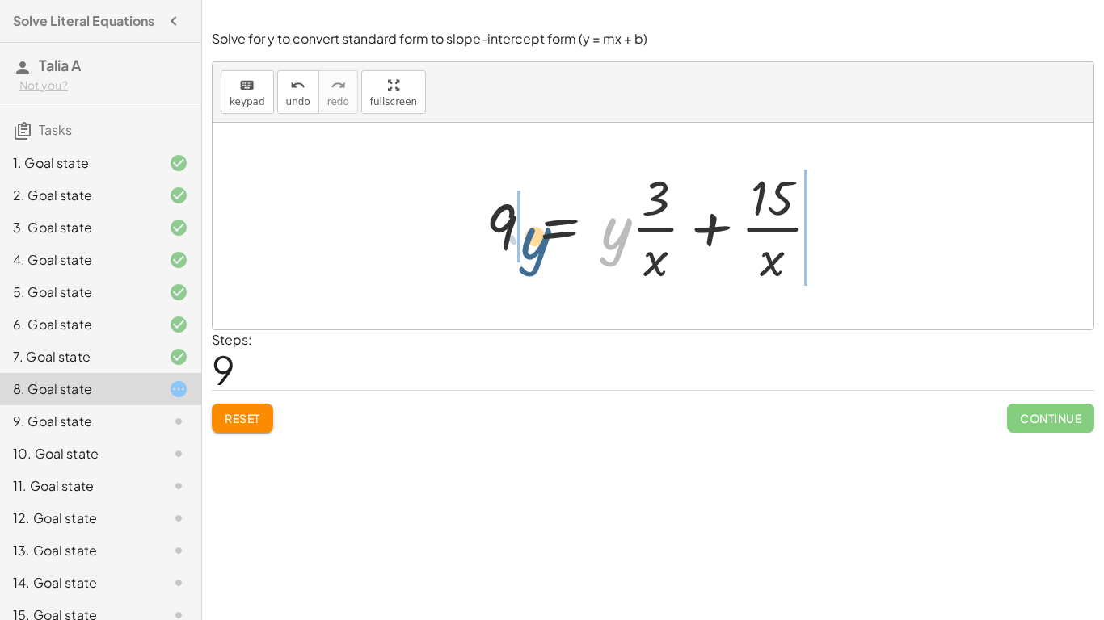
drag, startPoint x: 606, startPoint y: 245, endPoint x: 502, endPoint y: 251, distance: 104.4
click at [502, 251] on div at bounding box center [658, 226] width 363 height 124
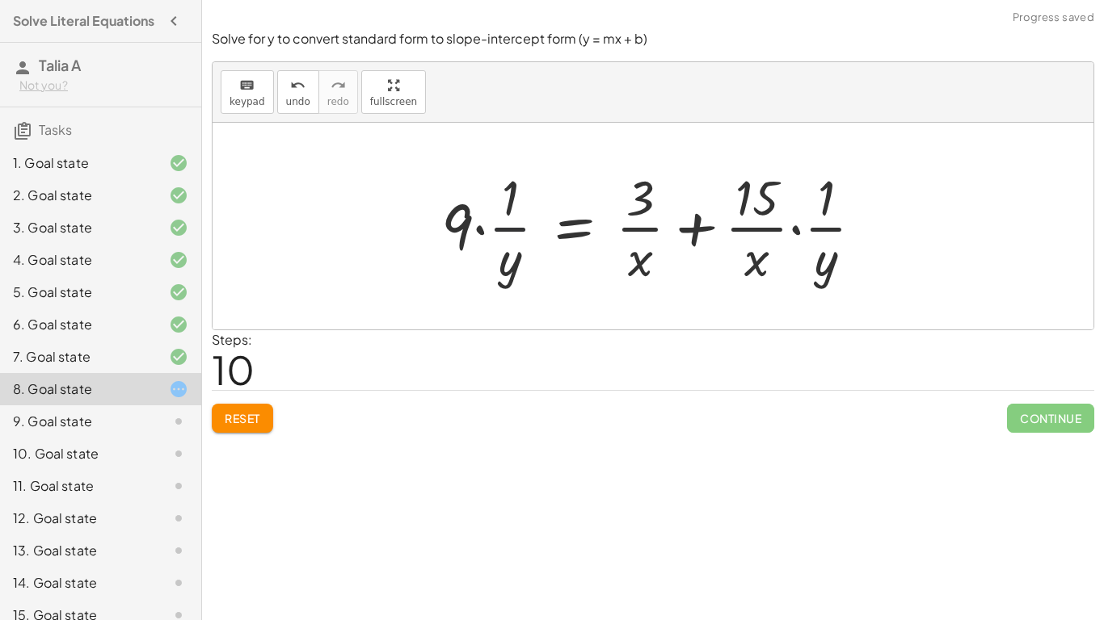
click at [522, 233] on div at bounding box center [658, 226] width 451 height 124
drag, startPoint x: 449, startPoint y: 223, endPoint x: 507, endPoint y: 211, distance: 59.4
click at [507, 211] on div at bounding box center [658, 226] width 451 height 124
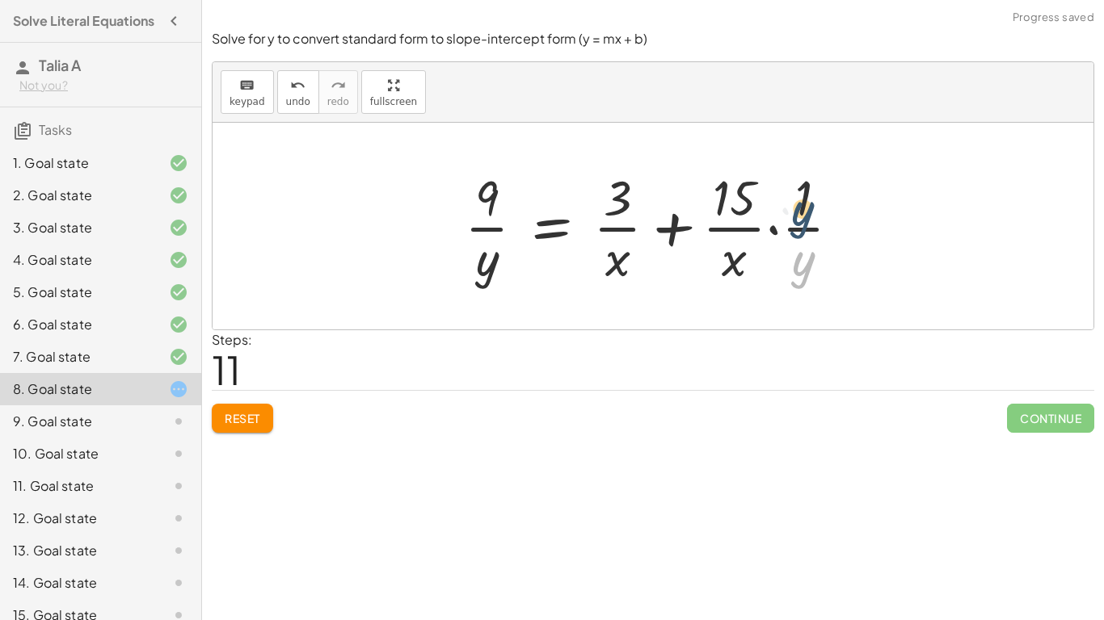
drag, startPoint x: 798, startPoint y: 264, endPoint x: 796, endPoint y: 202, distance: 62.3
click at [796, 202] on div at bounding box center [658, 226] width 405 height 124
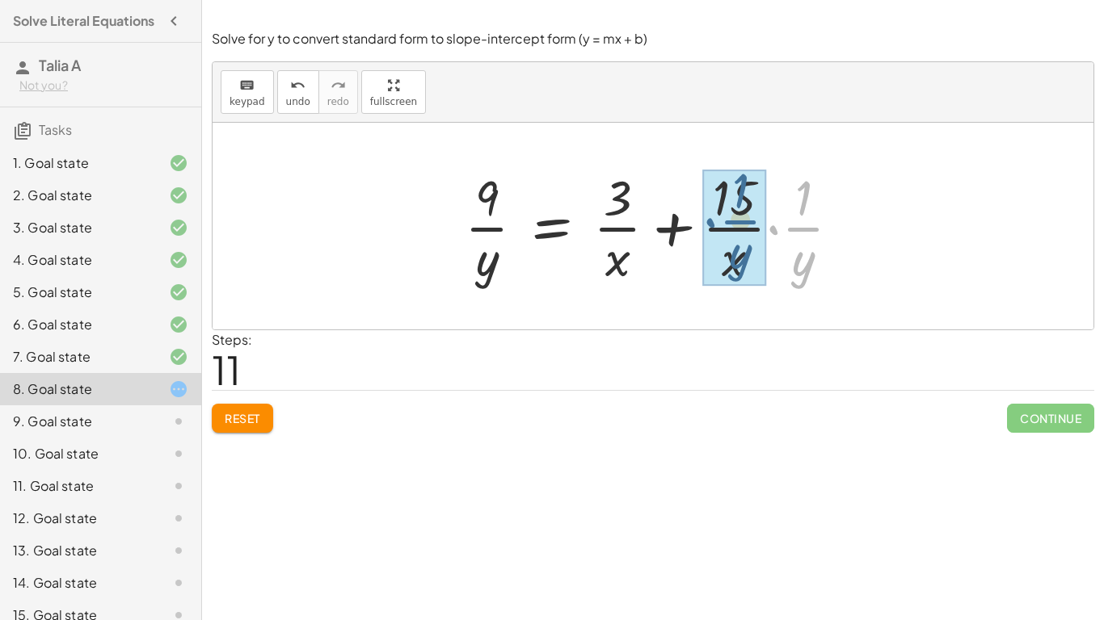
drag, startPoint x: 804, startPoint y: 217, endPoint x: 740, endPoint y: 210, distance: 64.2
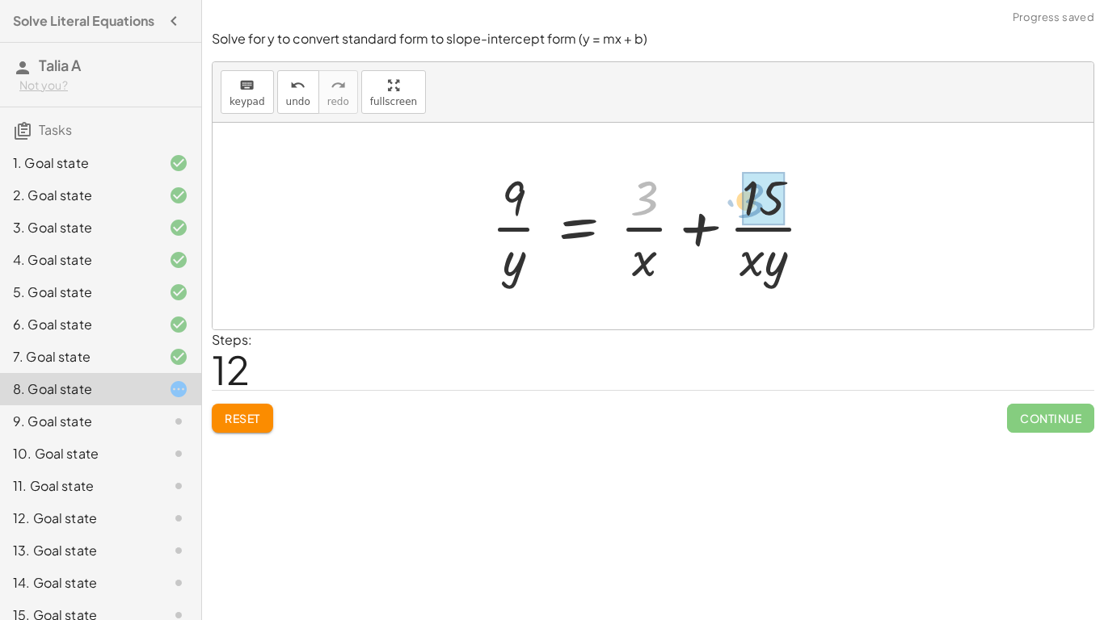
drag, startPoint x: 634, startPoint y: 209, endPoint x: 764, endPoint y: 219, distance: 130.4
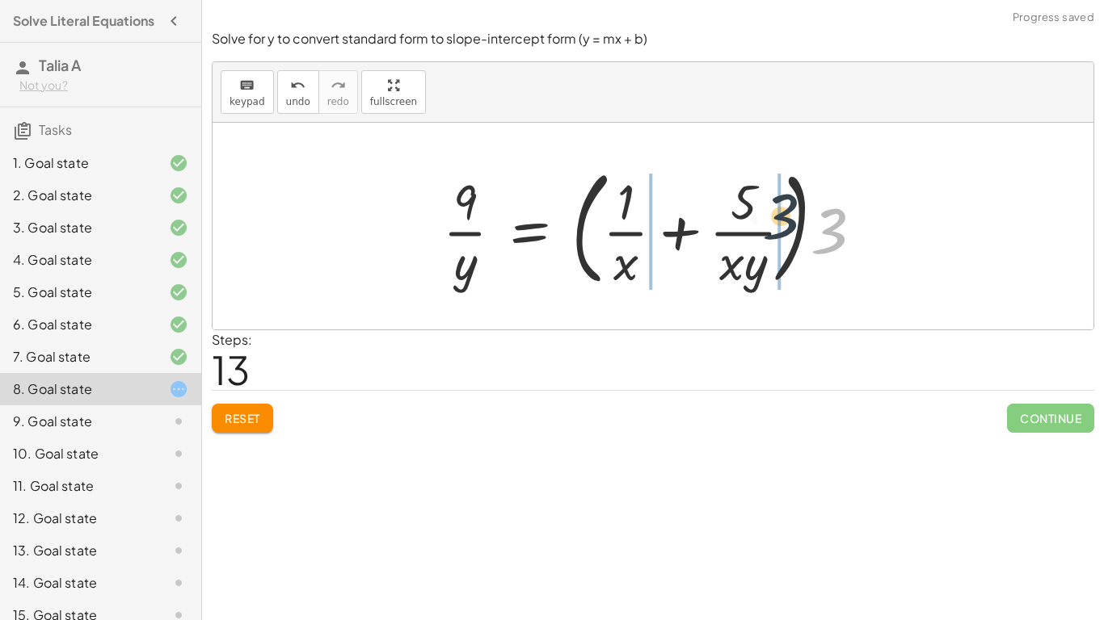
drag, startPoint x: 811, startPoint y: 236, endPoint x: 732, endPoint y: 216, distance: 81.7
click at [732, 216] on div at bounding box center [659, 226] width 448 height 134
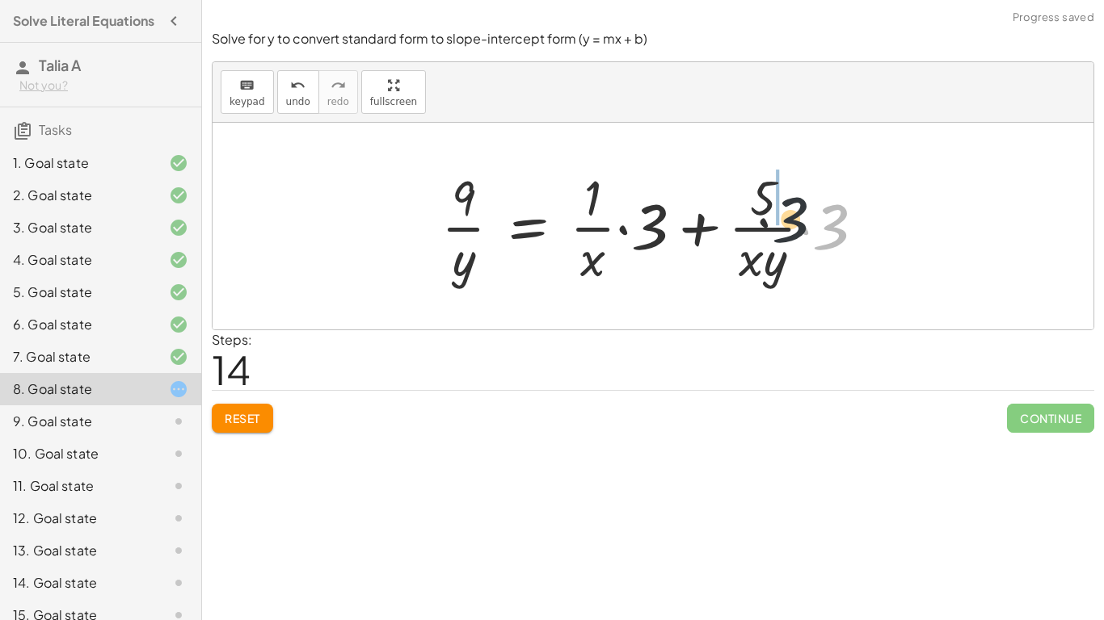
drag, startPoint x: 838, startPoint y: 228, endPoint x: 772, endPoint y: 212, distance: 67.2
click at [772, 212] on div at bounding box center [659, 226] width 452 height 124
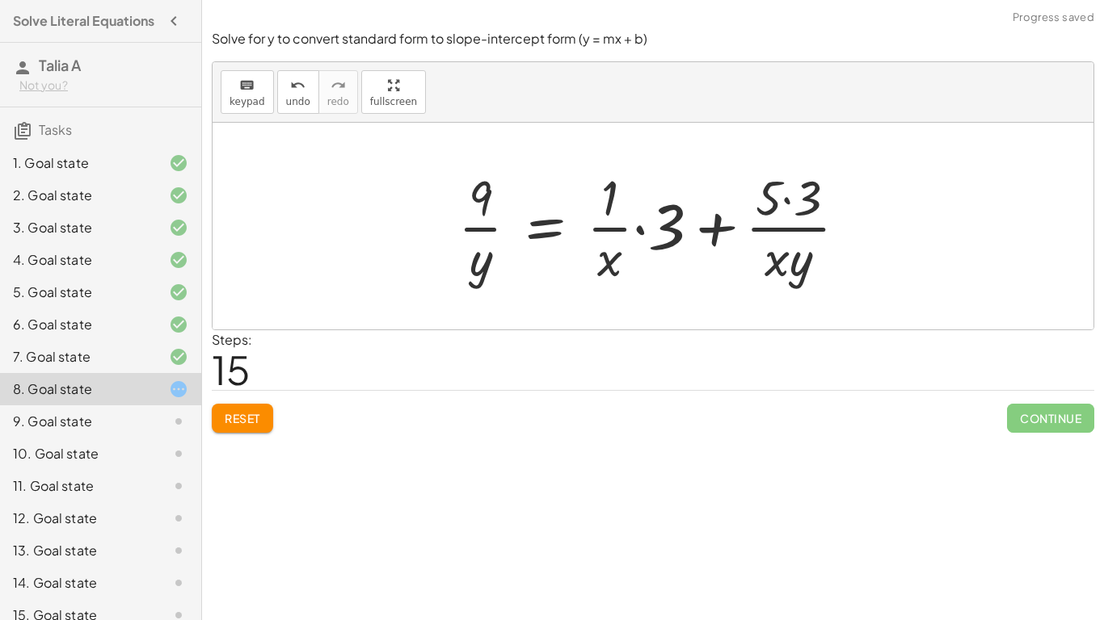
click at [782, 233] on div at bounding box center [659, 226] width 418 height 124
click at [781, 210] on div at bounding box center [659, 226] width 418 height 124
click at [784, 189] on div at bounding box center [659, 226] width 418 height 124
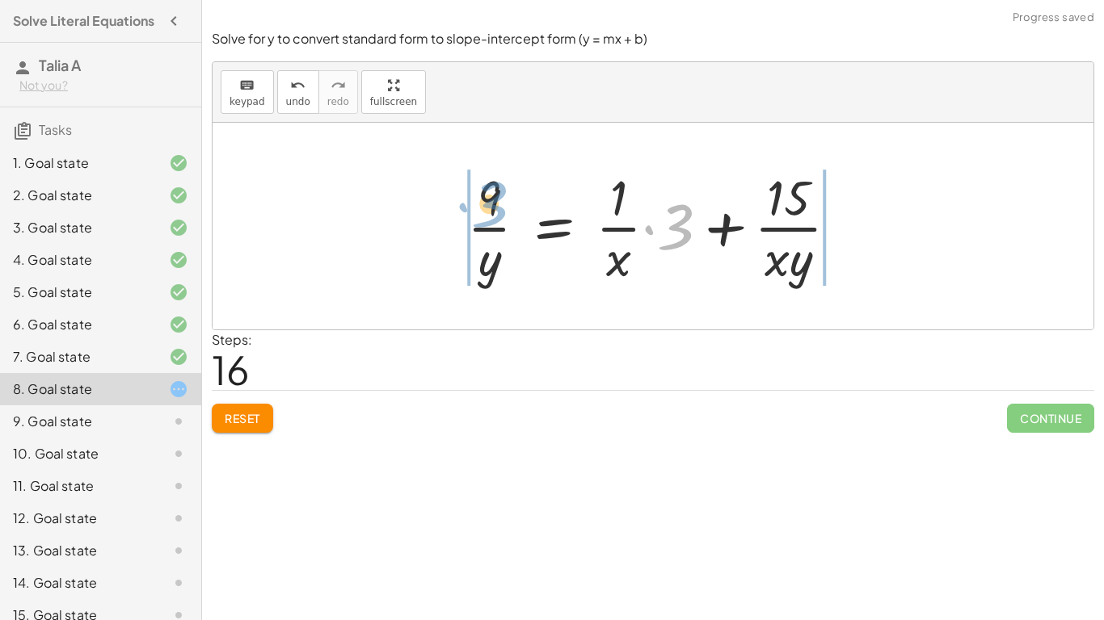
drag, startPoint x: 684, startPoint y: 231, endPoint x: 494, endPoint y: 210, distance: 190.2
click at [494, 210] on div at bounding box center [659, 226] width 400 height 124
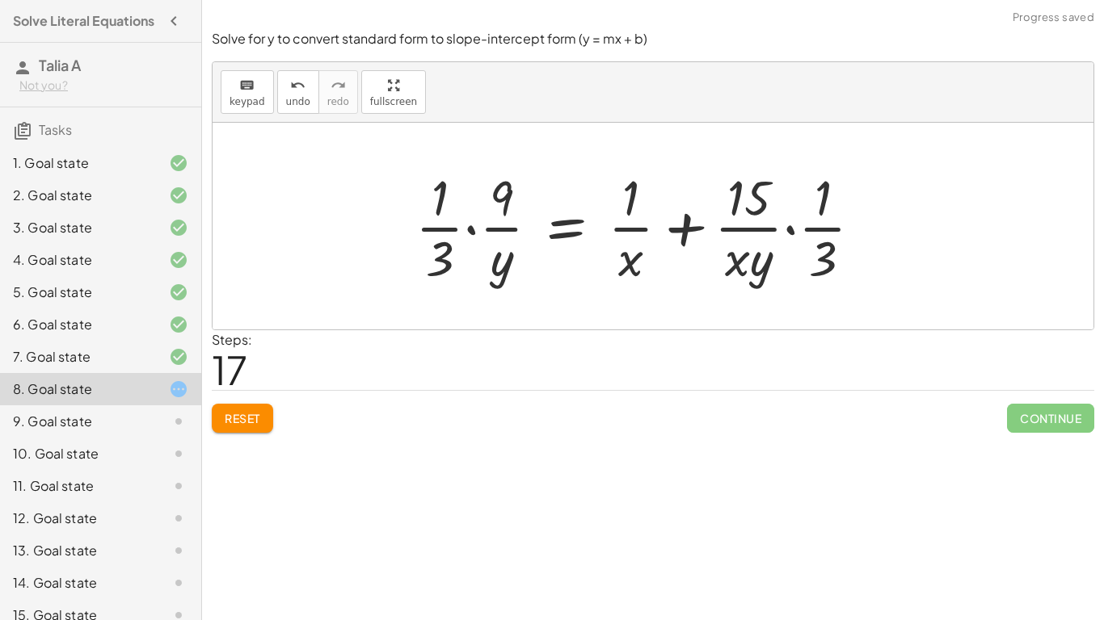
click at [484, 215] on div at bounding box center [645, 226] width 476 height 124
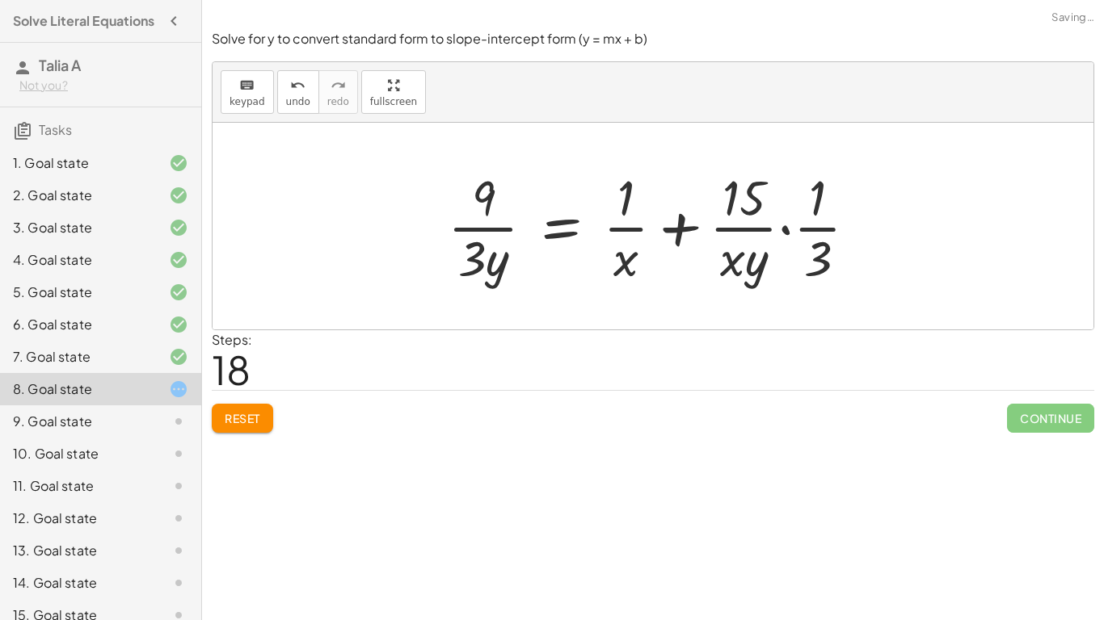
click at [493, 244] on div at bounding box center [659, 226] width 439 height 124
click at [637, 229] on div at bounding box center [659, 226] width 439 height 124
click at [779, 227] on div at bounding box center [659, 226] width 439 height 124
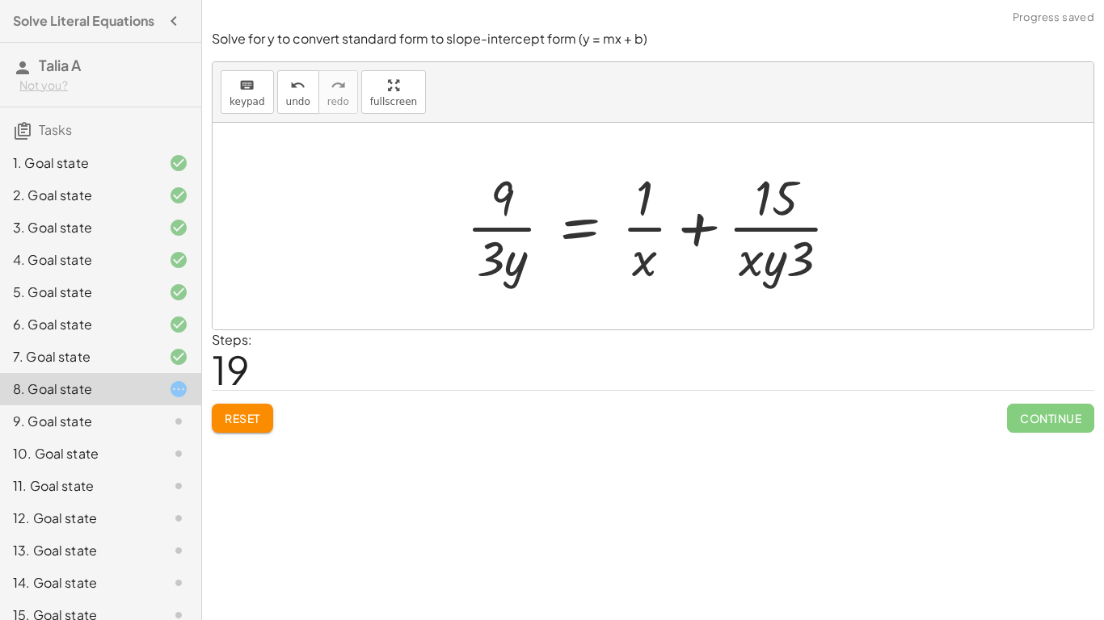
click at [793, 252] on div at bounding box center [659, 226] width 402 height 124
click at [656, 225] on div at bounding box center [659, 226] width 402 height 124
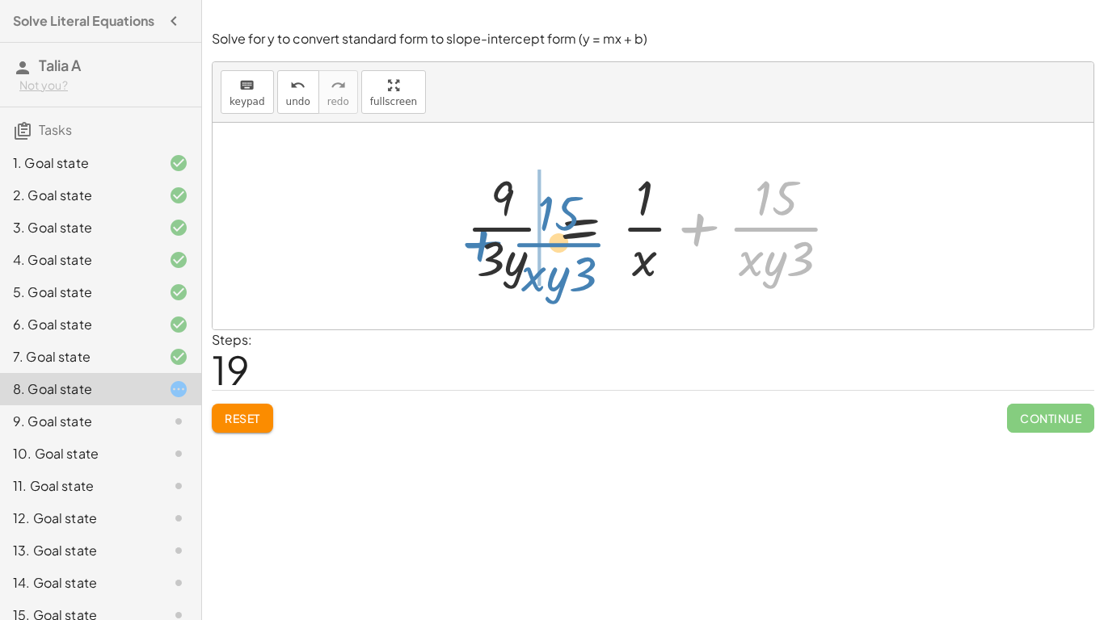
drag, startPoint x: 705, startPoint y: 229, endPoint x: 486, endPoint y: 244, distance: 219.5
click at [486, 244] on div at bounding box center [659, 226] width 402 height 124
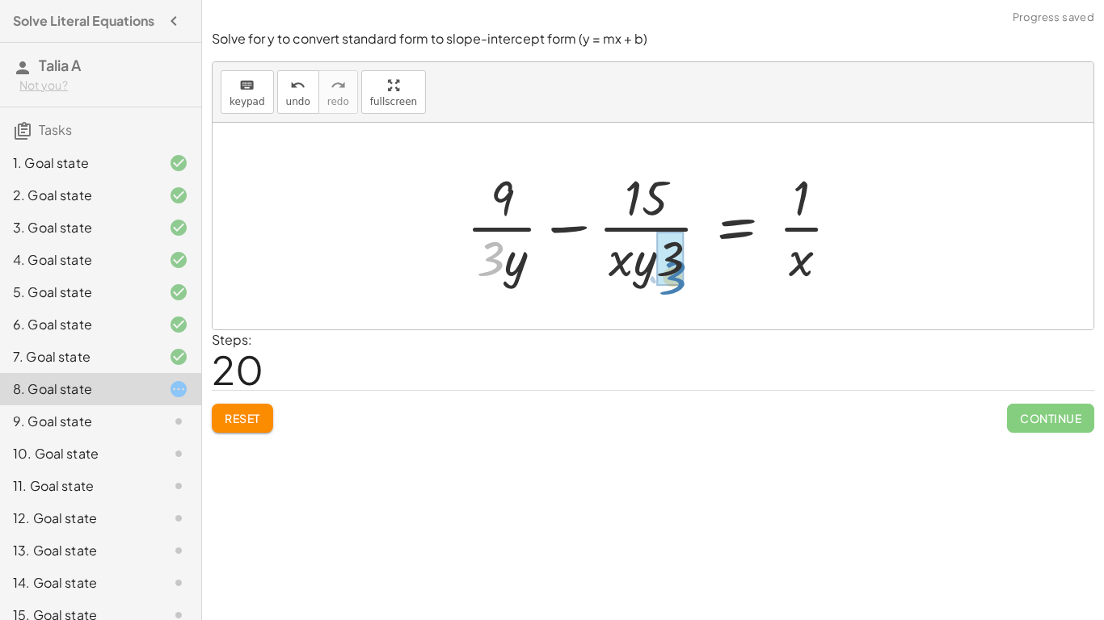
drag, startPoint x: 478, startPoint y: 264, endPoint x: 660, endPoint y: 281, distance: 182.6
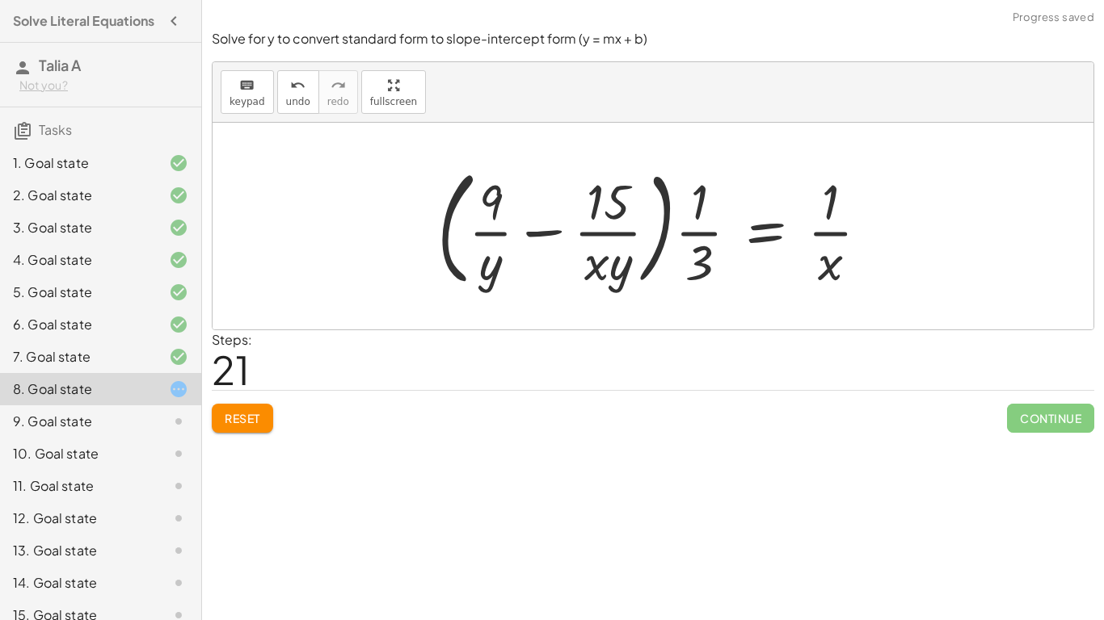
click at [696, 244] on div at bounding box center [659, 226] width 461 height 134
drag, startPoint x: 695, startPoint y: 221, endPoint x: 697, endPoint y: 271, distance: 51.0
click at [697, 271] on div at bounding box center [659, 226] width 461 height 134
drag, startPoint x: 684, startPoint y: 250, endPoint x: 834, endPoint y: 264, distance: 150.1
click at [834, 264] on div at bounding box center [659, 226] width 461 height 134
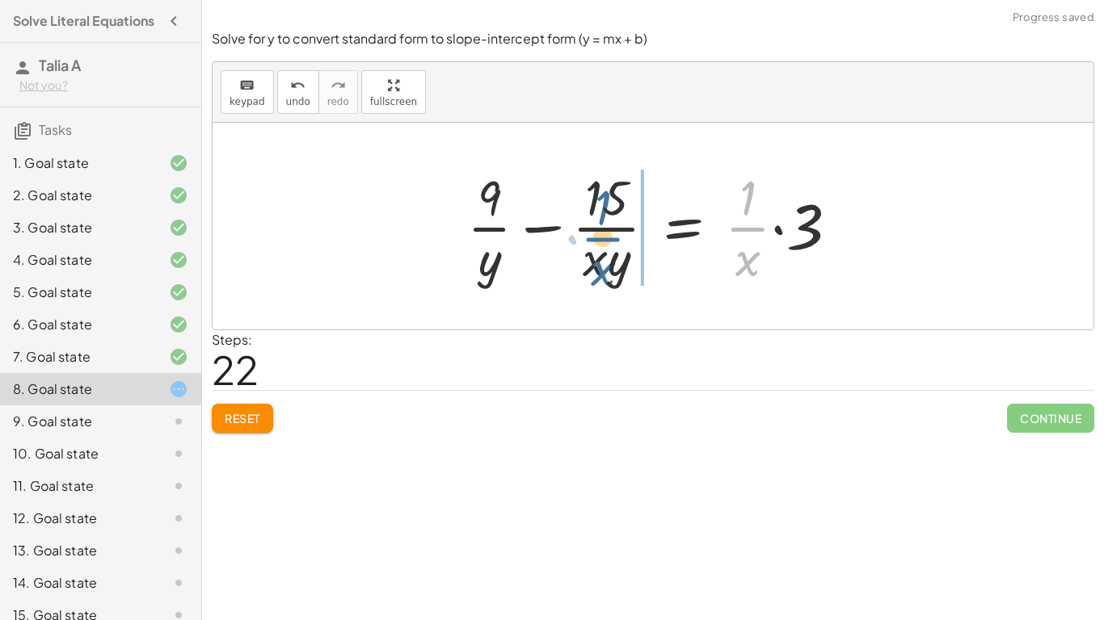
drag, startPoint x: 760, startPoint y: 229, endPoint x: 615, endPoint y: 241, distance: 145.9
click at [615, 241] on div at bounding box center [659, 226] width 400 height 124
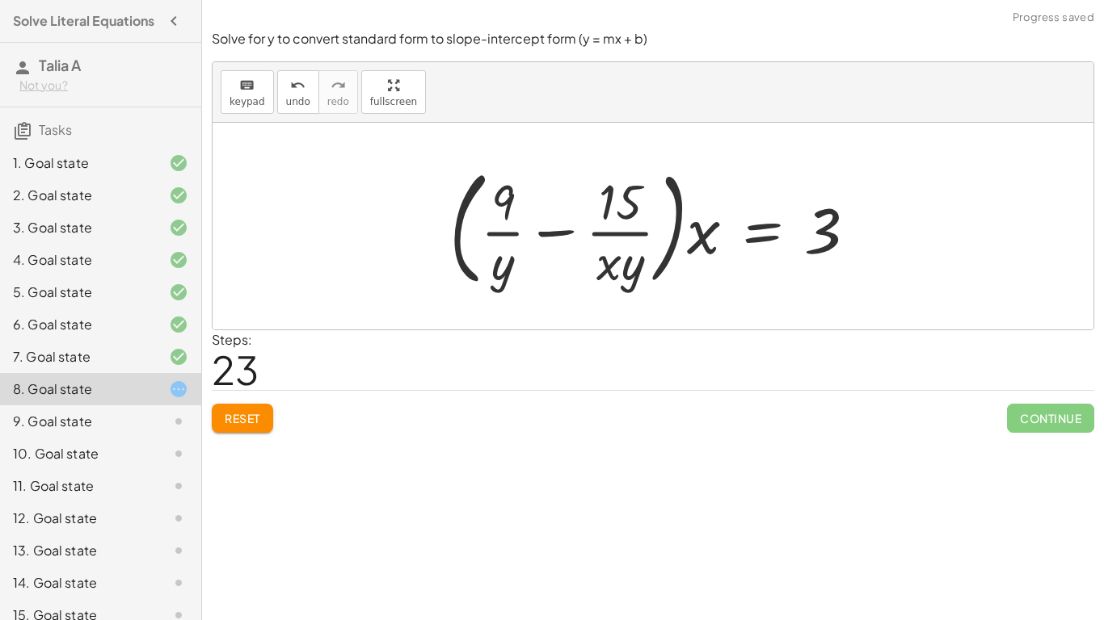
click at [556, 238] on div at bounding box center [659, 226] width 436 height 134
drag, startPoint x: 503, startPoint y: 260, endPoint x: 646, endPoint y: 267, distance: 142.4
click at [646, 267] on div at bounding box center [659, 226] width 436 height 134
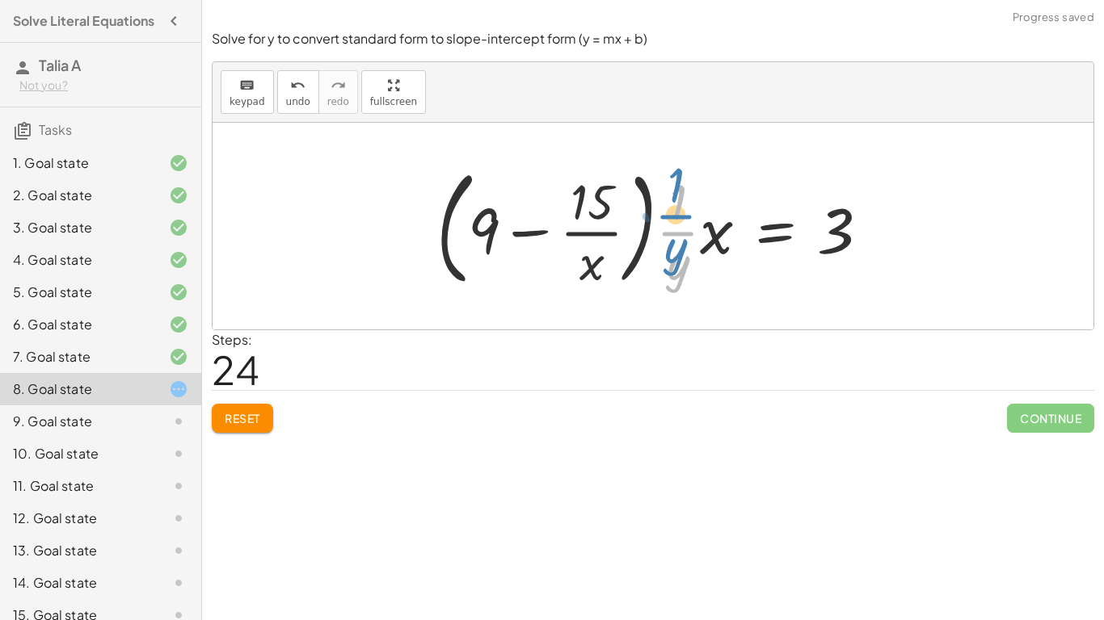
drag, startPoint x: 684, startPoint y: 235, endPoint x: 683, endPoint y: 216, distance: 19.5
click at [683, 216] on div at bounding box center [659, 226] width 462 height 134
click at [479, 229] on div at bounding box center [659, 226] width 462 height 134
click at [530, 233] on div at bounding box center [659, 226] width 462 height 134
drag, startPoint x: 490, startPoint y: 231, endPoint x: 598, endPoint y: 202, distance: 112.1
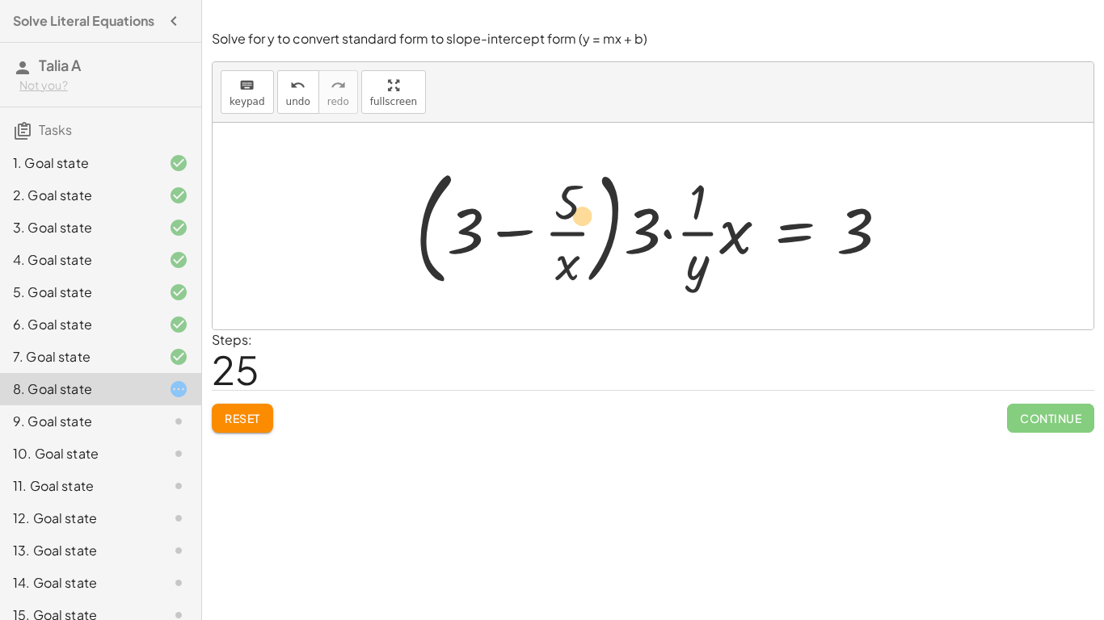
drag, startPoint x: 566, startPoint y: 216, endPoint x: 579, endPoint y: 225, distance: 16.2
click at [579, 225] on div at bounding box center [658, 226] width 503 height 134
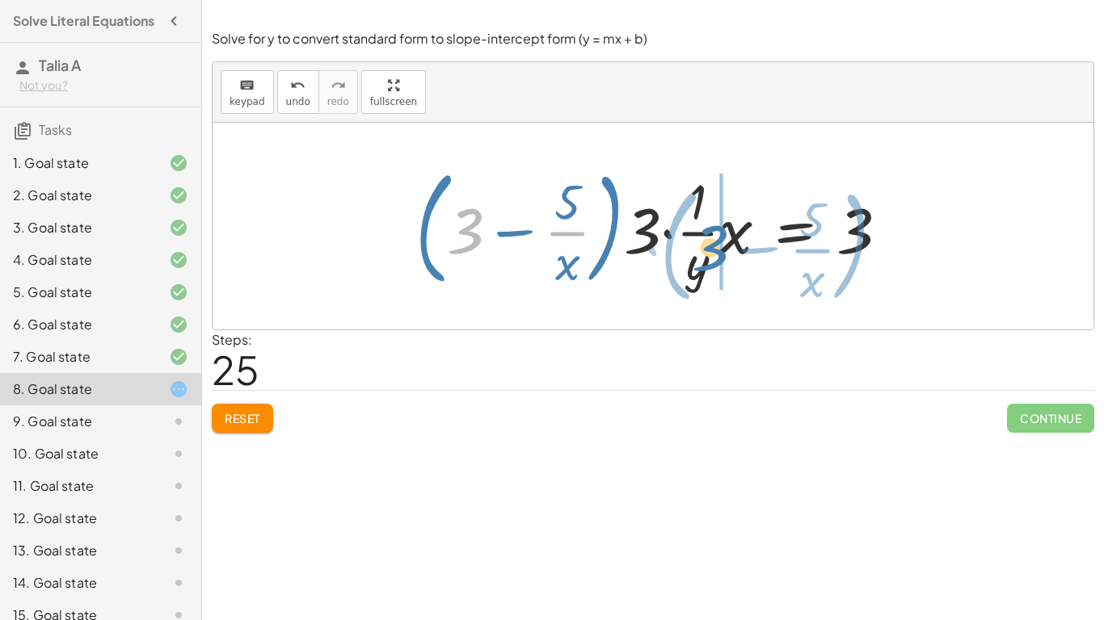
drag, startPoint x: 548, startPoint y: 250, endPoint x: 692, endPoint y: 260, distance: 144.1
click at [692, 260] on div at bounding box center [658, 226] width 503 height 134
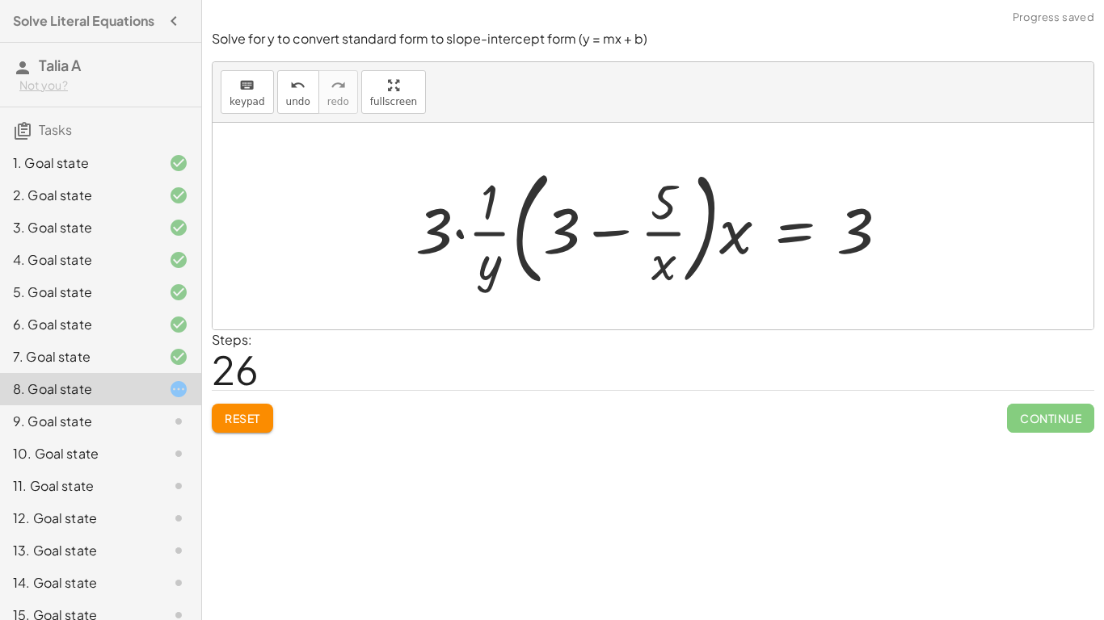
click at [717, 251] on div at bounding box center [658, 226] width 503 height 134
drag, startPoint x: 661, startPoint y: 248, endPoint x: 698, endPoint y: 226, distance: 43.1
click at [698, 226] on div at bounding box center [658, 226] width 503 height 134
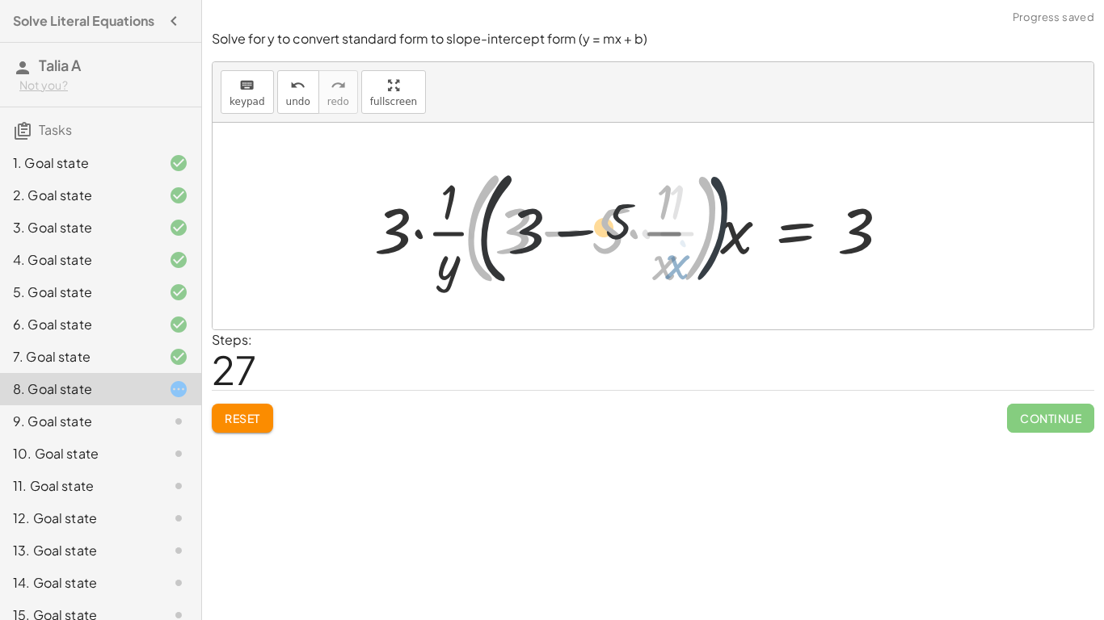
drag, startPoint x: 698, startPoint y: 226, endPoint x: 712, endPoint y: 226, distance: 13.7
click at [712, 226] on div at bounding box center [635, 226] width 552 height 134
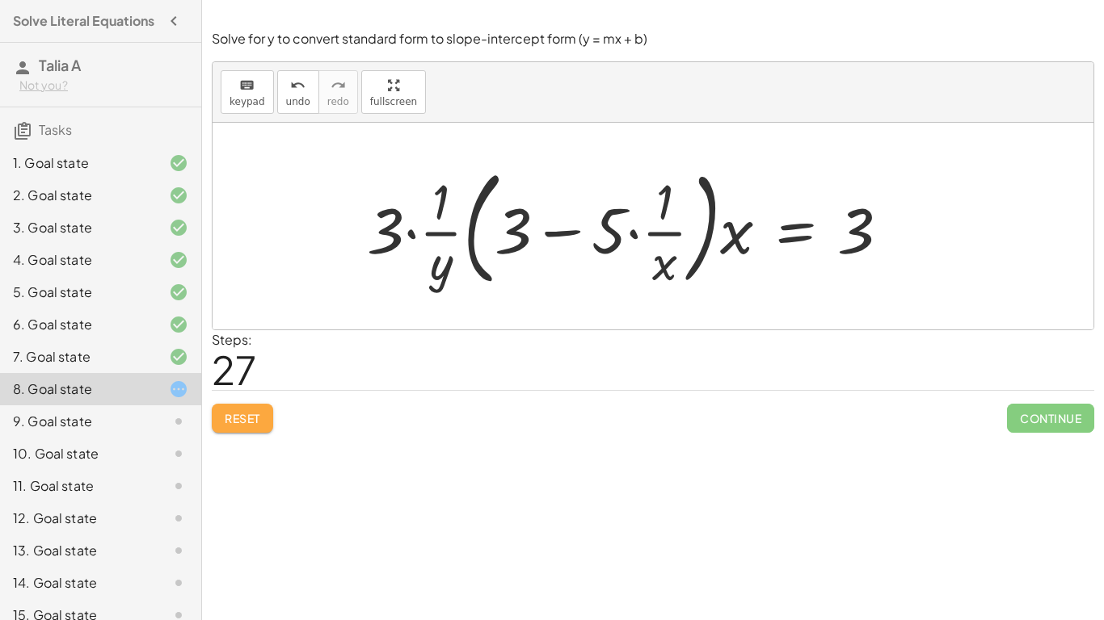
click at [259, 417] on span "Reset" at bounding box center [243, 418] width 36 height 15
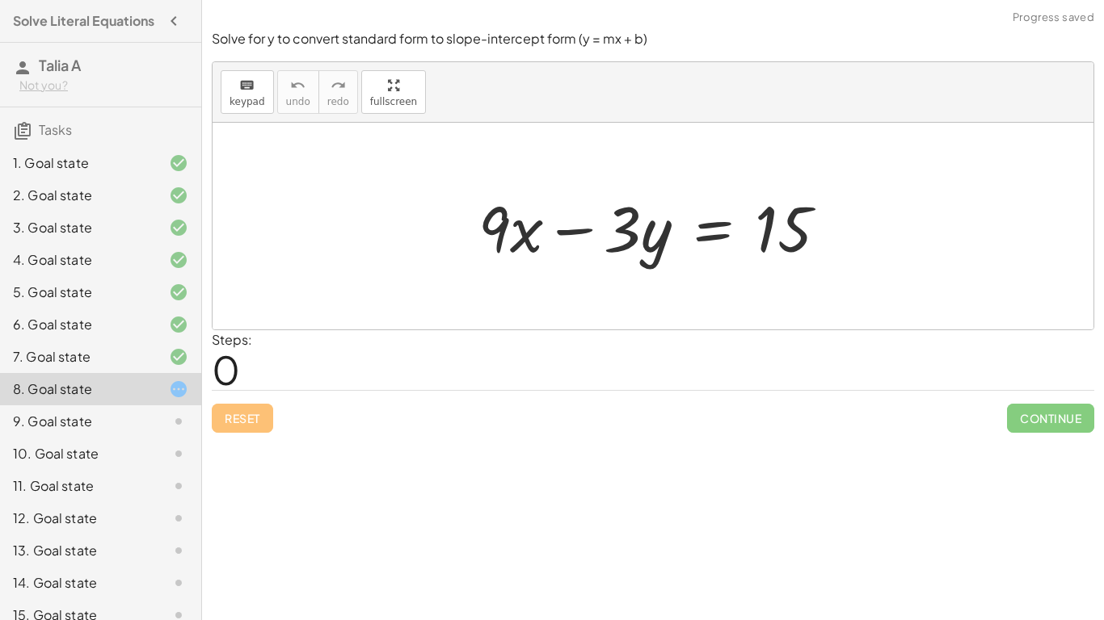
click at [597, 520] on div "Solve for a . keyboard keypad undo undo redo redo fullscreen · 3 · a = 6 a = · …" at bounding box center [653, 310] width 902 height 620
click at [141, 423] on div "9. Goal state" at bounding box center [78, 421] width 130 height 19
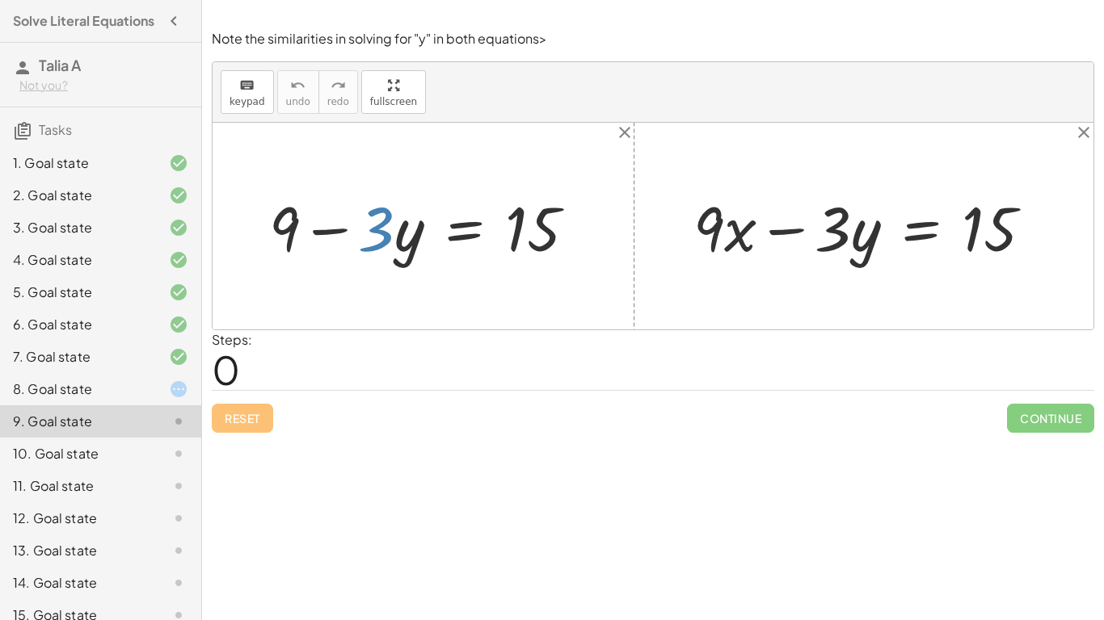
click at [390, 228] on div at bounding box center [429, 226] width 336 height 81
drag, startPoint x: 286, startPoint y: 227, endPoint x: 593, endPoint y: 283, distance: 312.0
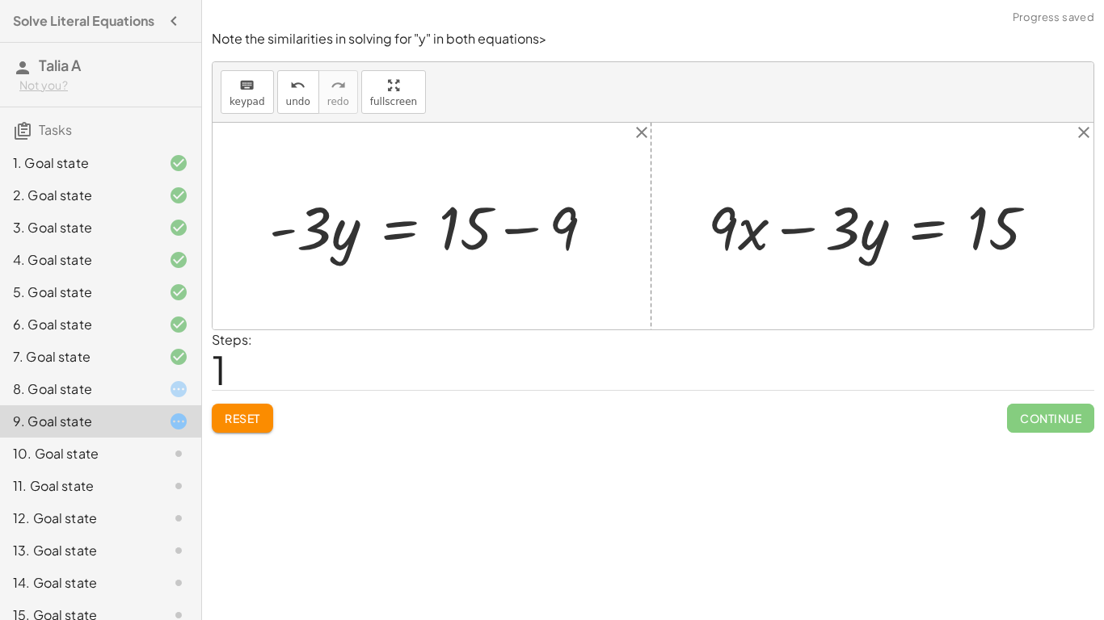
click at [503, 227] on div at bounding box center [438, 226] width 354 height 78
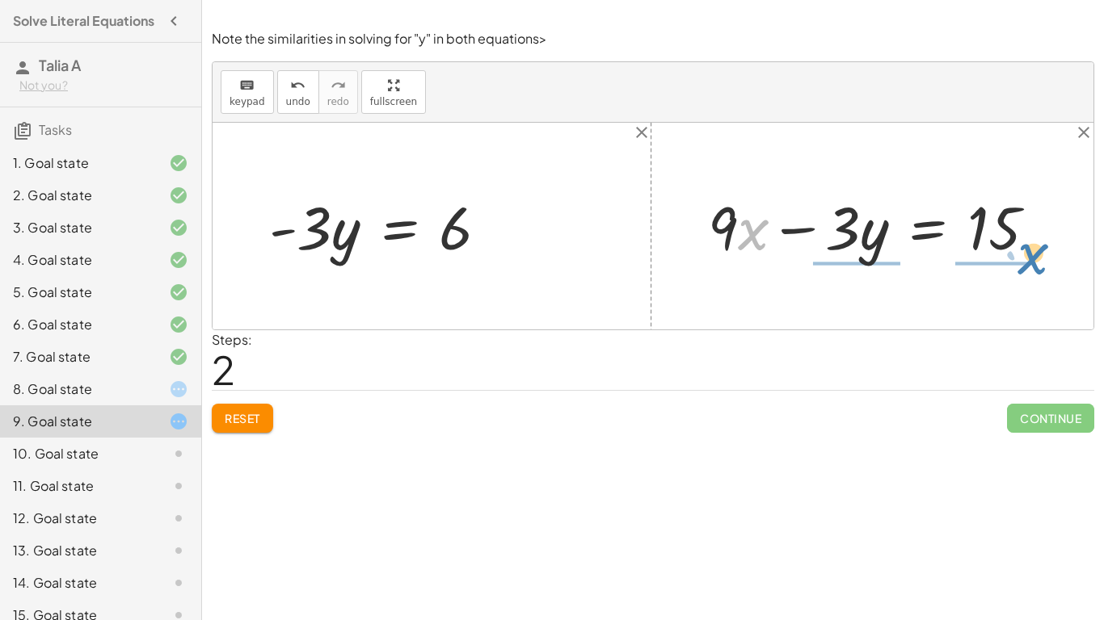
drag, startPoint x: 742, startPoint y: 227, endPoint x: 1016, endPoint y: 255, distance: 275.3
click at [1016, 255] on div at bounding box center [878, 226] width 357 height 78
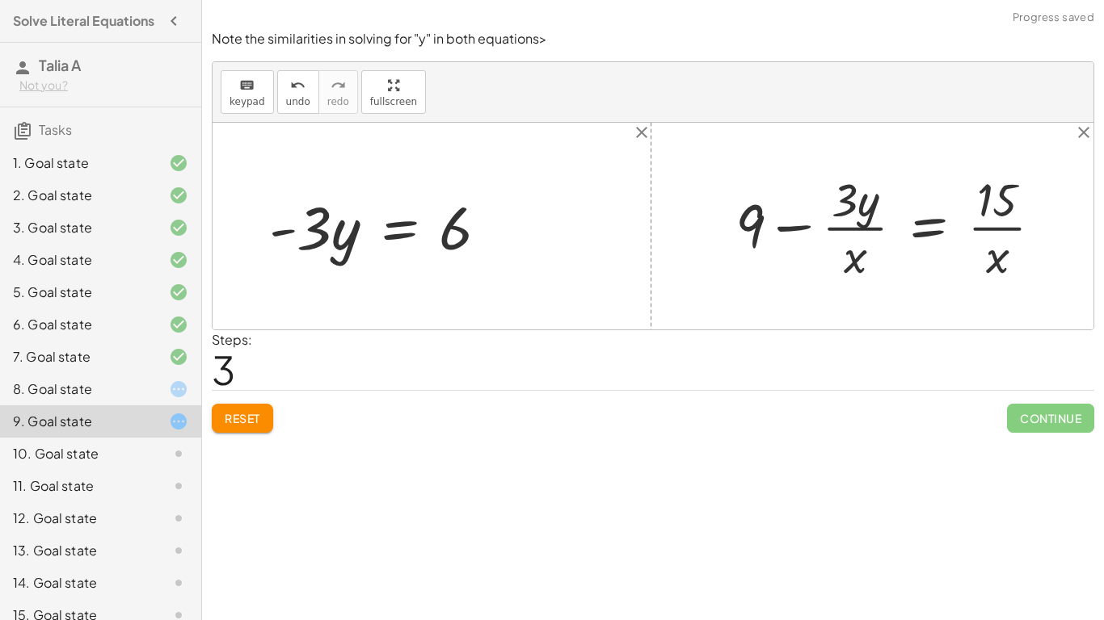
click at [996, 223] on div at bounding box center [895, 225] width 336 height 117
click at [860, 250] on div at bounding box center [895, 225] width 336 height 117
drag, startPoint x: 756, startPoint y: 229, endPoint x: 1038, endPoint y: 236, distance: 282.0
click at [1038, 236] on div at bounding box center [895, 225] width 336 height 117
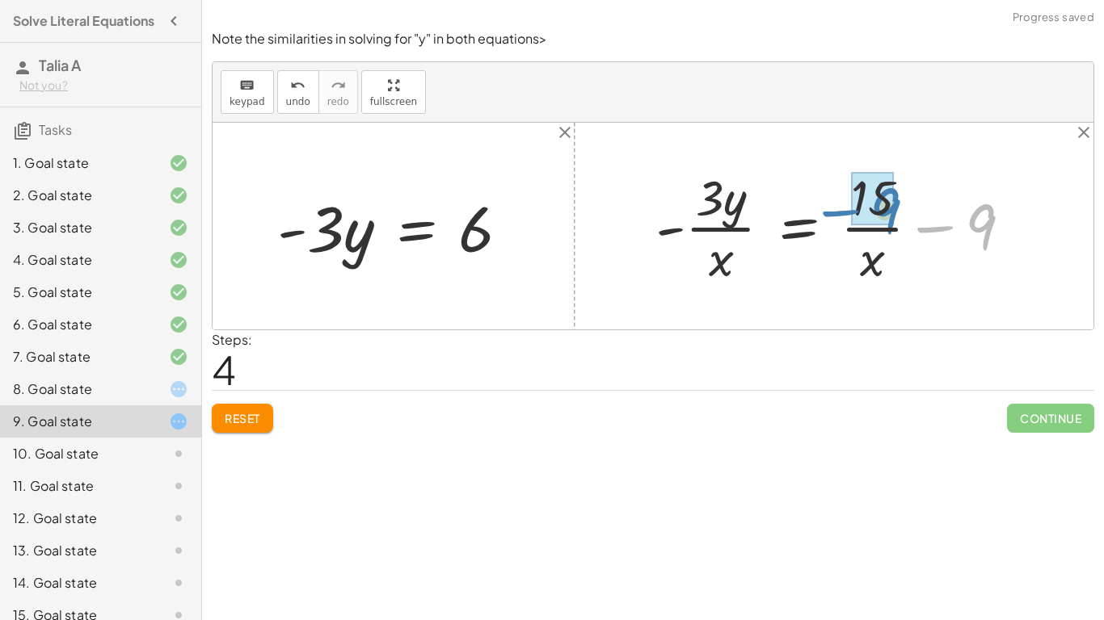
drag, startPoint x: 982, startPoint y: 213, endPoint x: 881, endPoint y: 196, distance: 102.4
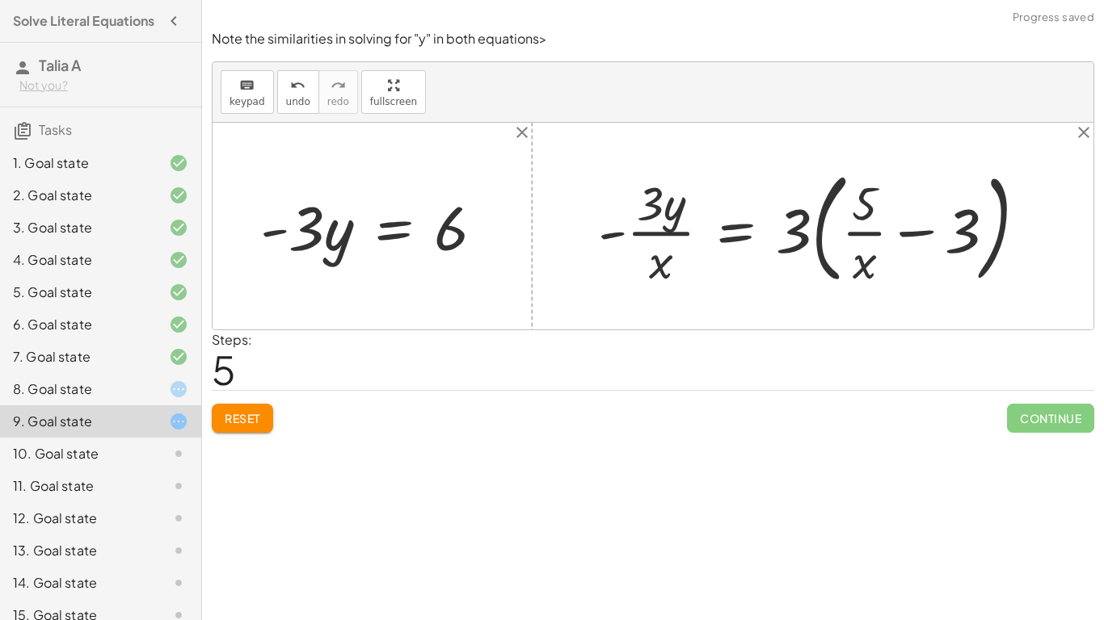
click at [871, 233] on div at bounding box center [819, 226] width 458 height 129
click at [1085, 130] on icon "close" at bounding box center [1083, 132] width 19 height 19
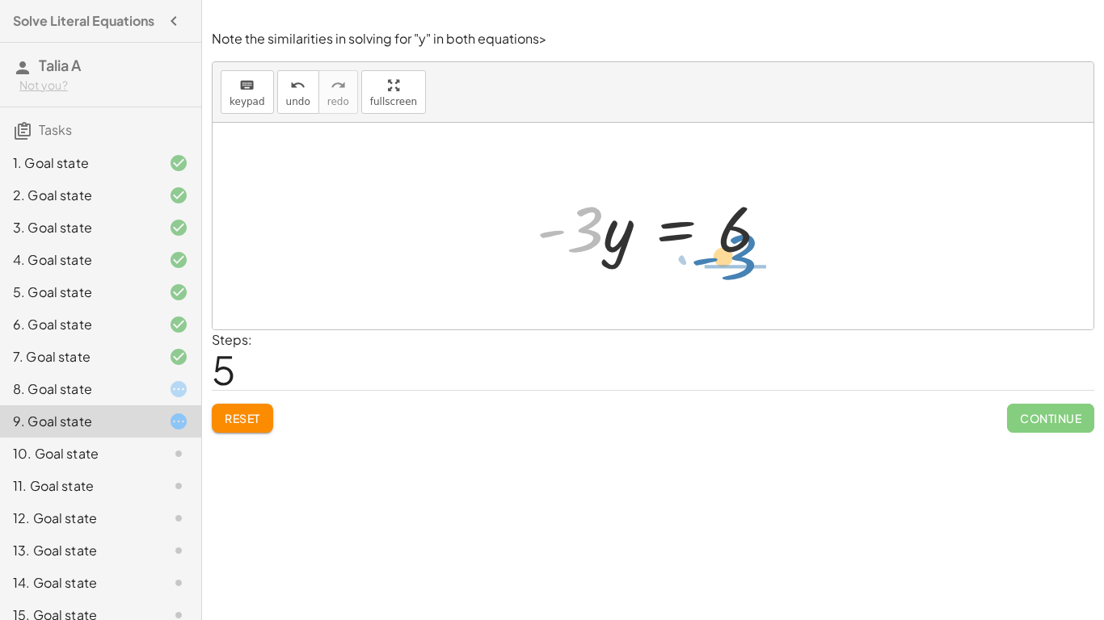
drag, startPoint x: 587, startPoint y: 242, endPoint x: 740, endPoint y: 271, distance: 156.2
click at [740, 271] on div "+ 9 − · 3 · y = 15 · - 3 · y = + 15 − 9 · - 3 · 3 · y = - 6" at bounding box center [652, 226] width 281 height 91
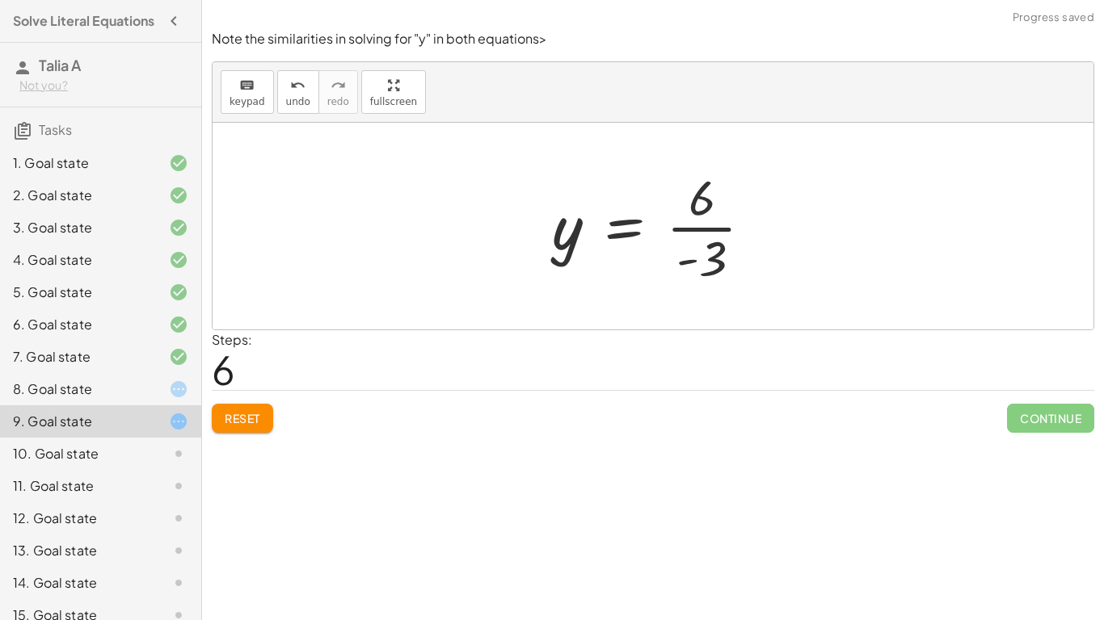
click at [705, 226] on div at bounding box center [658, 226] width 229 height 124
drag, startPoint x: 845, startPoint y: 192, endPoint x: 678, endPoint y: 191, distance: 167.2
click at [678, 191] on div "+ 9 − · 3 · y = 15 · - 3 · y = + 15 − 9 · - 3 · y = 6 y = · 6 · - 3 y = - 2" at bounding box center [652, 226] width 881 height 207
drag, startPoint x: 718, startPoint y: 225, endPoint x: 732, endPoint y: 243, distance: 22.5
click at [732, 243] on div at bounding box center [659, 227] width 224 height 80
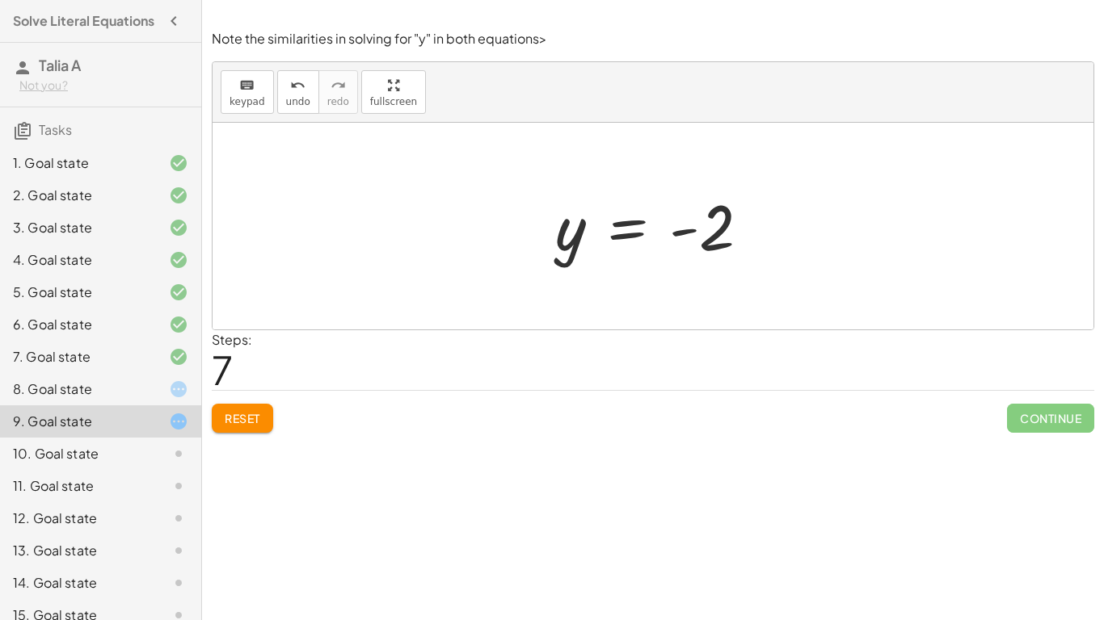
click at [911, 226] on div at bounding box center [652, 226] width 881 height 207
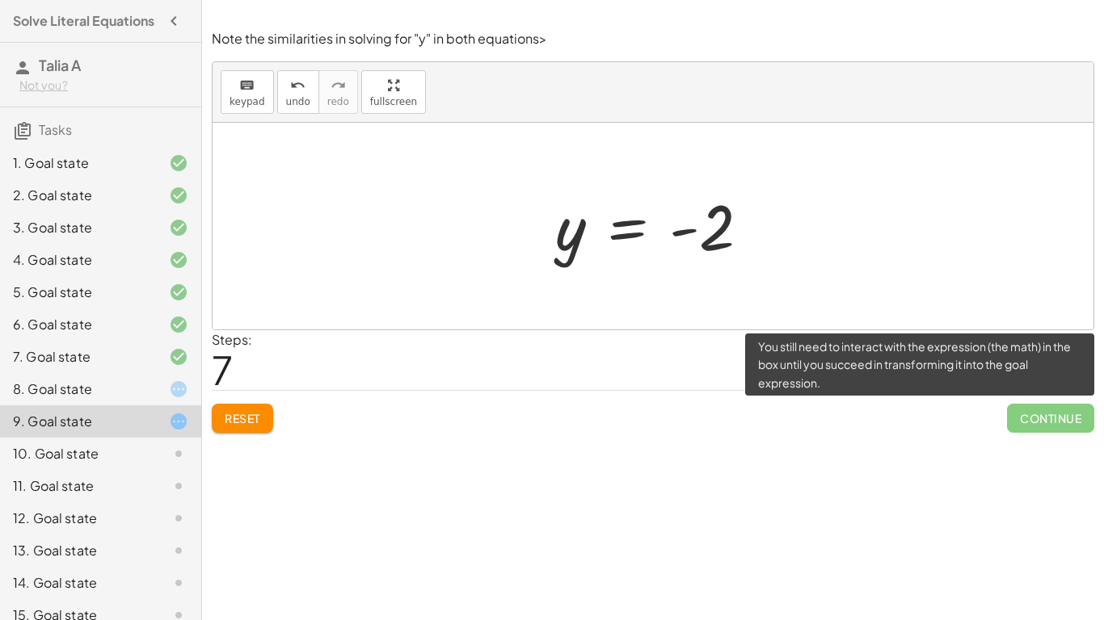
click at [1045, 431] on span "Continue" at bounding box center [1050, 418] width 87 height 29
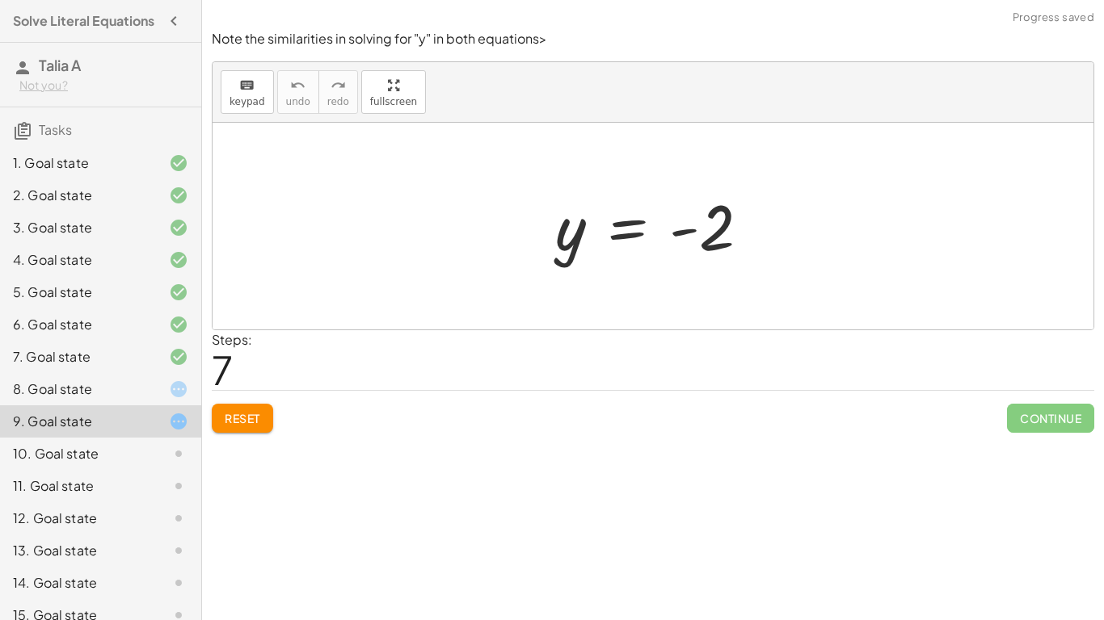
click at [77, 447] on div "10. Goal state" at bounding box center [78, 453] width 130 height 19
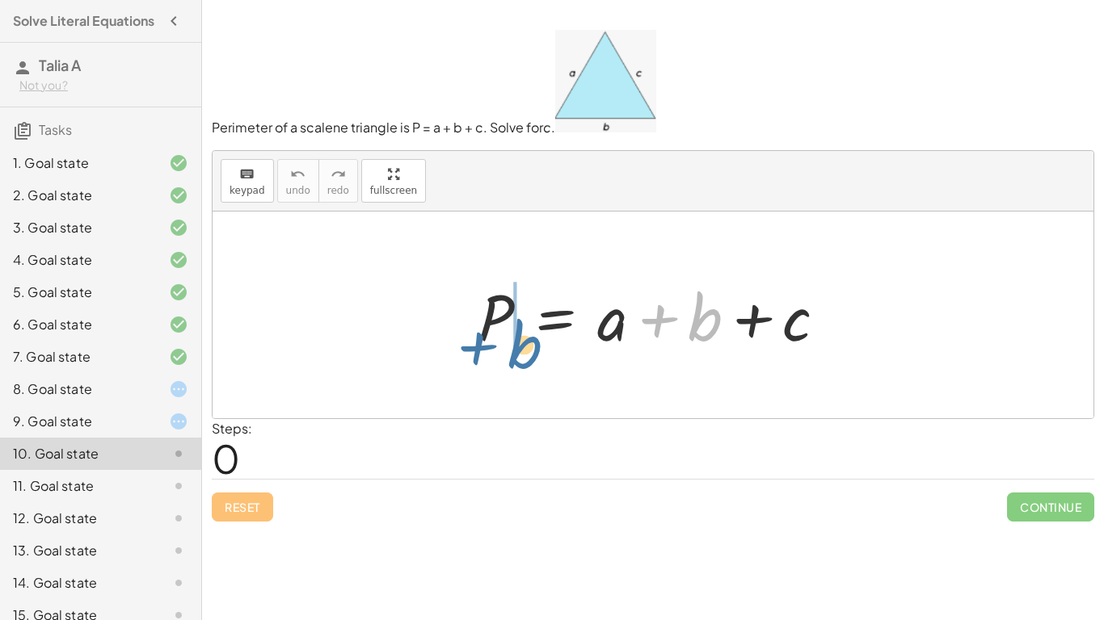
drag, startPoint x: 699, startPoint y: 335, endPoint x: 515, endPoint y: 363, distance: 185.4
click at [515, 363] on div "+ b P = + a + b + c" at bounding box center [652, 315] width 881 height 207
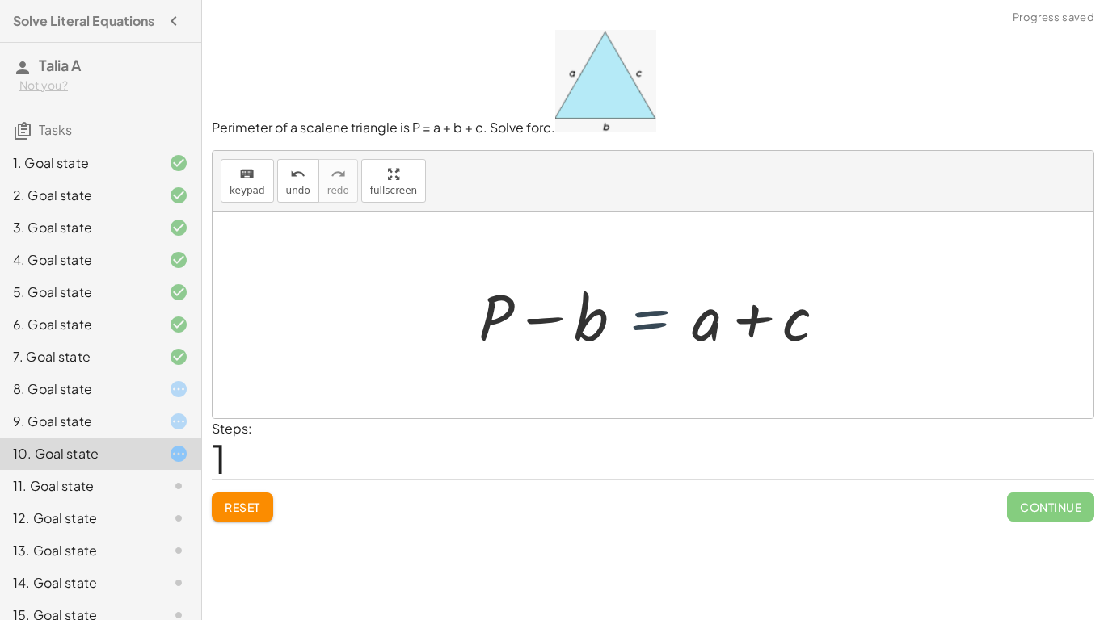
click at [622, 337] on div at bounding box center [658, 315] width 377 height 83
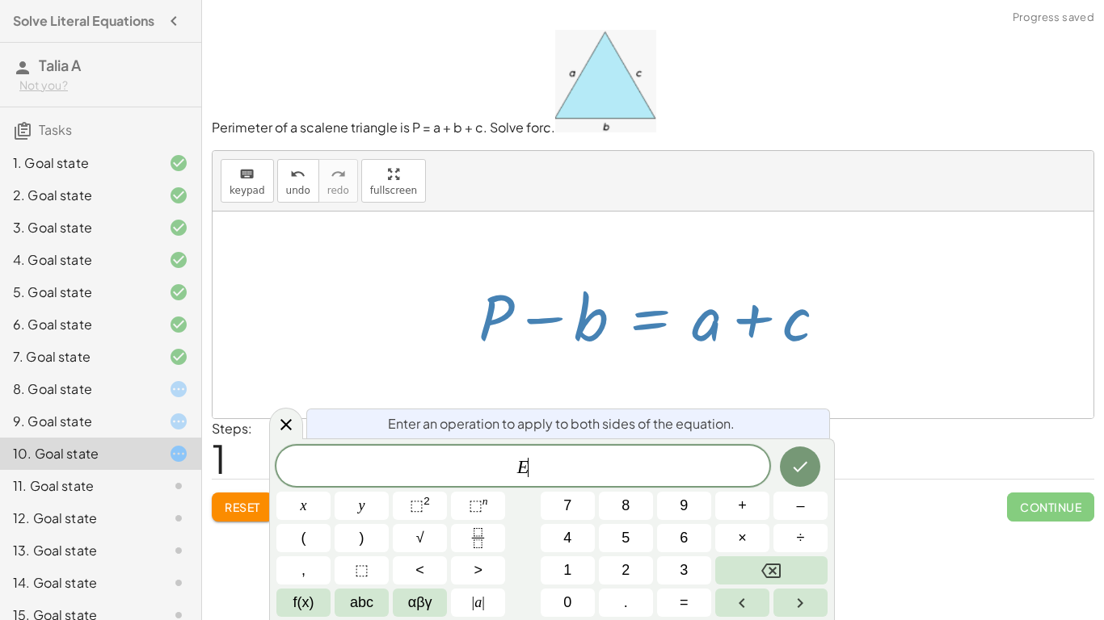
scroll to position [1, 0]
click at [700, 352] on div at bounding box center [658, 315] width 377 height 83
click at [288, 413] on div at bounding box center [286, 424] width 34 height 32
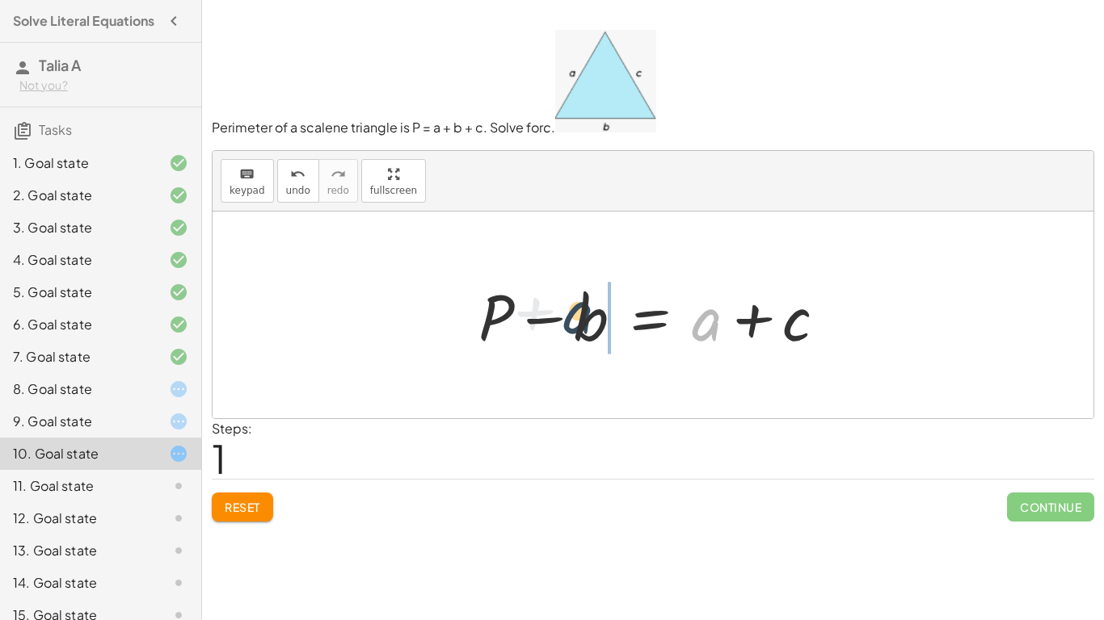
drag, startPoint x: 702, startPoint y: 339, endPoint x: 573, endPoint y: 331, distance: 129.5
click at [573, 331] on div at bounding box center [658, 315] width 377 height 83
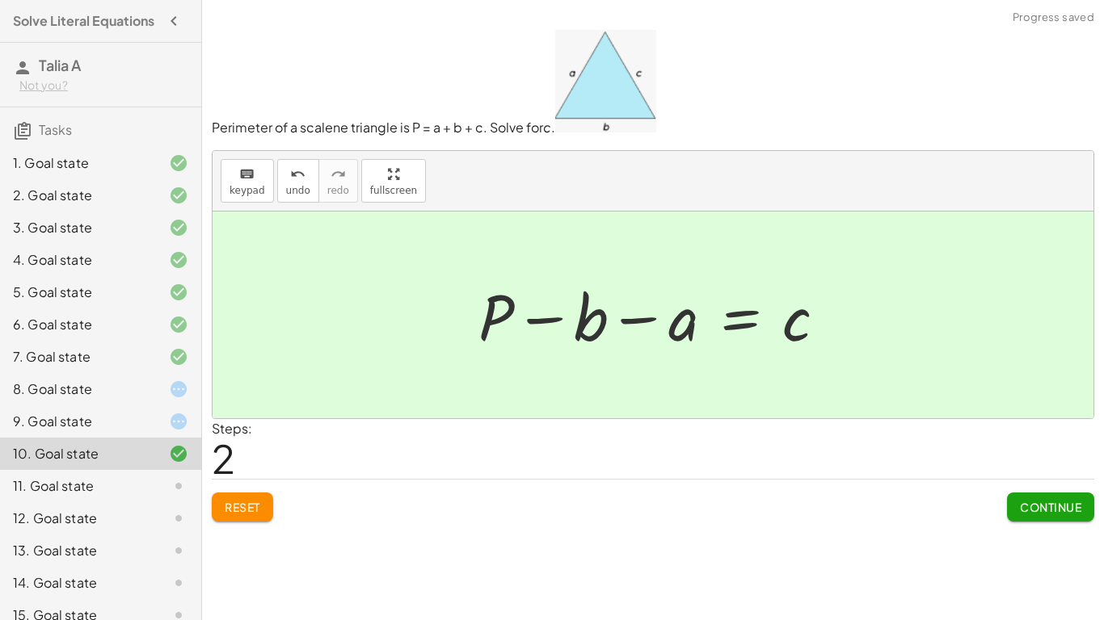
click at [1016, 504] on button "Continue" at bounding box center [1050, 507] width 87 height 29
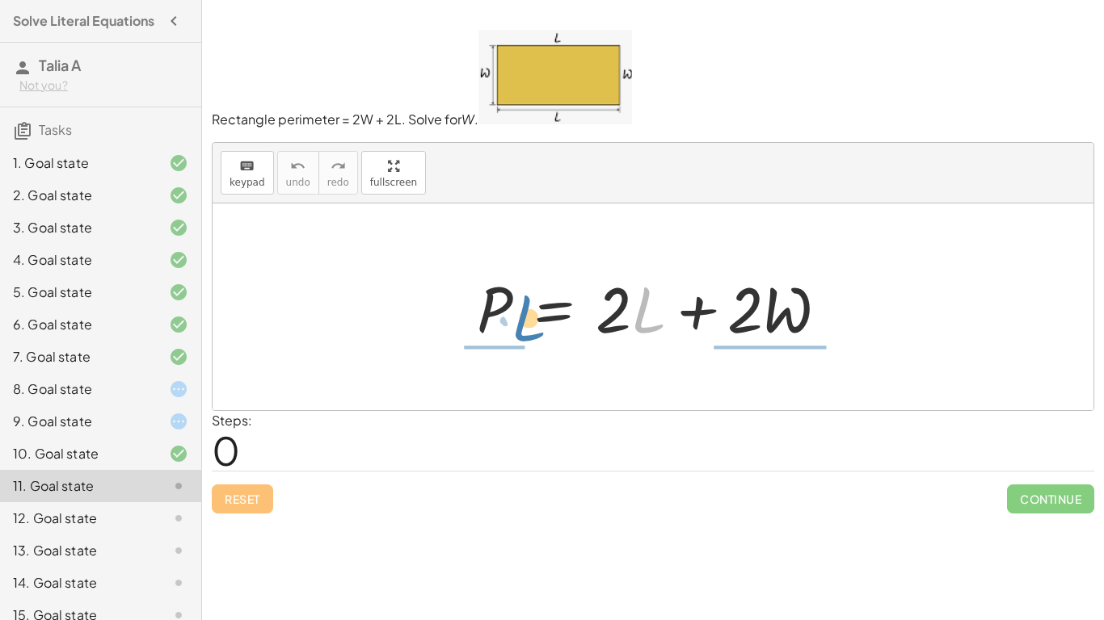
drag, startPoint x: 646, startPoint y: 318, endPoint x: 524, endPoint y: 326, distance: 122.3
click at [524, 326] on div at bounding box center [659, 307] width 381 height 83
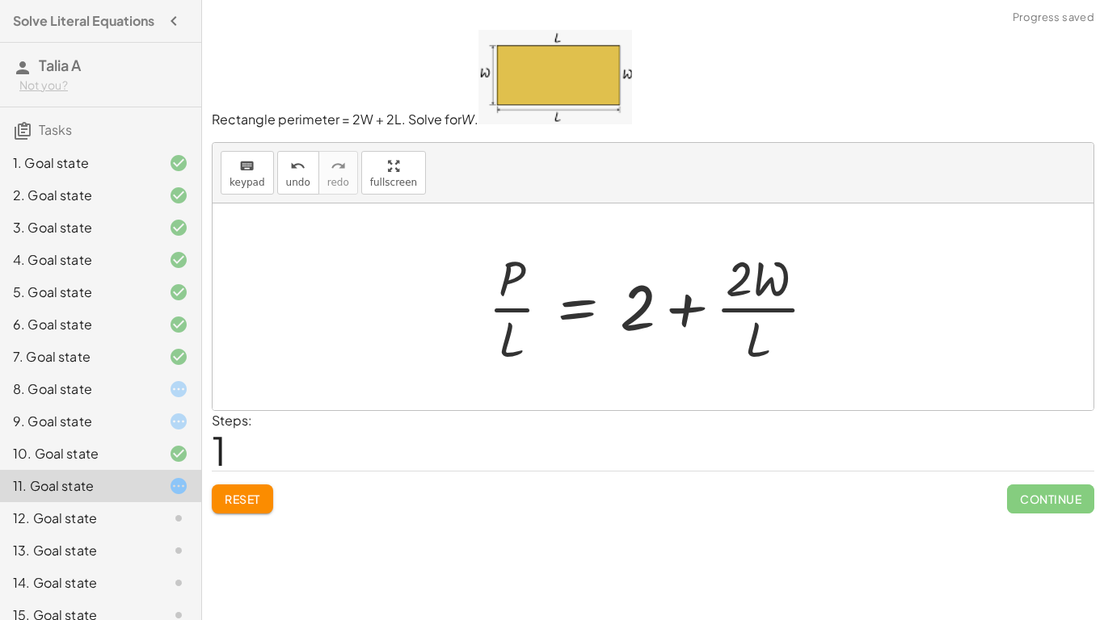
click at [494, 309] on div at bounding box center [658, 307] width 357 height 124
drag, startPoint x: 640, startPoint y: 297, endPoint x: 533, endPoint y: 292, distance: 106.8
click at [533, 292] on div at bounding box center [658, 307] width 357 height 124
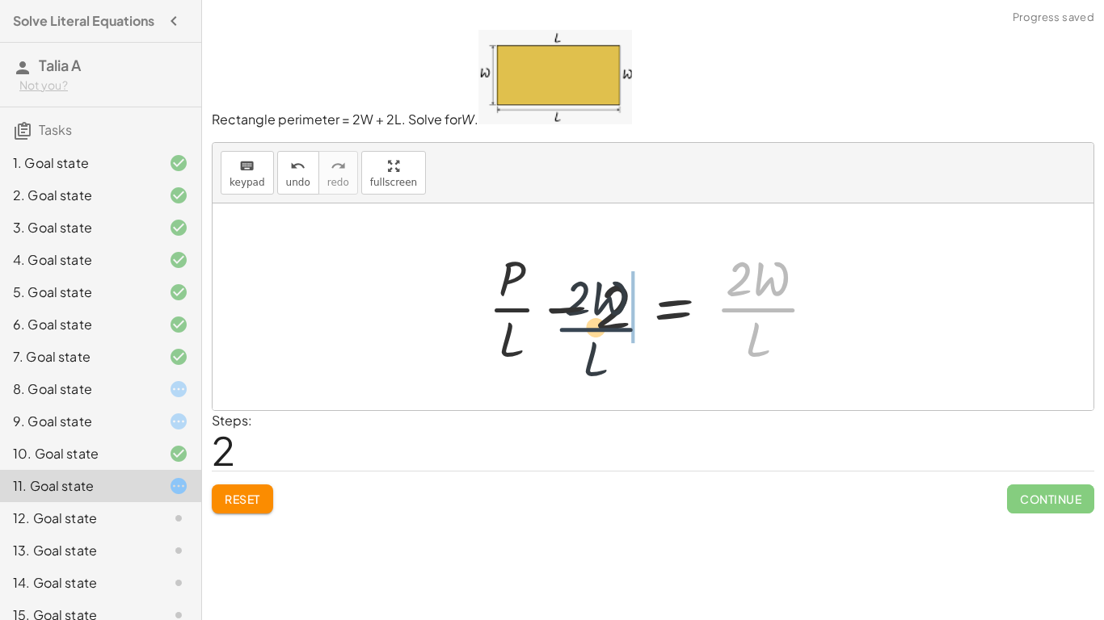
drag, startPoint x: 760, startPoint y: 307, endPoint x: 576, endPoint y: 327, distance: 185.3
click at [576, 327] on div at bounding box center [658, 307] width 357 height 124
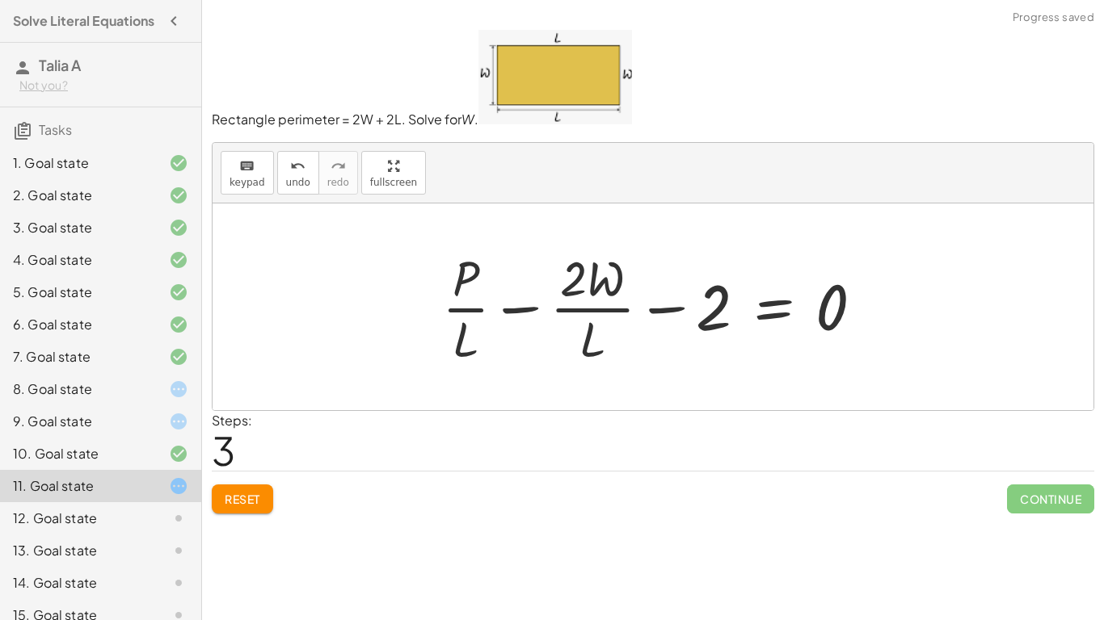
click at [268, 509] on button "Reset" at bounding box center [242, 499] width 61 height 29
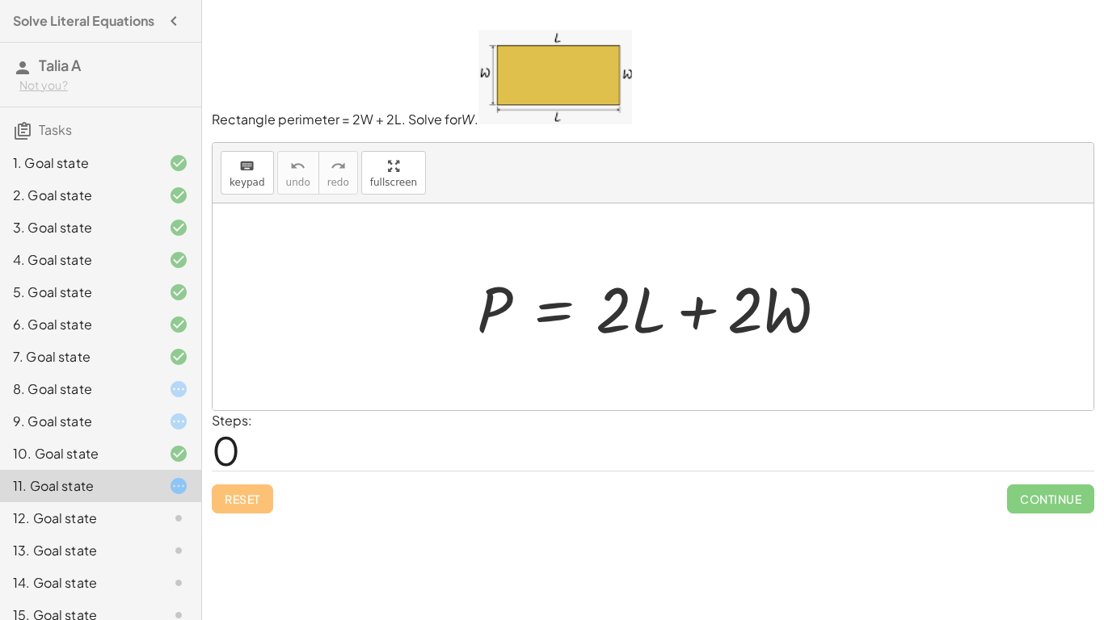
click at [96, 519] on div "12. Goal state" at bounding box center [78, 518] width 130 height 19
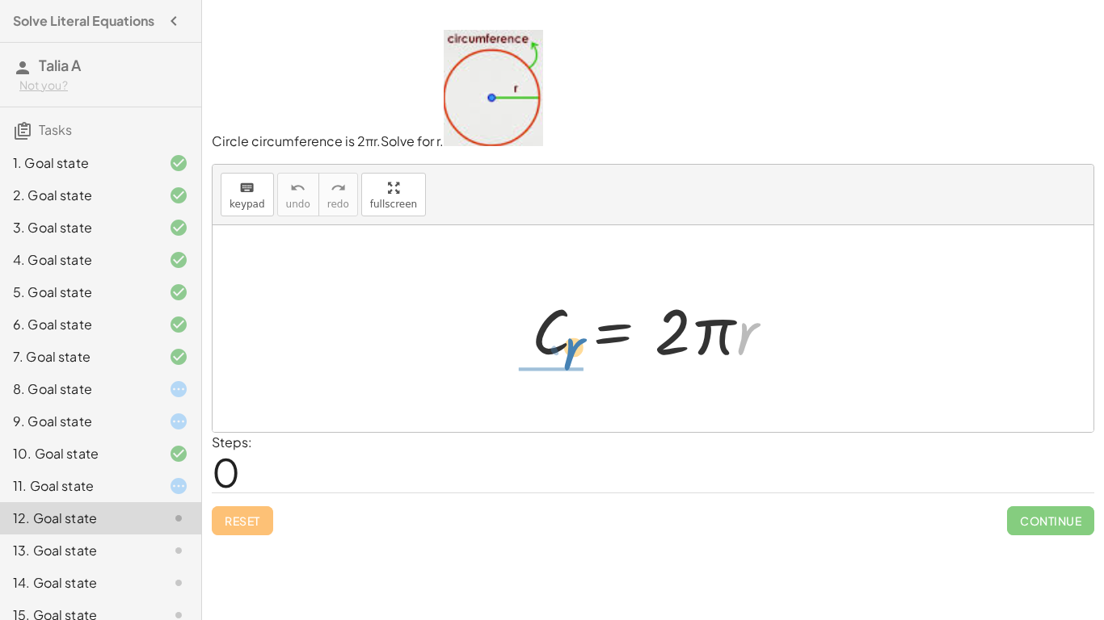
drag, startPoint x: 742, startPoint y: 350, endPoint x: 567, endPoint y: 364, distance: 175.9
click at [567, 364] on div at bounding box center [659, 329] width 271 height 83
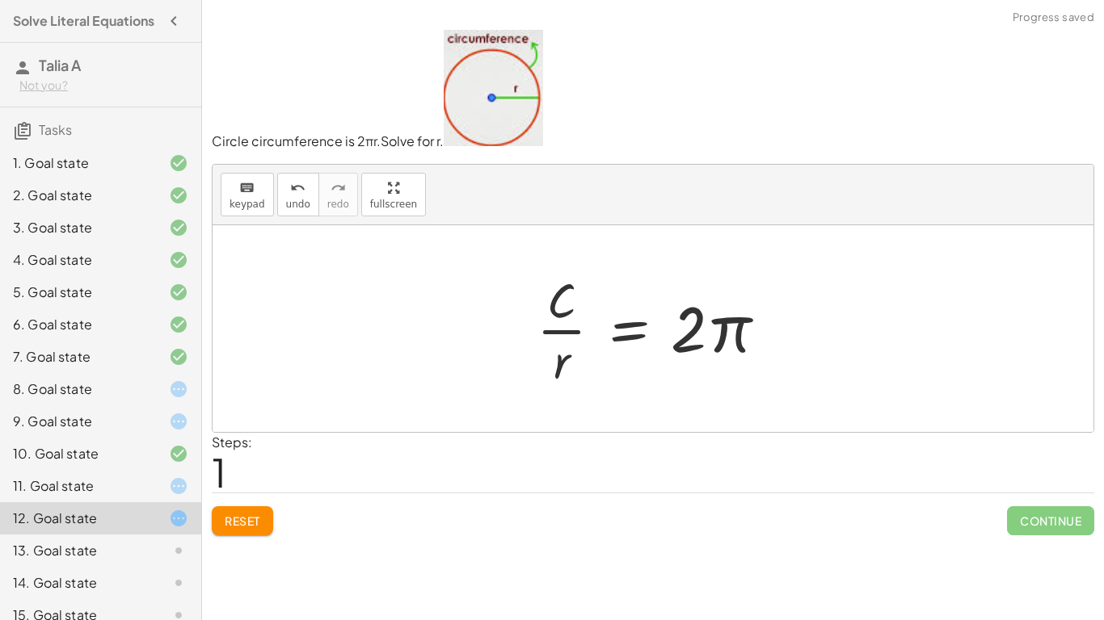
click at [553, 338] on div at bounding box center [658, 329] width 260 height 124
click at [0, 0] on div "Circle circumference is 2 πr. Solve for r. keyboard keypad undo undo redo redo …" at bounding box center [0, 0] width 0 height 0
click at [261, 520] on button "Reset" at bounding box center [242, 521] width 61 height 29
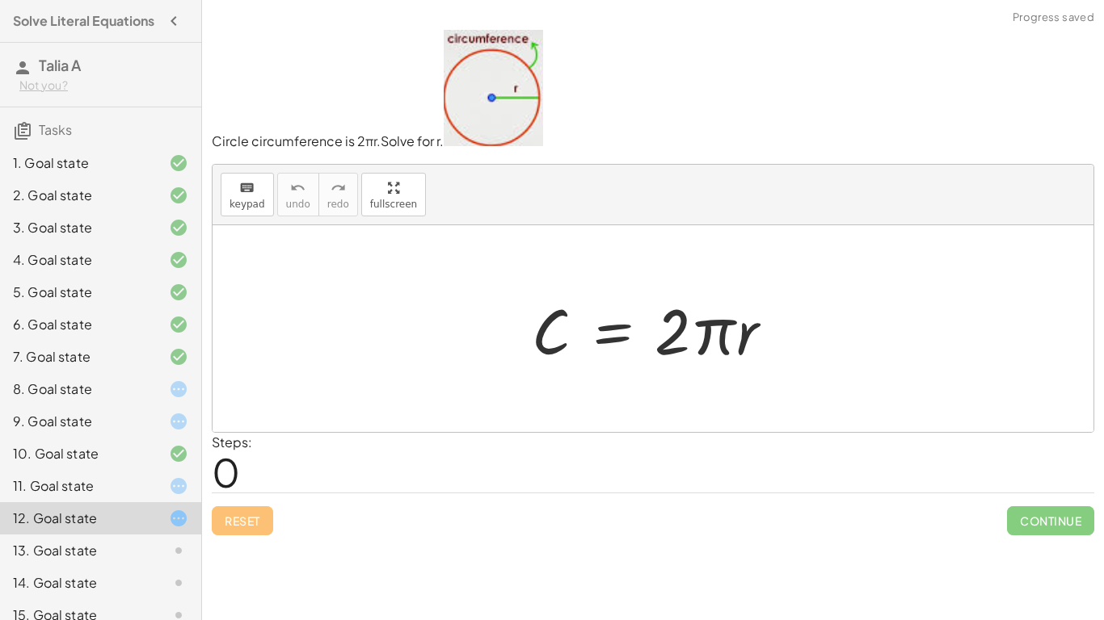
click at [679, 355] on div at bounding box center [659, 329] width 271 height 83
drag, startPoint x: 678, startPoint y: 352, endPoint x: 730, endPoint y: 351, distance: 51.7
click at [730, 351] on div at bounding box center [659, 329] width 271 height 83
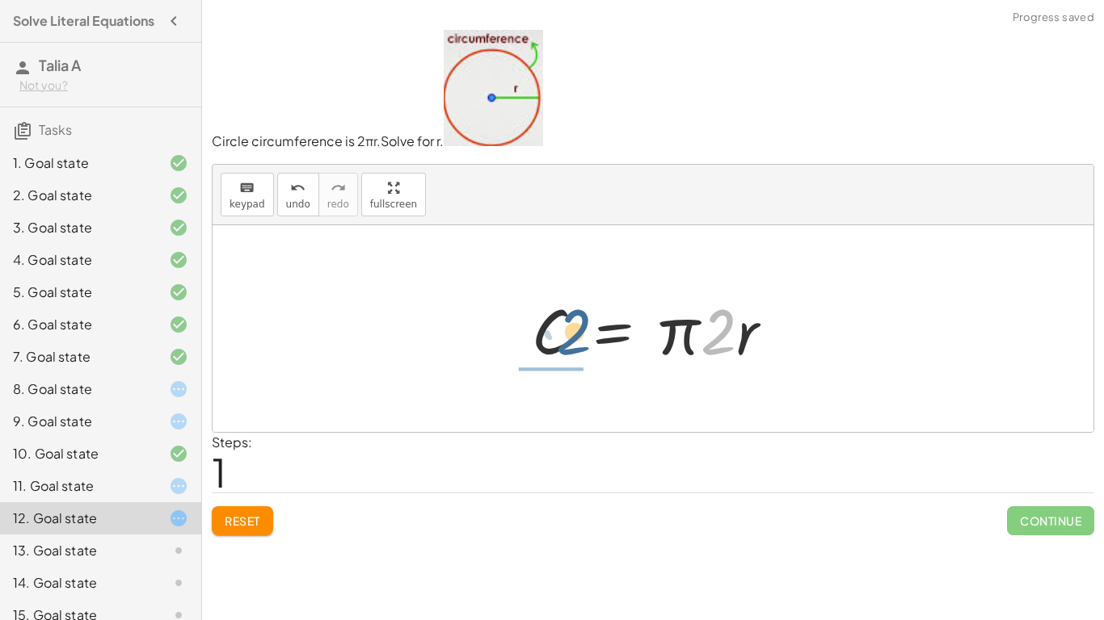
drag, startPoint x: 710, startPoint y: 345, endPoint x: 556, endPoint y: 347, distance: 154.3
click at [556, 347] on div at bounding box center [659, 329] width 271 height 83
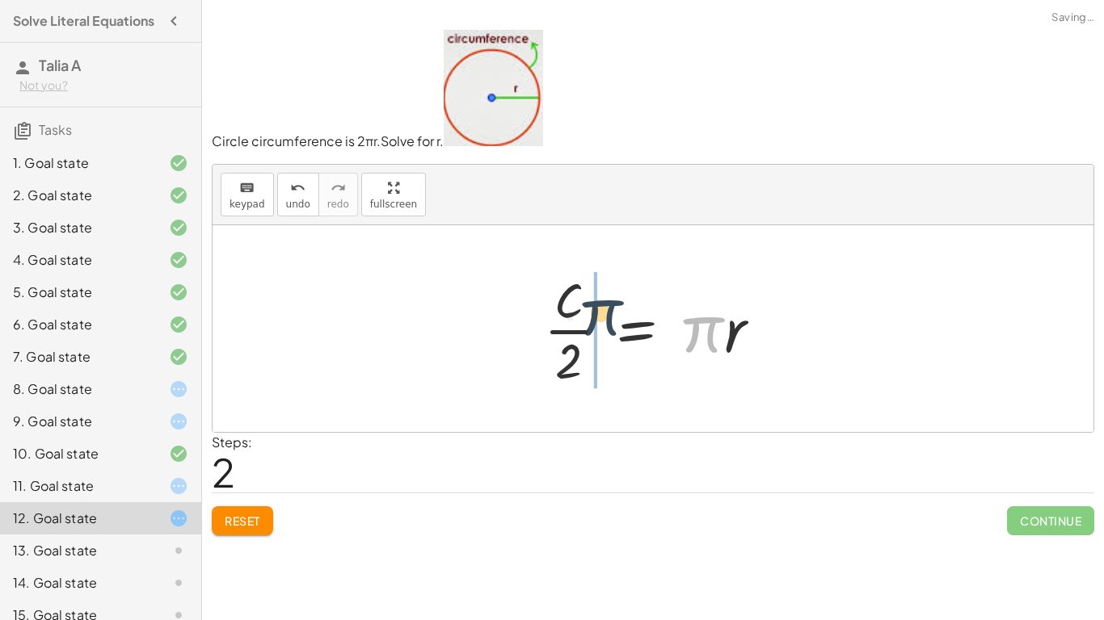
drag, startPoint x: 705, startPoint y: 335, endPoint x: 584, endPoint y: 318, distance: 121.6
click at [584, 318] on div at bounding box center [659, 329] width 246 height 124
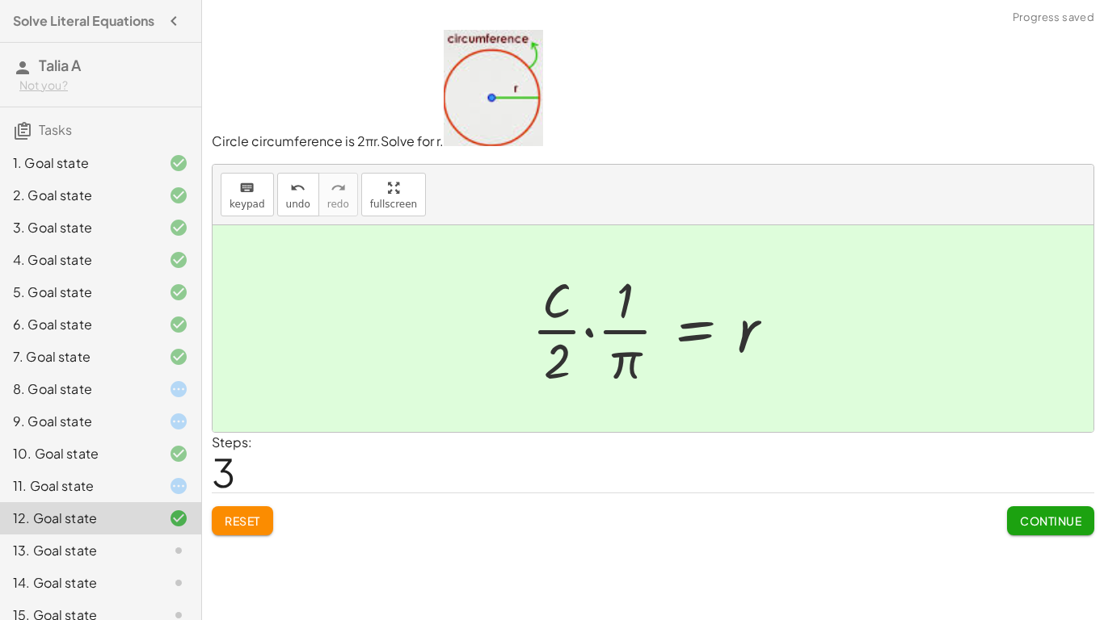
click at [1032, 533] on button "Continue" at bounding box center [1050, 521] width 87 height 29
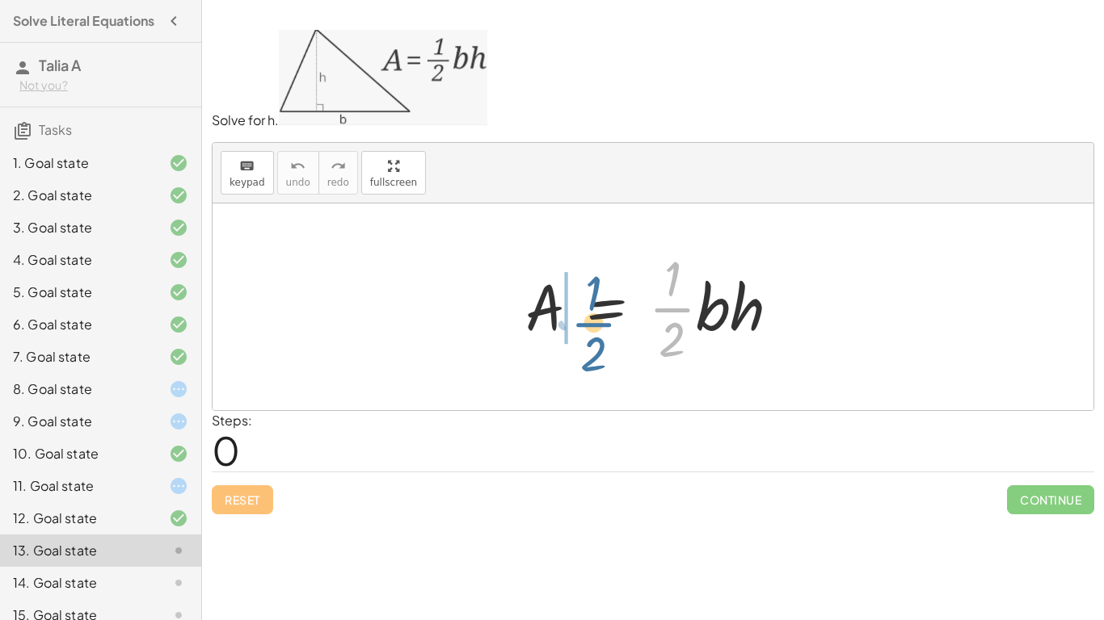
drag, startPoint x: 695, startPoint y: 313, endPoint x: 597, endPoint y: 330, distance: 99.1
click at [597, 330] on div at bounding box center [659, 307] width 284 height 124
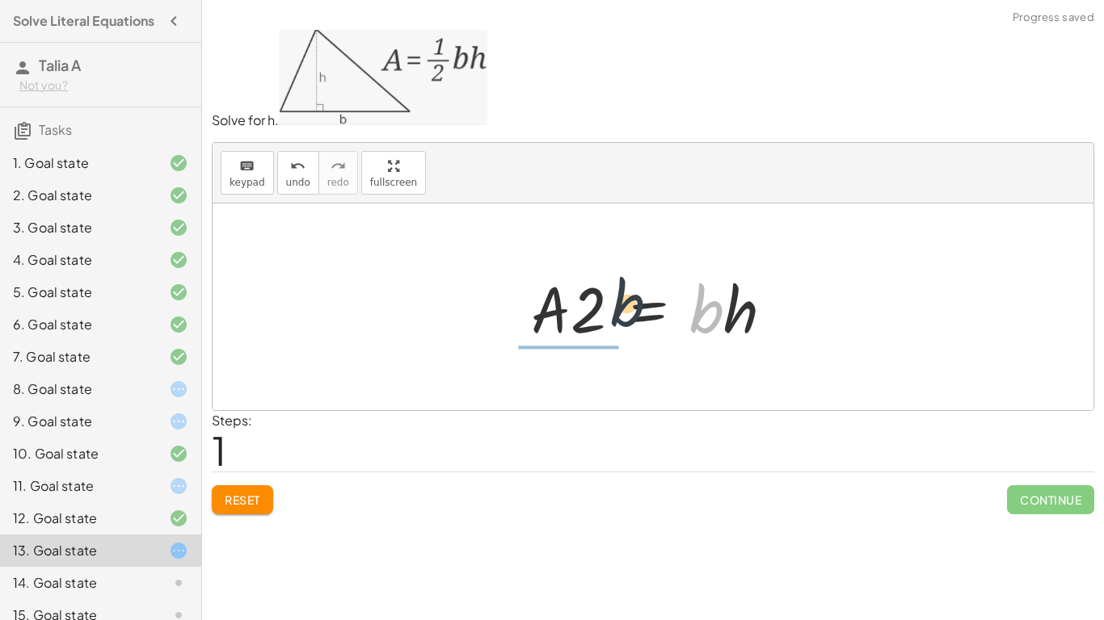
drag, startPoint x: 707, startPoint y: 321, endPoint x: 600, endPoint y: 316, distance: 106.8
click at [600, 316] on div at bounding box center [658, 307] width 271 height 83
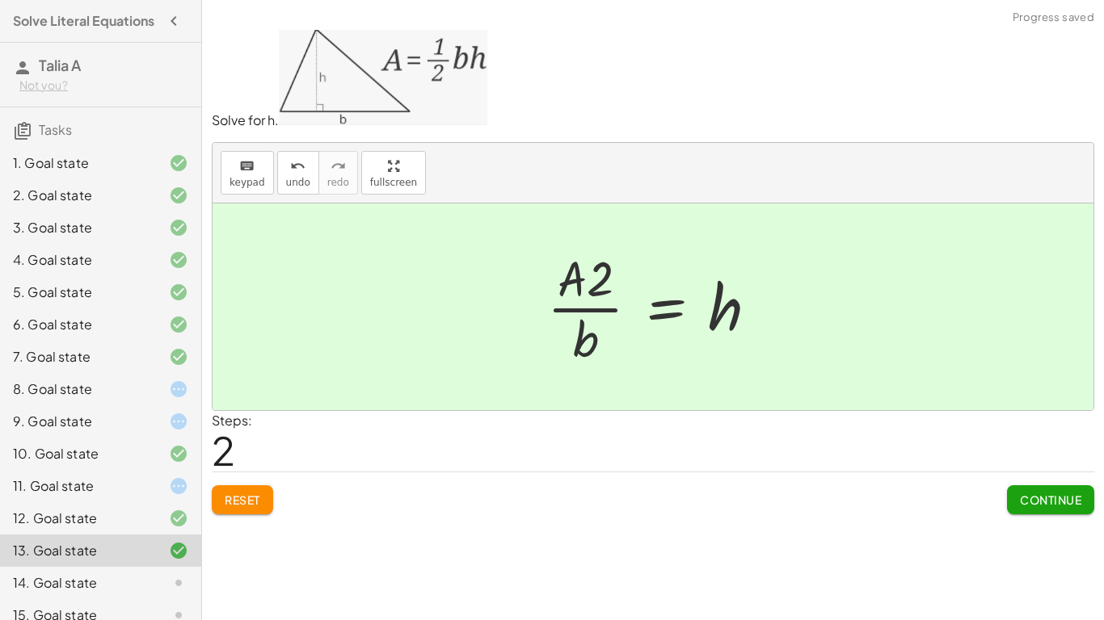
click at [1035, 493] on span "Continue" at bounding box center [1050, 500] width 61 height 15
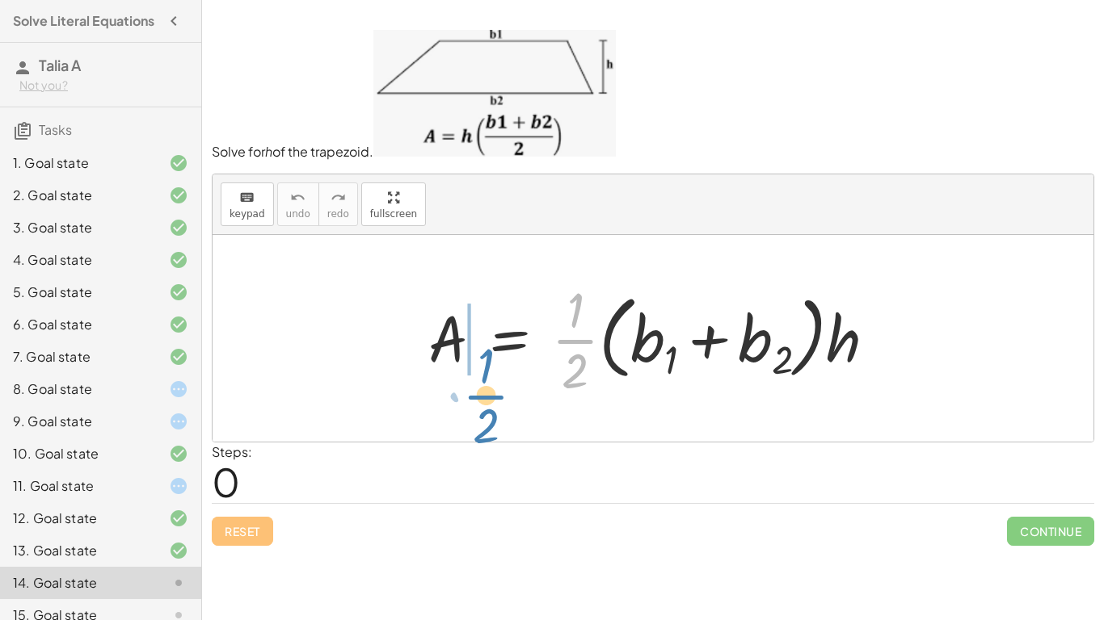
drag, startPoint x: 572, startPoint y: 340, endPoint x: 468, endPoint y: 398, distance: 119.0
click at [468, 398] on div at bounding box center [658, 338] width 477 height 124
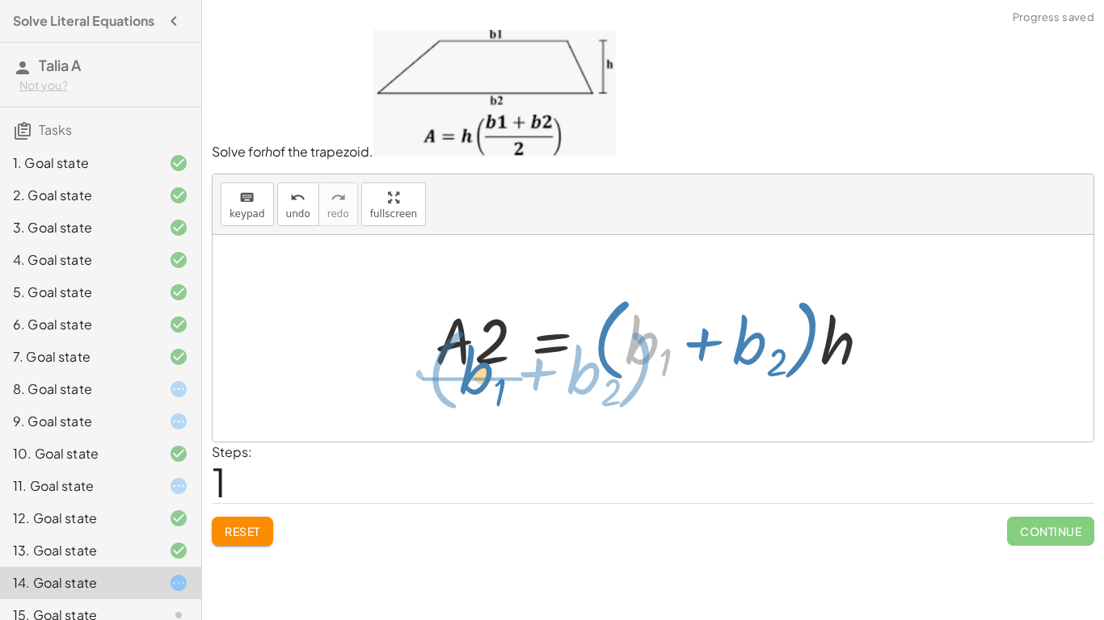
drag, startPoint x: 641, startPoint y: 359, endPoint x: 474, endPoint y: 389, distance: 169.9
click at [474, 389] on div "A = · · 1 · 2 · ( + b 1 + b 2 ) · h + b 1 · ( + b 2 ) A = · 2 · ( + b 1 + b 2 )…" at bounding box center [652, 337] width 485 height 107
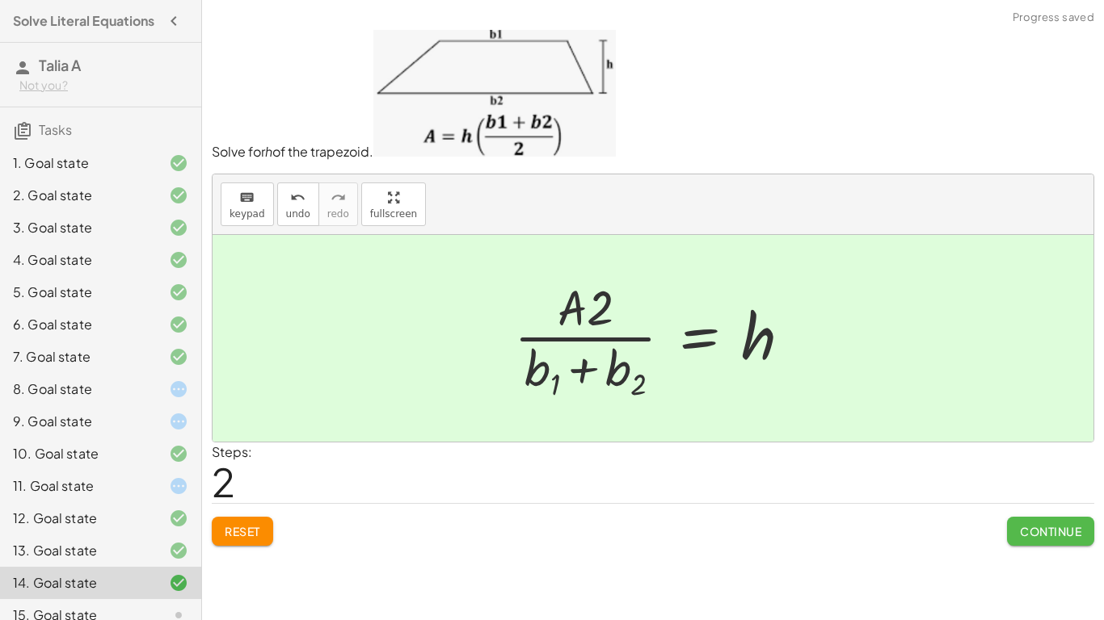
click at [1007, 531] on button "Continue" at bounding box center [1050, 531] width 87 height 29
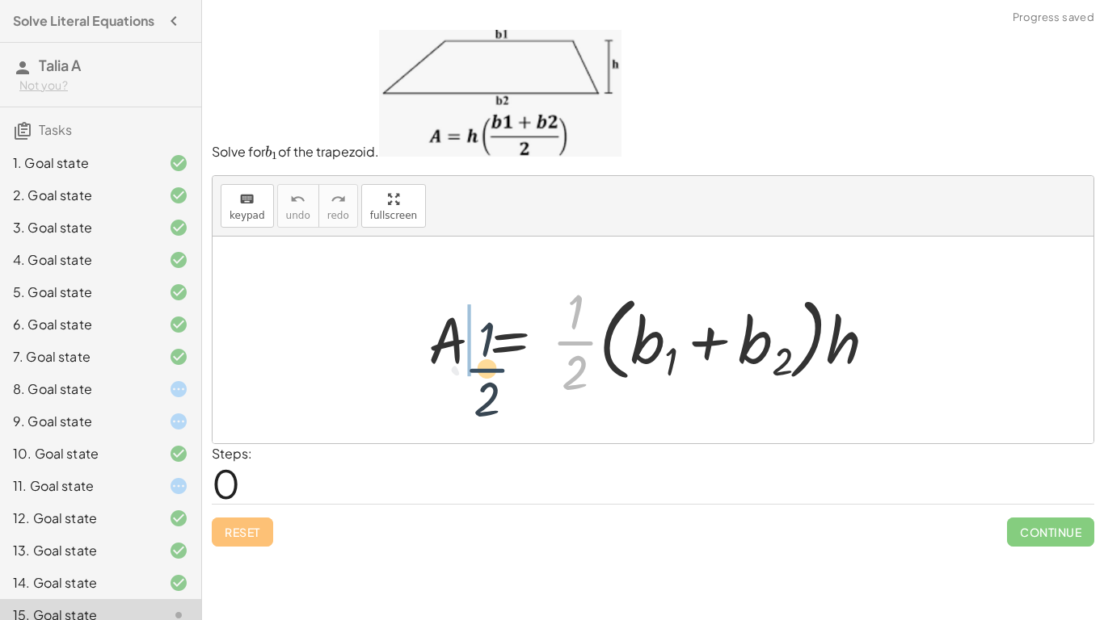
drag, startPoint x: 574, startPoint y: 343, endPoint x: 461, endPoint y: 372, distance: 116.0
click at [461, 372] on div at bounding box center [658, 340] width 477 height 124
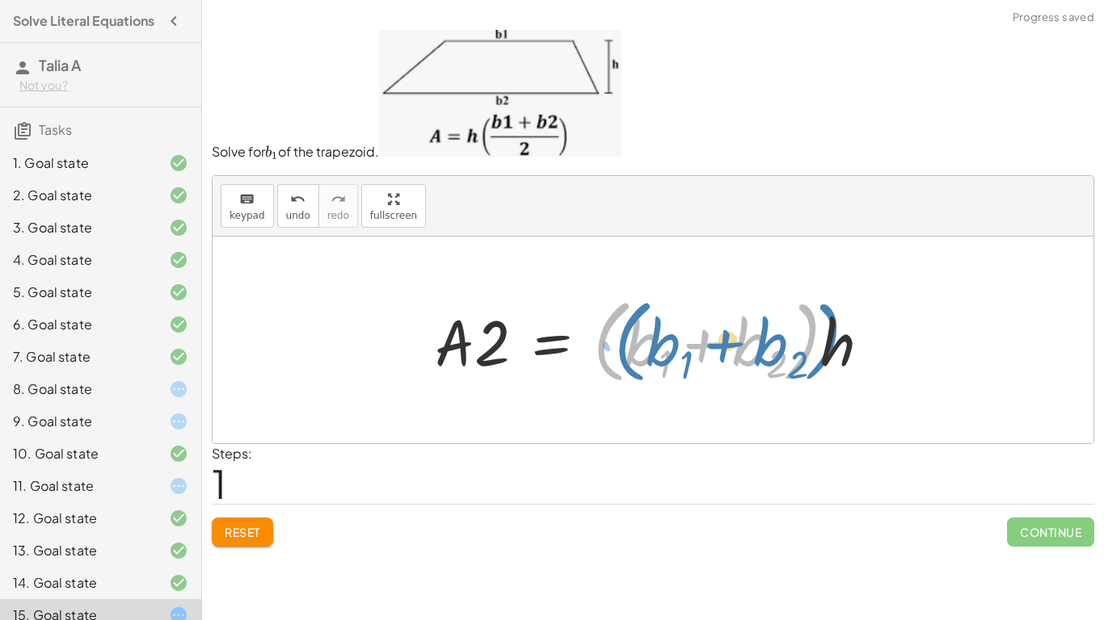
drag, startPoint x: 819, startPoint y: 358, endPoint x: 839, endPoint y: 358, distance: 19.4
click at [839, 358] on div at bounding box center [659, 339] width 465 height 99
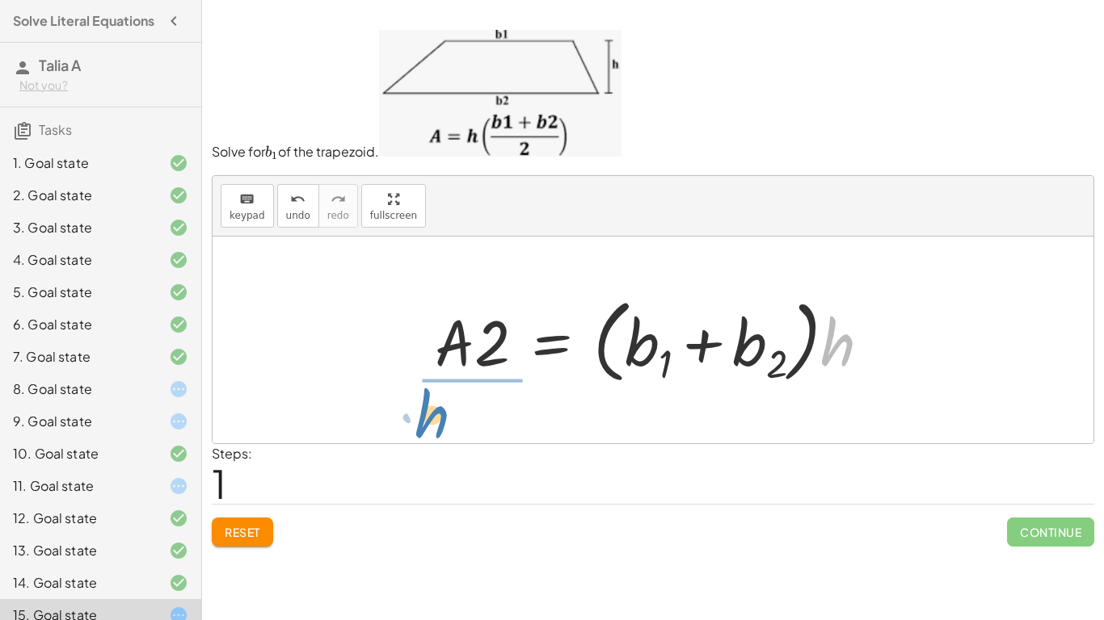
drag, startPoint x: 853, startPoint y: 350, endPoint x: 452, endPoint y: 411, distance: 406.2
click at [452, 411] on div "A = · · 1 · 2 · ( + b 1 + b 2 ) · h · h A = · 2 · ( + b 1 + b 2 ) · h ·" at bounding box center [652, 340] width 881 height 207
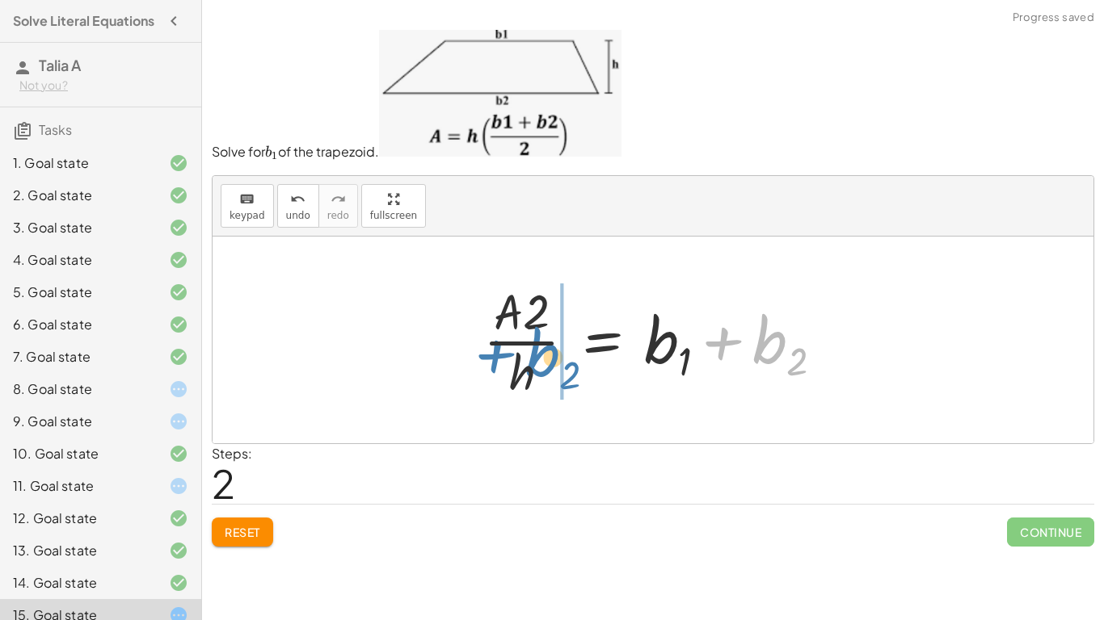
drag, startPoint x: 771, startPoint y: 353, endPoint x: 543, endPoint y: 368, distance: 228.3
click at [543, 368] on div at bounding box center [659, 340] width 368 height 124
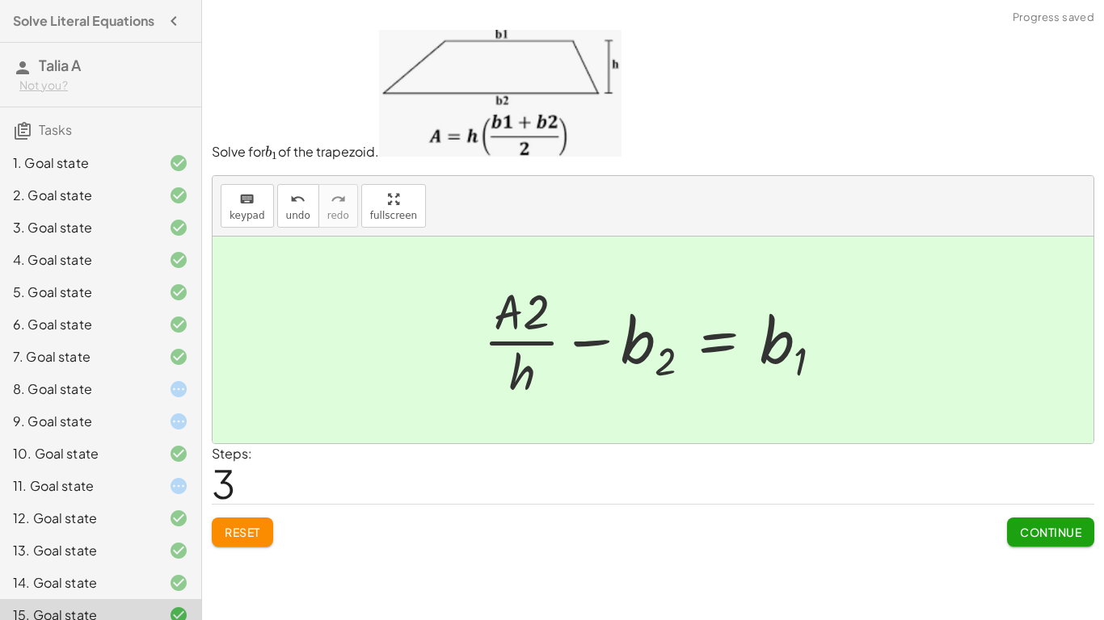
click at [1026, 534] on span "Continue" at bounding box center [1050, 532] width 61 height 15
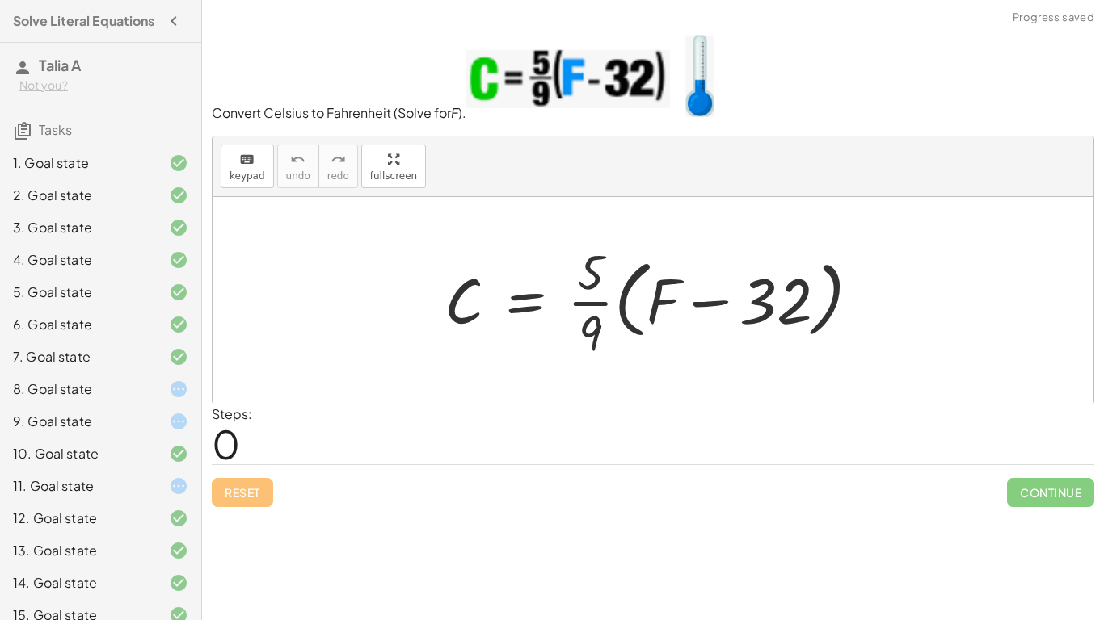
scroll to position [82, 0]
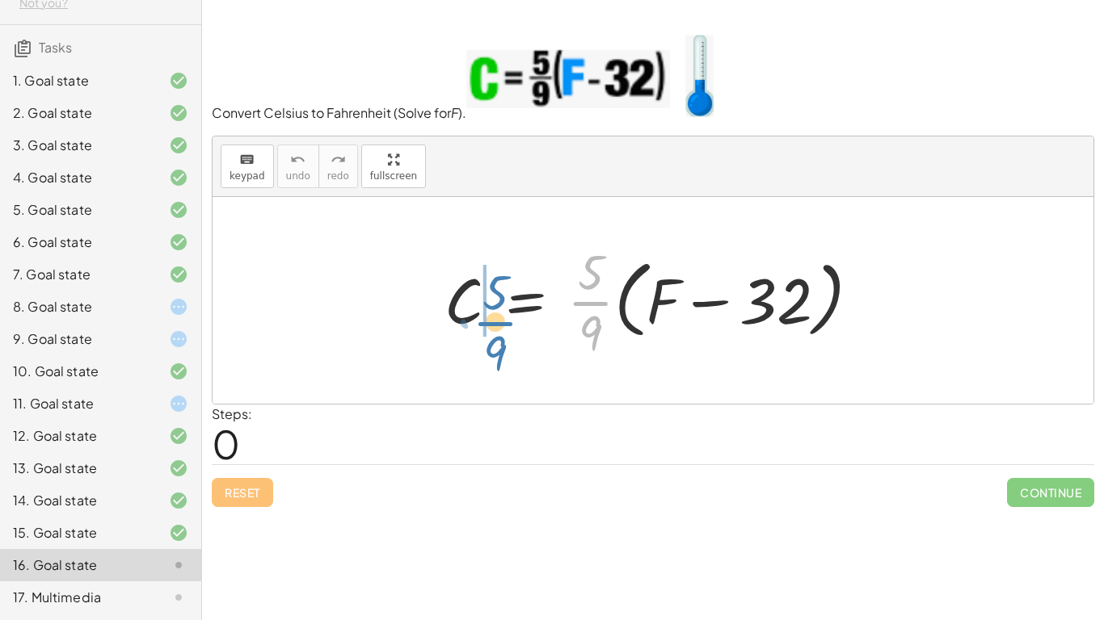
drag, startPoint x: 599, startPoint y: 298, endPoint x: 503, endPoint y: 318, distance: 97.5
click at [503, 318] on div at bounding box center [658, 300] width 444 height 124
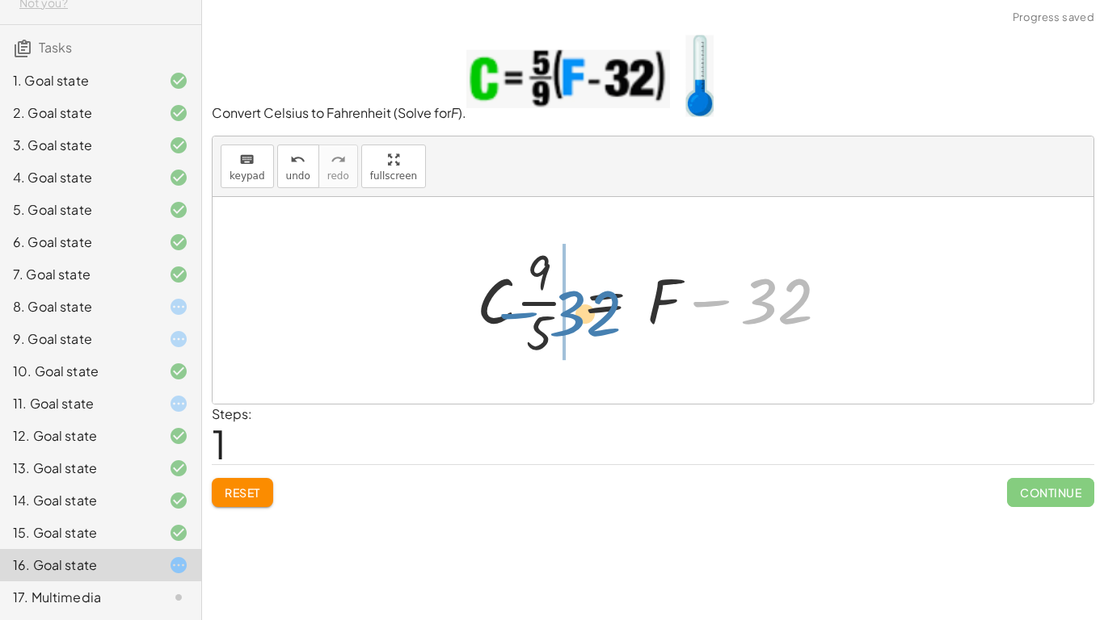
drag, startPoint x: 756, startPoint y: 313, endPoint x: 562, endPoint y: 326, distance: 195.1
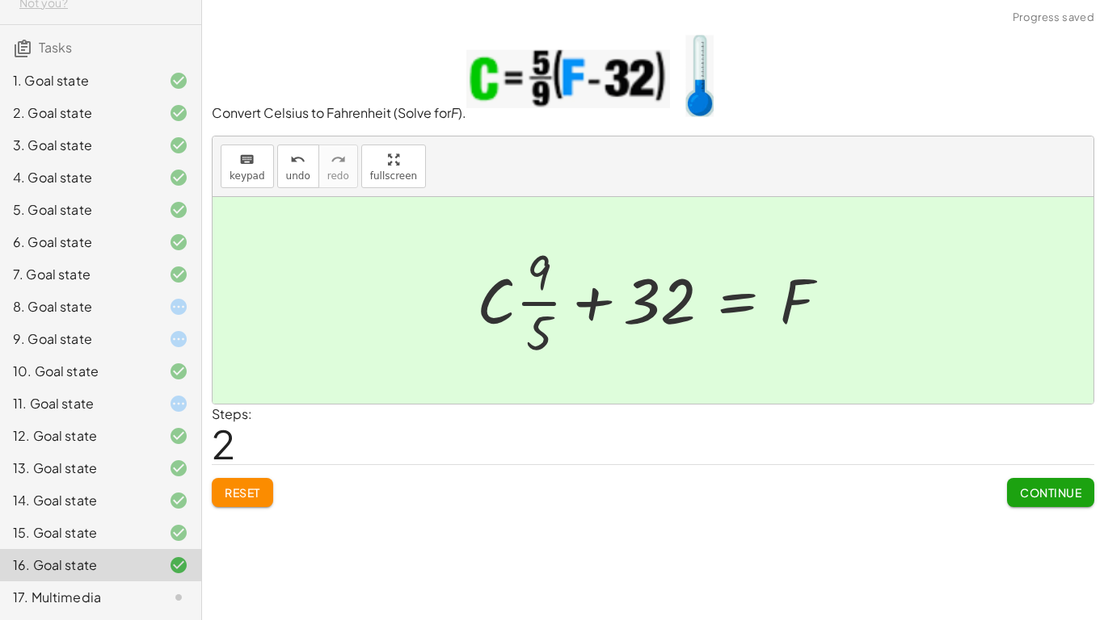
click at [1079, 503] on button "Continue" at bounding box center [1050, 492] width 87 height 29
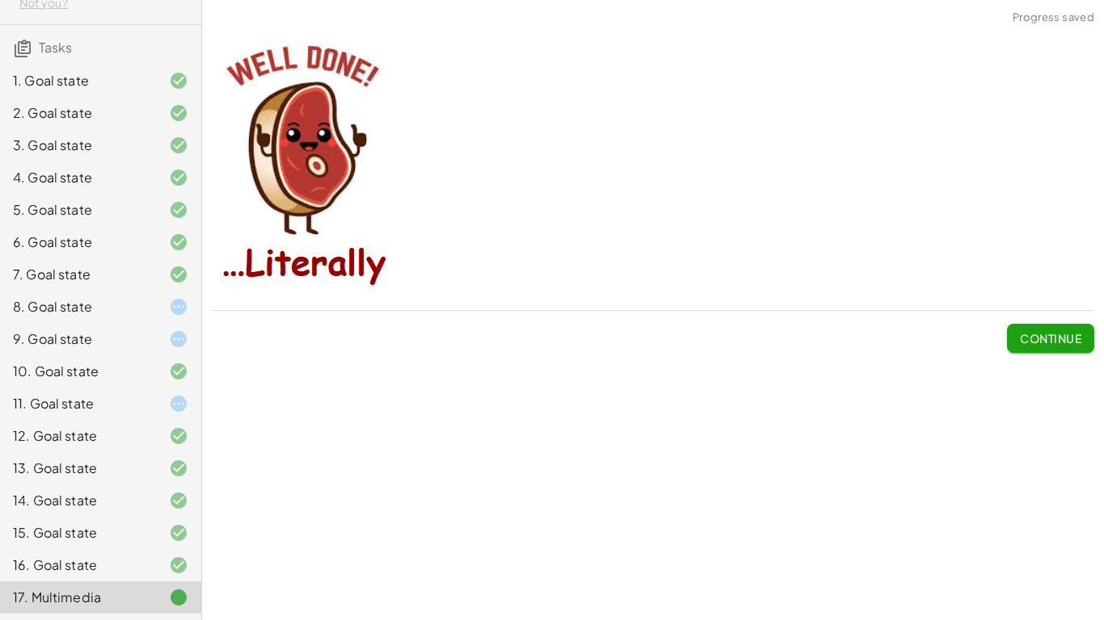
click at [63, 397] on div "11. Goal state" at bounding box center [78, 403] width 130 height 19
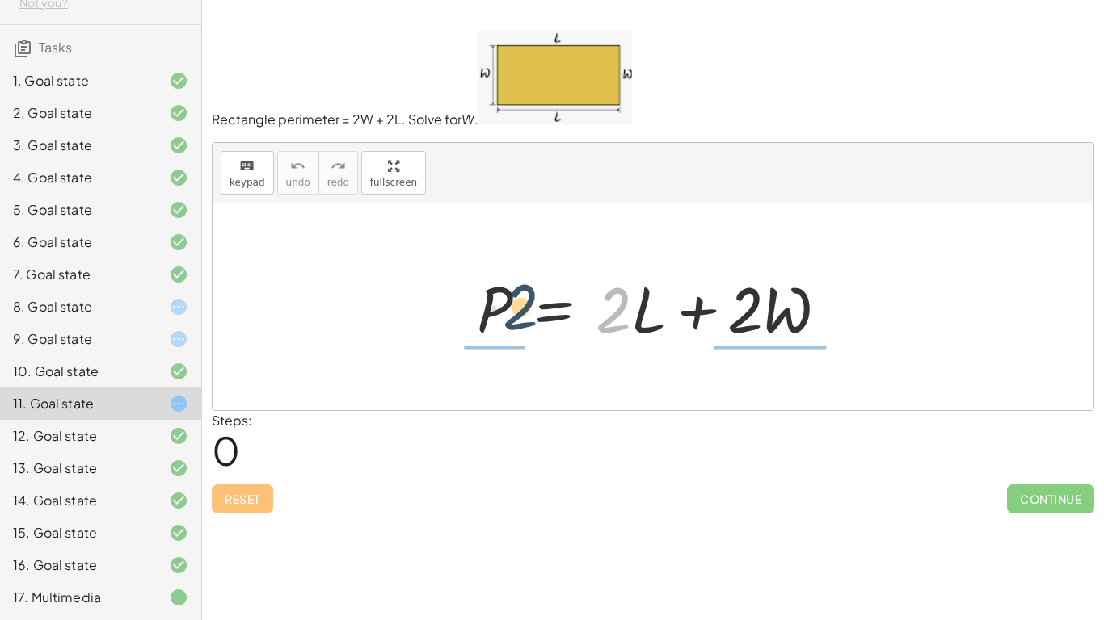
drag, startPoint x: 629, startPoint y: 316, endPoint x: 530, endPoint y: 313, distance: 98.6
click at [530, 313] on div at bounding box center [659, 307] width 381 height 83
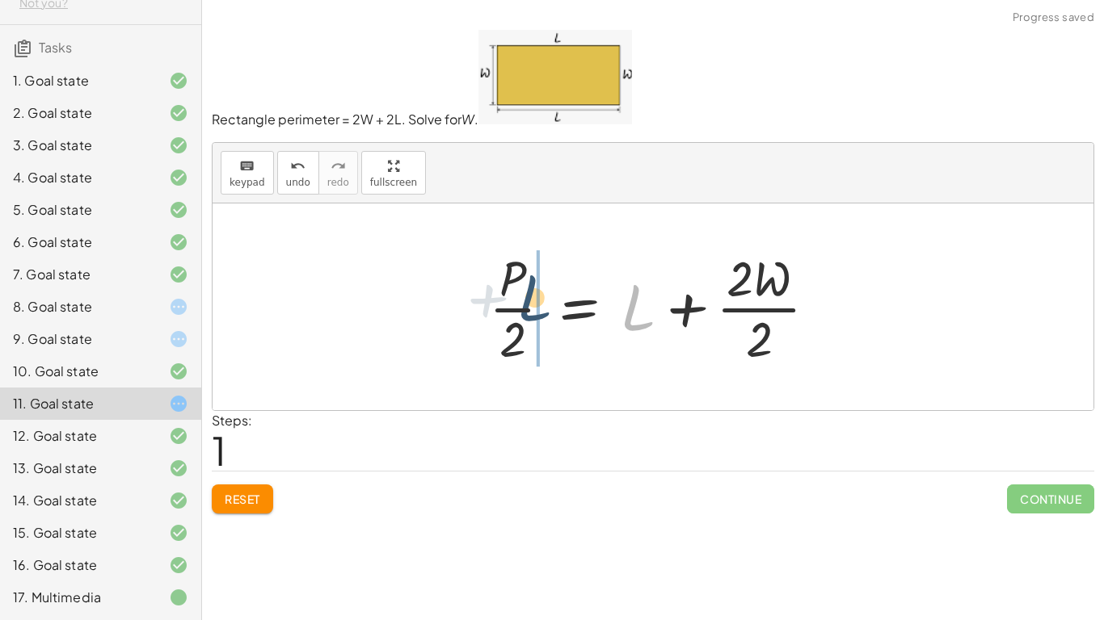
drag, startPoint x: 648, startPoint y: 319, endPoint x: 542, endPoint y: 310, distance: 106.2
click at [542, 310] on div at bounding box center [659, 307] width 357 height 124
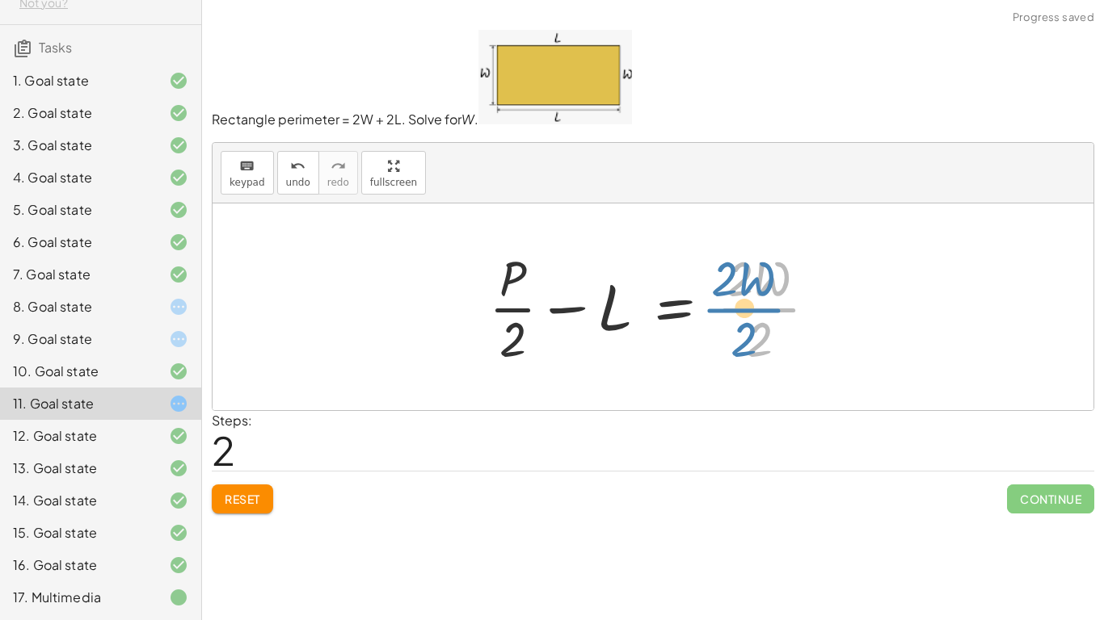
drag, startPoint x: 757, startPoint y: 322, endPoint x: 780, endPoint y: 322, distance: 23.4
click at [780, 322] on div at bounding box center [659, 307] width 357 height 124
click at [768, 309] on div at bounding box center [659, 307] width 357 height 124
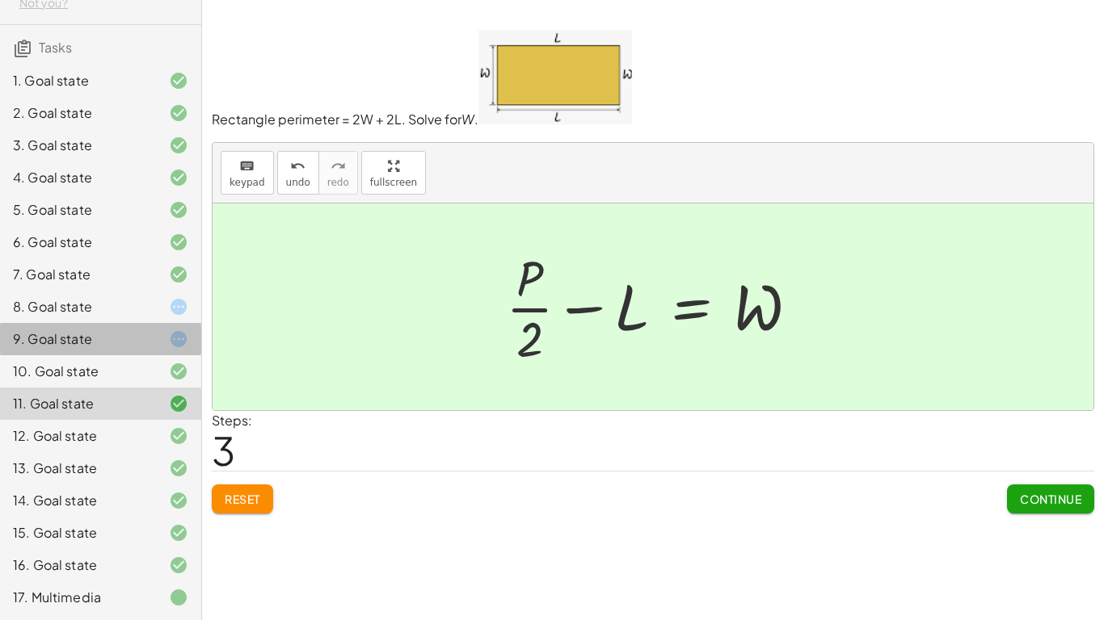
click at [154, 339] on div at bounding box center [165, 339] width 45 height 19
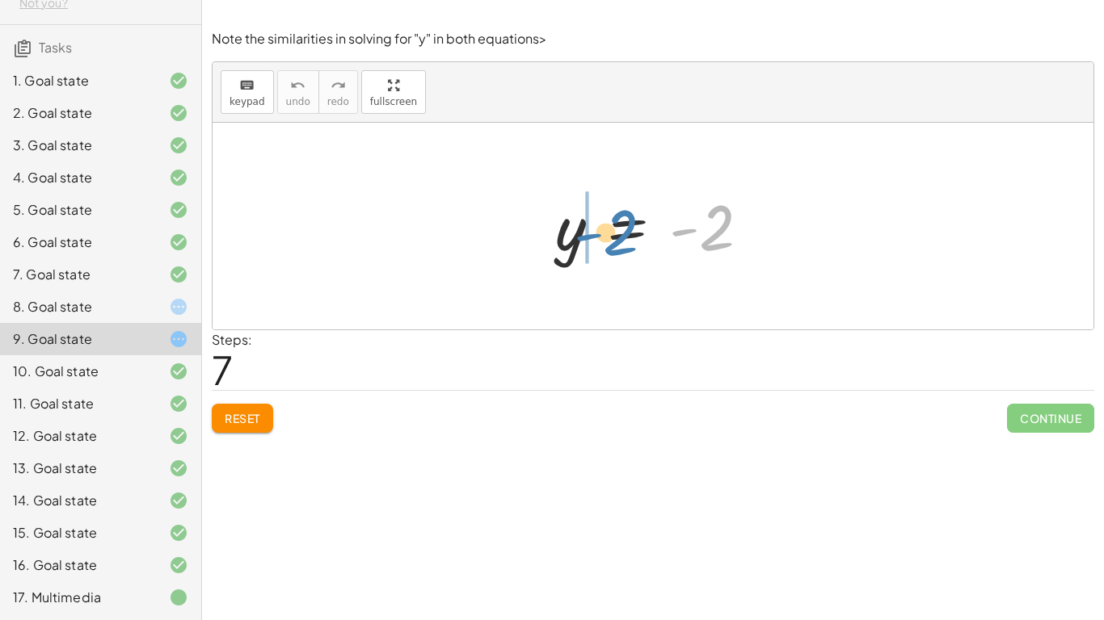
drag, startPoint x: 711, startPoint y: 241, endPoint x: 615, endPoint y: 246, distance: 96.3
click at [615, 246] on div at bounding box center [659, 227] width 224 height 80
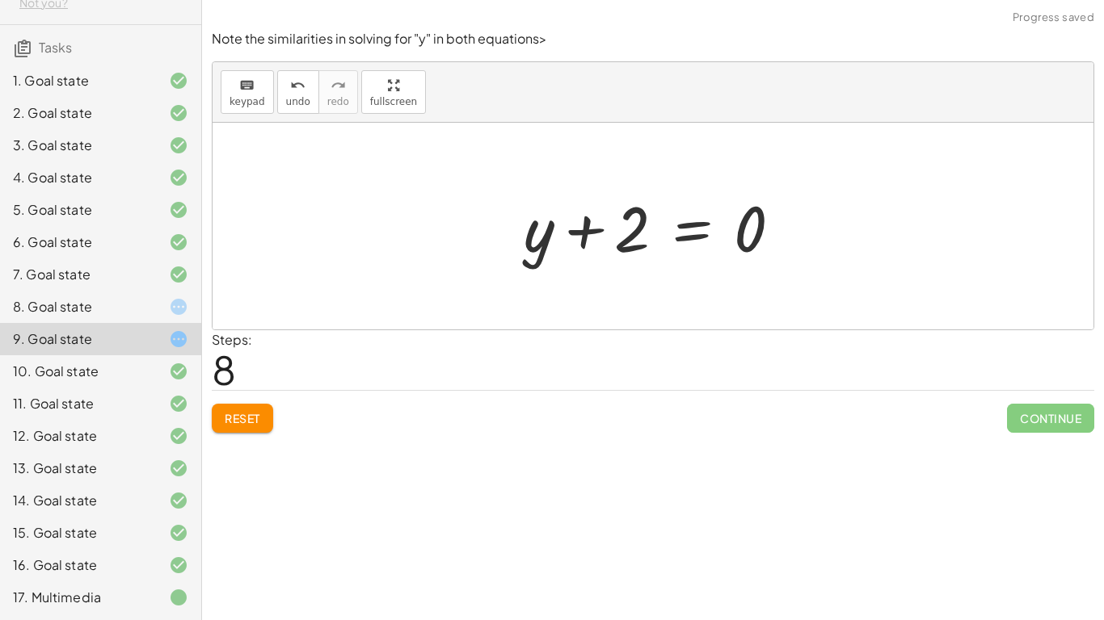
click at [0, 0] on div "Note the similarities in solving for "y" in both equations> keyboard keypad und…" at bounding box center [0, 0] width 0 height 0
click at [246, 420] on span "Reset" at bounding box center [243, 418] width 36 height 15
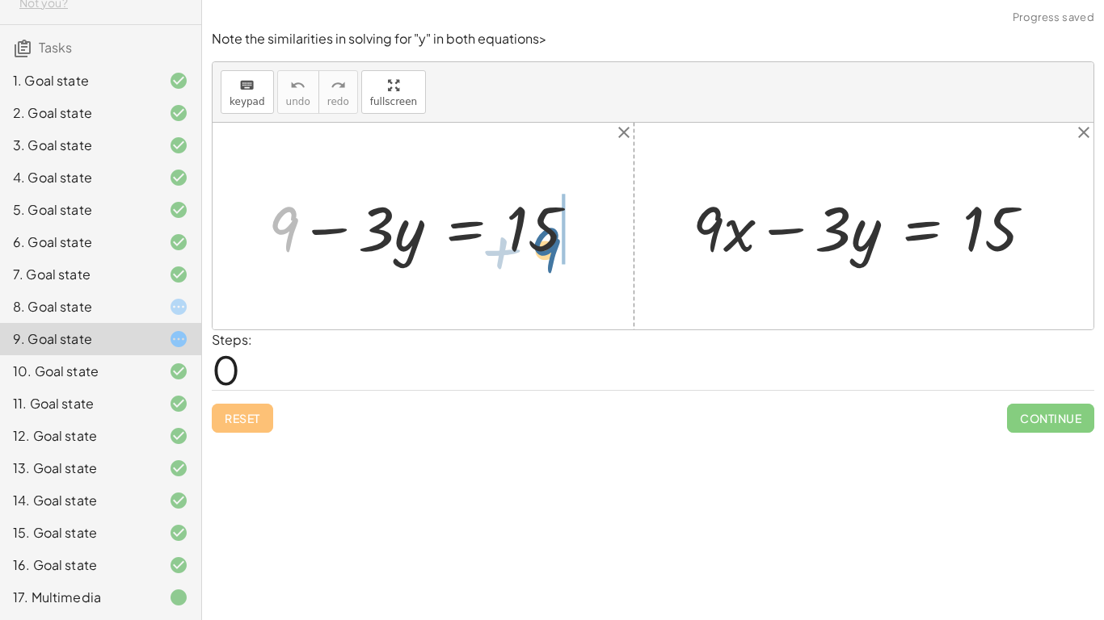
drag, startPoint x: 297, startPoint y: 233, endPoint x: 588, endPoint y: 258, distance: 291.9
click at [588, 258] on div at bounding box center [429, 227] width 338 height 82
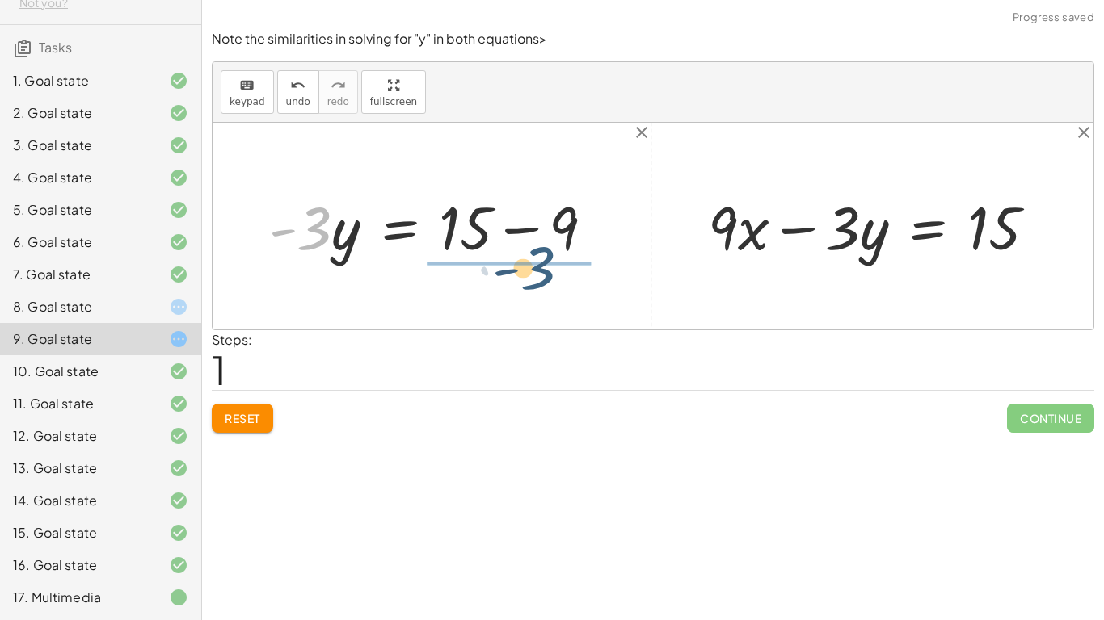
drag, startPoint x: 322, startPoint y: 233, endPoint x: 551, endPoint y: 274, distance: 232.2
click at [551, 274] on div "+ 9 − · 3 · y = 15 · - 3 9 · 3 · y = 15 - + − + · 9 · x − · 3 · y = 15" at bounding box center [652, 226] width 881 height 207
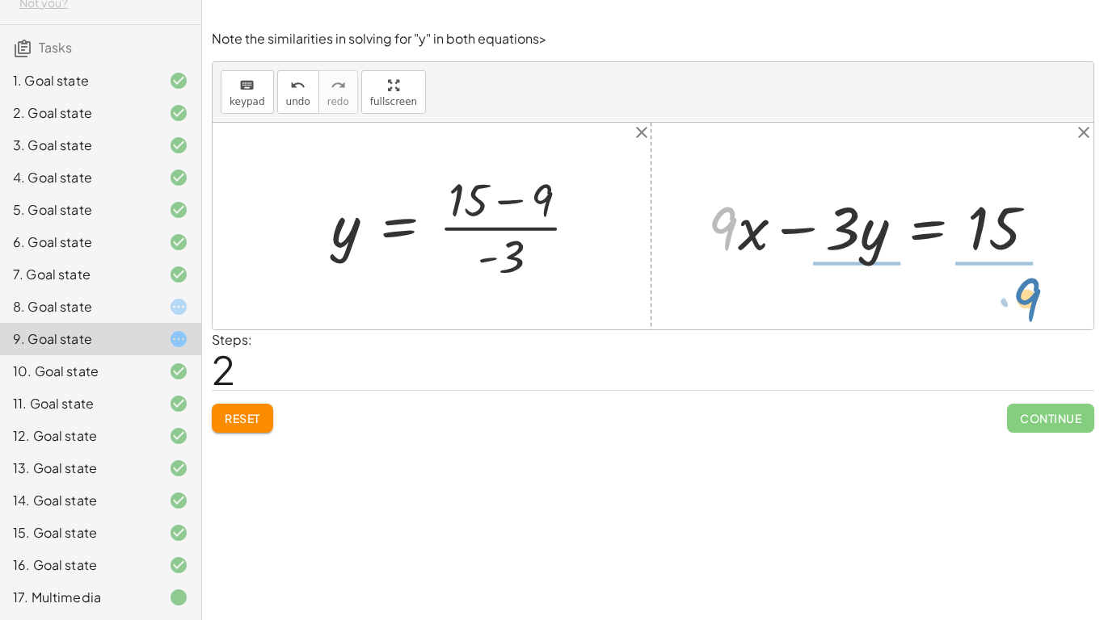
drag, startPoint x: 730, startPoint y: 234, endPoint x: 1034, endPoint y: 305, distance: 312.8
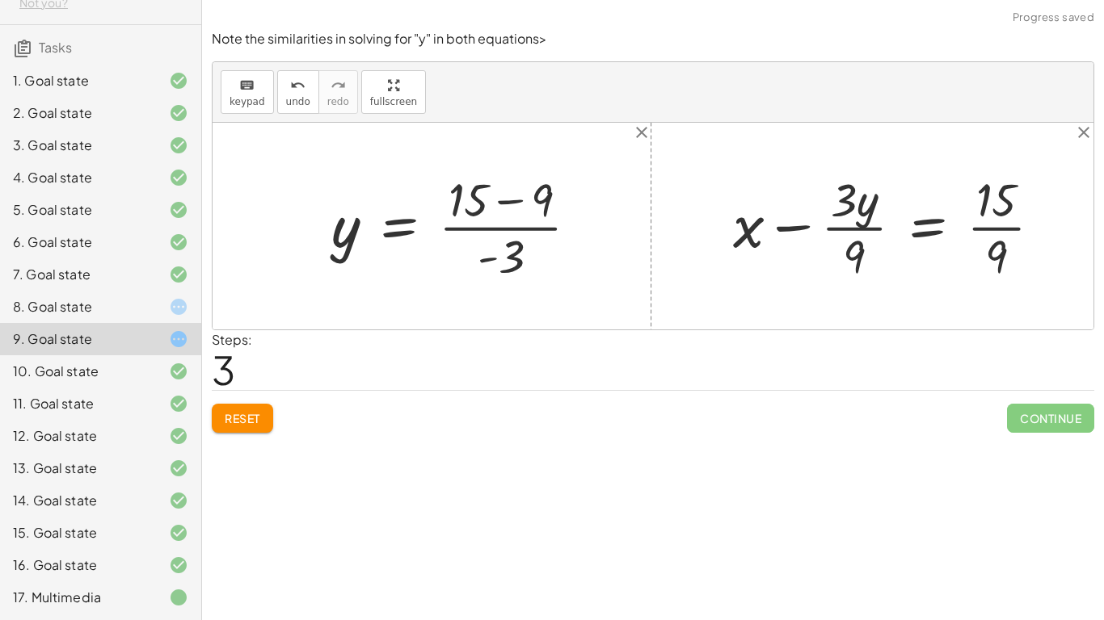
click at [844, 221] on div at bounding box center [894, 225] width 338 height 117
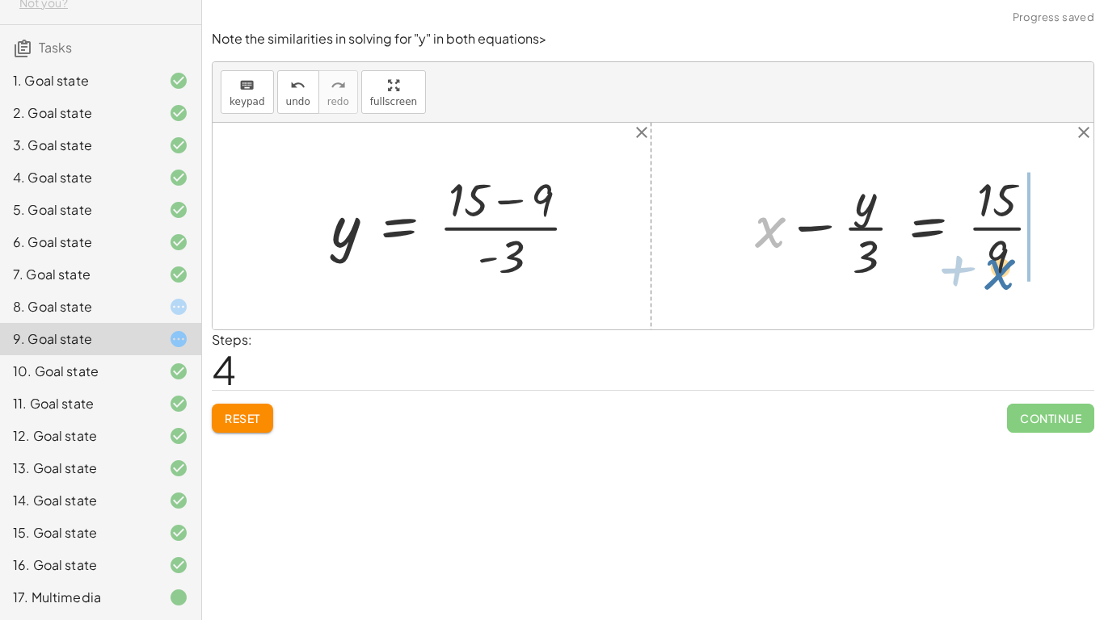
drag, startPoint x: 775, startPoint y: 231, endPoint x: 1006, endPoint y: 274, distance: 235.0
click at [1006, 274] on div at bounding box center [905, 225] width 317 height 117
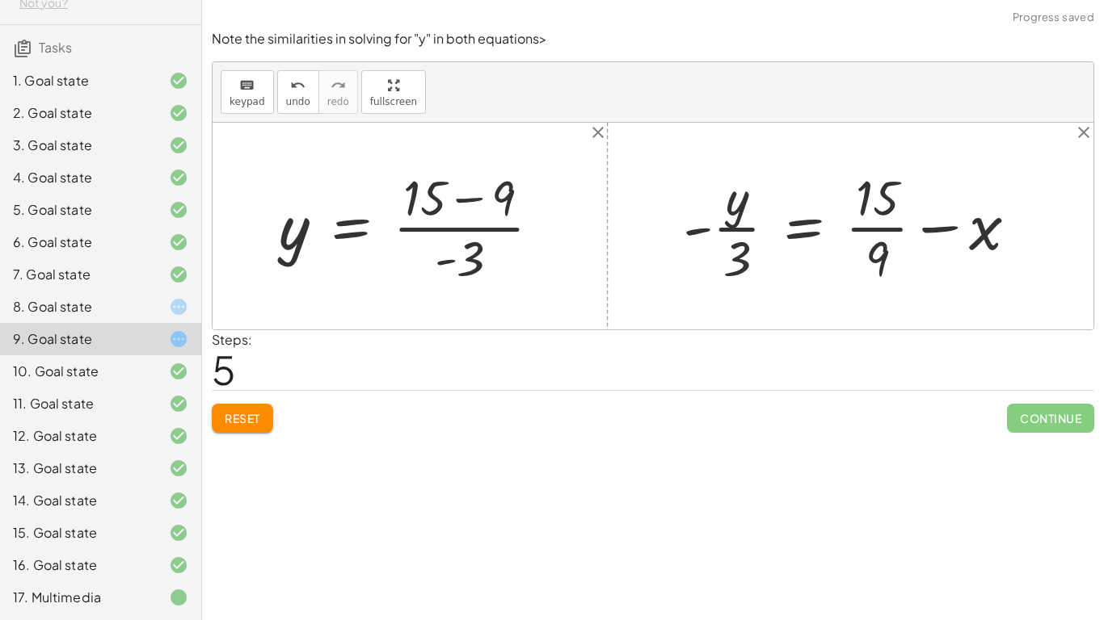
click at [949, 229] on div at bounding box center [857, 226] width 364 height 124
drag, startPoint x: 982, startPoint y: 244, endPoint x: 928, endPoint y: 284, distance: 67.7
click at [928, 284] on div at bounding box center [857, 226] width 364 height 124
drag, startPoint x: 684, startPoint y: 227, endPoint x: 848, endPoint y: 248, distance: 164.5
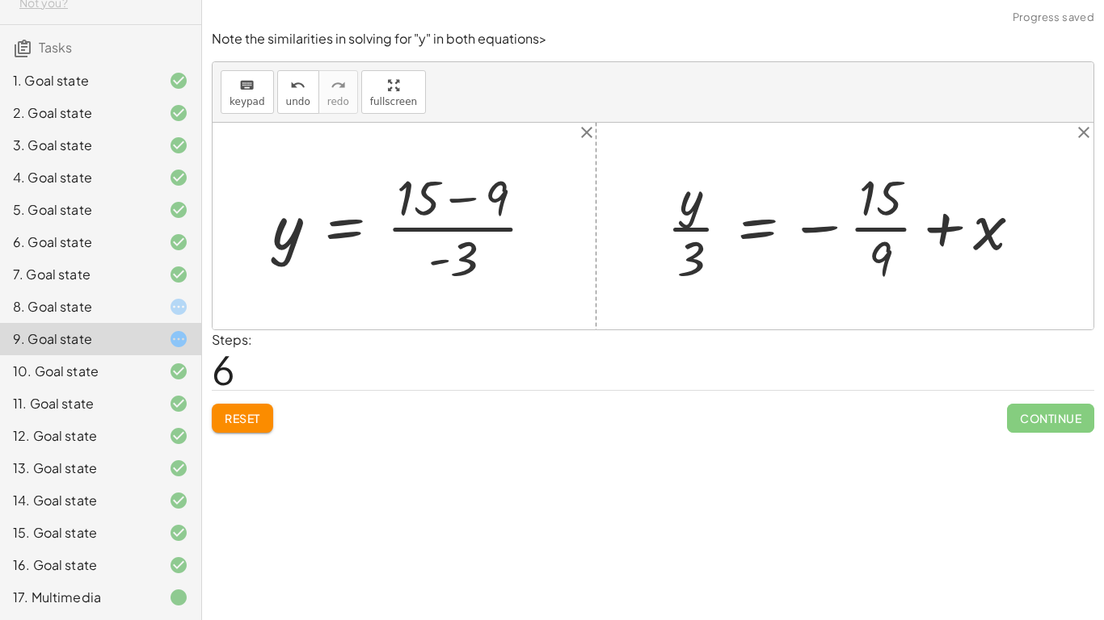
click at [932, 230] on div at bounding box center [850, 226] width 384 height 124
click at [700, 253] on div at bounding box center [850, 226] width 384 height 124
drag, startPoint x: 700, startPoint y: 253, endPoint x: 913, endPoint y: 276, distance: 214.5
click at [913, 276] on div at bounding box center [850, 226] width 384 height 124
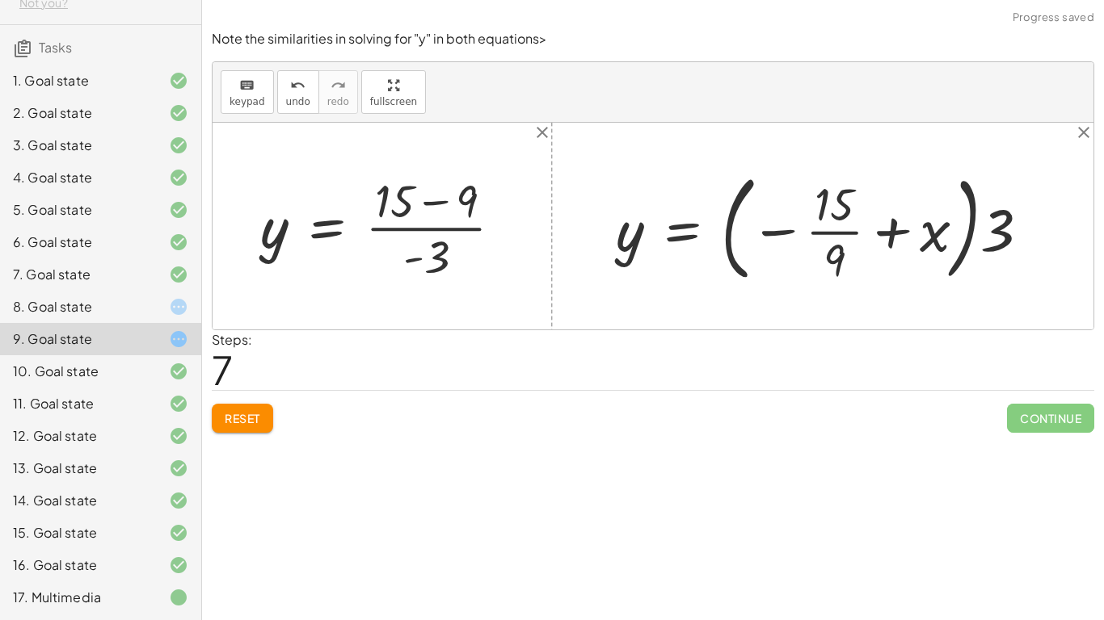
click at [943, 220] on div at bounding box center [829, 226] width 443 height 124
click at [983, 230] on div at bounding box center [829, 226] width 443 height 124
drag, startPoint x: 983, startPoint y: 230, endPoint x: 841, endPoint y: 212, distance: 143.4
click at [841, 212] on div at bounding box center [829, 226] width 443 height 124
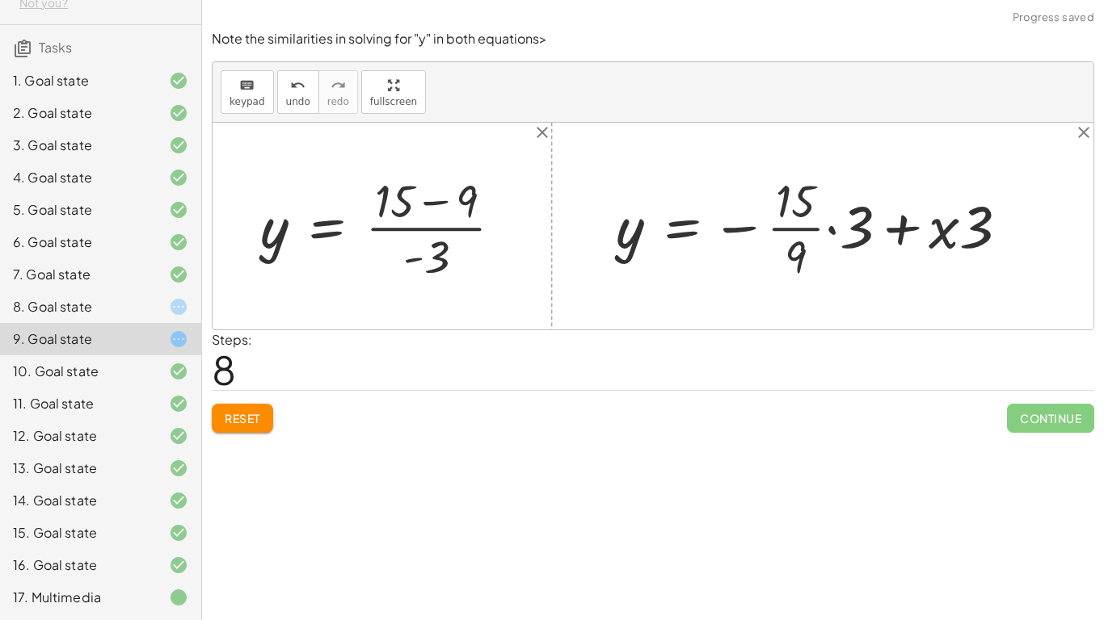
click at [946, 237] on div at bounding box center [819, 227] width 422 height 116
click at [822, 229] on div at bounding box center [819, 227] width 422 height 116
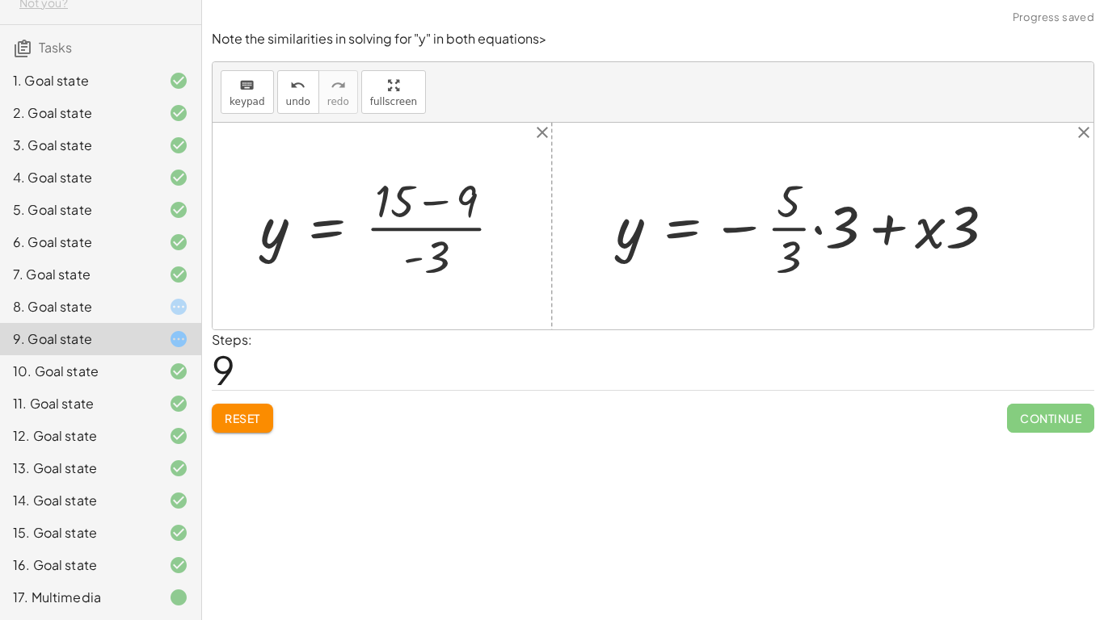
click at [802, 231] on div at bounding box center [812, 227] width 408 height 116
click at [821, 225] on div at bounding box center [812, 227] width 408 height 116
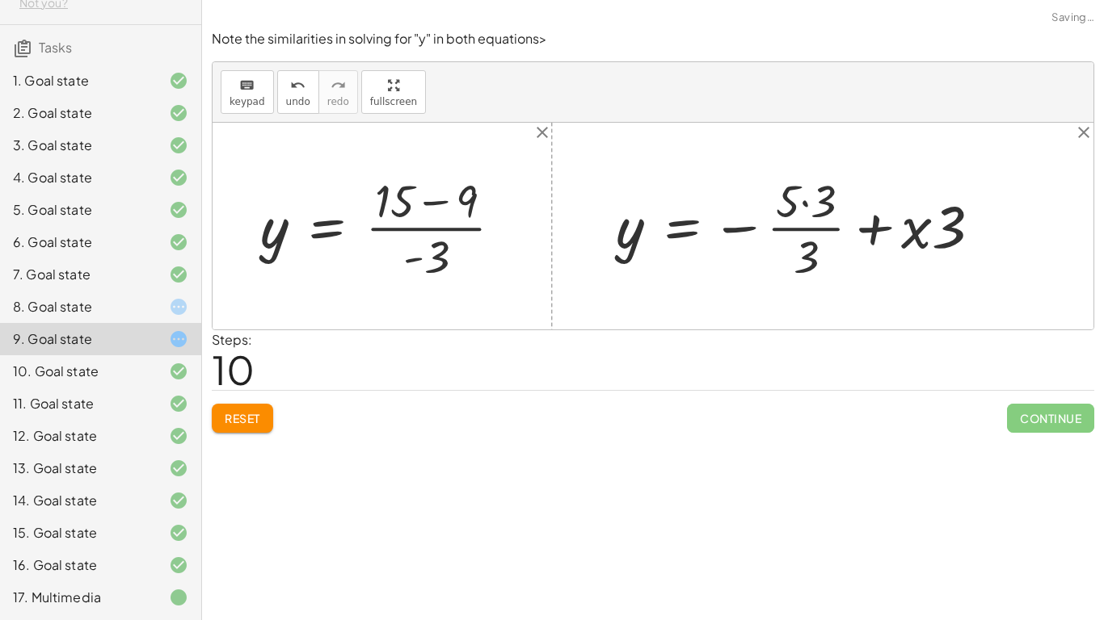
click at [871, 238] on div at bounding box center [805, 227] width 394 height 116
drag, startPoint x: 915, startPoint y: 236, endPoint x: 828, endPoint y: 221, distance: 87.7
click at [828, 221] on div at bounding box center [805, 227] width 394 height 116
click at [292, 86] on icon "undo" at bounding box center [297, 85] width 15 height 19
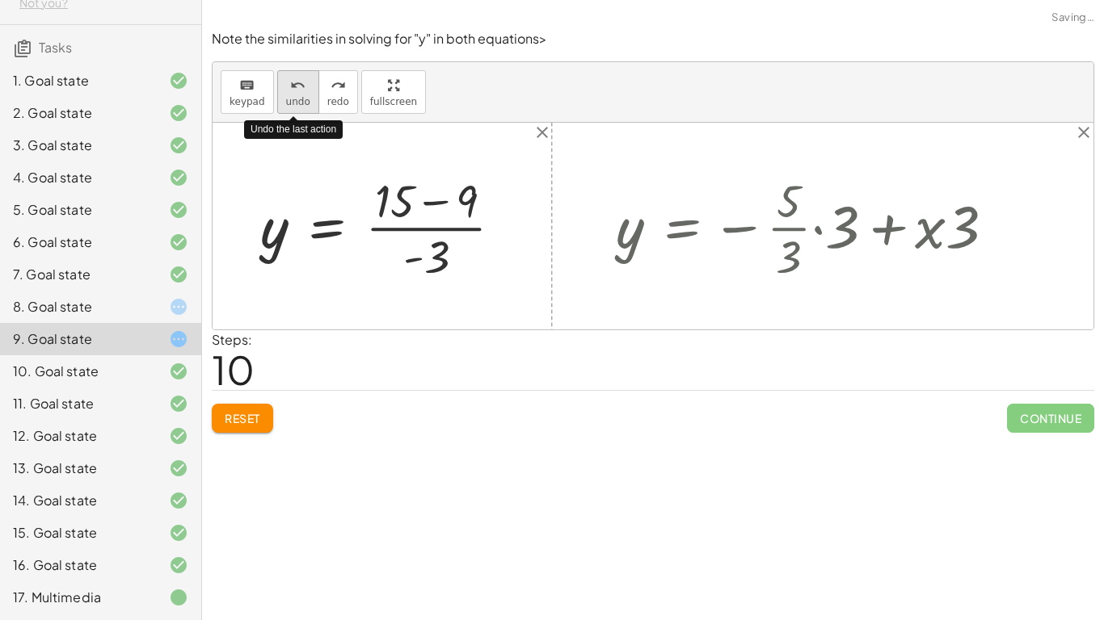
click at [292, 86] on icon "undo" at bounding box center [297, 85] width 15 height 19
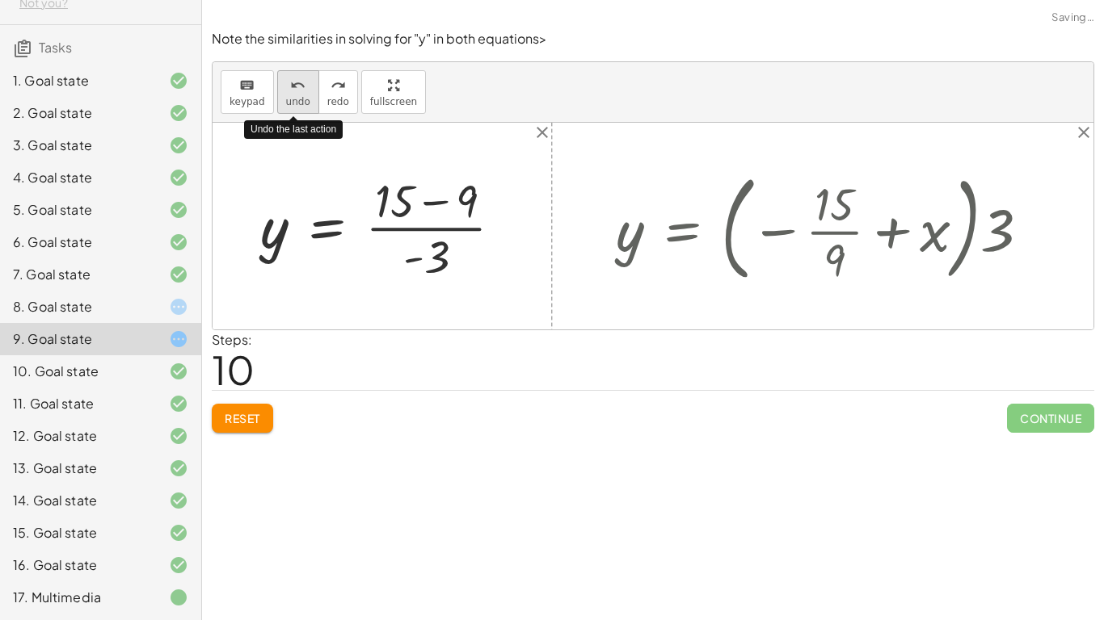
click at [292, 86] on icon "undo" at bounding box center [297, 85] width 15 height 19
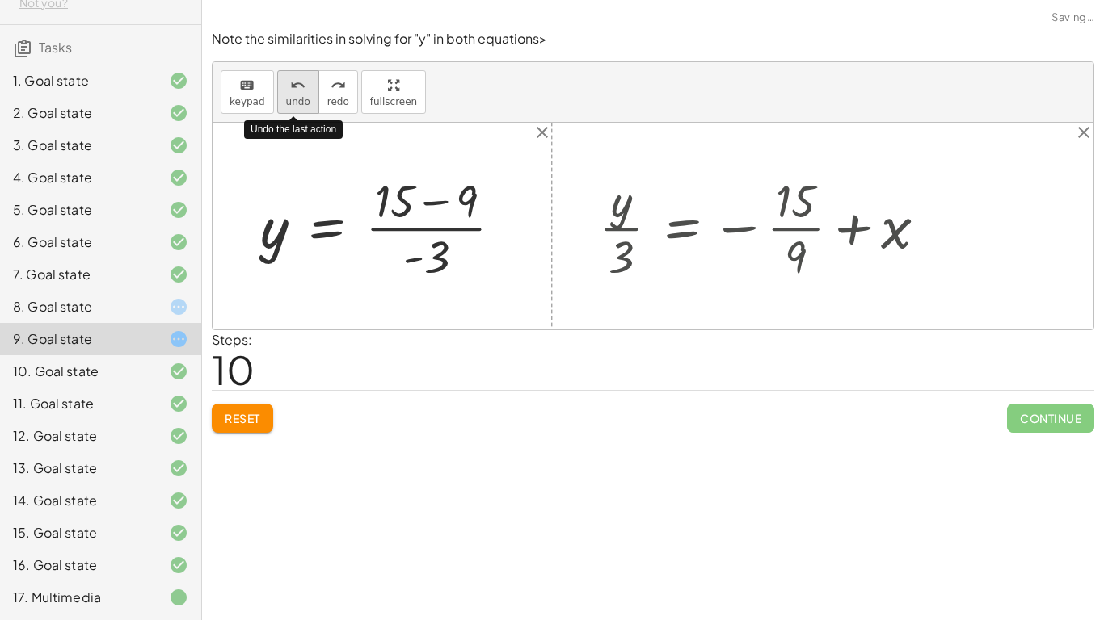
click at [292, 86] on icon "undo" at bounding box center [297, 85] width 15 height 19
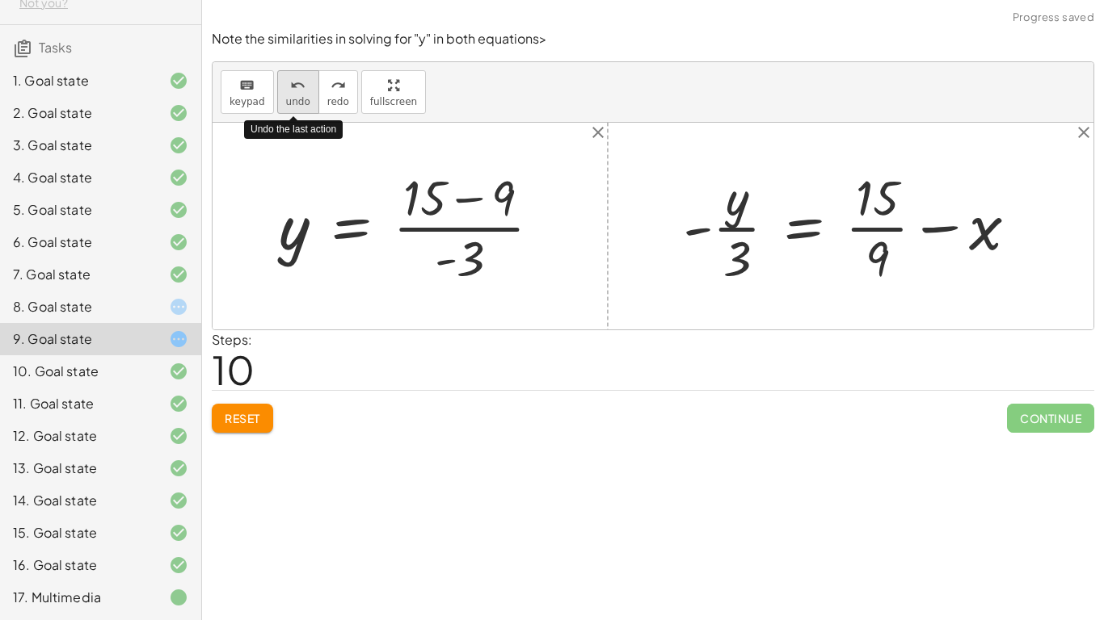
click at [292, 86] on icon "undo" at bounding box center [297, 85] width 15 height 19
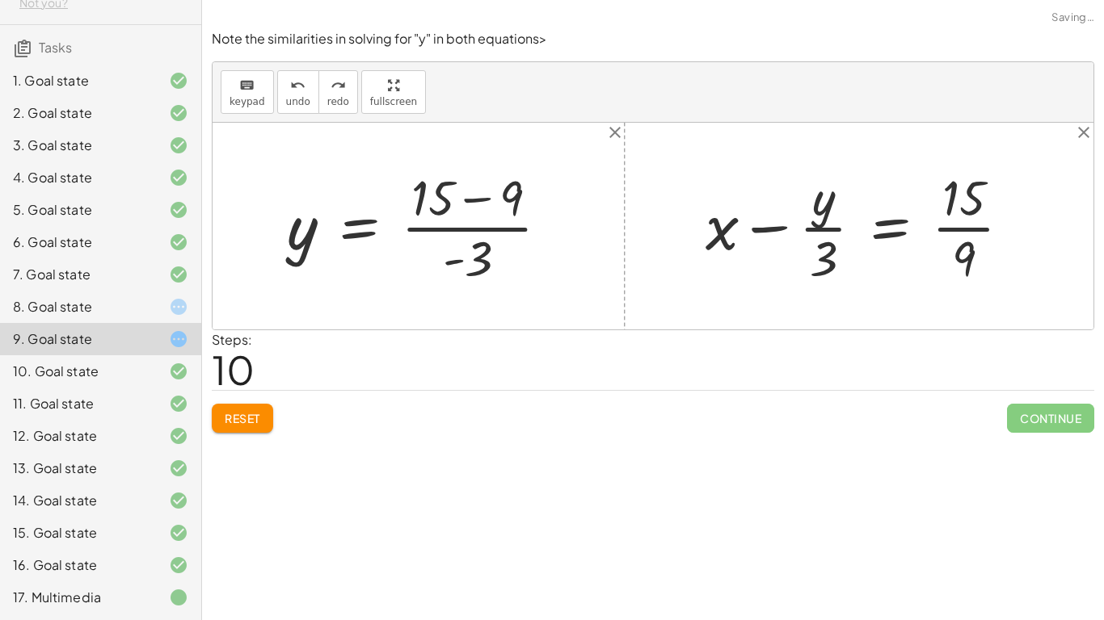
click at [970, 232] on div at bounding box center [864, 226] width 334 height 124
drag, startPoint x: 824, startPoint y: 261, endPoint x: 991, endPoint y: 281, distance: 168.5
click at [991, 281] on div at bounding box center [856, 226] width 319 height 124
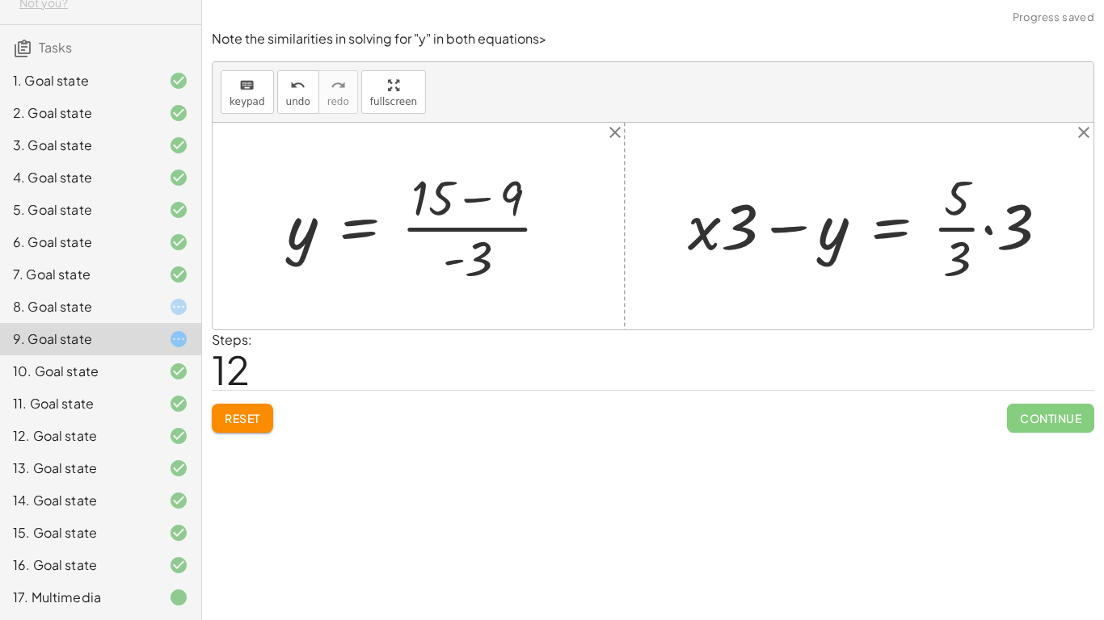
click at [977, 221] on div at bounding box center [874, 226] width 390 height 124
click at [989, 232] on div at bounding box center [874, 226] width 390 height 124
click at [986, 204] on div at bounding box center [867, 226] width 376 height 124
click at [960, 249] on div at bounding box center [855, 226] width 353 height 124
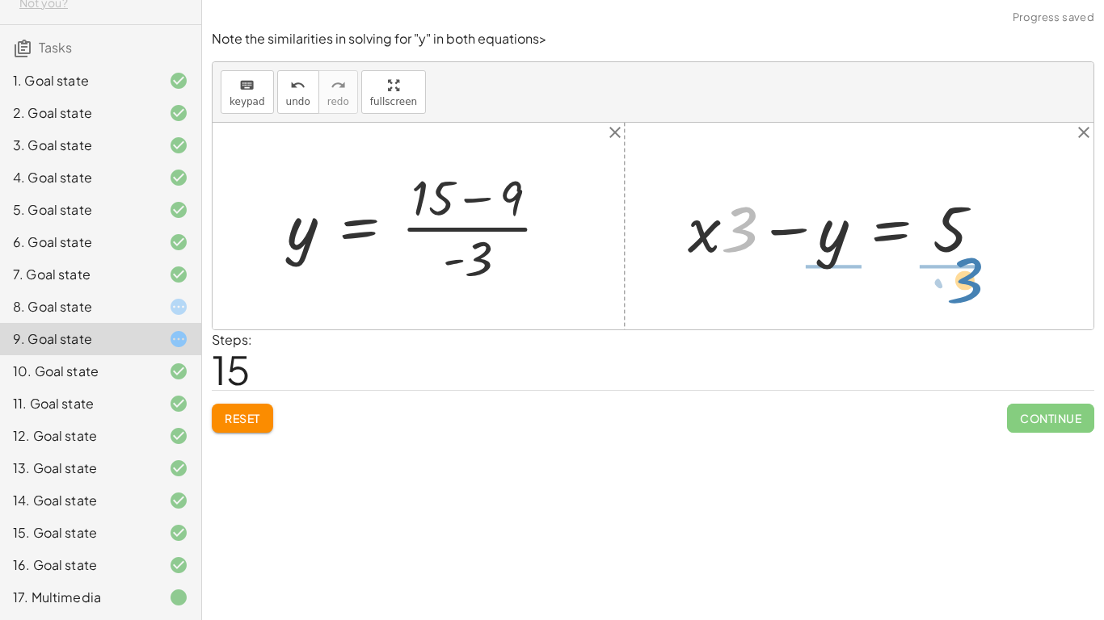
drag, startPoint x: 731, startPoint y: 236, endPoint x: 957, endPoint y: 287, distance: 231.1
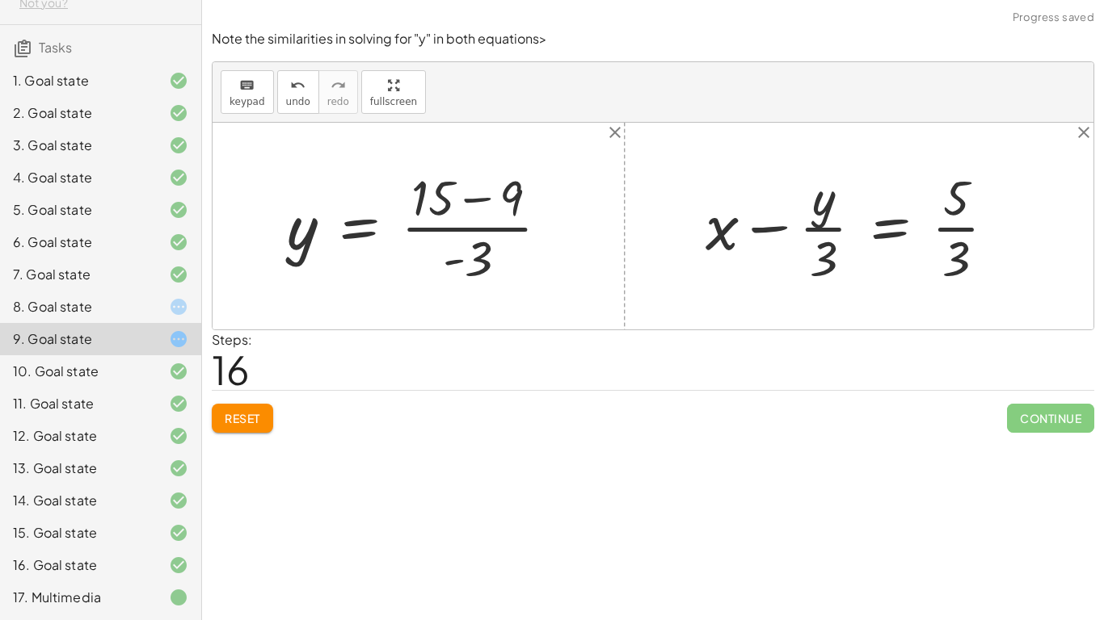
click at [963, 242] on div at bounding box center [856, 226] width 319 height 124
click at [827, 224] on div at bounding box center [856, 226] width 319 height 124
drag, startPoint x: 710, startPoint y: 229, endPoint x: 932, endPoint y: 257, distance: 223.9
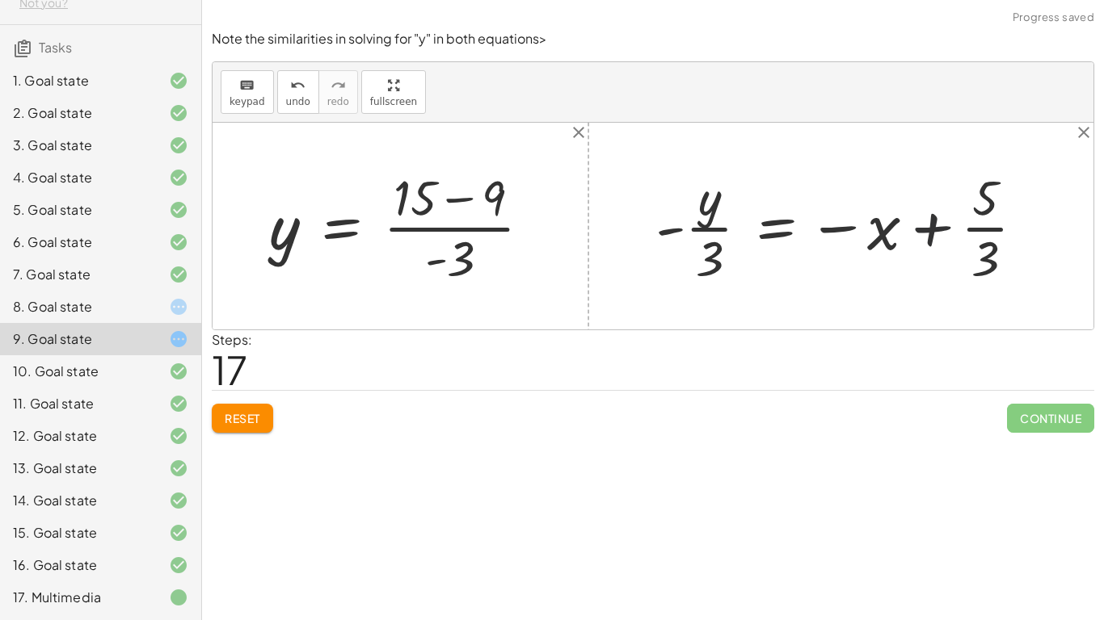
click at [953, 224] on div at bounding box center [846, 226] width 398 height 124
click at [933, 226] on div at bounding box center [846, 226] width 398 height 124
drag, startPoint x: 891, startPoint y: 234, endPoint x: 1007, endPoint y: 266, distance: 120.5
click at [1007, 266] on div at bounding box center [846, 226] width 398 height 124
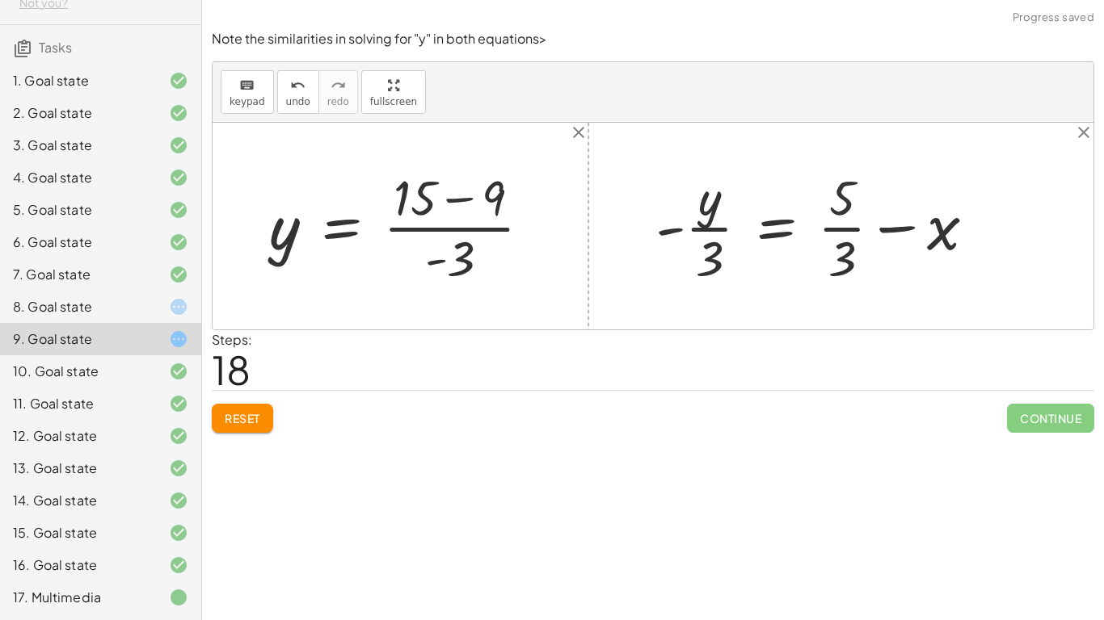
click at [852, 211] on div at bounding box center [821, 226] width 349 height 124
drag, startPoint x: 831, startPoint y: 258, endPoint x: 932, endPoint y: 263, distance: 102.0
click at [932, 263] on div at bounding box center [821, 226] width 349 height 124
click at [970, 233] on div at bounding box center [841, 226] width 389 height 124
click at [957, 208] on div at bounding box center [841, 226] width 389 height 124
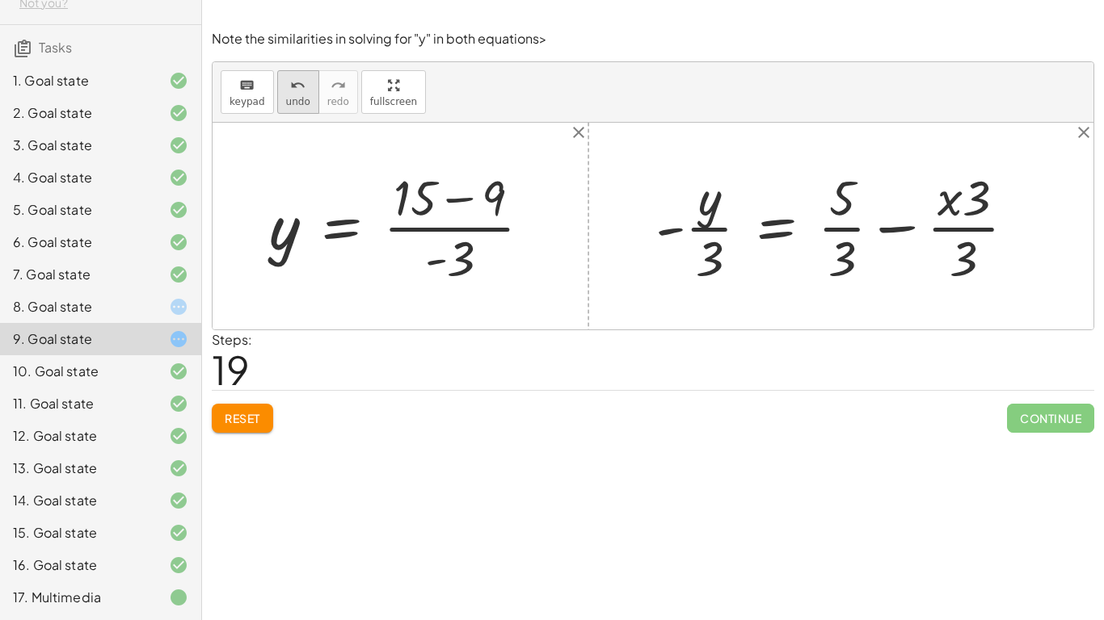
click at [288, 101] on span "undo" at bounding box center [298, 101] width 24 height 11
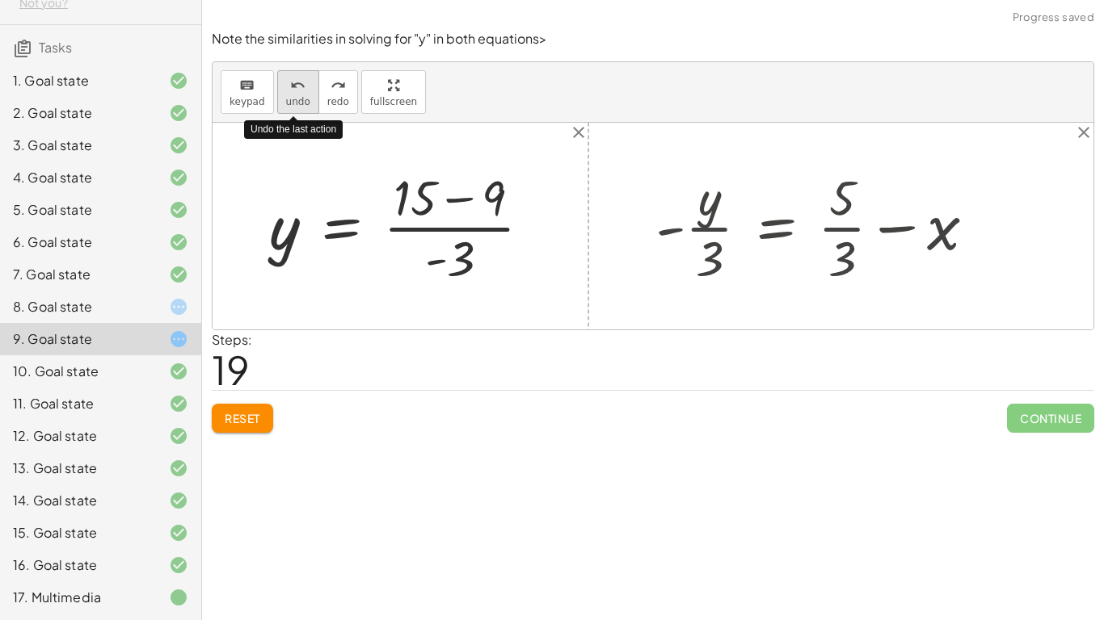
click at [288, 101] on span "undo" at bounding box center [298, 101] width 24 height 11
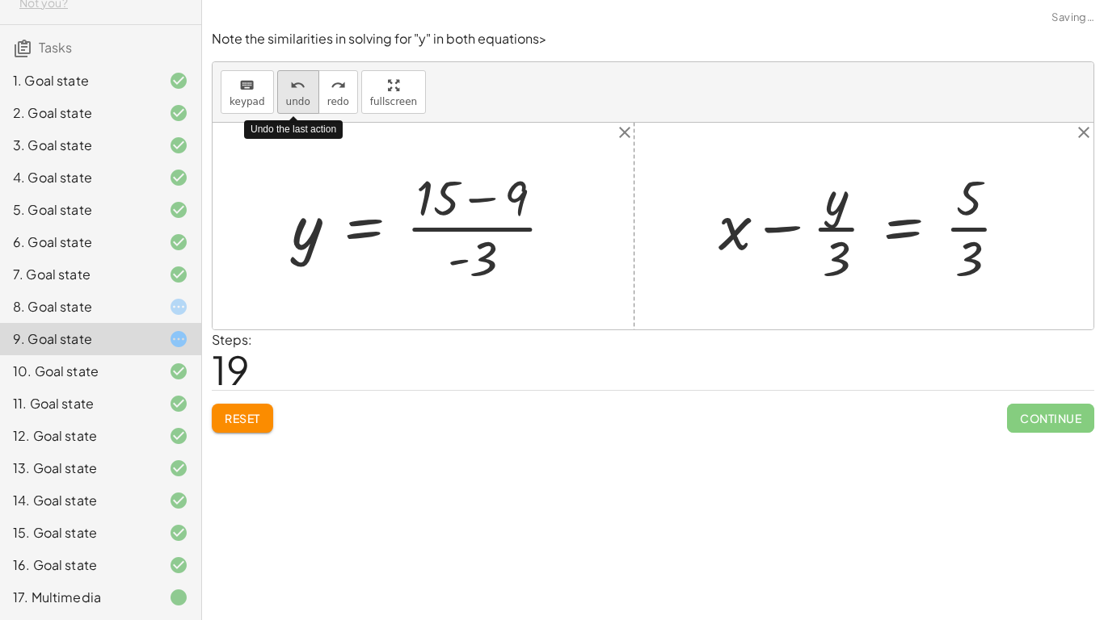
click at [288, 101] on span "undo" at bounding box center [298, 101] width 24 height 11
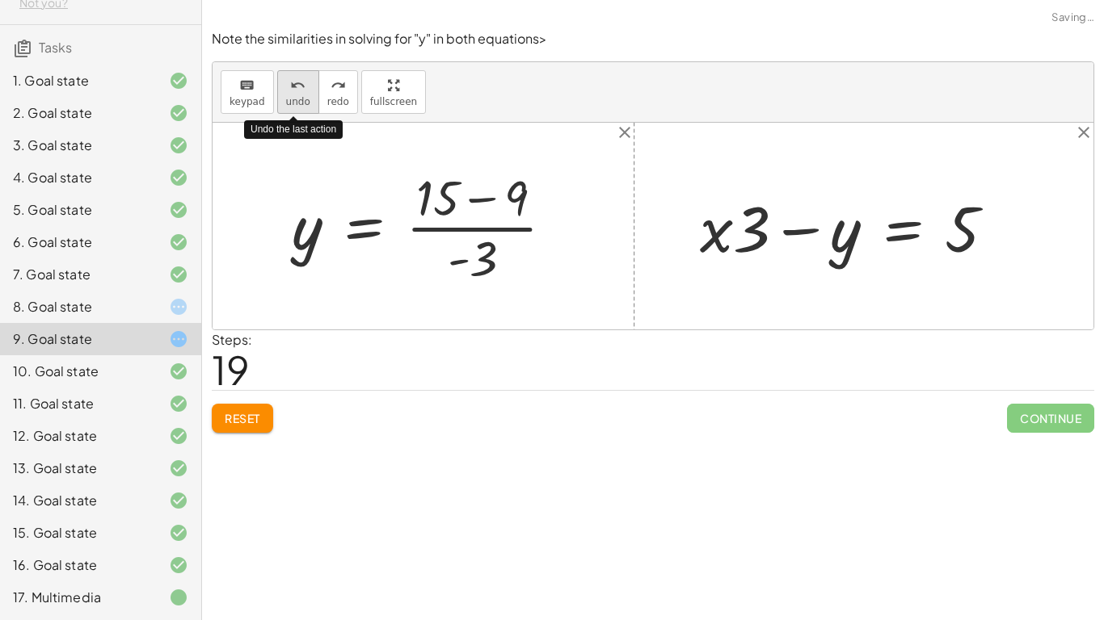
click at [288, 101] on span "undo" at bounding box center [298, 101] width 24 height 11
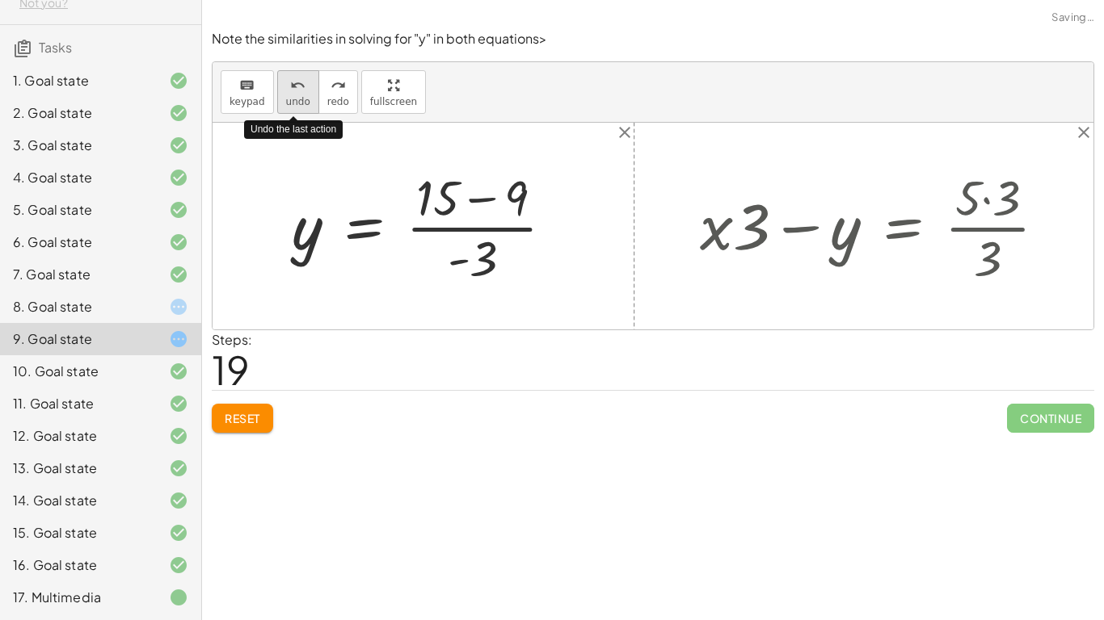
click at [288, 101] on span "undo" at bounding box center [298, 101] width 24 height 11
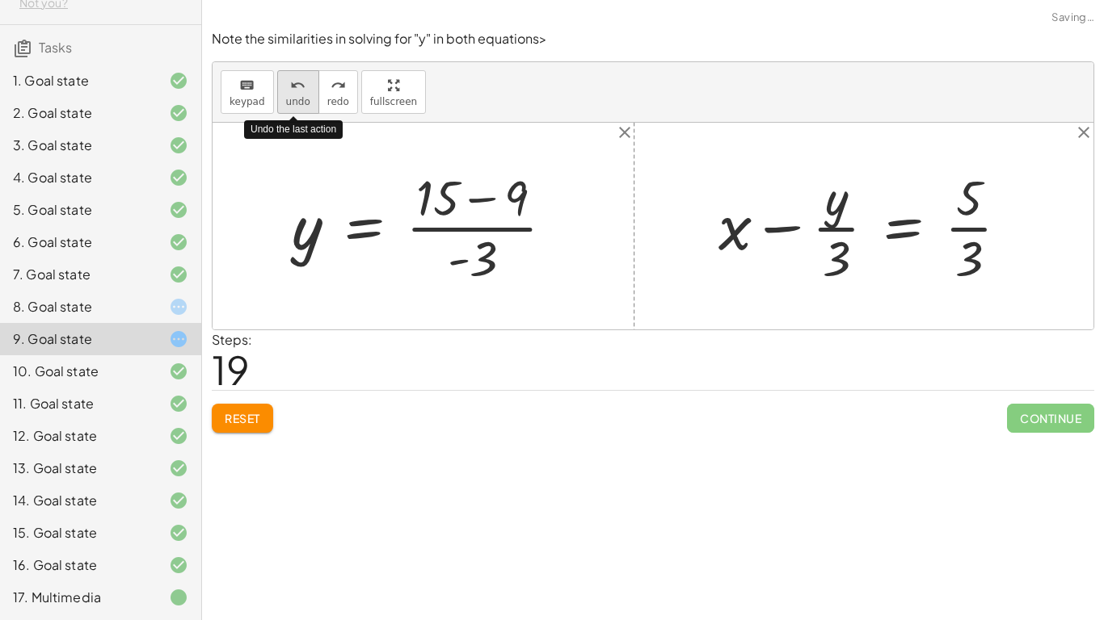
click at [288, 101] on span "undo" at bounding box center [298, 101] width 24 height 11
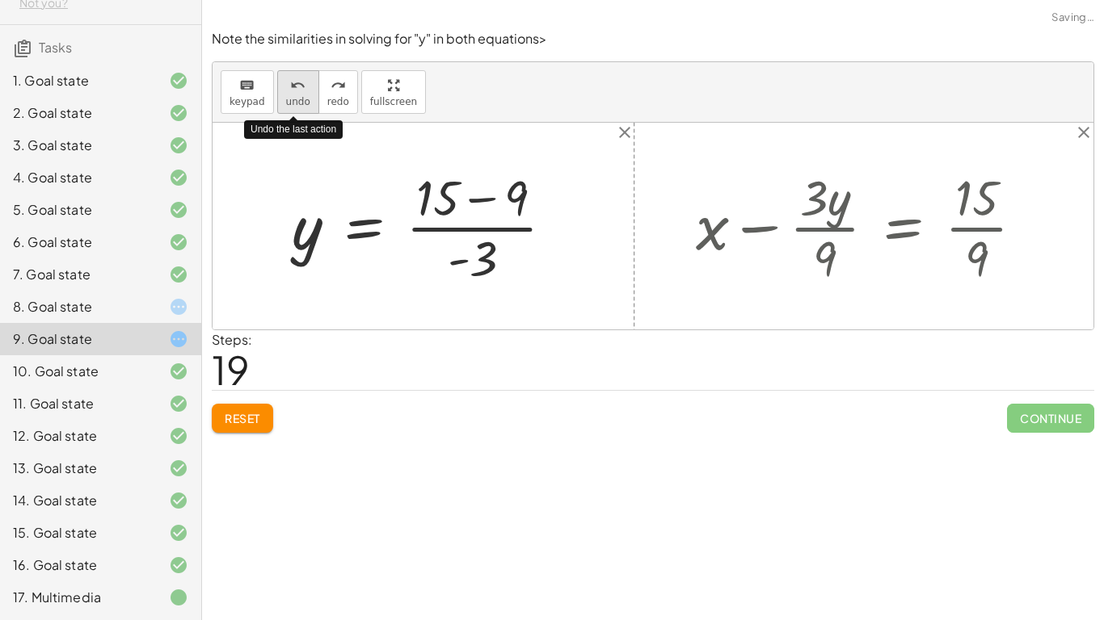
click at [288, 101] on span "undo" at bounding box center [298, 101] width 24 height 11
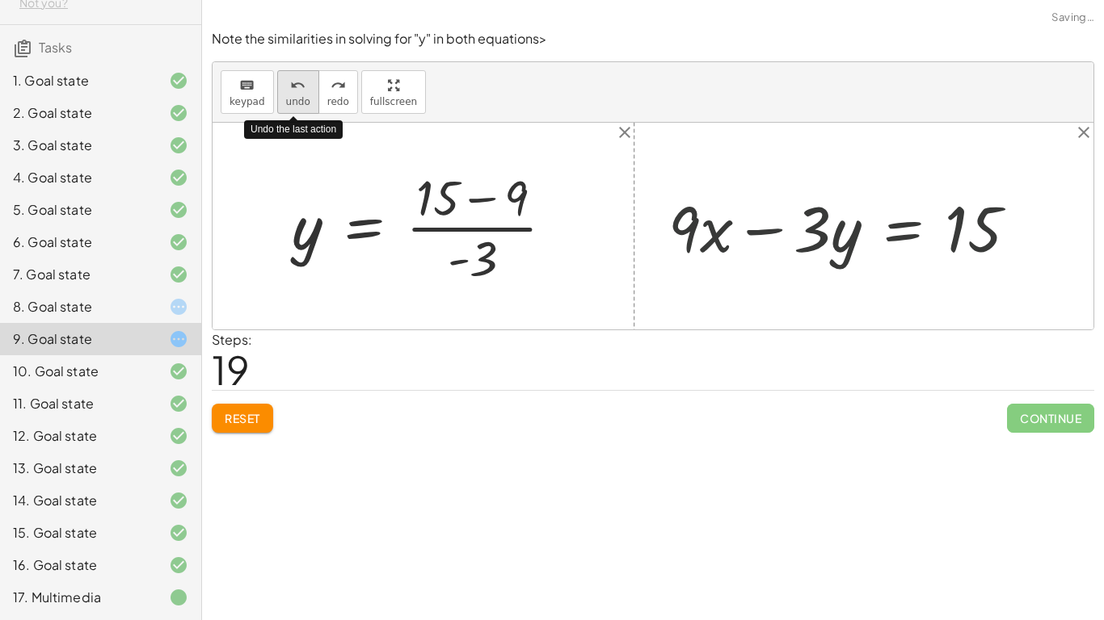
click at [288, 101] on span "undo" at bounding box center [298, 101] width 24 height 11
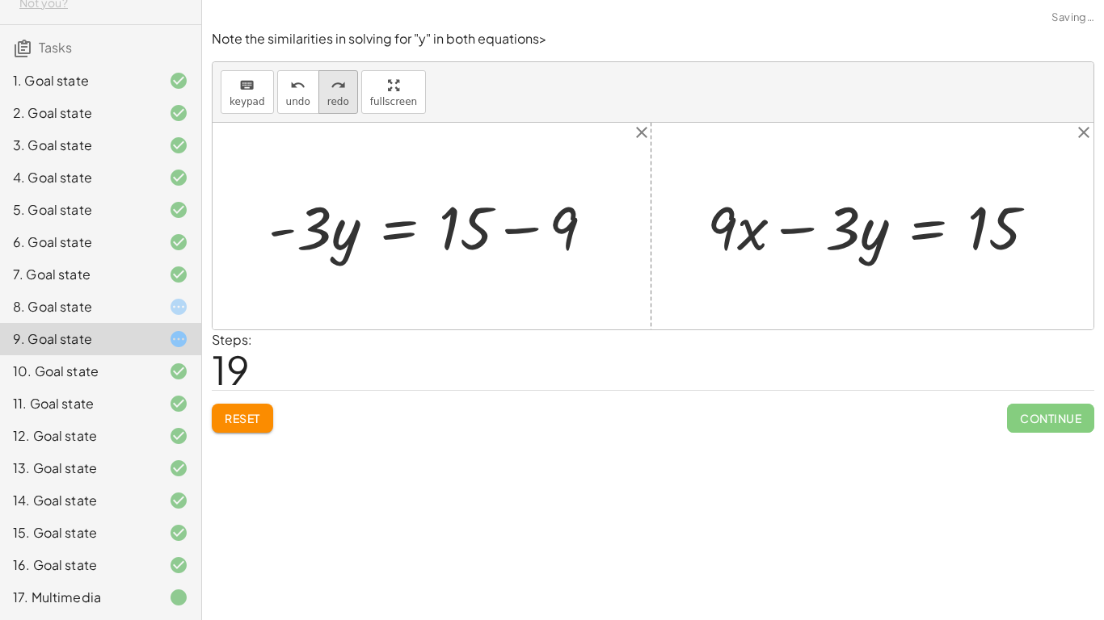
click at [327, 103] on span "redo" at bounding box center [338, 101] width 22 height 11
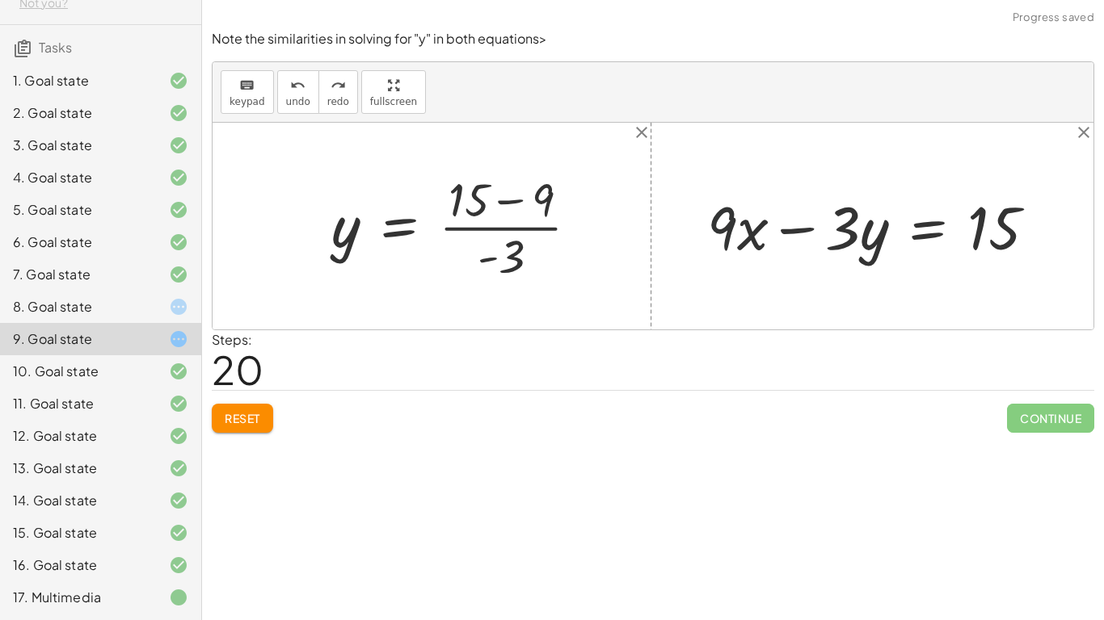
click at [724, 223] on div at bounding box center [878, 226] width 358 height 78
drag, startPoint x: 859, startPoint y: 229, endPoint x: 981, endPoint y: 272, distance: 129.3
click at [981, 272] on div "+ 9 − · 3 · y = 15 · - 3 · y = + 15 − 9 · - 3 y = + 15 − 9 · ( ) · 3 + · 9 · x …" at bounding box center [652, 226] width 881 height 207
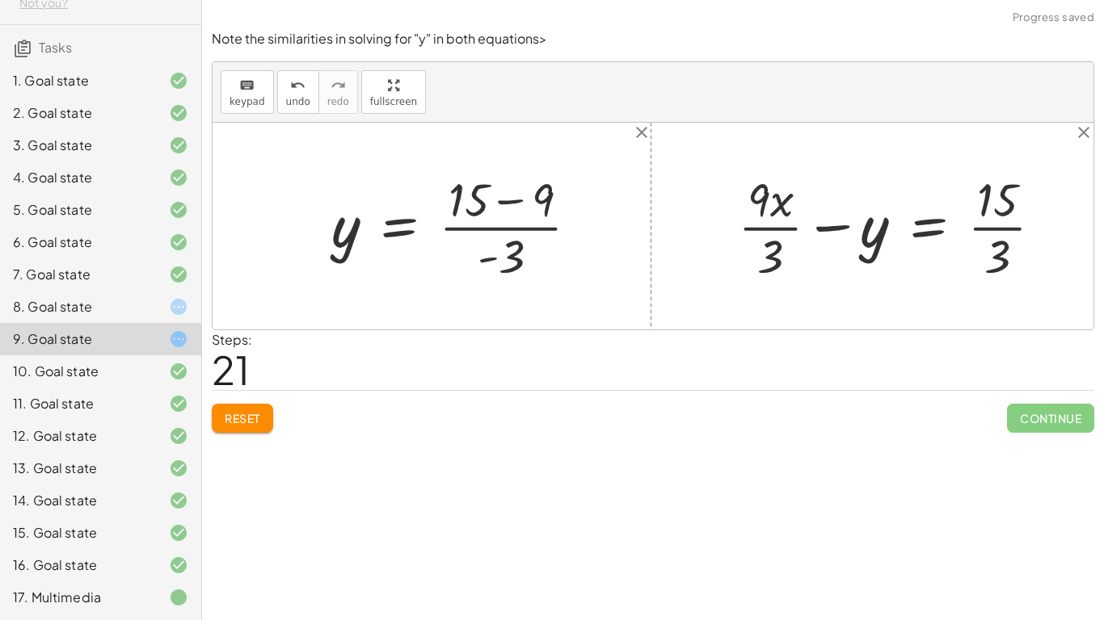
click at [984, 236] on div at bounding box center [897, 226] width 334 height 118
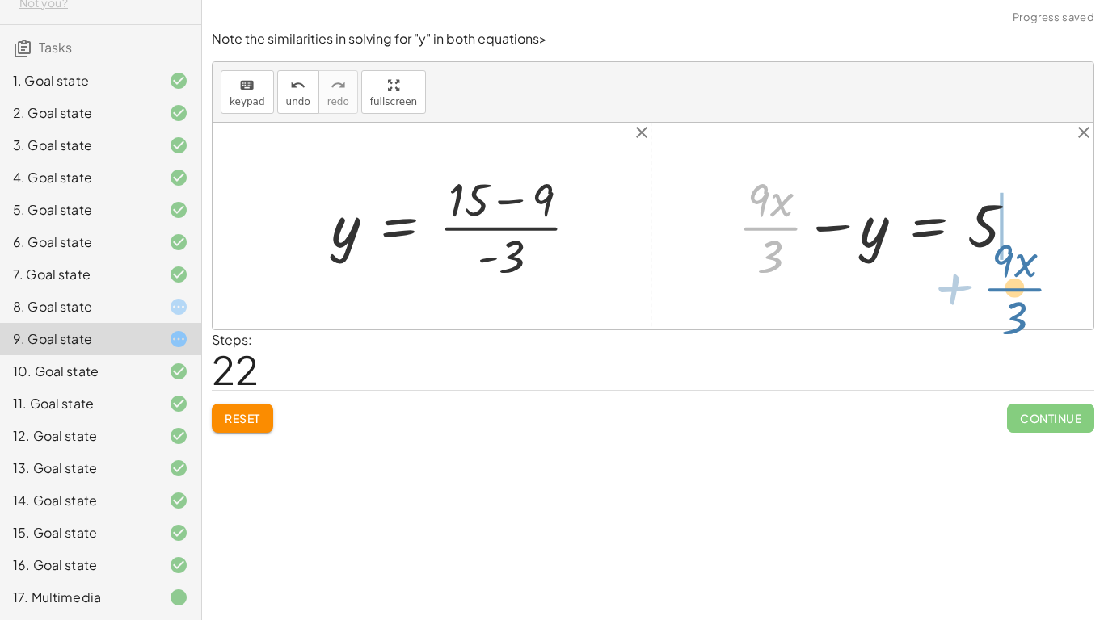
drag, startPoint x: 793, startPoint y: 225, endPoint x: 1040, endPoint y: 286, distance: 254.5
click at [1040, 286] on div "+ · 9 · x − · 3 · y = 15 + · 9 · x · 3 − y = · 15 · 3 + · 9 · x · 3 + · 9 · x −…" at bounding box center [876, 226] width 327 height 126
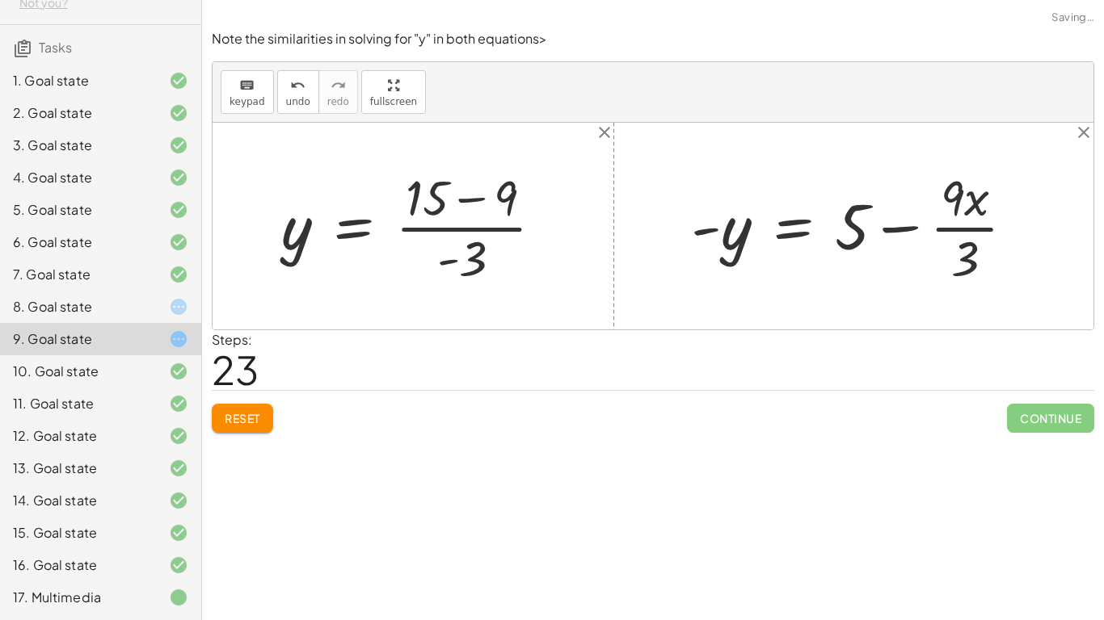
click at [958, 225] on div at bounding box center [859, 226] width 353 height 124
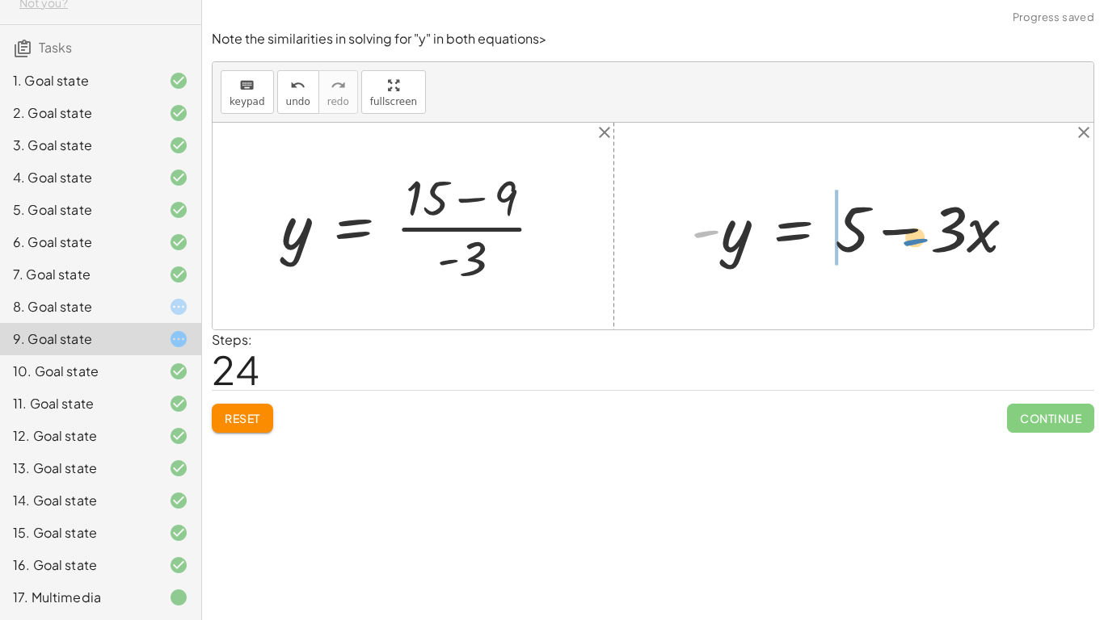
drag, startPoint x: 709, startPoint y: 232, endPoint x: 916, endPoint y: 240, distance: 207.8
click at [916, 240] on div at bounding box center [860, 226] width 354 height 83
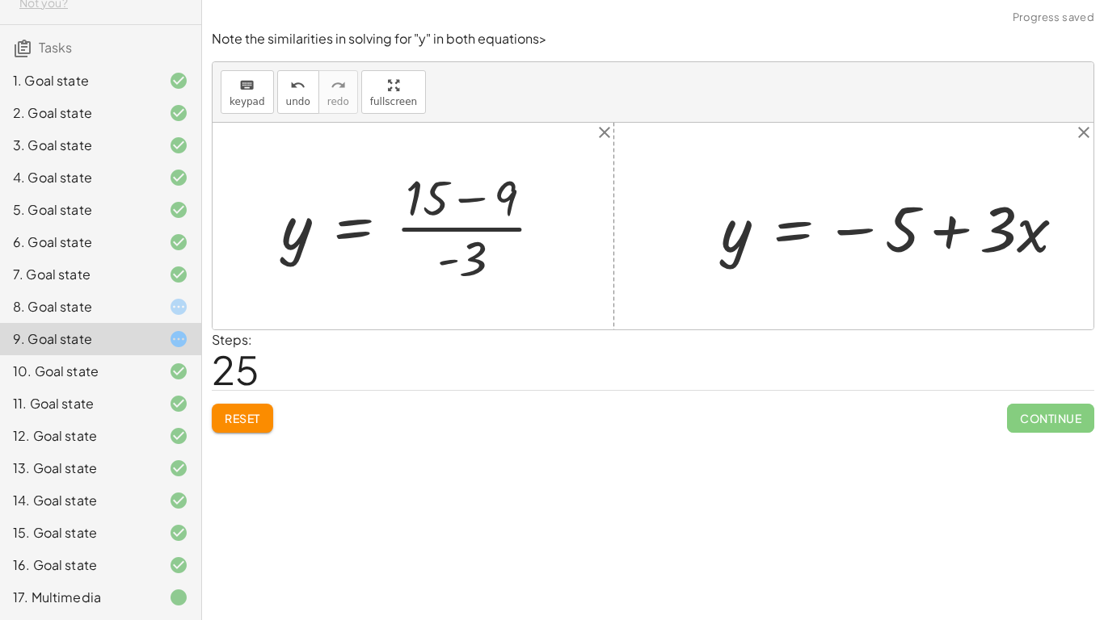
click at [898, 233] on div at bounding box center [899, 226] width 373 height 83
click at [964, 233] on div at bounding box center [899, 226] width 373 height 83
drag, startPoint x: 985, startPoint y: 238, endPoint x: 890, endPoint y: 236, distance: 94.5
click at [890, 236] on div at bounding box center [899, 226] width 373 height 83
drag, startPoint x: 869, startPoint y: 233, endPoint x: 1028, endPoint y: 241, distance: 159.4
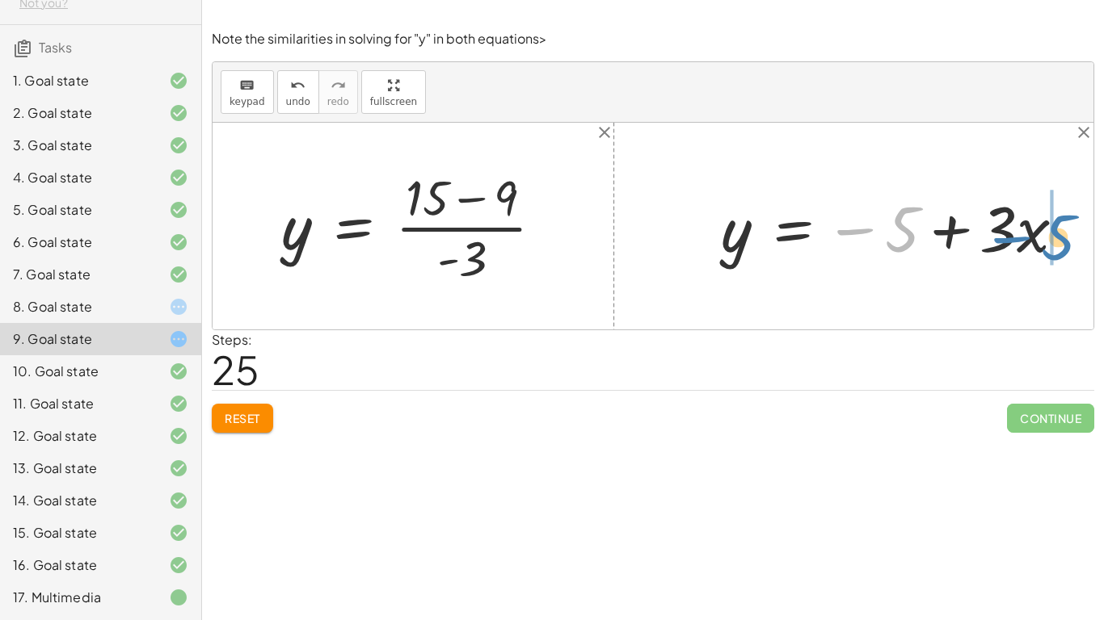
click at [1028, 241] on div at bounding box center [899, 226] width 373 height 83
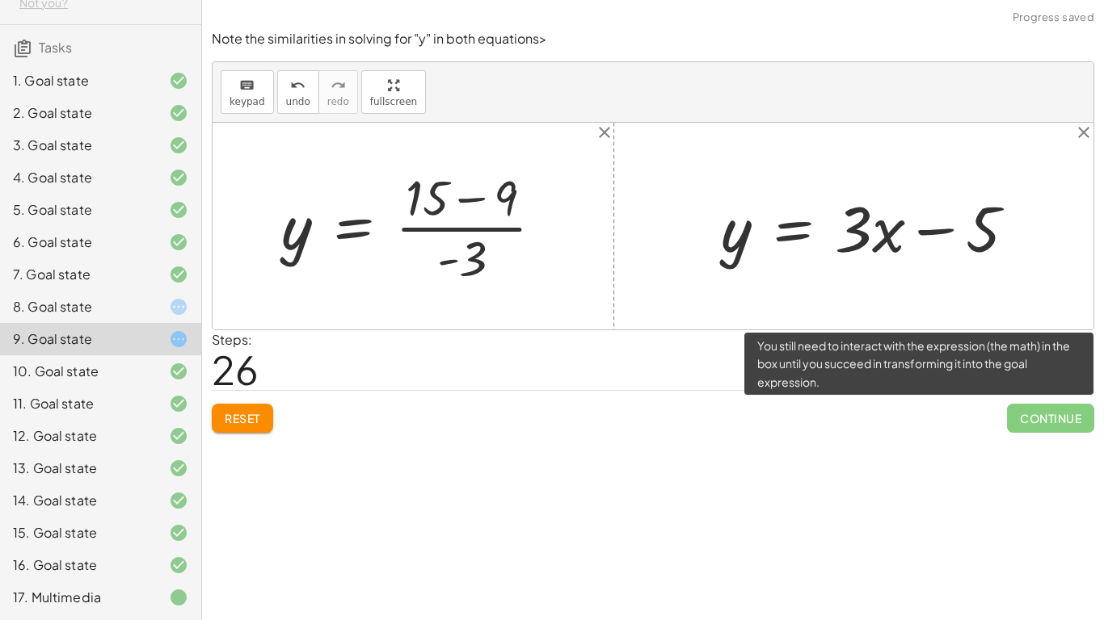
click at [1061, 404] on span "Continue" at bounding box center [1050, 418] width 87 height 29
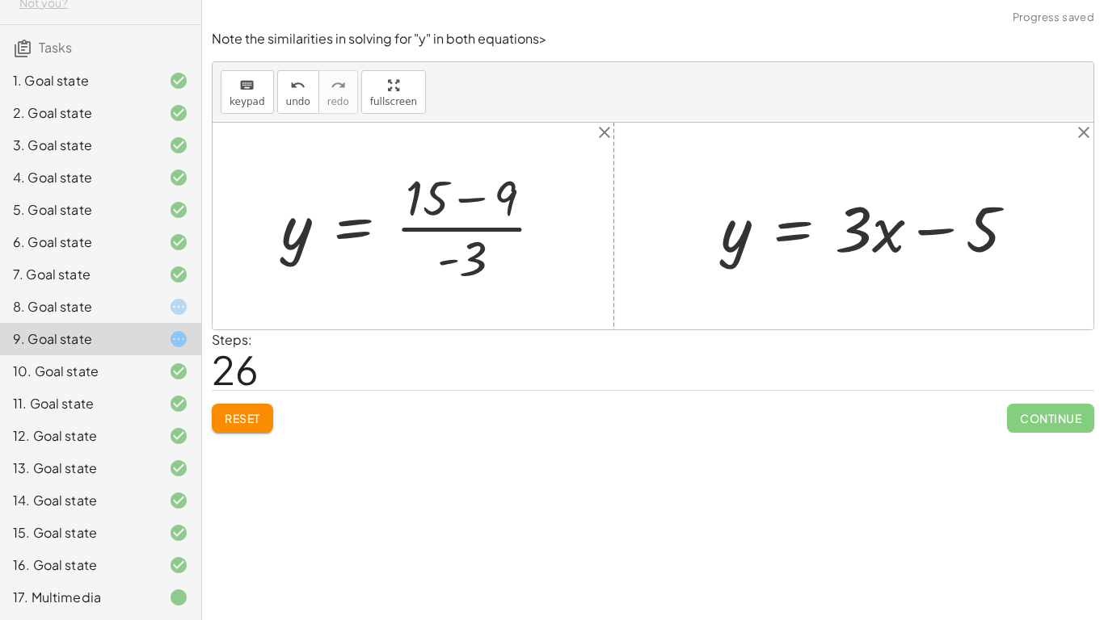
click at [147, 307] on div at bounding box center [165, 306] width 45 height 19
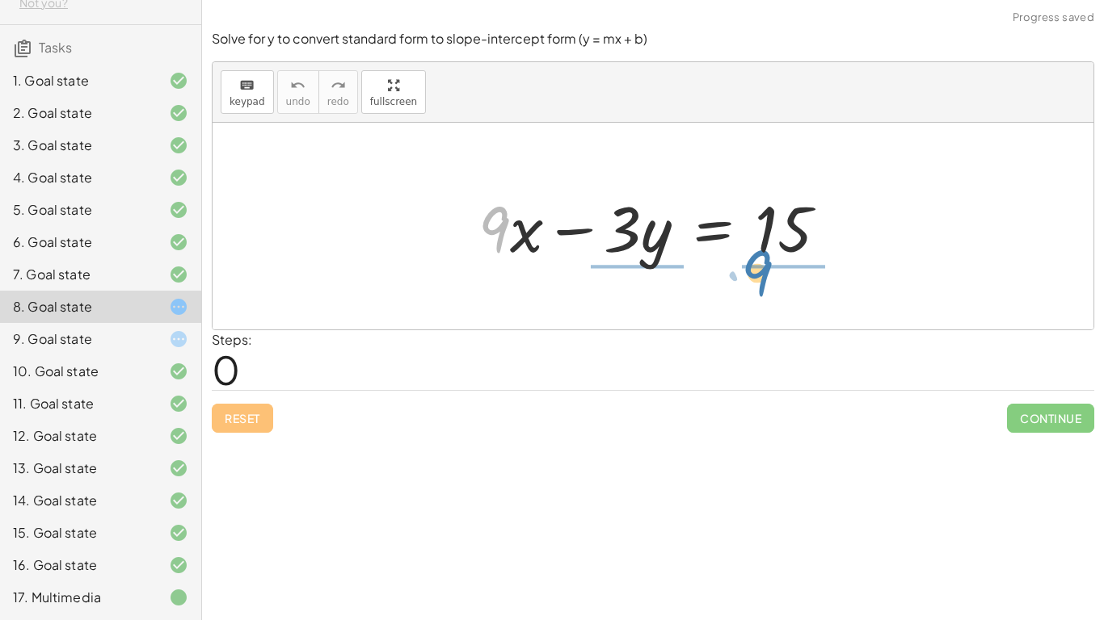
drag, startPoint x: 507, startPoint y: 224, endPoint x: 770, endPoint y: 267, distance: 266.2
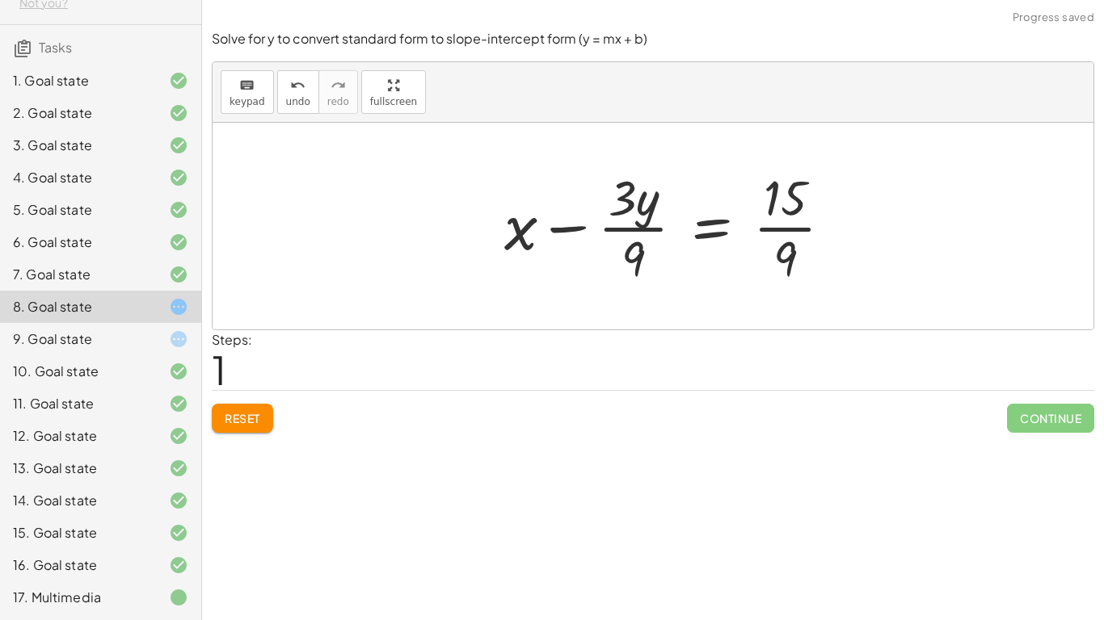
click at [764, 219] on div at bounding box center [674, 226] width 357 height 124
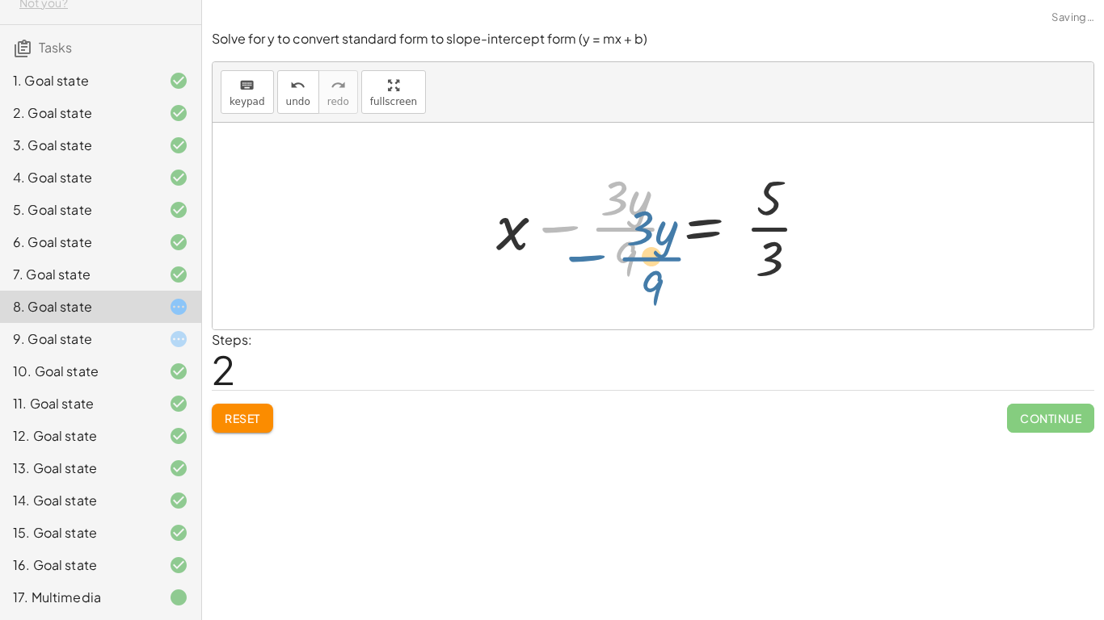
drag, startPoint x: 616, startPoint y: 234, endPoint x: 635, endPoint y: 251, distance: 25.2
click at [635, 251] on div at bounding box center [659, 226] width 342 height 124
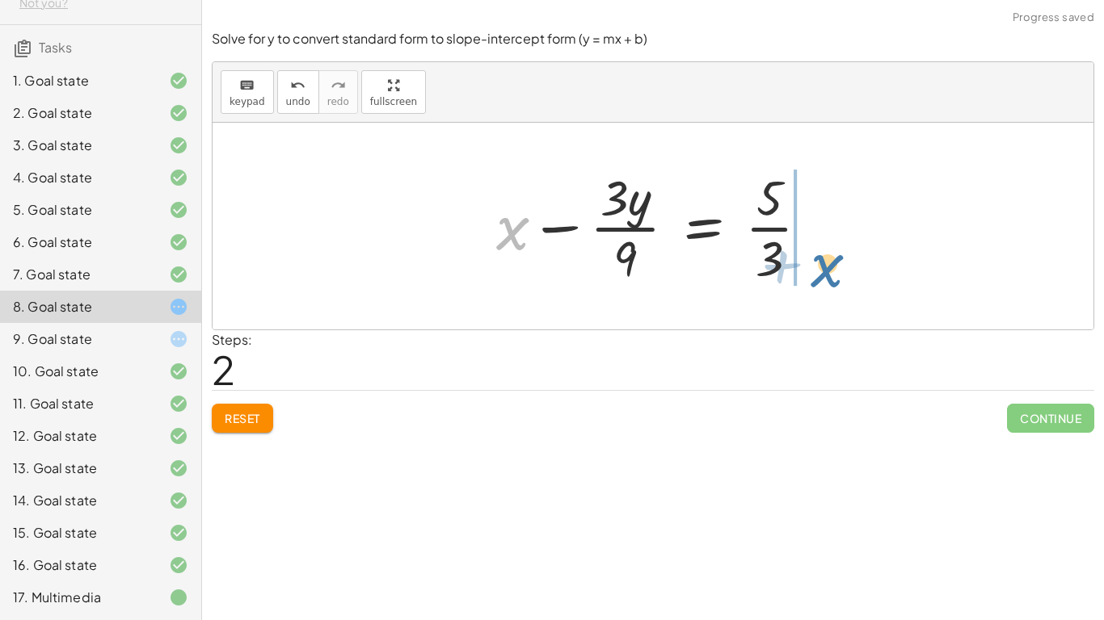
drag, startPoint x: 528, startPoint y: 233, endPoint x: 844, endPoint y: 271, distance: 318.2
click at [844, 271] on div "+ · 9 · x − · 3 · y = 15 + x − · 3 · y · 9 = · 15 · 9 + x − · 3 · y · 9 = · 5 ·…" at bounding box center [652, 226] width 881 height 207
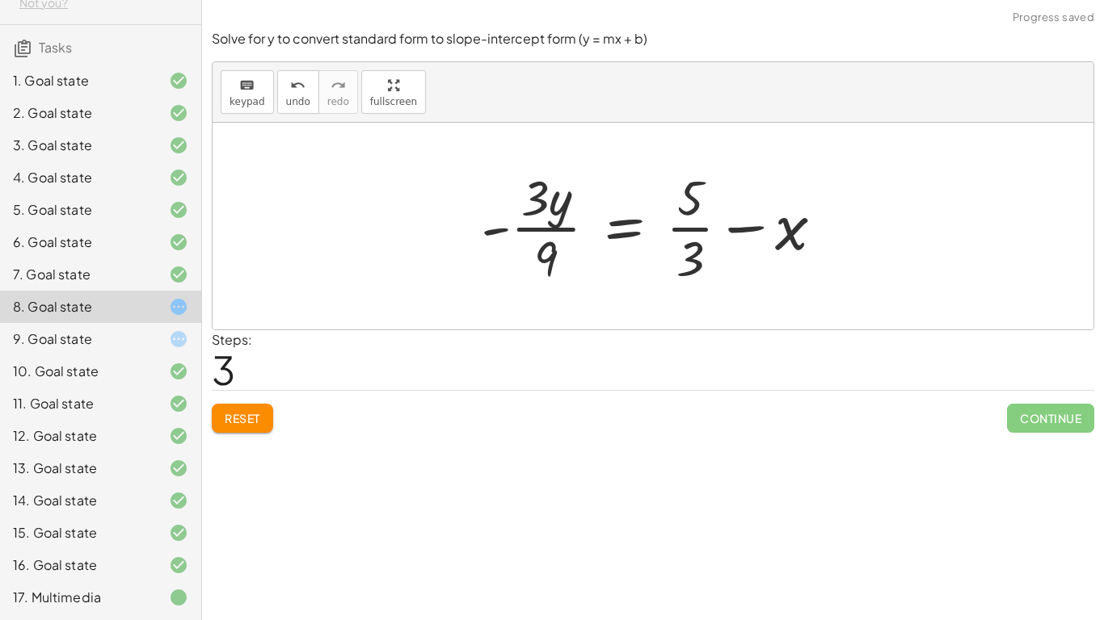
click at [755, 218] on div at bounding box center [659, 226] width 372 height 124
click at [559, 212] on div at bounding box center [659, 226] width 372 height 124
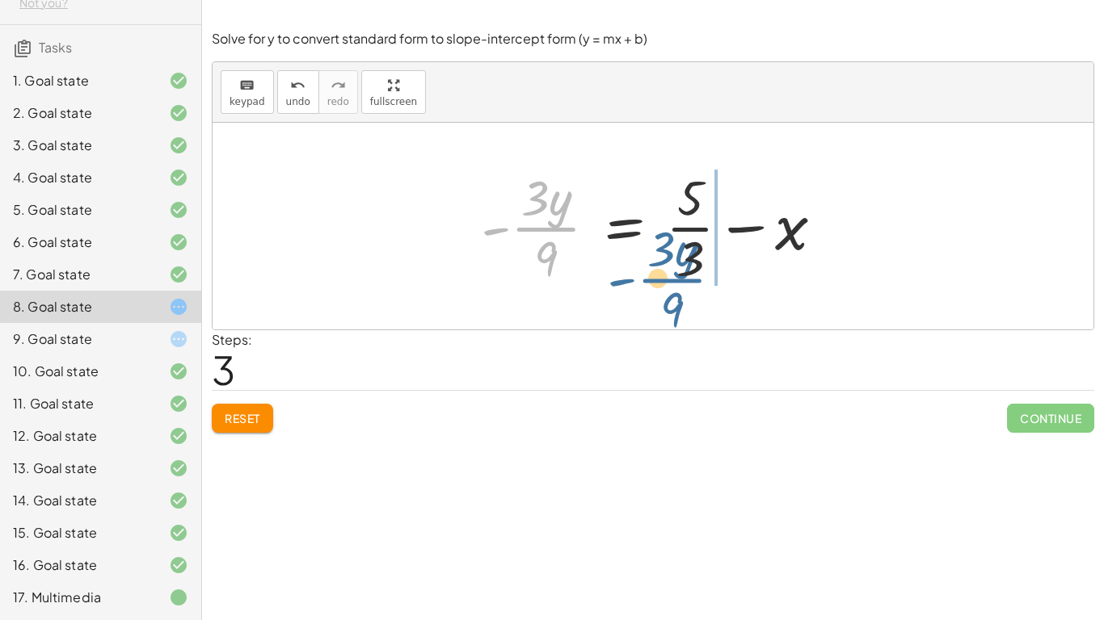
drag, startPoint x: 555, startPoint y: 217, endPoint x: 814, endPoint y: 245, distance: 260.8
click at [814, 245] on div at bounding box center [659, 226] width 372 height 124
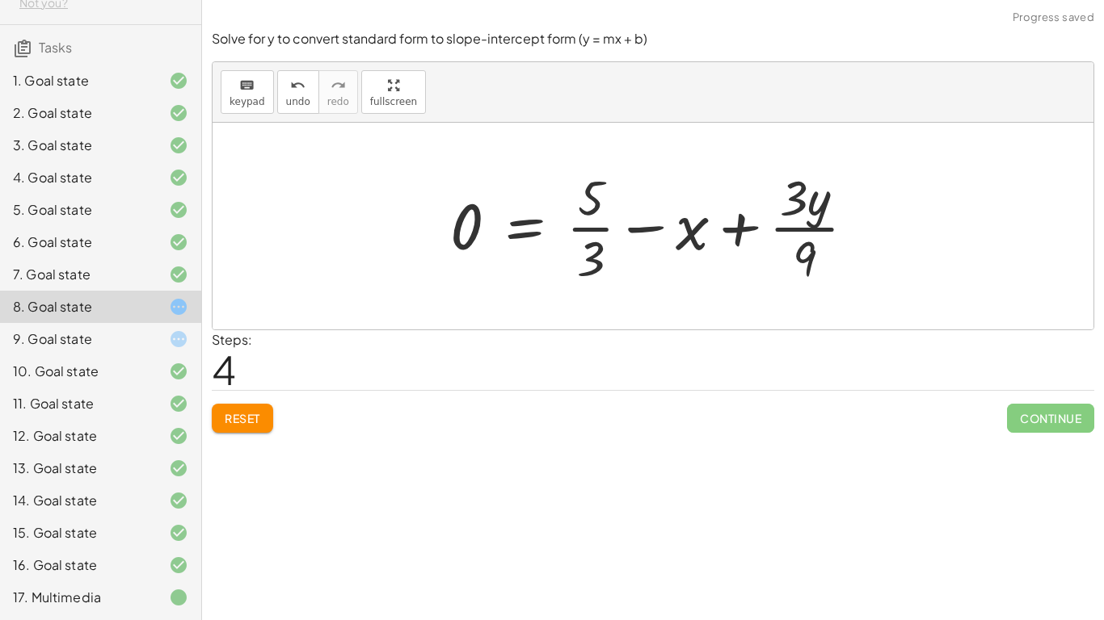
click at [247, 418] on span "Reset" at bounding box center [243, 418] width 36 height 15
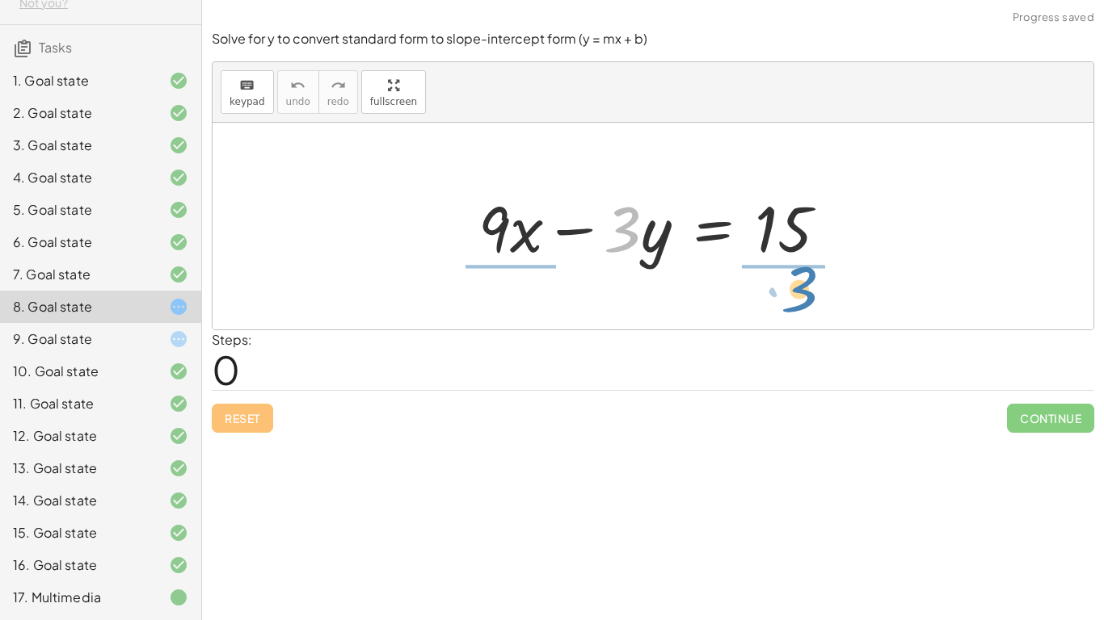
drag, startPoint x: 629, startPoint y: 228, endPoint x: 808, endPoint y: 288, distance: 189.1
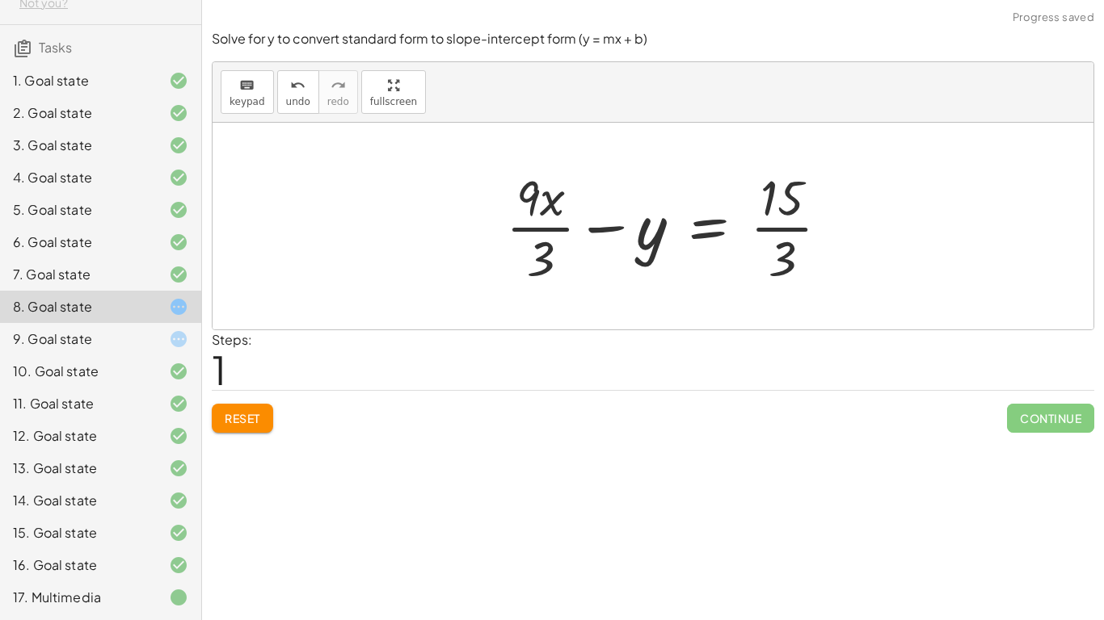
click at [786, 227] on div at bounding box center [674, 226] width 352 height 124
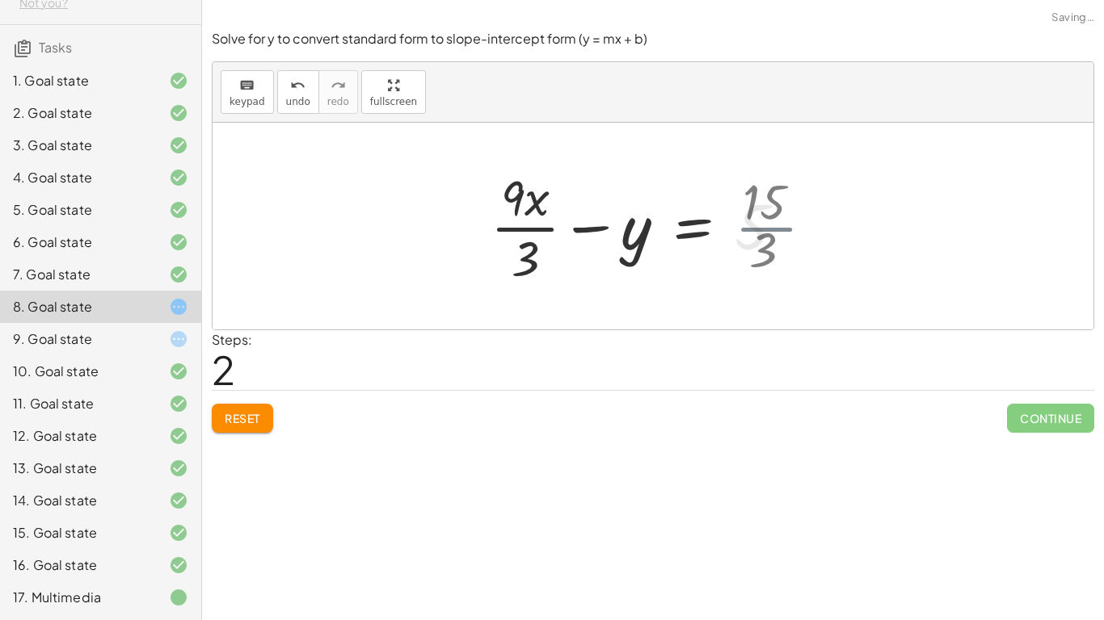
click at [782, 222] on div at bounding box center [643, 226] width 323 height 124
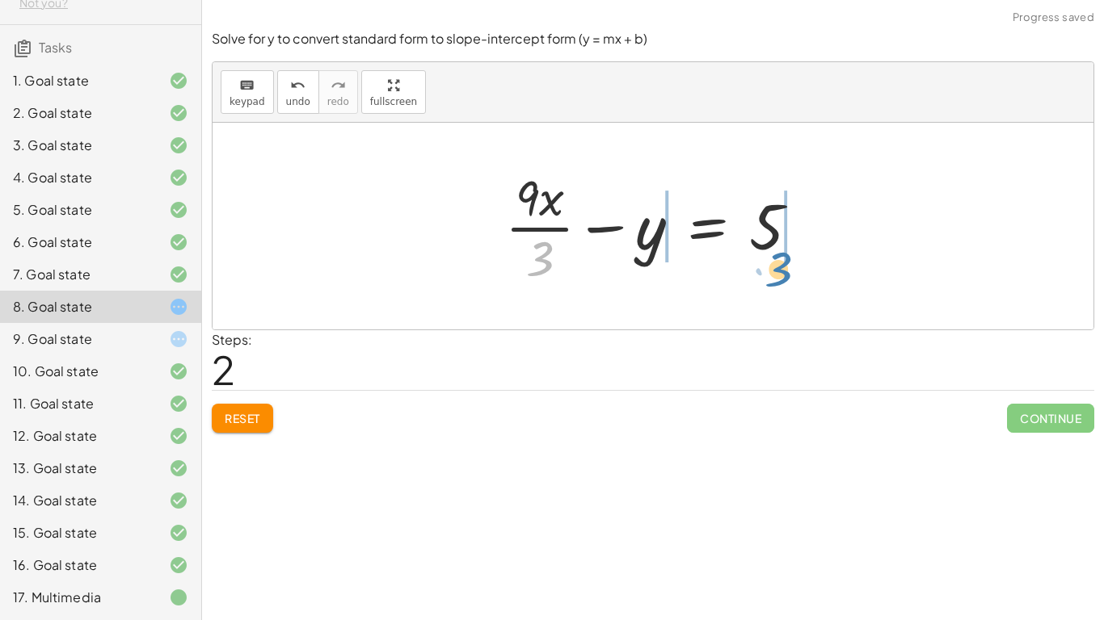
drag, startPoint x: 535, startPoint y: 263, endPoint x: 774, endPoint y: 273, distance: 239.4
click at [774, 273] on div at bounding box center [658, 226] width 323 height 124
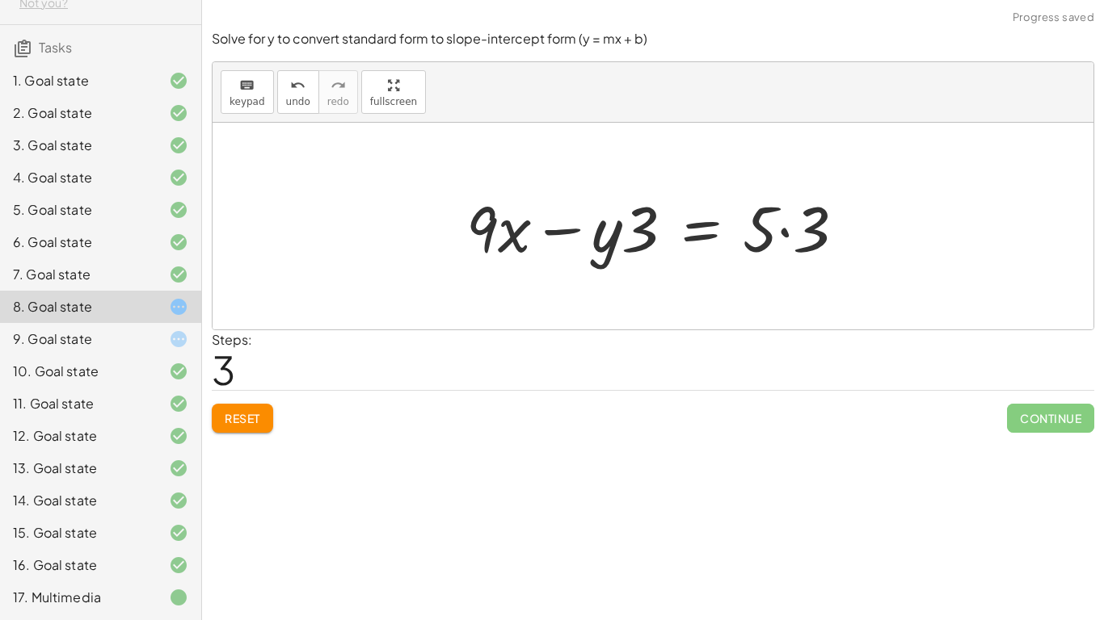
click at [783, 236] on div at bounding box center [661, 226] width 407 height 83
click at [631, 234] on div at bounding box center [645, 226] width 378 height 83
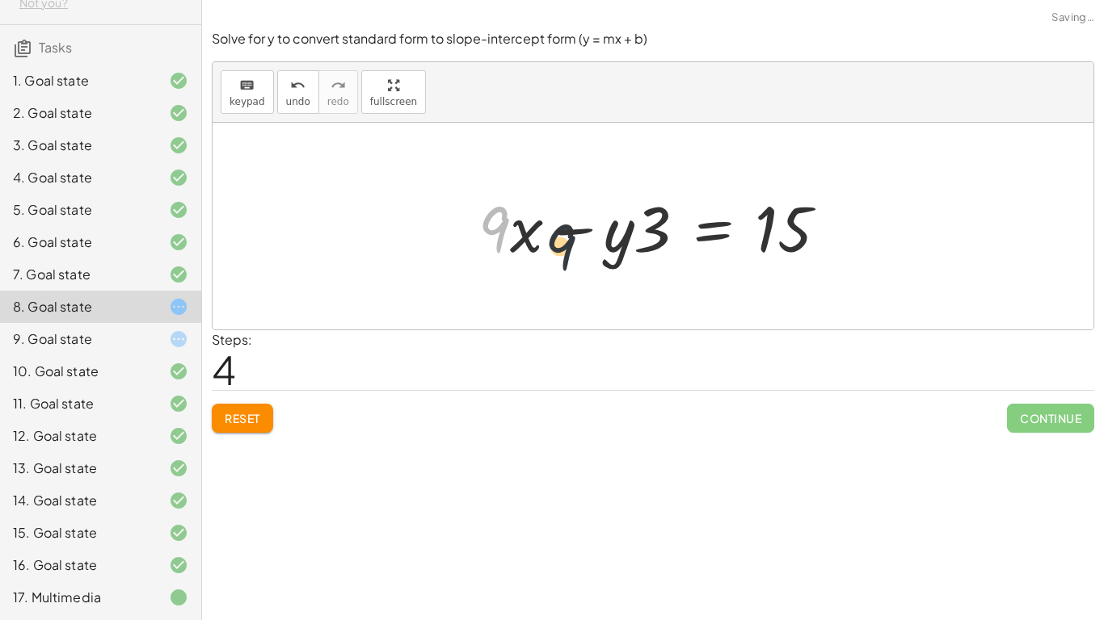
drag, startPoint x: 492, startPoint y: 232, endPoint x: 608, endPoint y: 252, distance: 117.3
click at [608, 252] on div at bounding box center [659, 226] width 378 height 83
drag, startPoint x: 506, startPoint y: 233, endPoint x: 664, endPoint y: 252, distance: 159.5
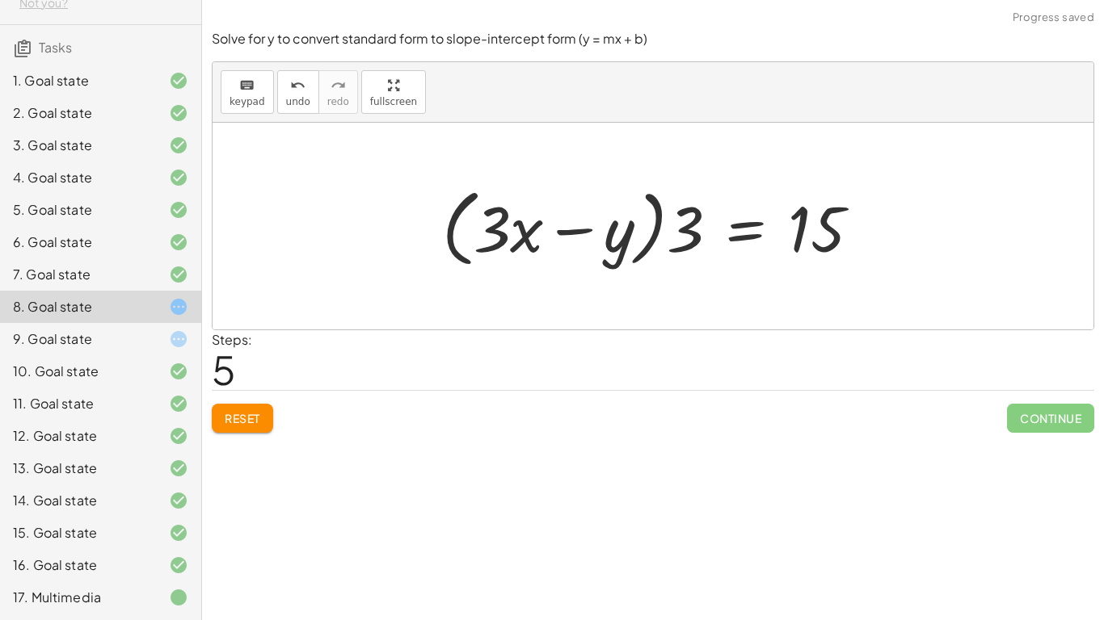
click at [651, 241] on div at bounding box center [657, 226] width 447 height 93
click at [621, 235] on div at bounding box center [658, 226] width 447 height 93
click at [580, 223] on div at bounding box center [658, 226] width 447 height 93
click at [528, 232] on div at bounding box center [658, 226] width 447 height 93
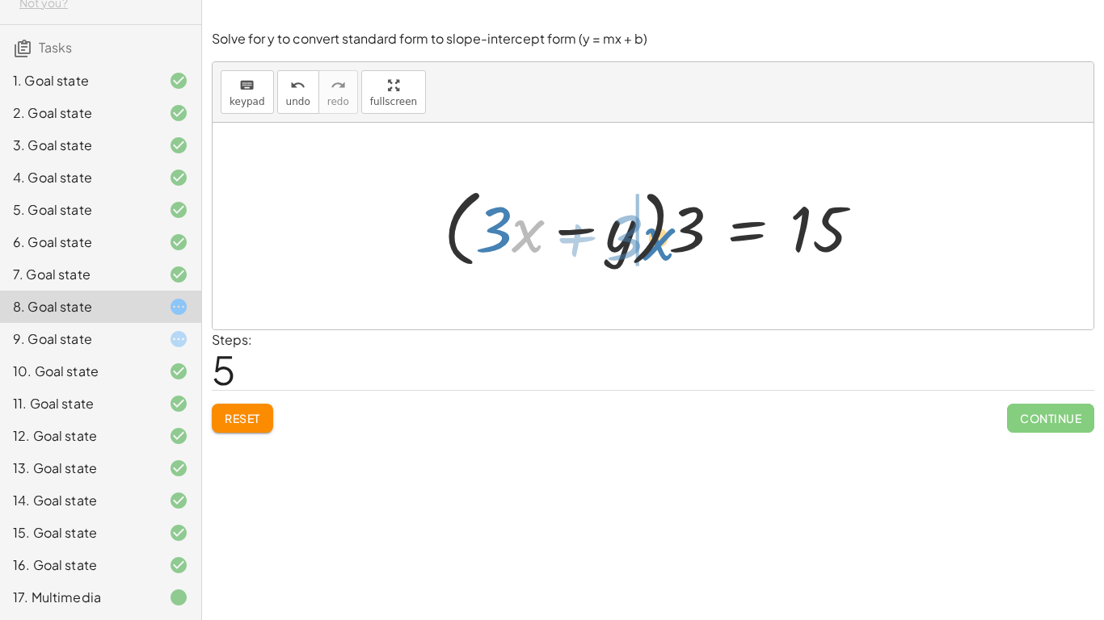
drag, startPoint x: 528, startPoint y: 232, endPoint x: 667, endPoint y: 240, distance: 138.4
click at [667, 240] on div at bounding box center [658, 226] width 447 height 93
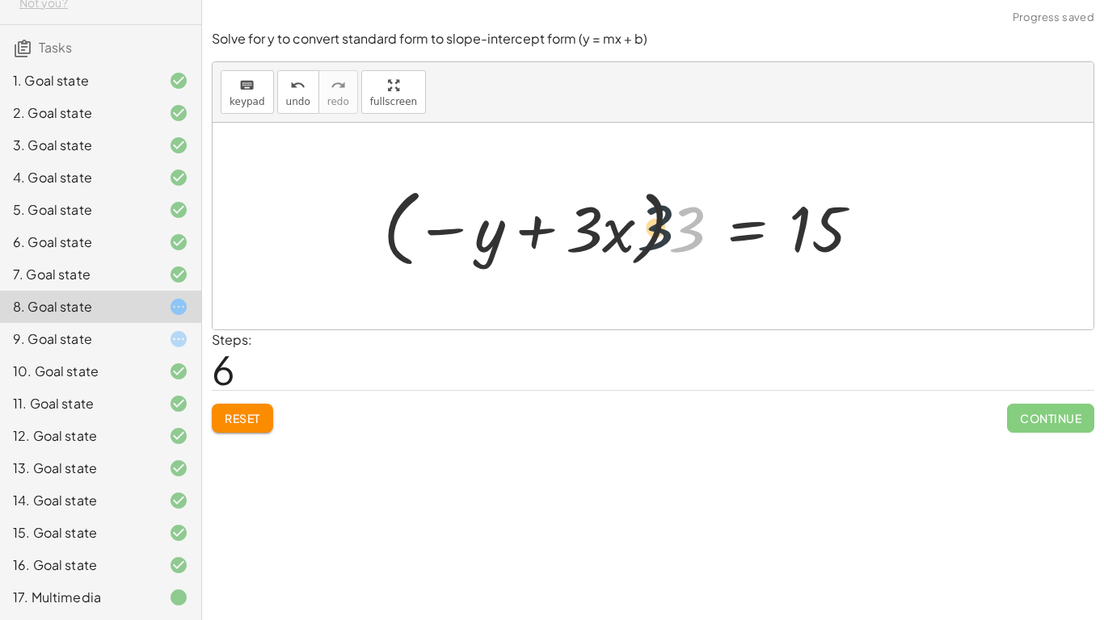
drag, startPoint x: 674, startPoint y: 239, endPoint x: 635, endPoint y: 238, distance: 38.8
click at [635, 238] on div at bounding box center [628, 226] width 507 height 93
drag, startPoint x: 700, startPoint y: 238, endPoint x: 620, endPoint y: 228, distance: 79.9
click at [620, 228] on div at bounding box center [628, 226] width 507 height 93
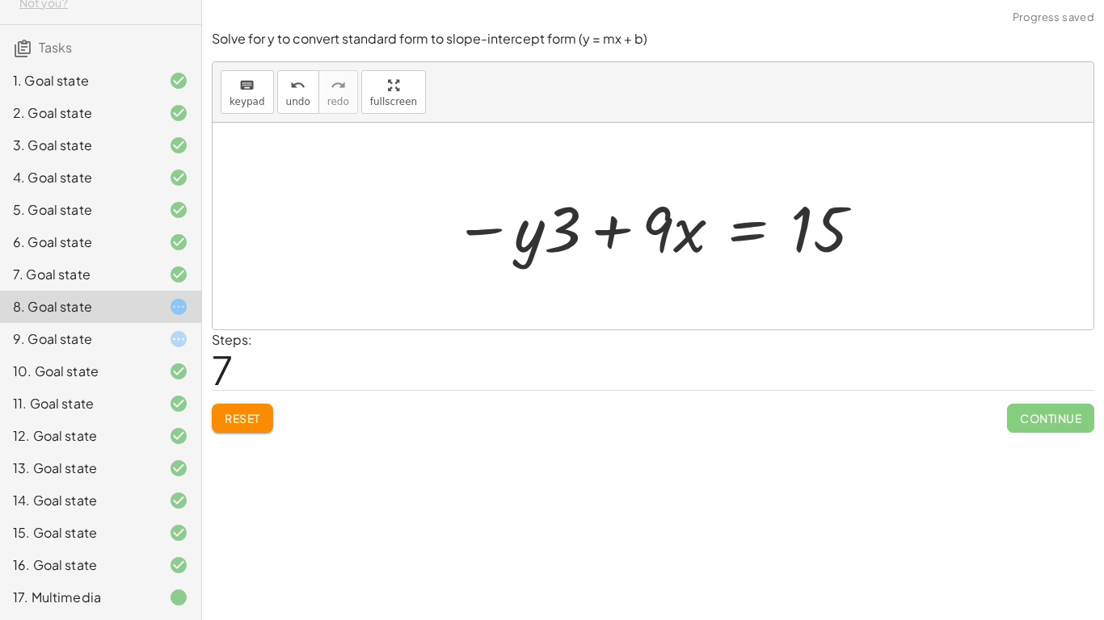
click at [664, 234] on div at bounding box center [658, 226] width 427 height 83
drag, startPoint x: 657, startPoint y: 232, endPoint x: 854, endPoint y: 246, distance: 197.6
click at [854, 246] on div at bounding box center [658, 226] width 427 height 83
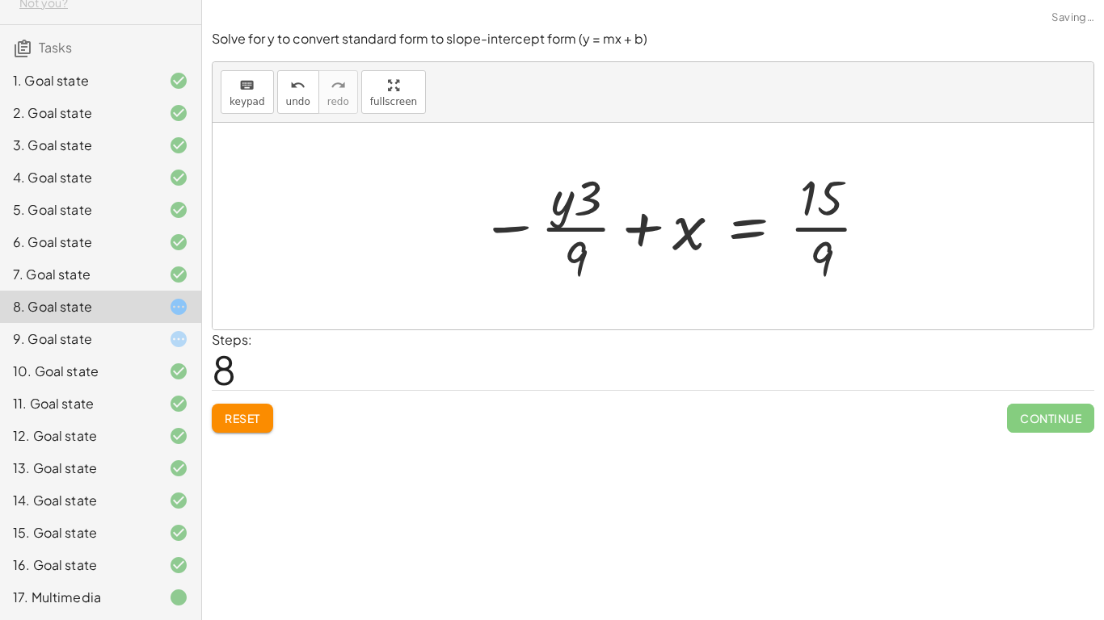
click at [821, 215] on div at bounding box center [675, 226] width 406 height 124
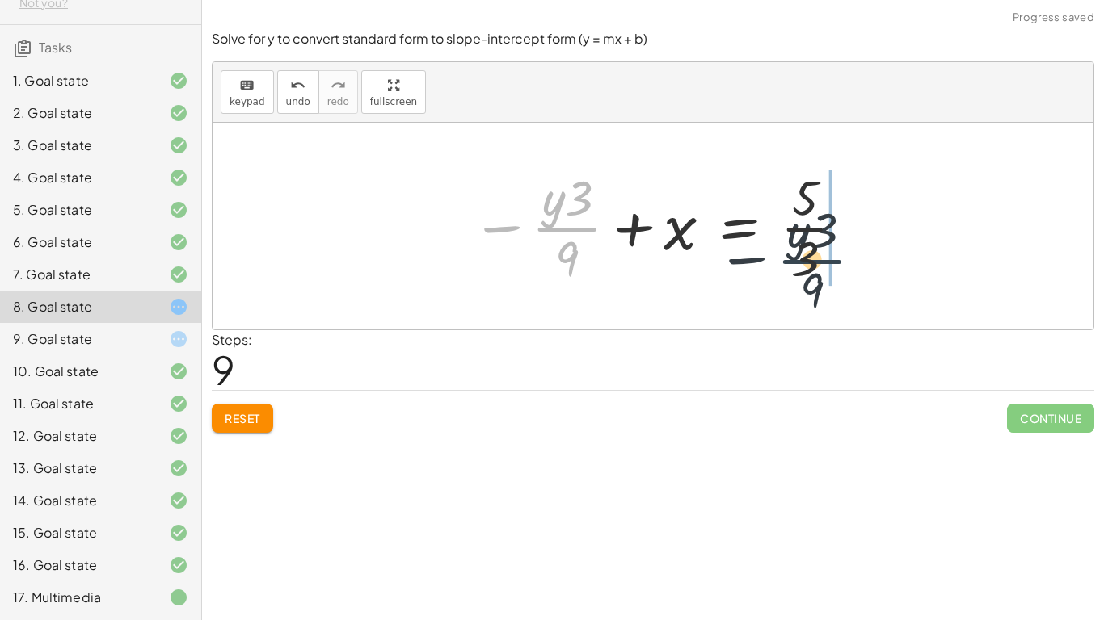
drag, startPoint x: 567, startPoint y: 229, endPoint x: 851, endPoint y: 265, distance: 285.9
click at [851, 265] on div at bounding box center [659, 226] width 392 height 124
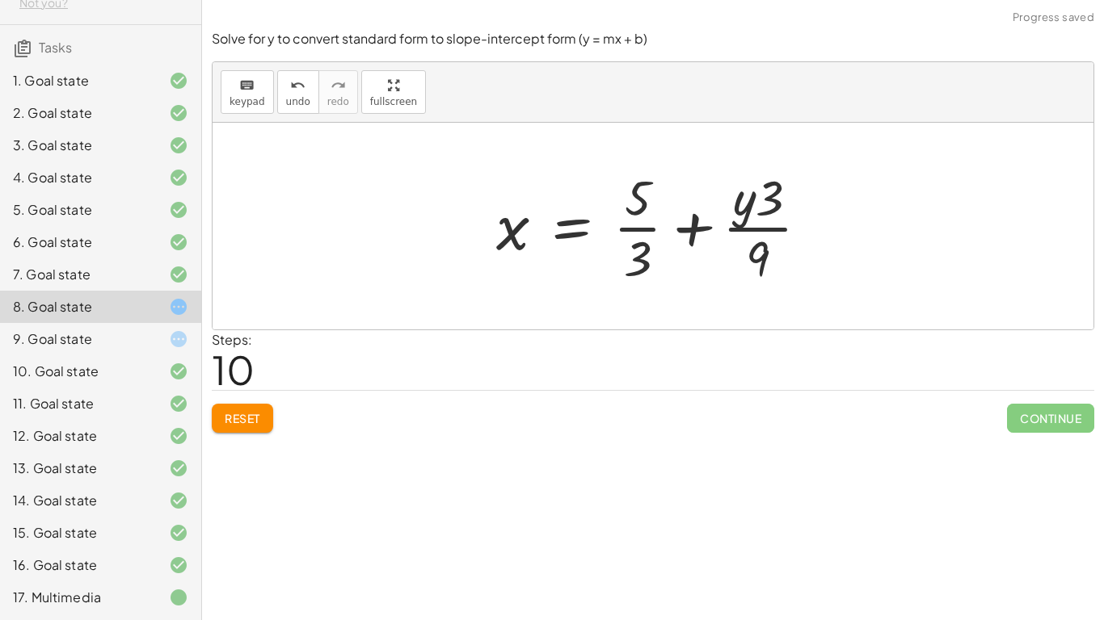
drag, startPoint x: 901, startPoint y: 207, endPoint x: 714, endPoint y: 229, distance: 187.9
click at [714, 229] on div "+ · 9 · x − · 3 · y = 15 + · 9 · x · 3 − y = · 15 · 3 + · 9 · x · 3 − y = 5 + ·…" at bounding box center [652, 226] width 881 height 207
click at [0, 0] on div "Solve for y to convert standard form to slope-intercept form (y = mx + b) keybo…" at bounding box center [0, 0] width 0 height 0
click at [239, 430] on button "Reset" at bounding box center [242, 418] width 61 height 29
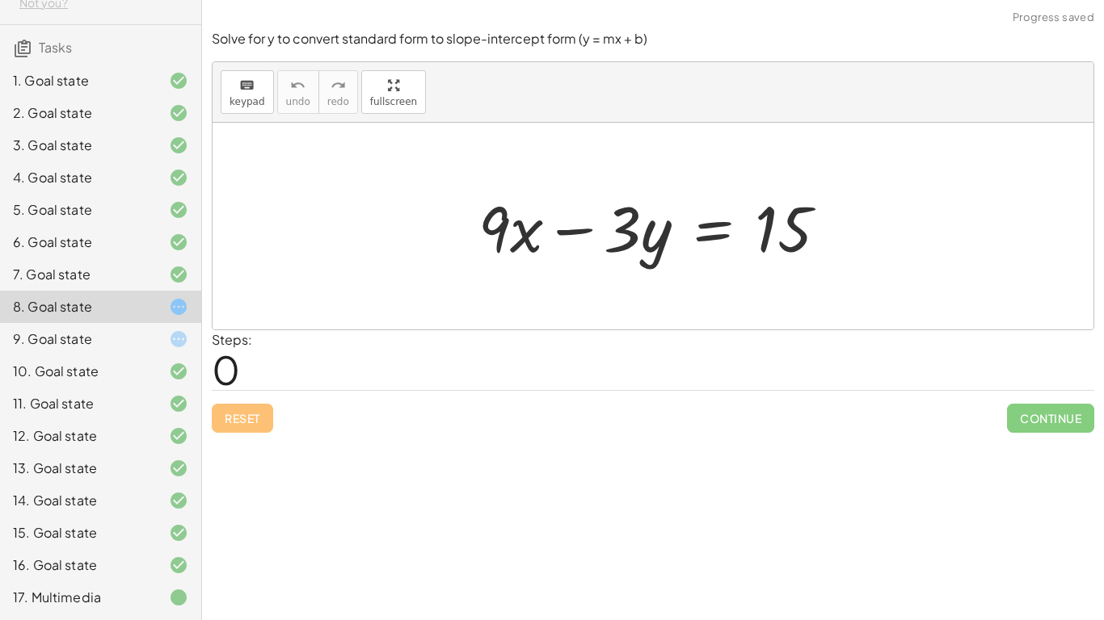
click at [178, 616] on div "1. Goal state 2. Goal state 3. Goal state 4. Goal state 5. Goal state 6. Goal s…" at bounding box center [100, 339] width 201 height 562
click at [152, 599] on div at bounding box center [165, 597] width 45 height 19
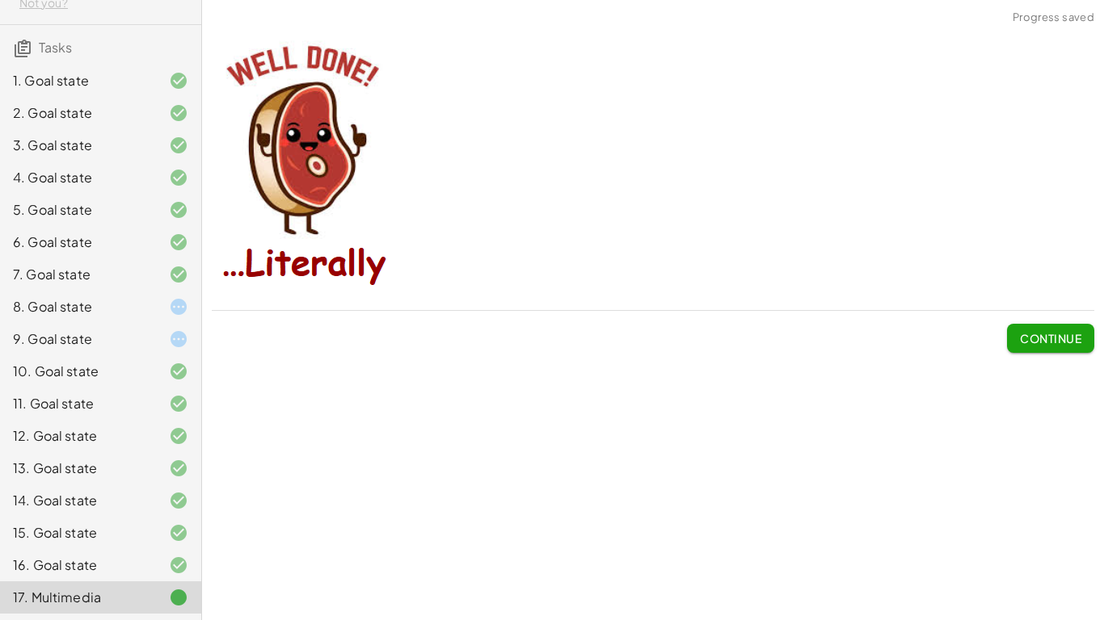
click at [1046, 343] on span "Continue" at bounding box center [1050, 338] width 61 height 15
